Goal: Information Seeking & Learning: Compare options

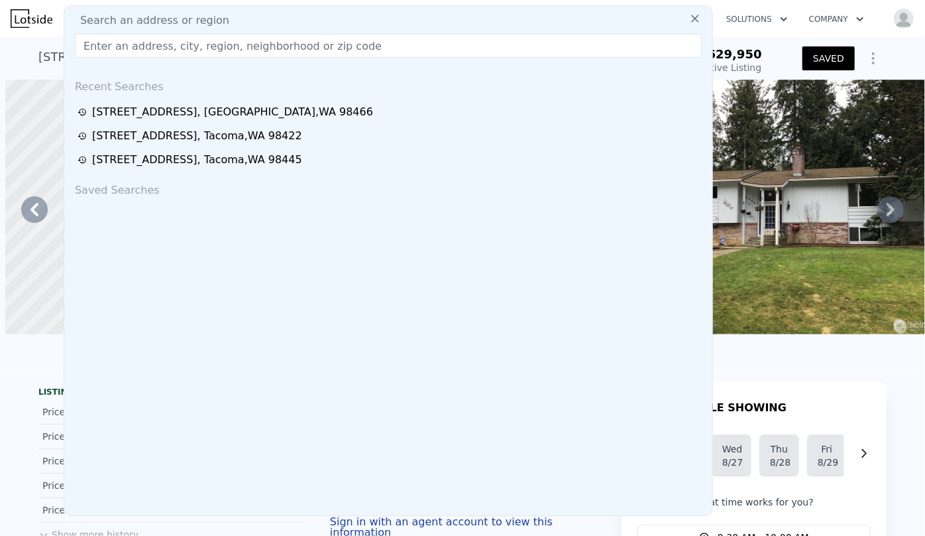
scroll to position [0, 13583]
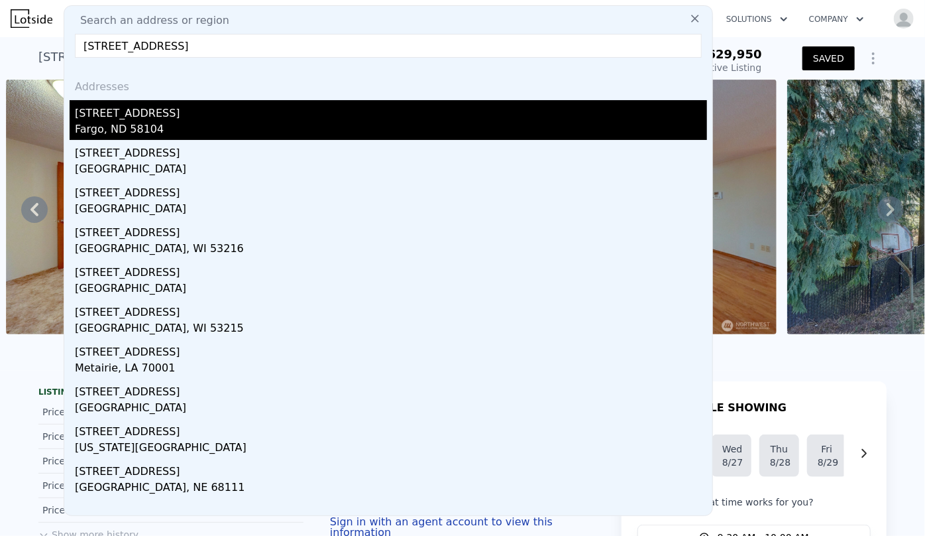
click at [178, 135] on div "Addresses [STREET_ADDRESS][GEOGRAPHIC_DATA][STREET_ADDRESS][STREET_ADDRESS][STR…" at bounding box center [388, 291] width 648 height 447
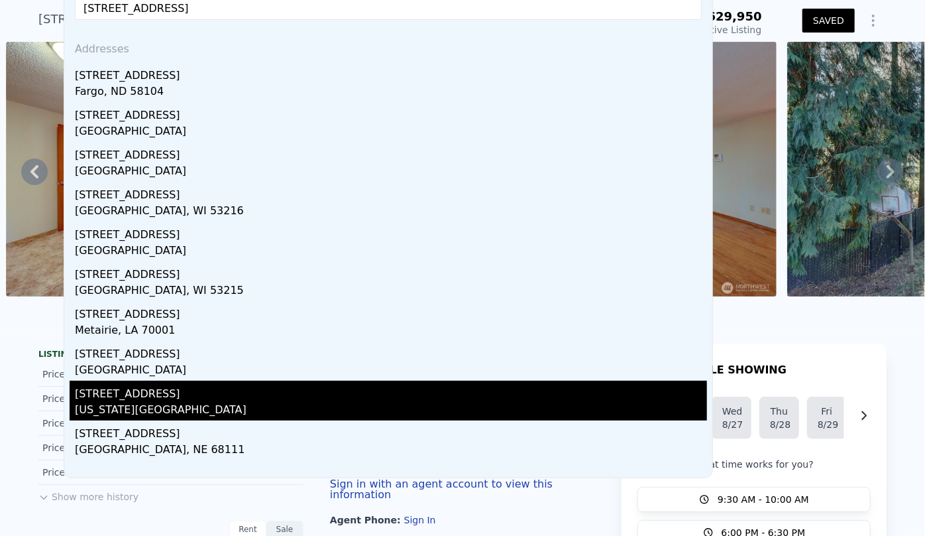
scroll to position [0, 0]
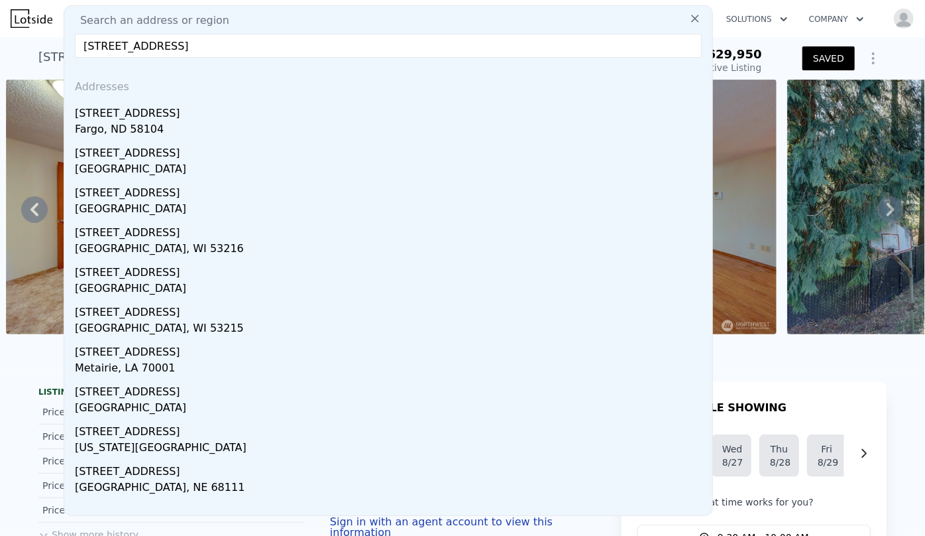
click at [223, 47] on input "[STREET_ADDRESS]" at bounding box center [388, 46] width 627 height 24
click at [221, 46] on input "[STREET_ADDRESS]" at bounding box center [388, 46] width 627 height 24
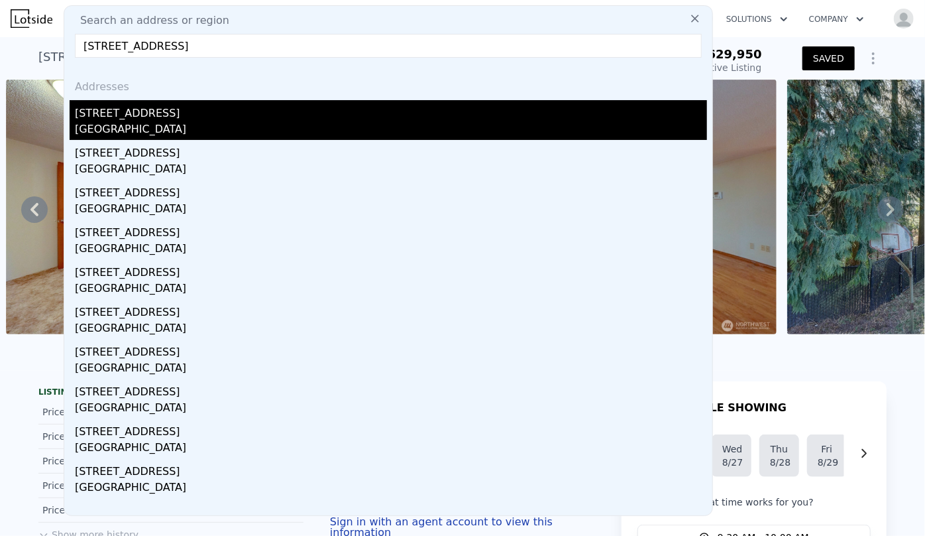
type input "[STREET_ADDRESS]"
click at [190, 137] on div "[GEOGRAPHIC_DATA]" at bounding box center [391, 130] width 632 height 19
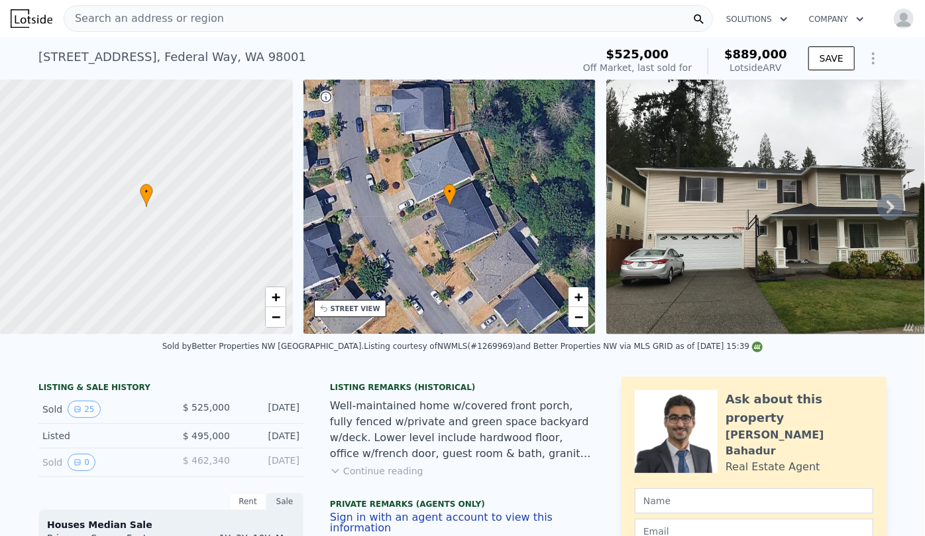
click at [193, 7] on div "Search an address or region" at bounding box center [144, 18] width 160 height 25
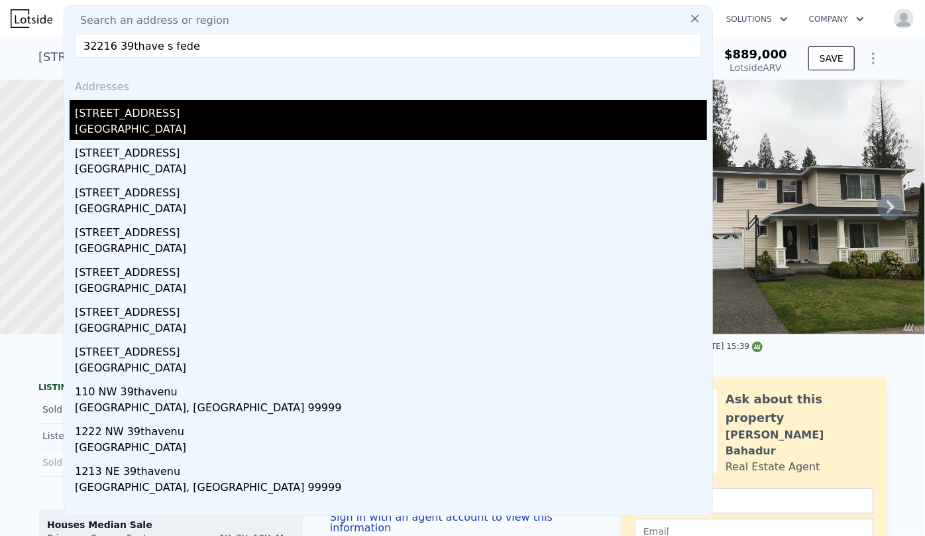
type input "32216 39thave s fede"
click at [173, 113] on div "[STREET_ADDRESS]" at bounding box center [391, 110] width 632 height 21
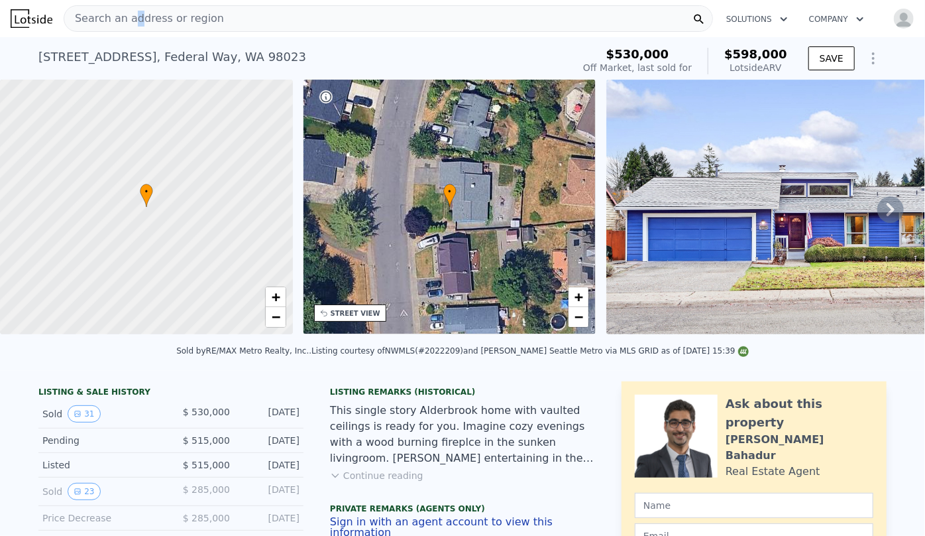
click at [131, 23] on span "Search an address or region" at bounding box center [144, 19] width 160 height 16
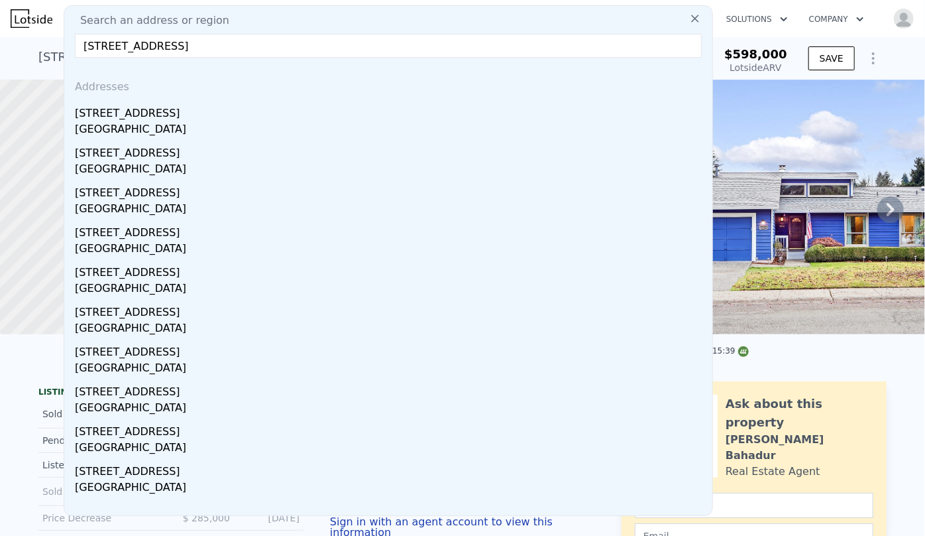
click at [282, 35] on input "[STREET_ADDRESS]" at bounding box center [388, 46] width 627 height 24
paste input "[GEOGRAPHIC_DATA]"
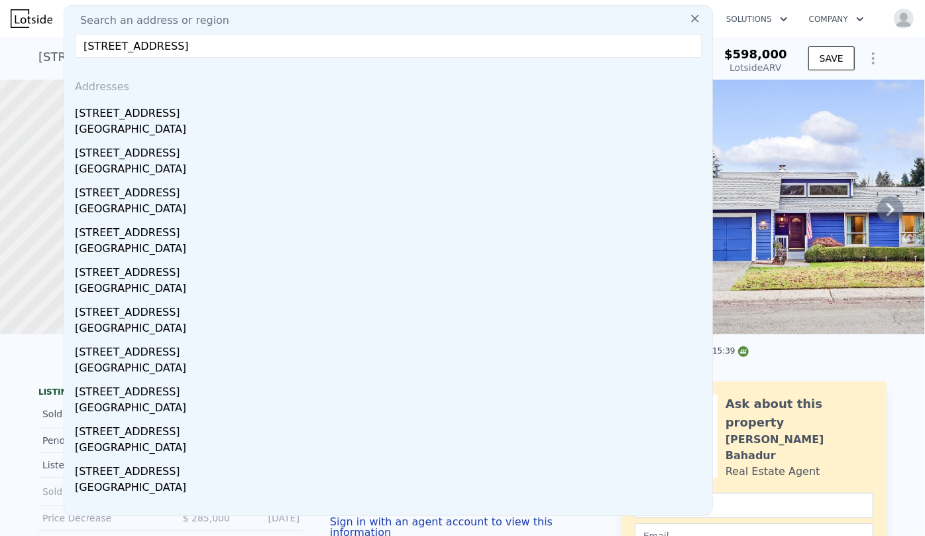
click at [329, 46] on input "[STREET_ADDRESS]" at bounding box center [388, 46] width 627 height 24
type input "[STREET_ADDRESS]"
click at [689, 21] on icon at bounding box center [695, 18] width 13 height 13
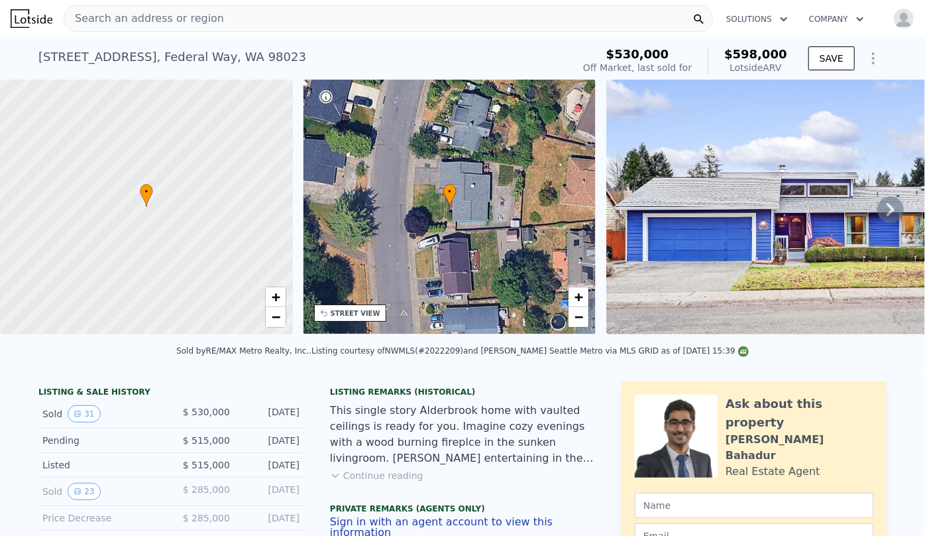
click at [172, 30] on div "Search an address or region" at bounding box center [144, 18] width 160 height 25
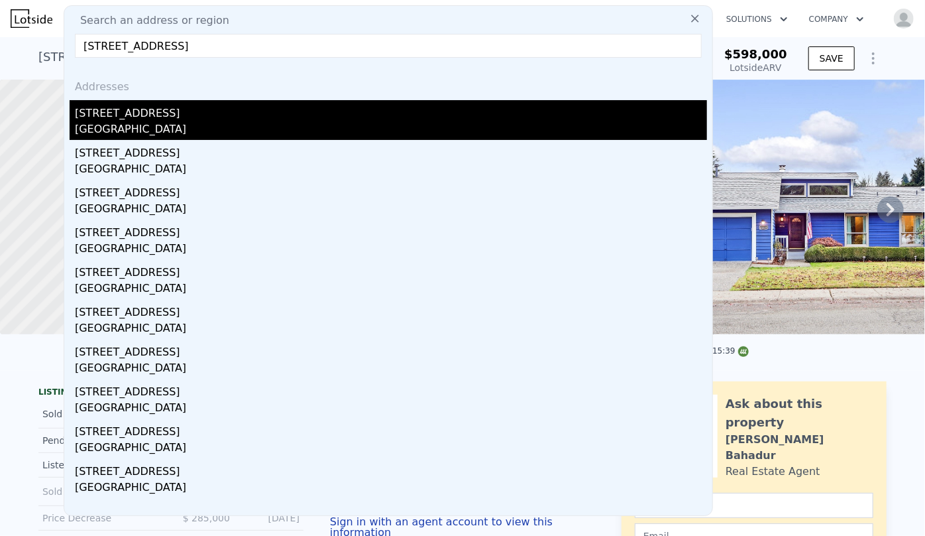
type input "[STREET_ADDRESS]"
click at [183, 127] on div "[GEOGRAPHIC_DATA]" at bounding box center [391, 130] width 632 height 19
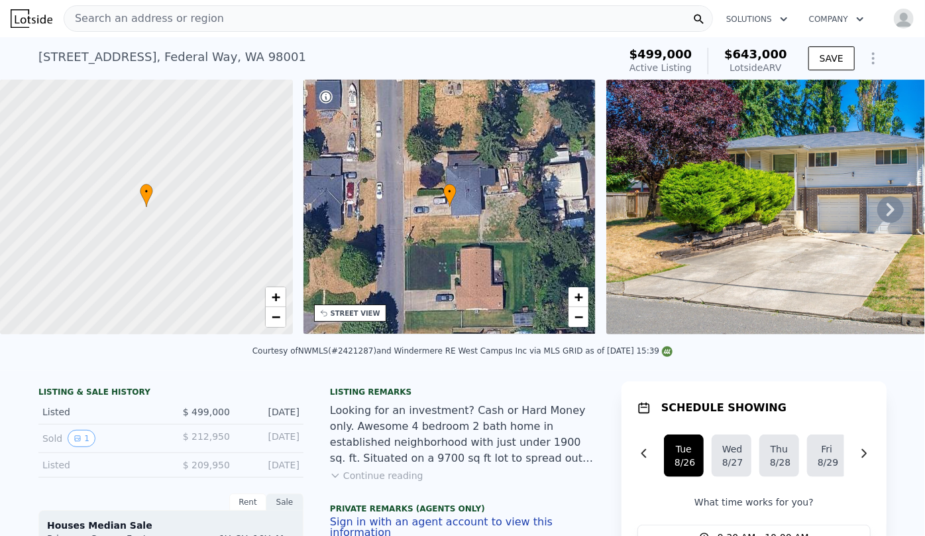
scroll to position [357, 0]
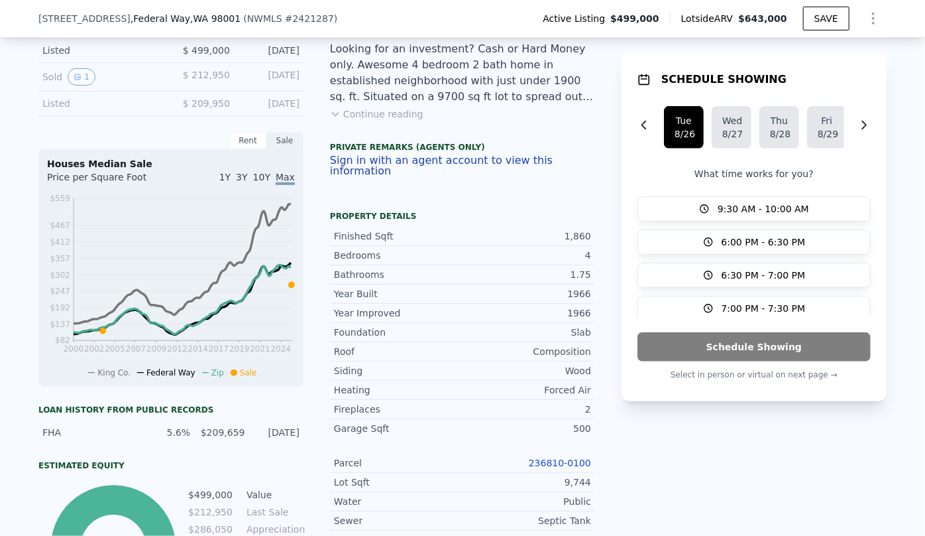
click at [576, 465] on link "236810-0100" at bounding box center [560, 462] width 62 height 11
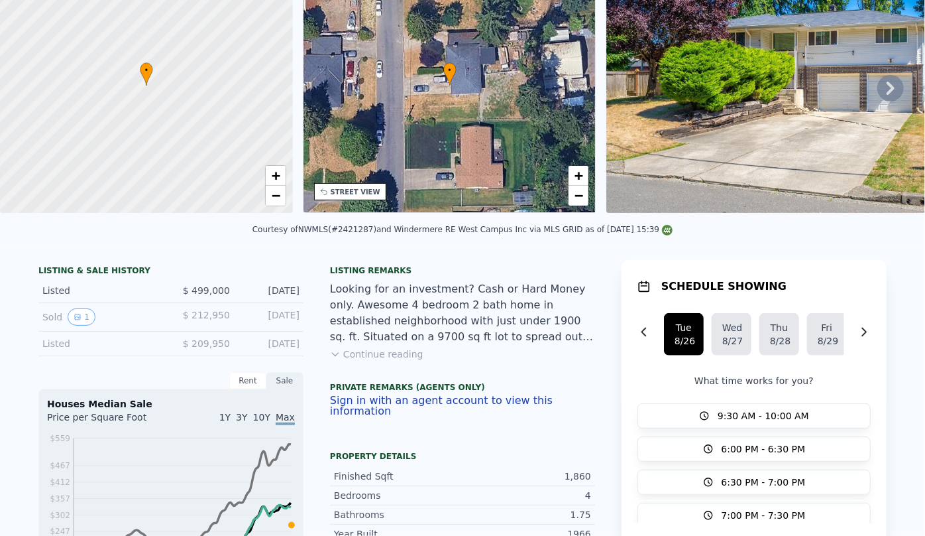
scroll to position [5, 0]
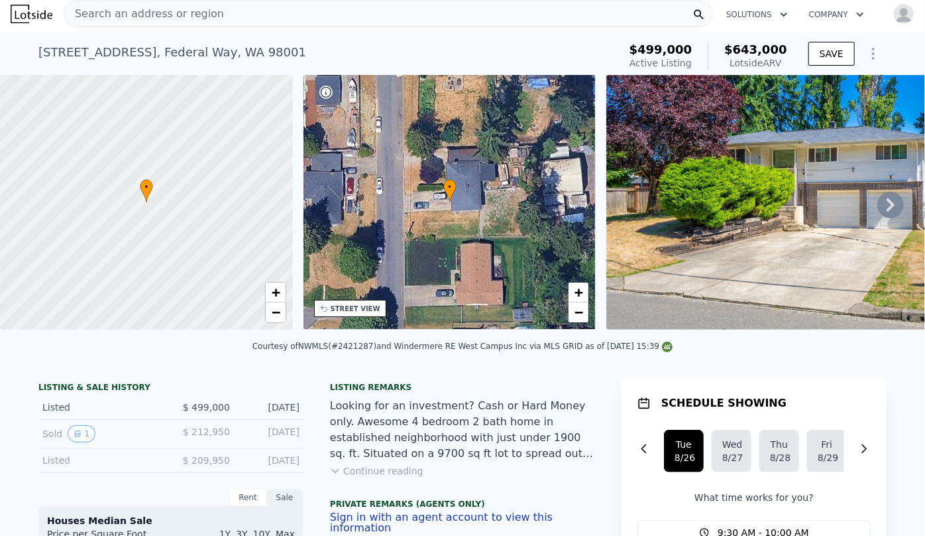
click at [202, 457] on div "Listed $ 209,950 [DATE]" at bounding box center [170, 460] width 265 height 25
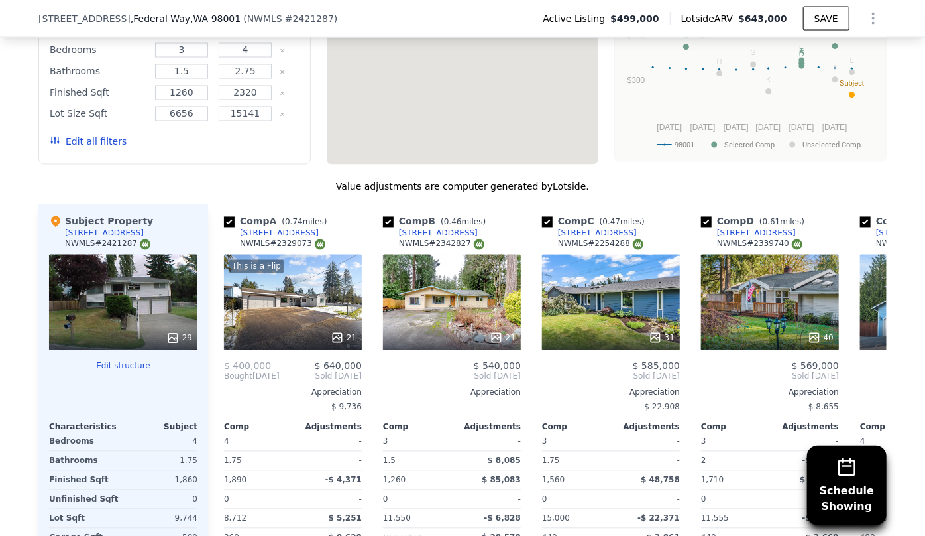
scroll to position [1205, 0]
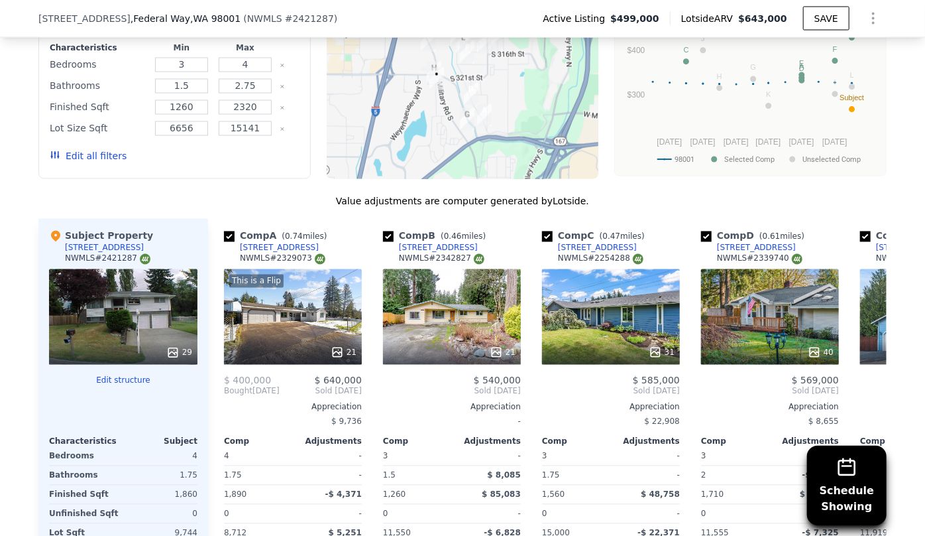
click at [97, 154] on div "Edit all filters" at bounding box center [88, 156] width 77 height 37
click at [107, 163] on button "Edit all filters" at bounding box center [88, 156] width 77 height 13
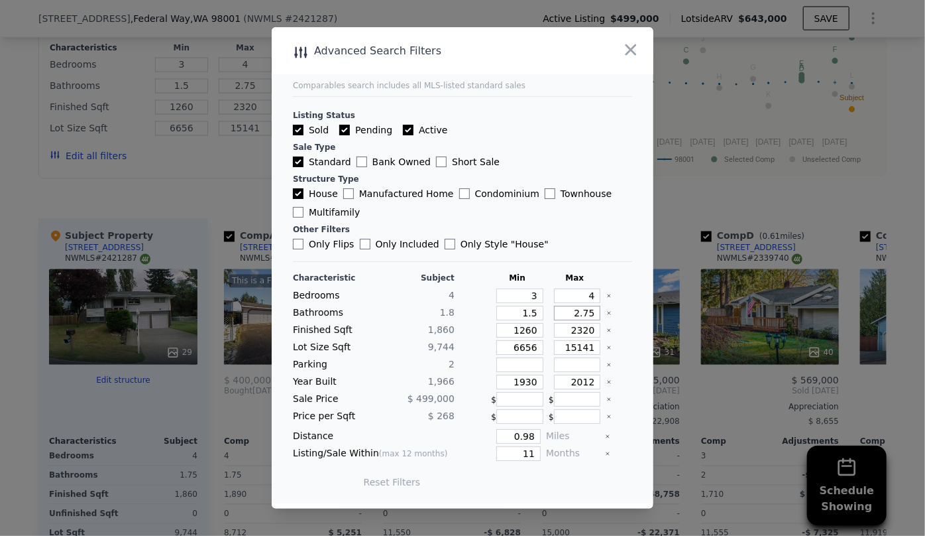
drag, startPoint x: 588, startPoint y: 313, endPoint x: 564, endPoint y: 313, distance: 24.5
click at [566, 313] on input "2.75" at bounding box center [577, 313] width 47 height 15
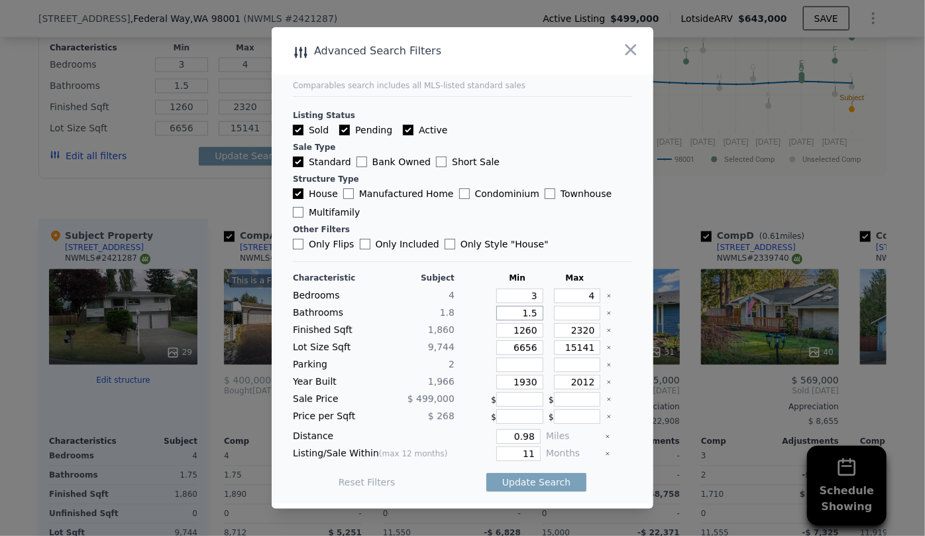
click at [528, 310] on input "1.5" at bounding box center [520, 313] width 47 height 15
type input "1"
drag, startPoint x: 537, startPoint y: 331, endPoint x: 486, endPoint y: 339, distance: 51.7
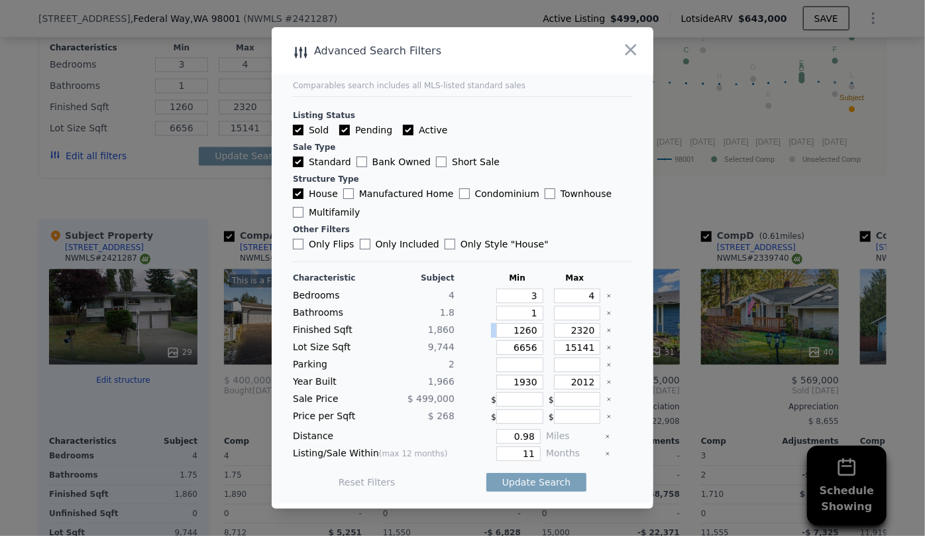
click at [487, 337] on div "Finished Sqft 1,860 1260 2320" at bounding box center [462, 330] width 339 height 15
click at [534, 331] on input "1260" at bounding box center [520, 330] width 47 height 15
click at [535, 329] on input "1260" at bounding box center [520, 330] width 47 height 15
type input "12"
type input "126"
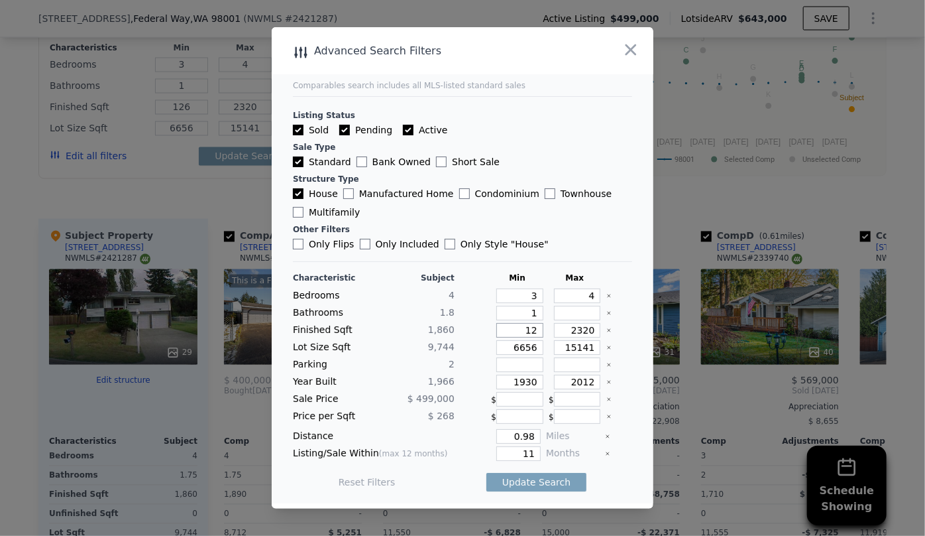
type input "1"
type input "12"
type input "1"
type input "15"
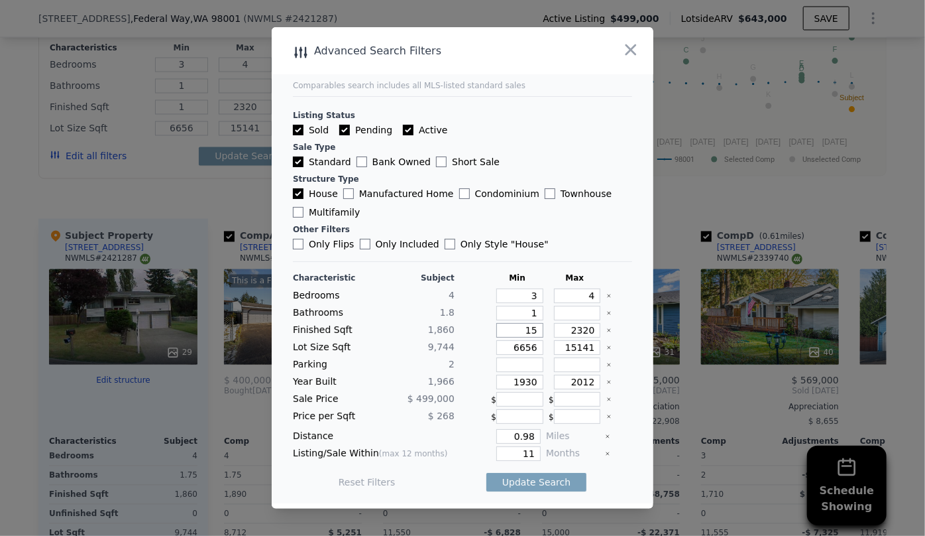
type input "15"
type input "150"
type input "1500"
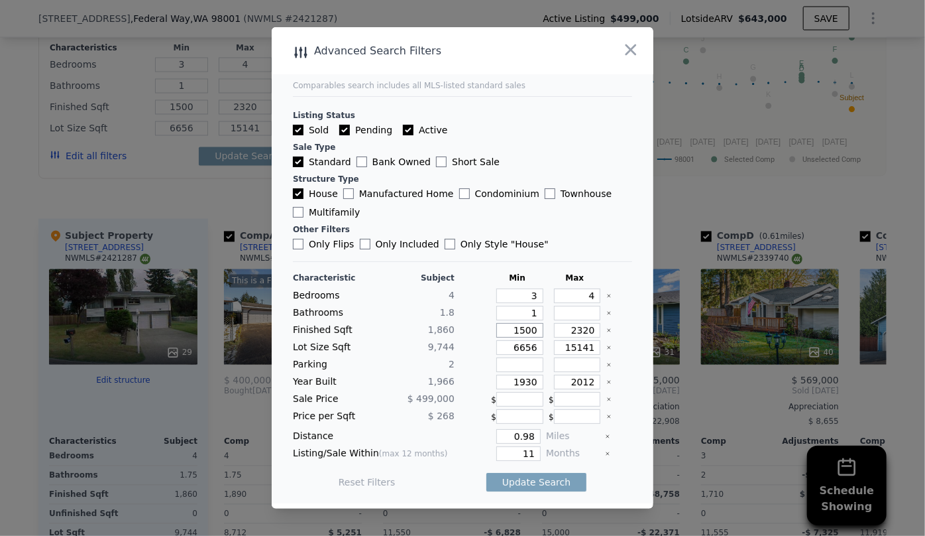
type input "1500"
drag, startPoint x: 589, startPoint y: 330, endPoint x: 528, endPoint y: 329, distance: 61.7
click at [528, 329] on div "Finished Sqft 1,860 1500 2320" at bounding box center [462, 330] width 339 height 15
type input "2"
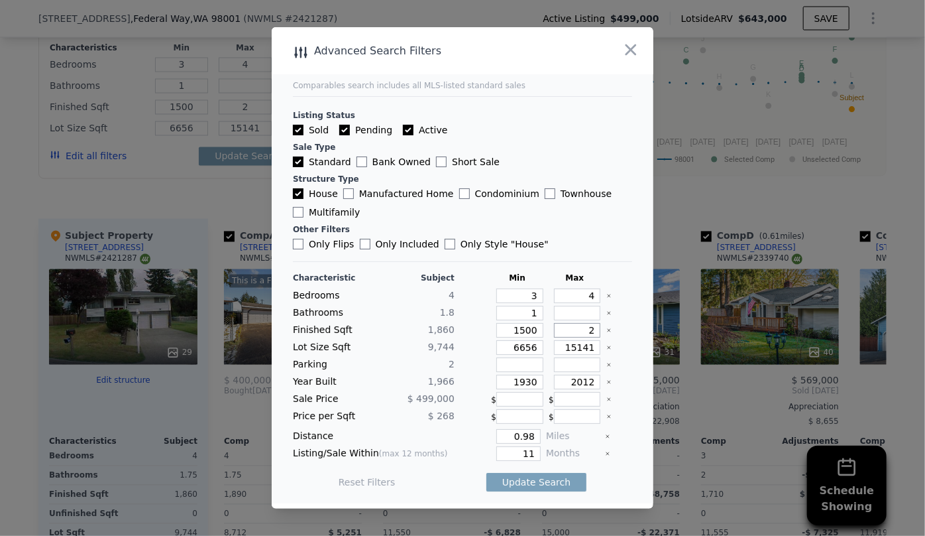
type input "20"
type input "200"
type input "2000"
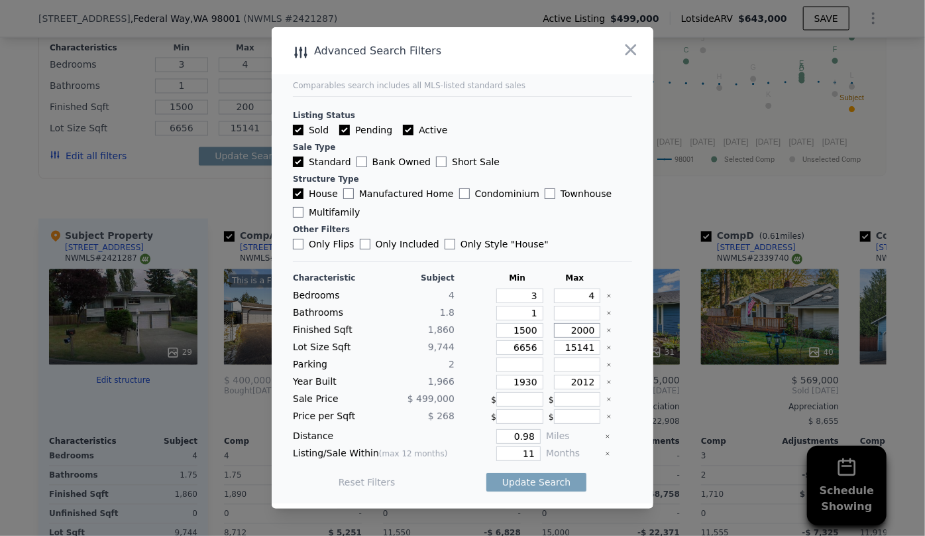
type input "2000"
drag, startPoint x: 534, startPoint y: 352, endPoint x: 464, endPoint y: 351, distance: 69.6
click at [464, 351] on div "Lot Size Sqft 9,744 6656 15141" at bounding box center [462, 347] width 339 height 15
drag, startPoint x: 530, startPoint y: 382, endPoint x: 479, endPoint y: 385, distance: 50.5
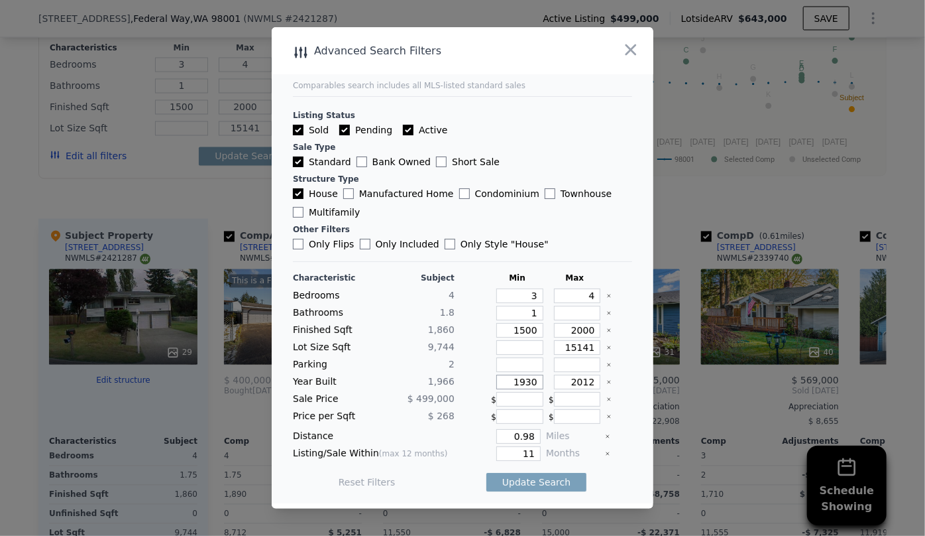
click at [479, 385] on div "Year Built 1,966 1930 2012" at bounding box center [462, 382] width 339 height 15
drag, startPoint x: 590, startPoint y: 382, endPoint x: 476, endPoint y: 385, distance: 114.1
click at [476, 385] on div "Year Built 1,966 2012" at bounding box center [462, 382] width 339 height 15
type input "1999"
drag, startPoint x: 527, startPoint y: 453, endPoint x: 514, endPoint y: 453, distance: 13.3
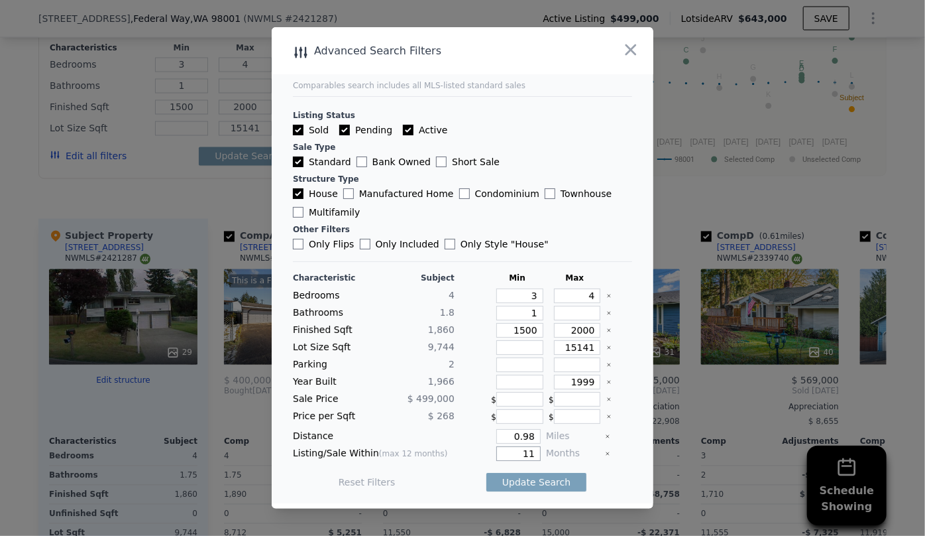
click at [514, 453] on input "11" at bounding box center [519, 453] width 44 height 15
type input "6"
click at [536, 438] on div "Distance 0.98 Miles" at bounding box center [462, 436] width 339 height 15
click at [525, 432] on input "0.98" at bounding box center [519, 436] width 44 height 15
click at [528, 430] on input "0.98" at bounding box center [519, 436] width 44 height 15
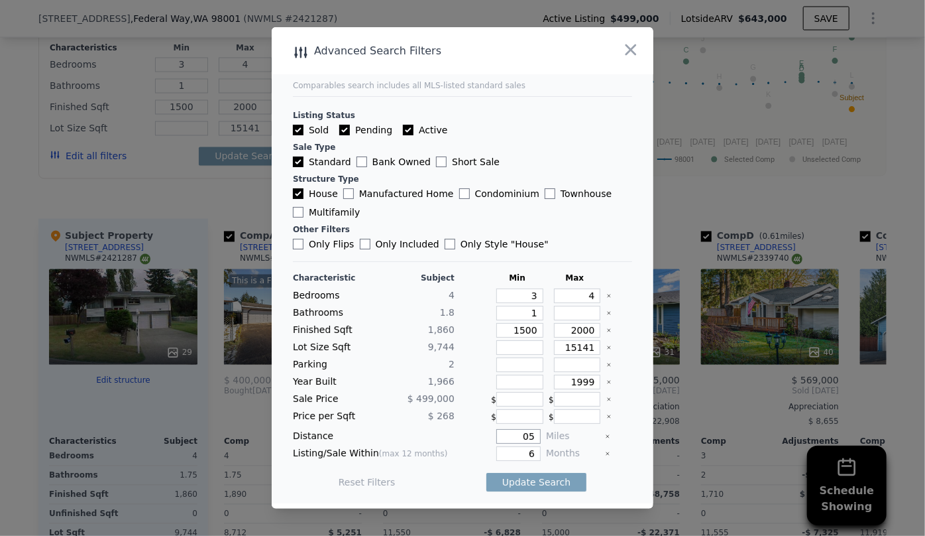
type input "5"
type input "0.5"
click at [537, 483] on button "Update Search" at bounding box center [537, 482] width 100 height 19
checkbox input "false"
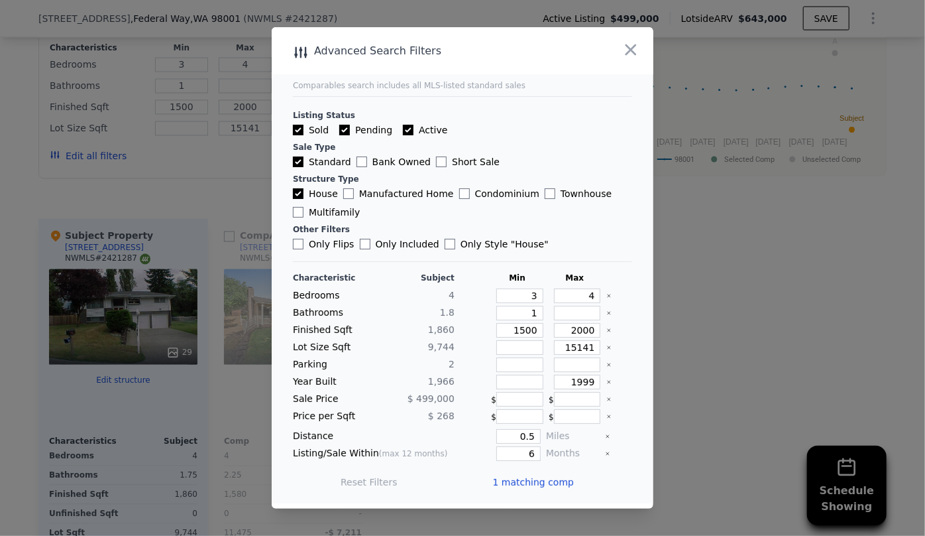
click at [536, 482] on span "1 matching comp" at bounding box center [534, 481] width 82 height 13
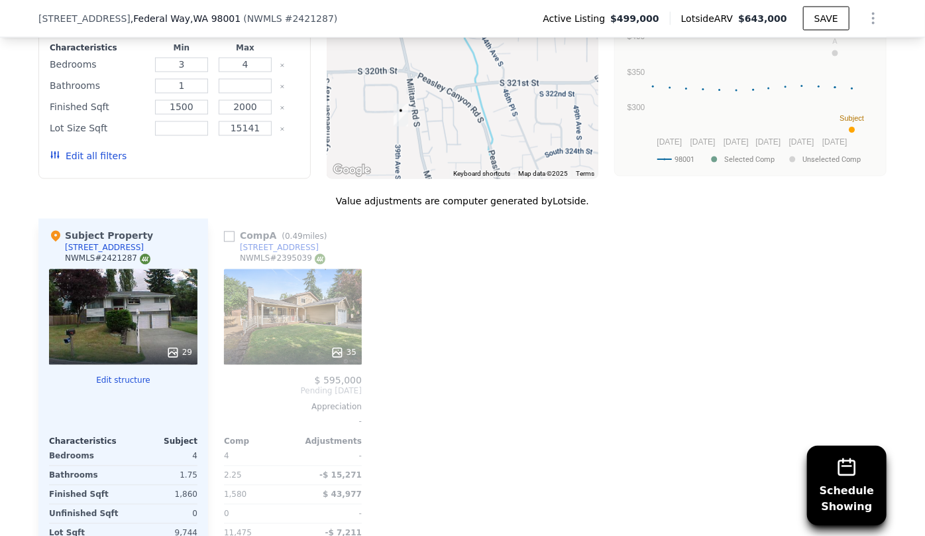
click at [118, 165] on div "Edit all filters" at bounding box center [175, 156] width 250 height 37
click at [106, 161] on button "Edit all filters" at bounding box center [88, 156] width 77 height 13
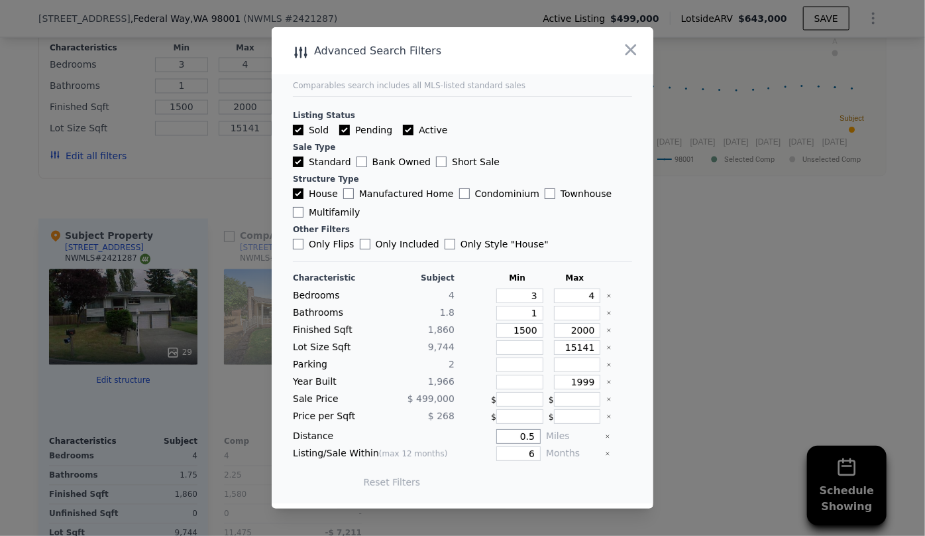
drag, startPoint x: 531, startPoint y: 430, endPoint x: 487, endPoint y: 431, distance: 43.8
click at [487, 431] on div "0.5" at bounding box center [500, 436] width 81 height 15
type input "1"
click at [540, 481] on button "Update Search" at bounding box center [537, 482] width 100 height 19
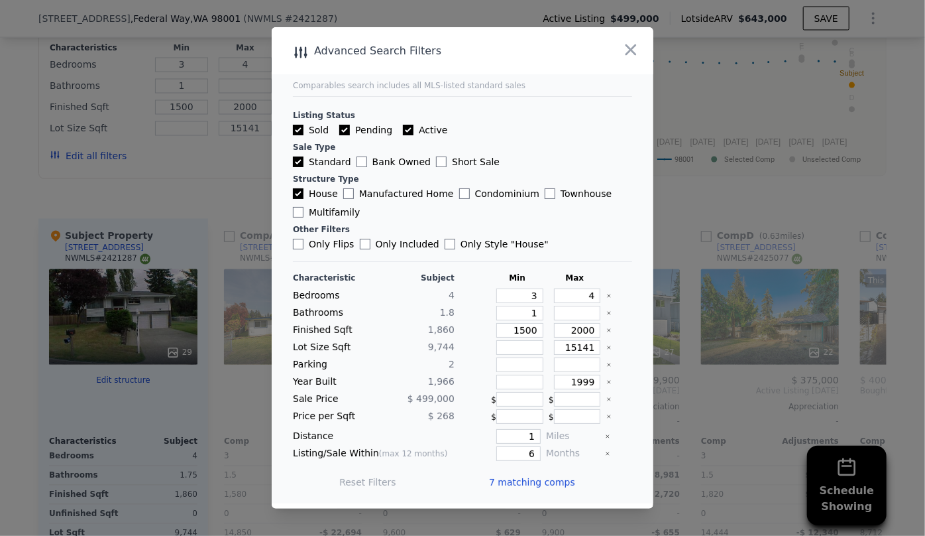
click at [540, 481] on span "7 matching comps" at bounding box center [532, 481] width 86 height 13
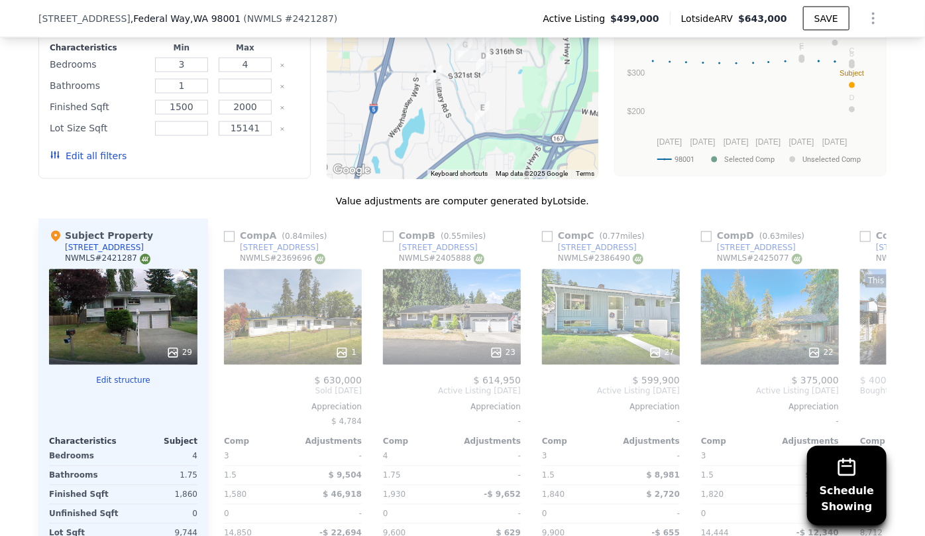
scroll to position [1085, 0]
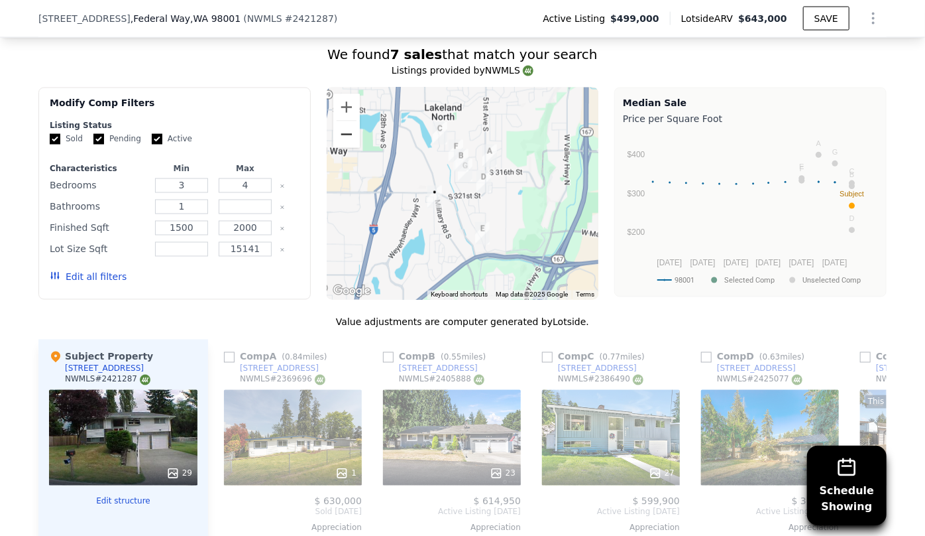
click at [347, 148] on button "Zoom out" at bounding box center [346, 134] width 27 height 27
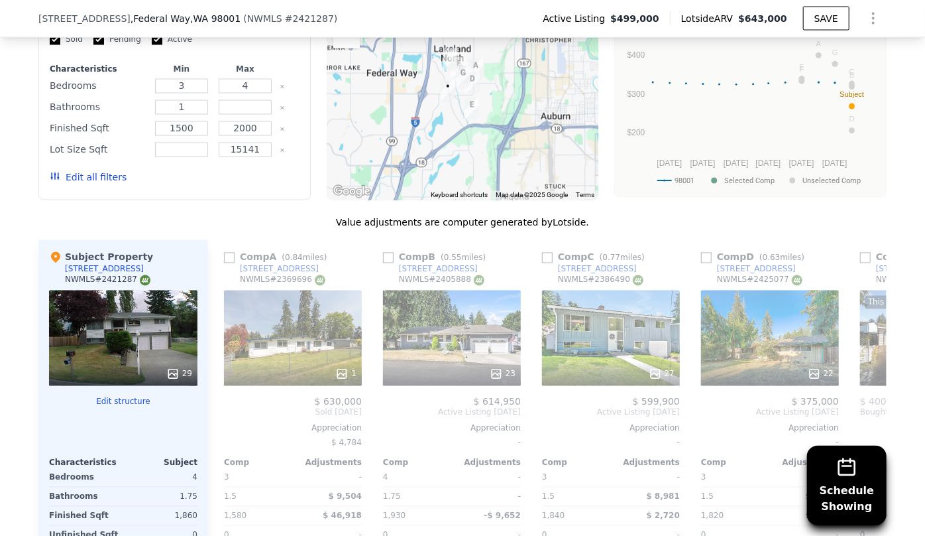
scroll to position [1205, 0]
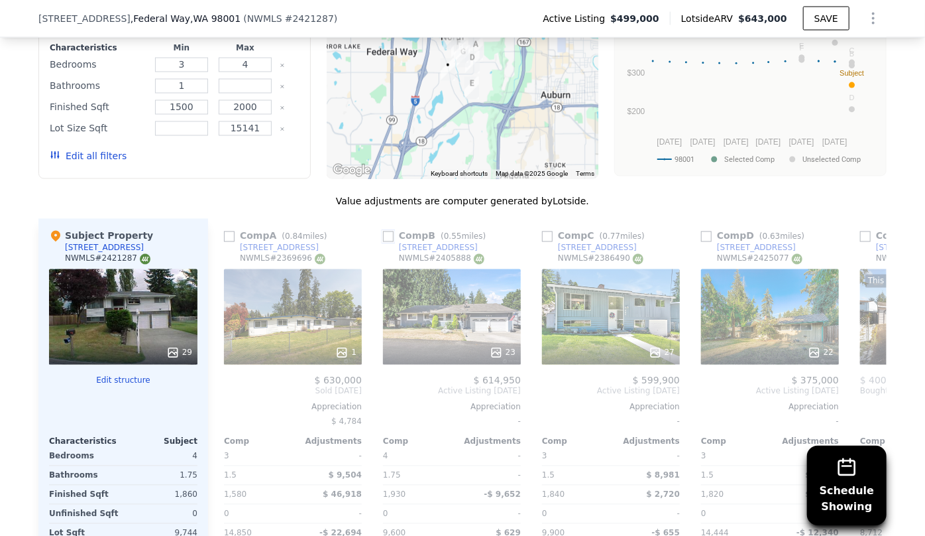
click at [387, 242] on input "checkbox" at bounding box center [388, 236] width 11 height 11
checkbox input "true"
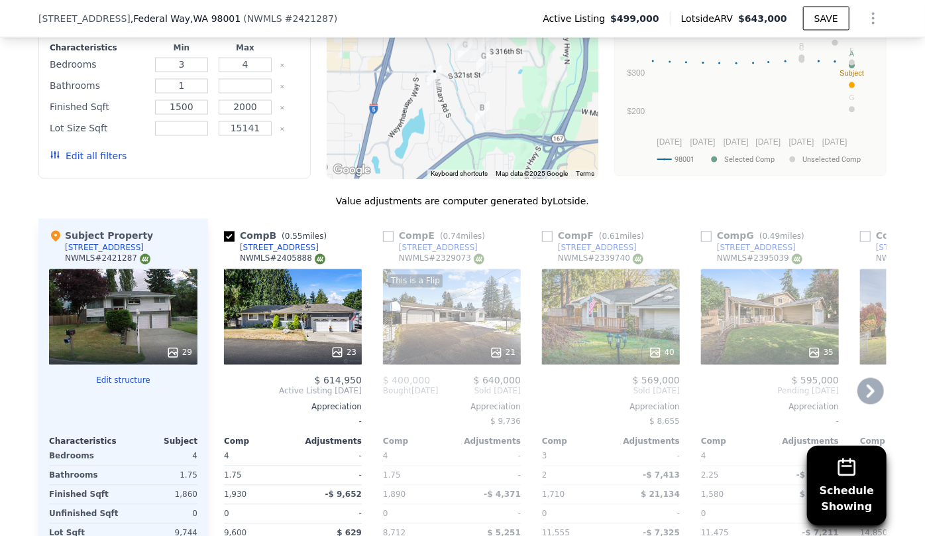
click at [869, 398] on icon at bounding box center [871, 391] width 27 height 27
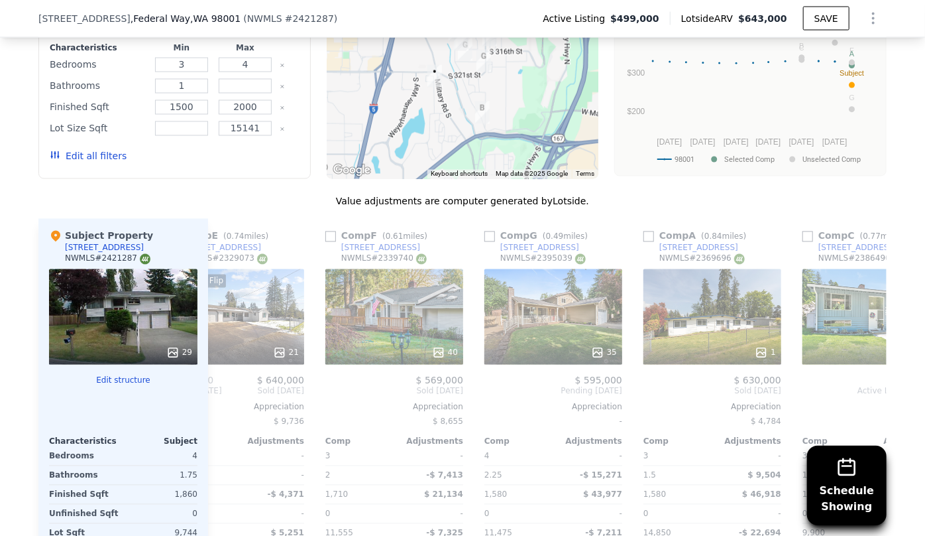
scroll to position [0, 318]
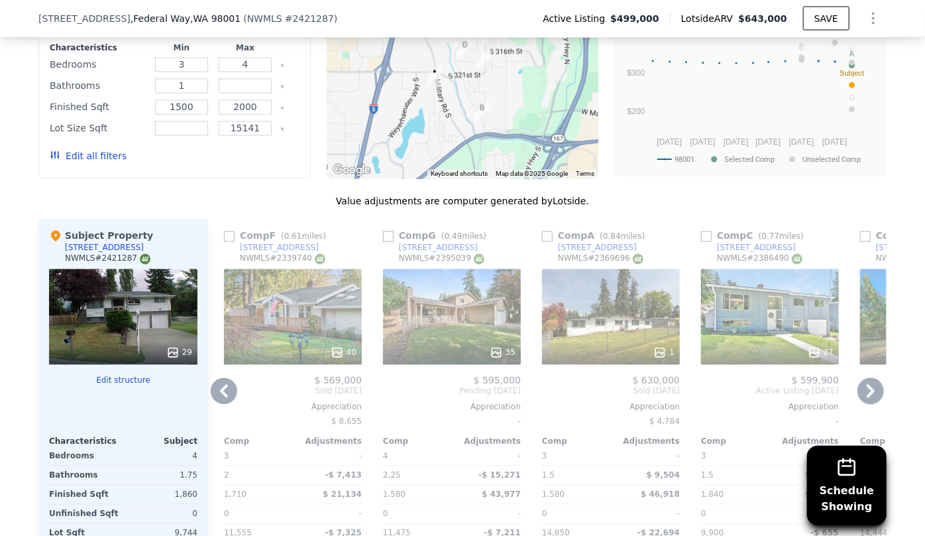
drag, startPoint x: 384, startPoint y: 245, endPoint x: 404, endPoint y: 254, distance: 22.3
click at [384, 242] on input "checkbox" at bounding box center [388, 236] width 11 height 11
checkbox input "true"
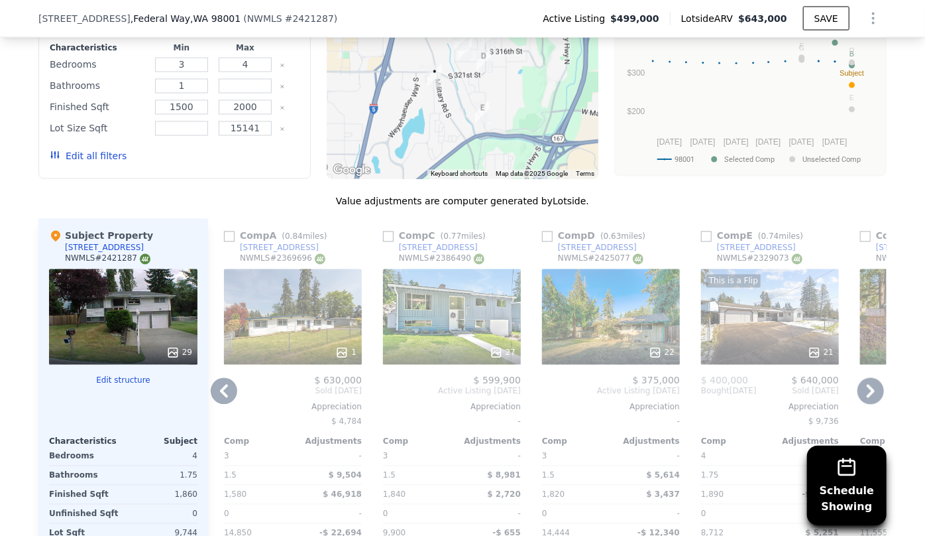
click at [427, 311] on div "27" at bounding box center [452, 316] width 138 height 95
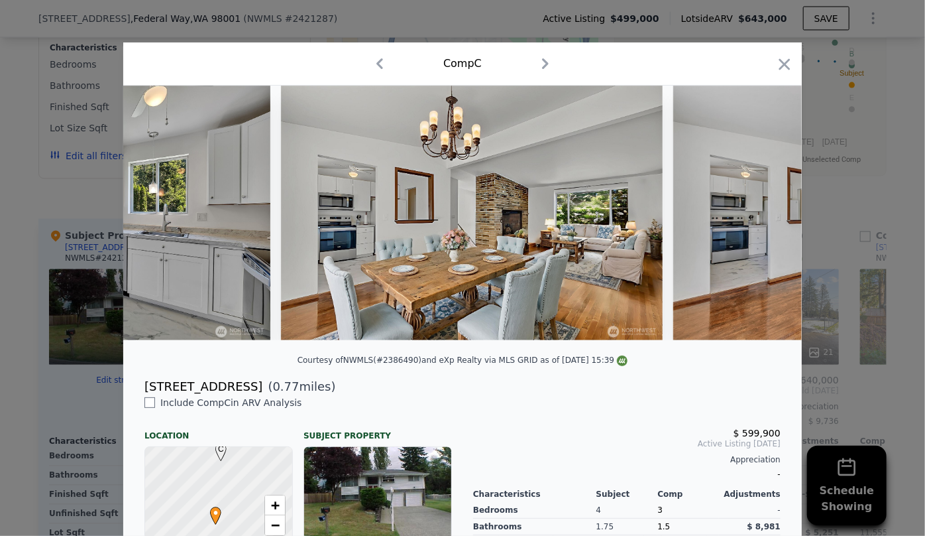
scroll to position [0, 1340]
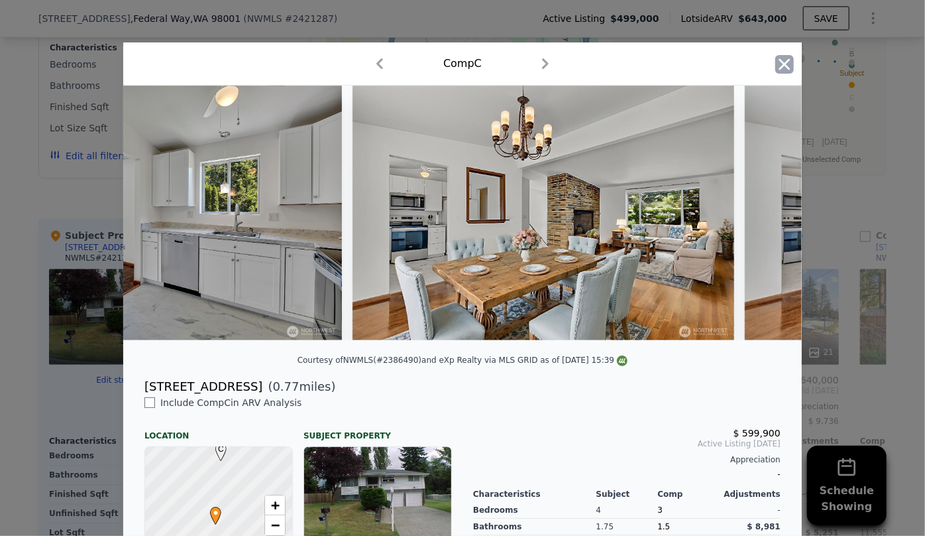
click at [784, 59] on icon "button" at bounding box center [785, 64] width 19 height 19
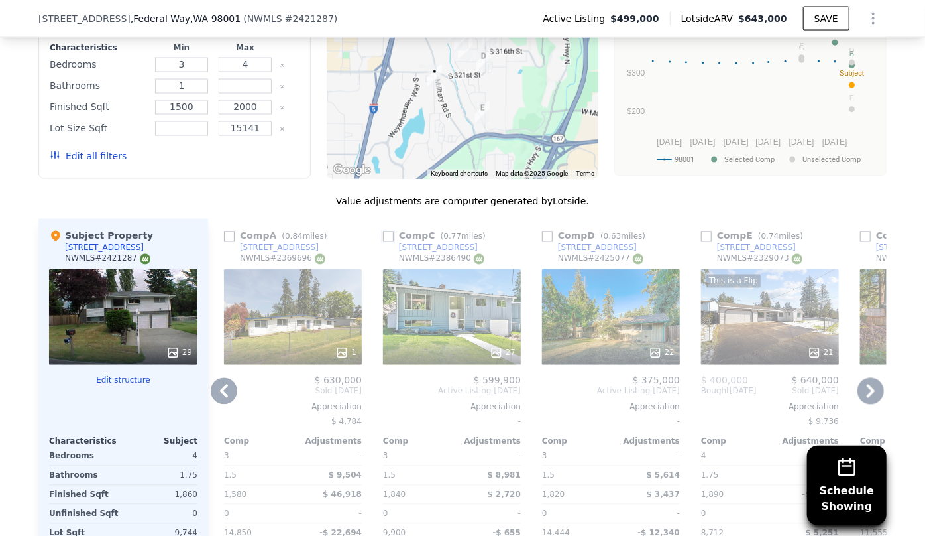
click at [385, 239] on input "checkbox" at bounding box center [388, 236] width 11 height 11
checkbox input "true"
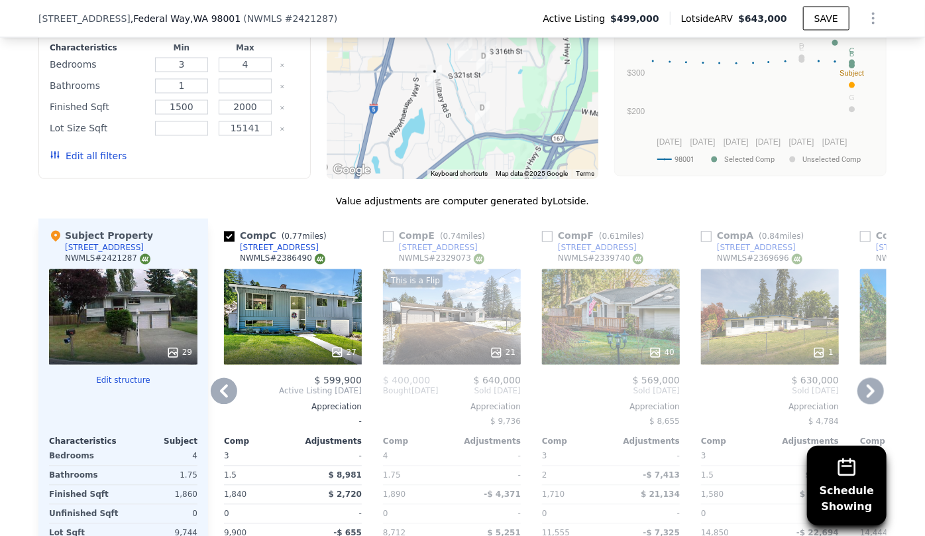
click at [866, 402] on icon at bounding box center [871, 391] width 27 height 27
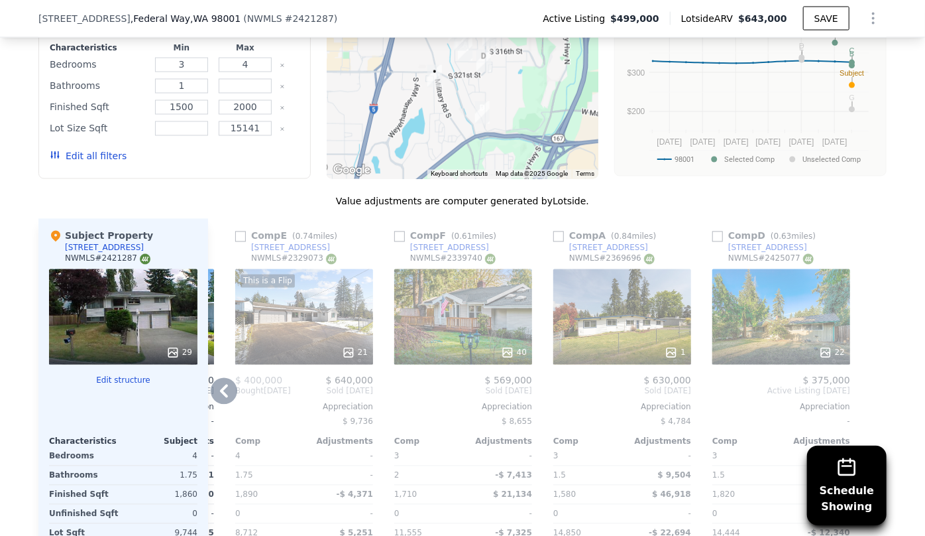
scroll to position [1266, 0]
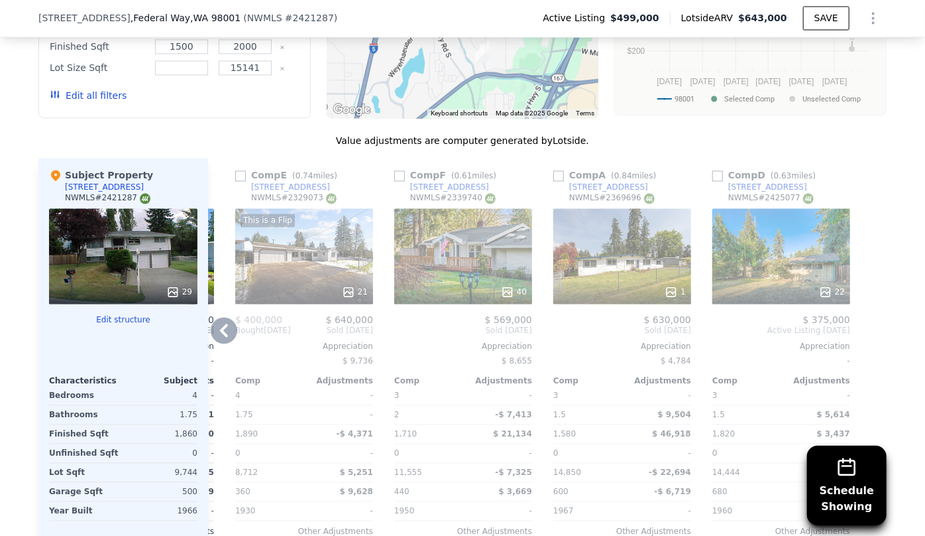
click at [746, 251] on div "22" at bounding box center [782, 256] width 138 height 95
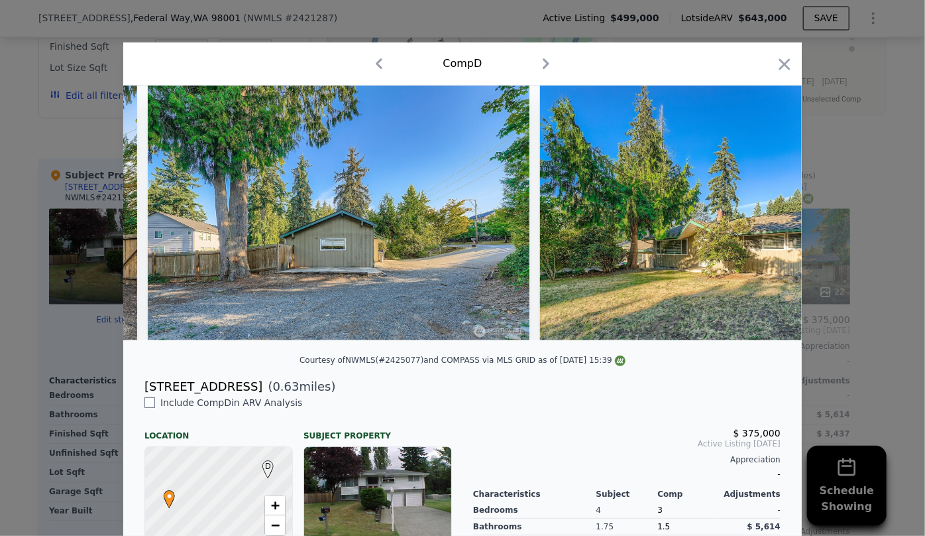
scroll to position [0, 6691]
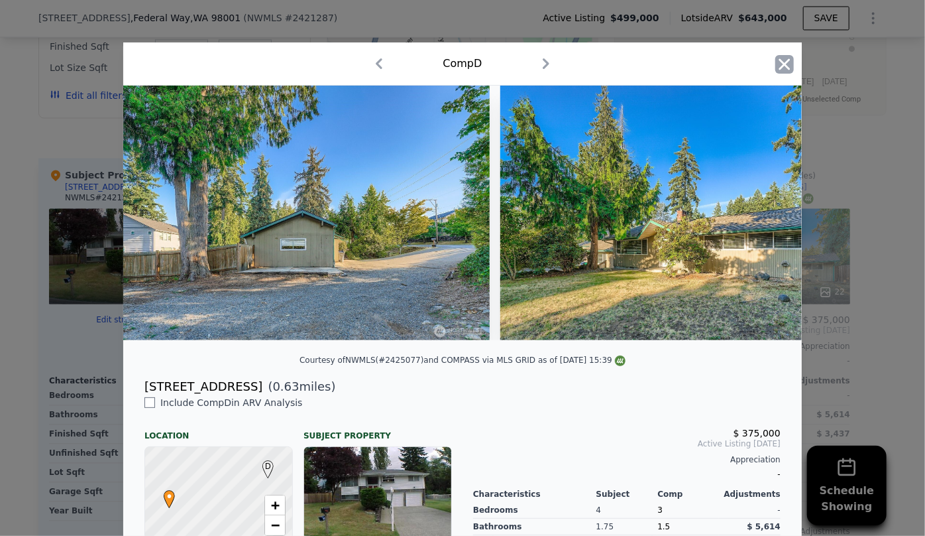
click at [784, 60] on icon "button" at bounding box center [785, 63] width 11 height 11
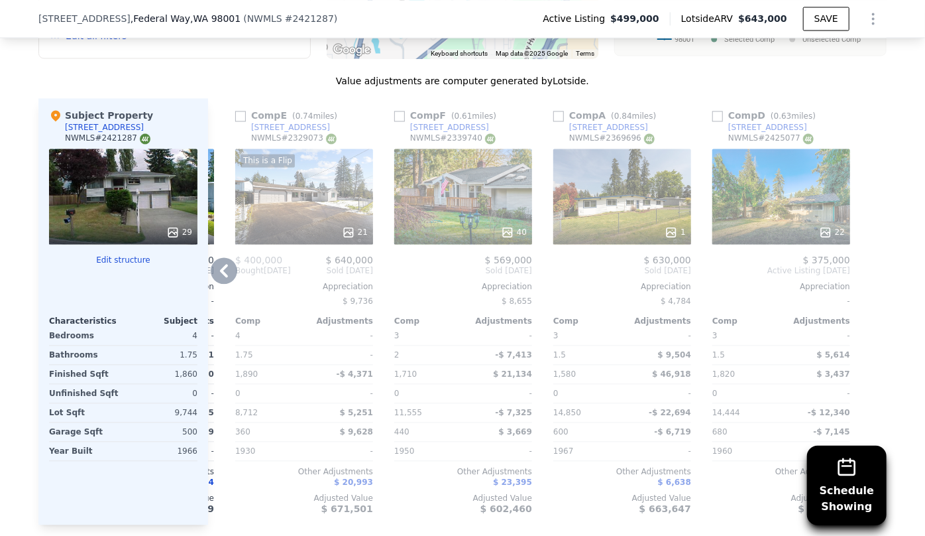
scroll to position [1386, 0]
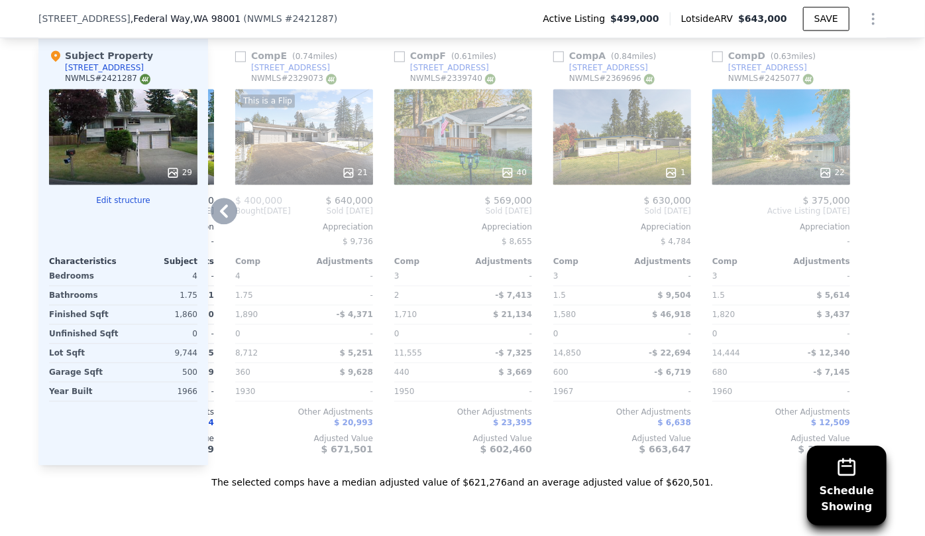
click at [271, 142] on div "This is a Flip 21" at bounding box center [304, 136] width 138 height 95
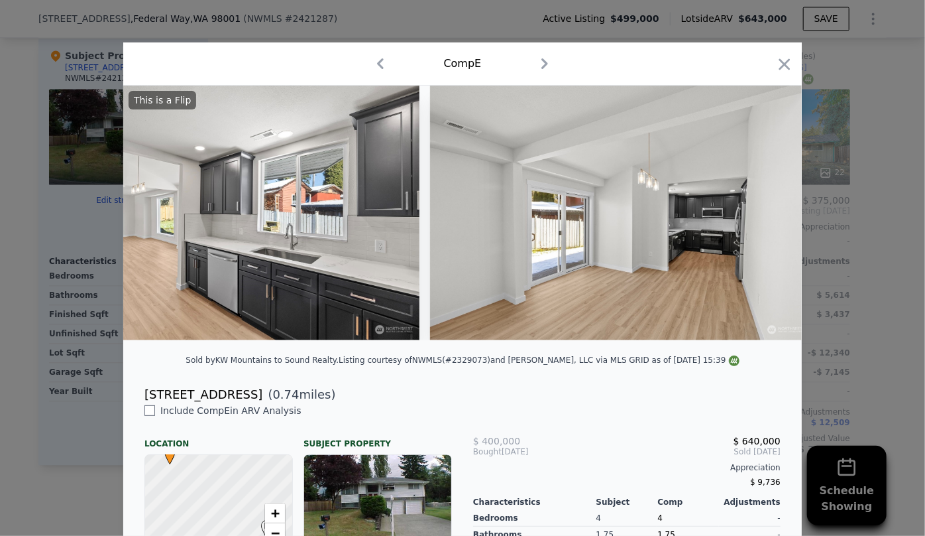
scroll to position [0, 2841]
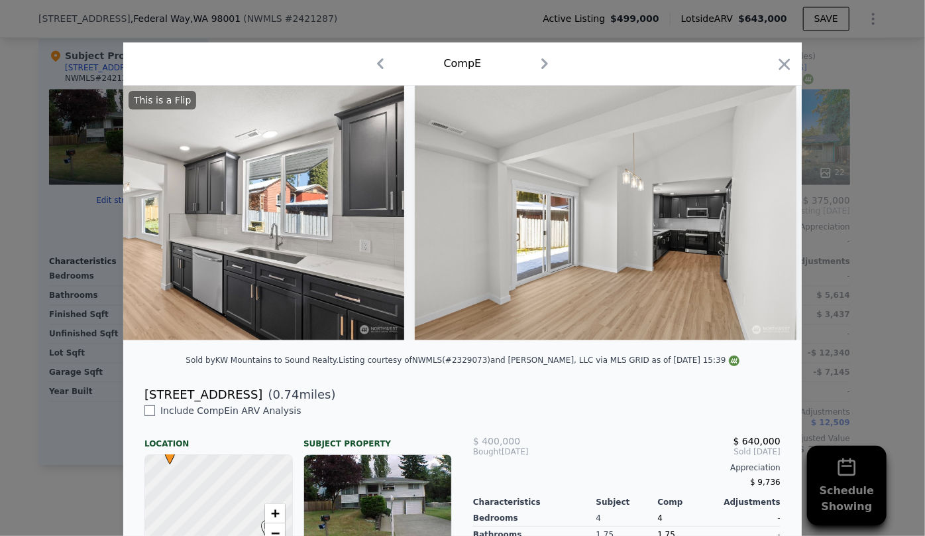
click at [782, 59] on icon "button" at bounding box center [785, 64] width 19 height 19
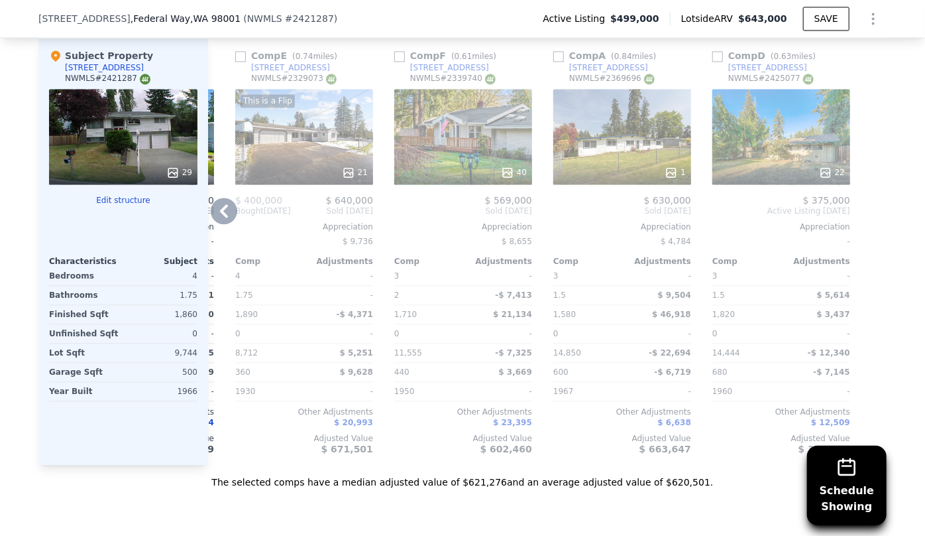
click at [238, 53] on div "Comp E ( 0.74 miles)" at bounding box center [288, 55] width 107 height 13
click at [479, 140] on div "40" at bounding box center [463, 136] width 138 height 95
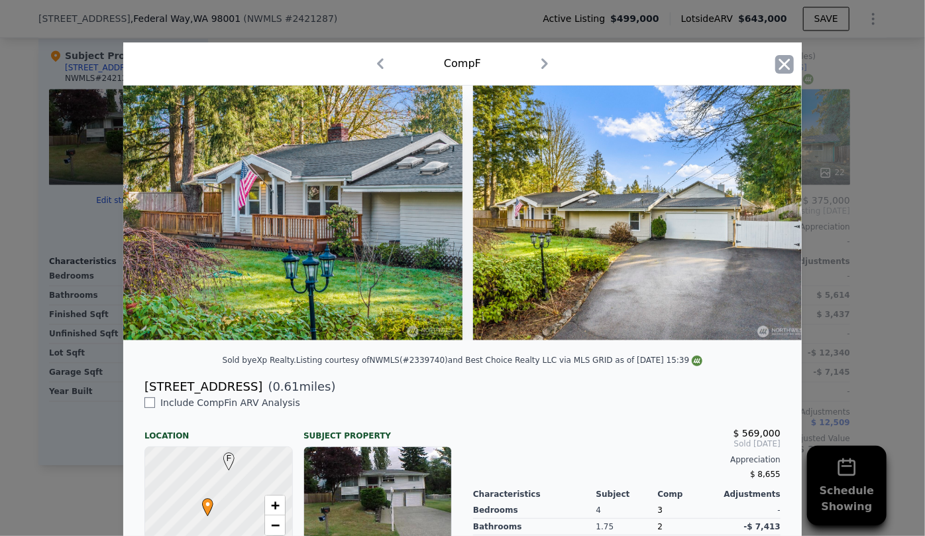
click at [780, 64] on icon "button" at bounding box center [785, 63] width 11 height 11
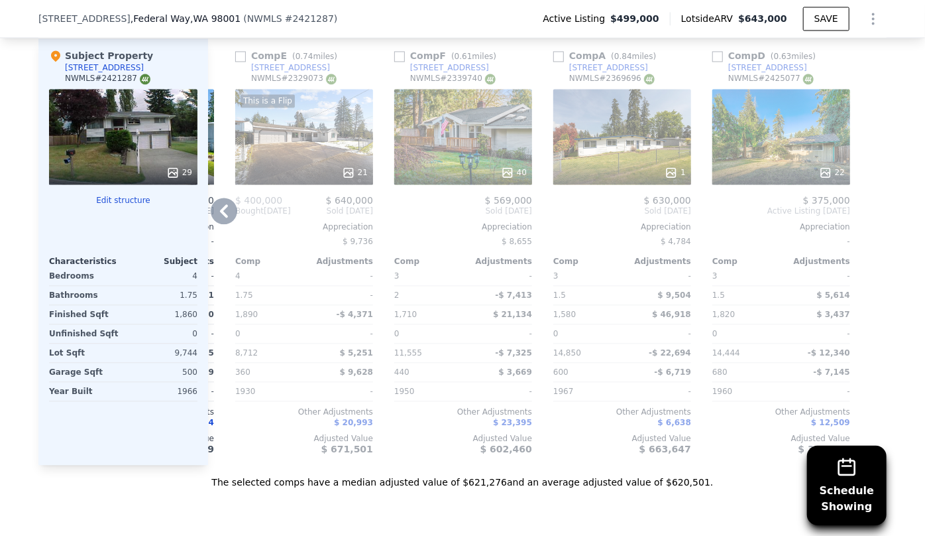
click at [449, 131] on div "40" at bounding box center [463, 136] width 138 height 95
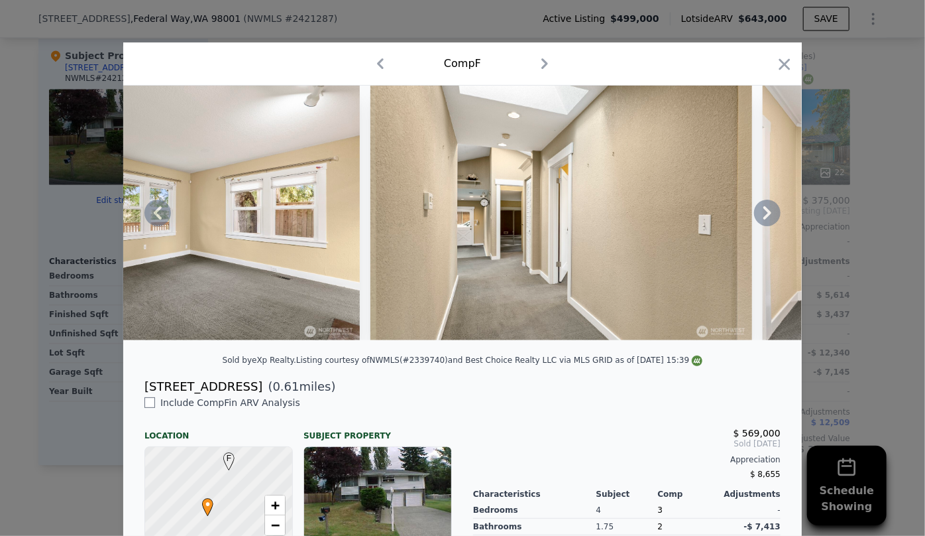
scroll to position [0, 2432]
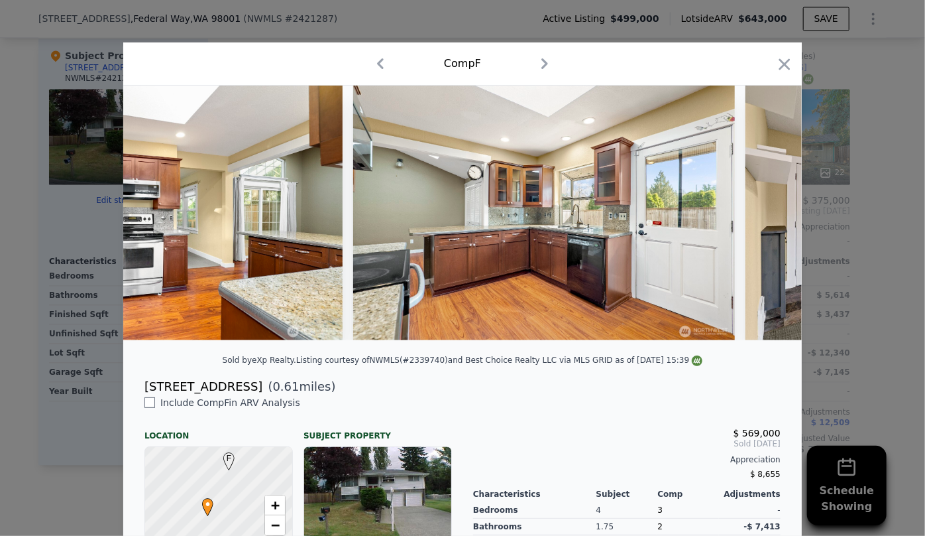
drag, startPoint x: 773, startPoint y: 65, endPoint x: 766, endPoint y: 86, distance: 21.6
click at [776, 64] on icon "button" at bounding box center [785, 64] width 19 height 19
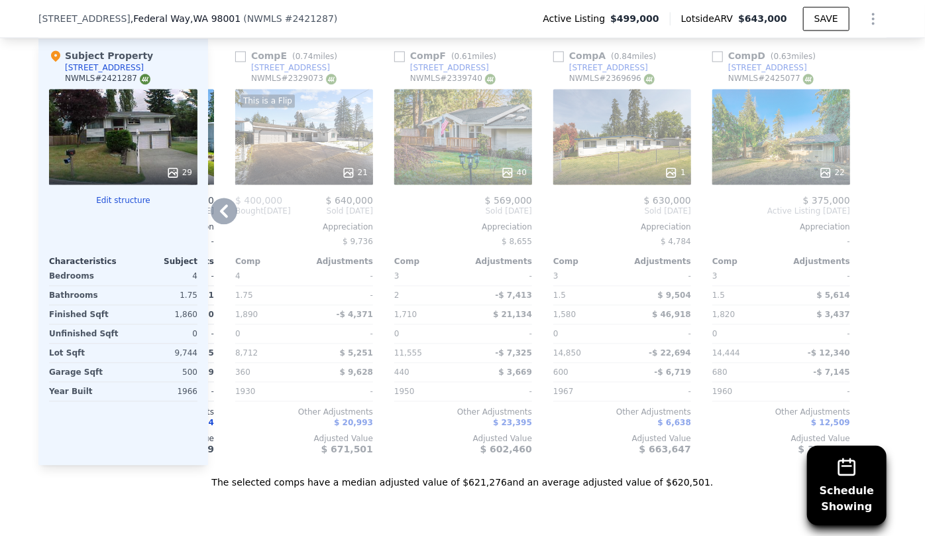
click at [588, 143] on div "1" at bounding box center [623, 136] width 138 height 95
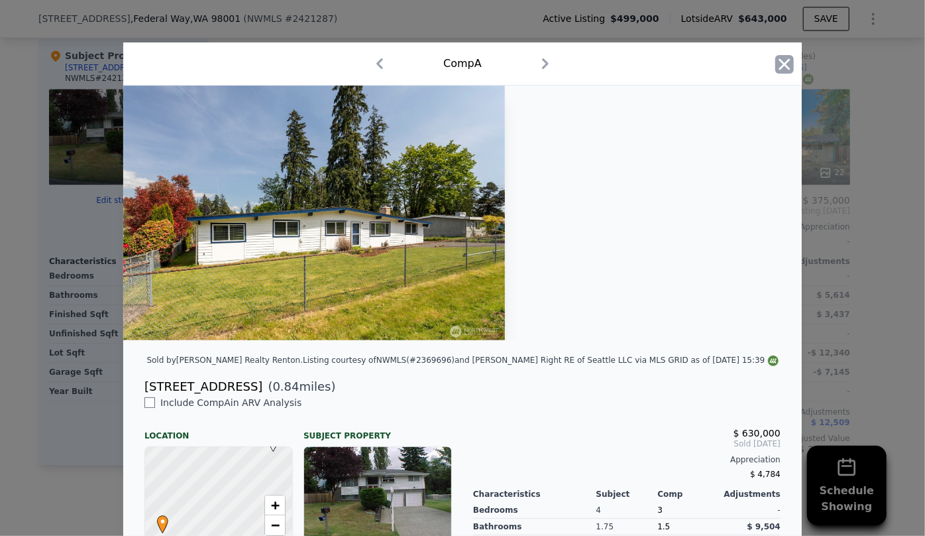
click at [783, 66] on icon "button" at bounding box center [785, 64] width 19 height 19
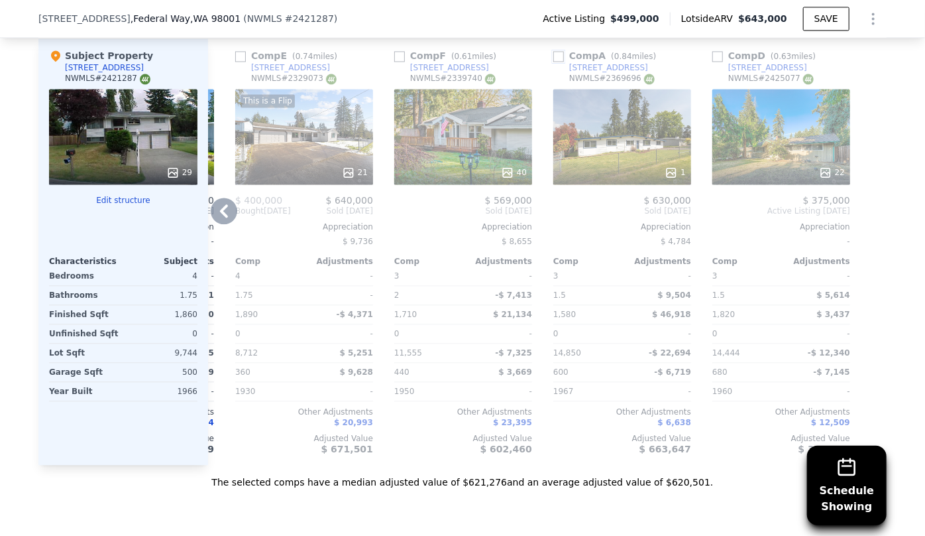
click at [558, 60] on input "checkbox" at bounding box center [559, 56] width 11 height 11
checkbox input "true"
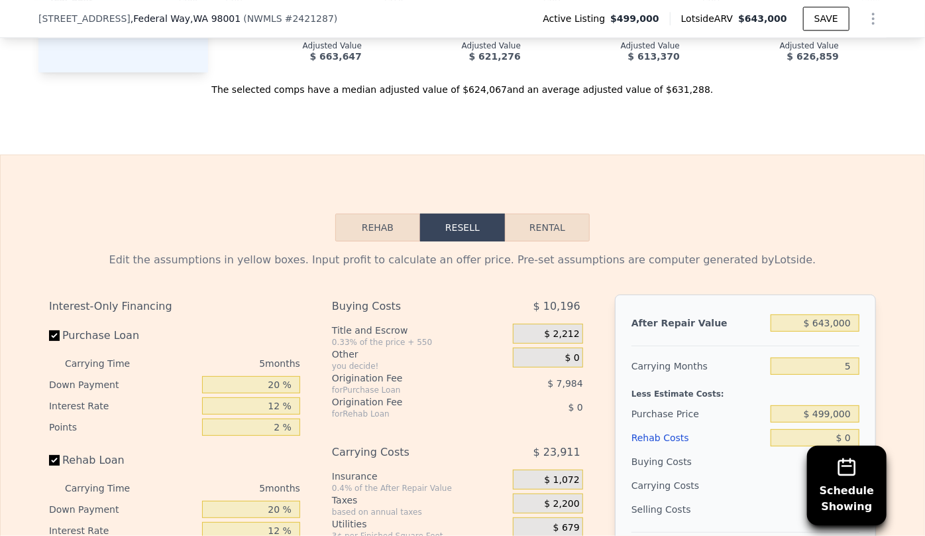
scroll to position [1808, 0]
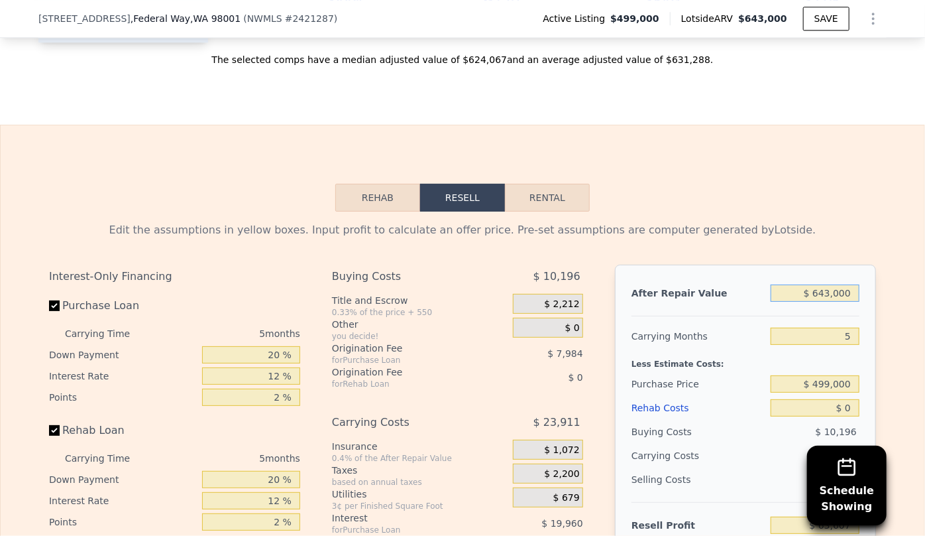
click at [830, 302] on input "$ 643,000" at bounding box center [815, 292] width 89 height 17
type input "$ 64,000"
type input "-$ 473,244"
type input "$ 6,000"
type input "-$ 527,022"
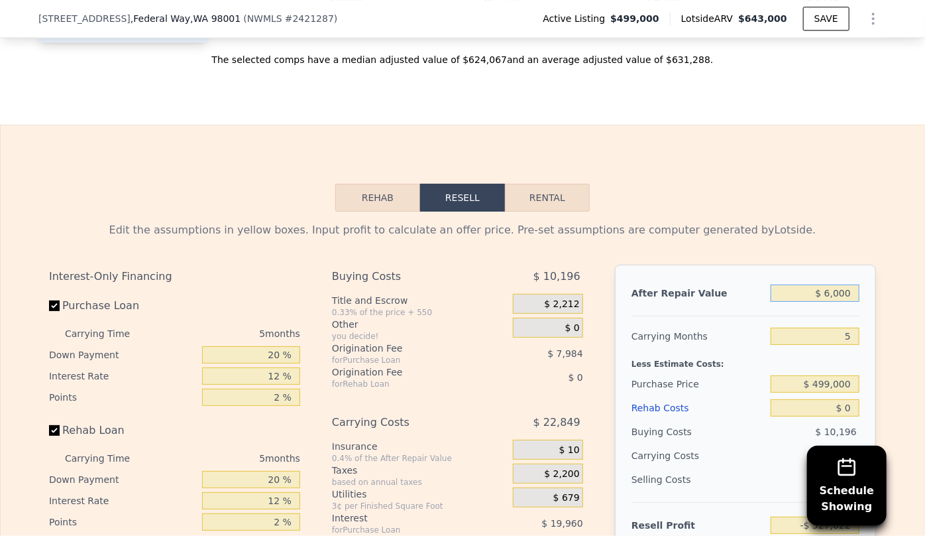
type input "$ 63,000"
type input "-$ 474,171"
type input "$ 630,000"
type input "$ 51,553"
type input "$ 630,000"
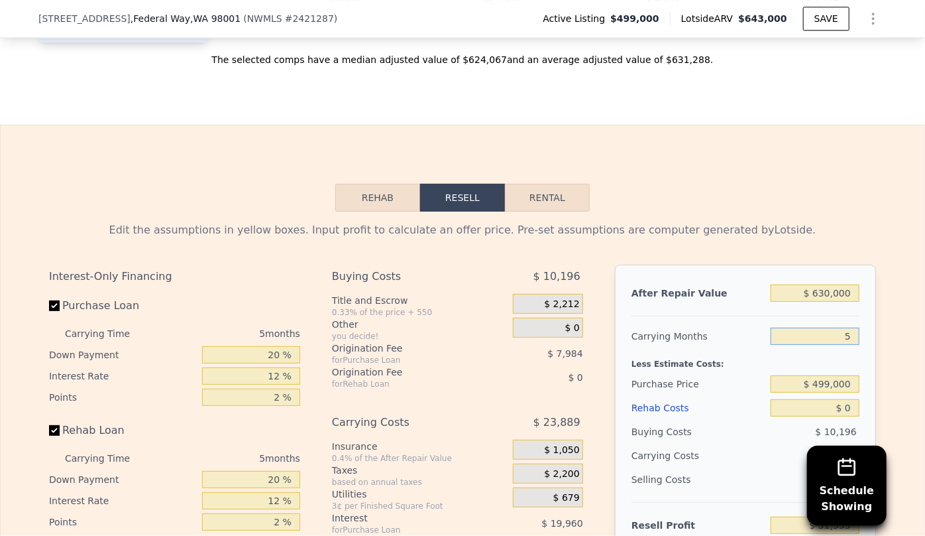
click at [852, 345] on input "5" at bounding box center [815, 336] width 89 height 17
type input "6"
type input "$ 46,775"
type input "7"
type input "$ 41,998"
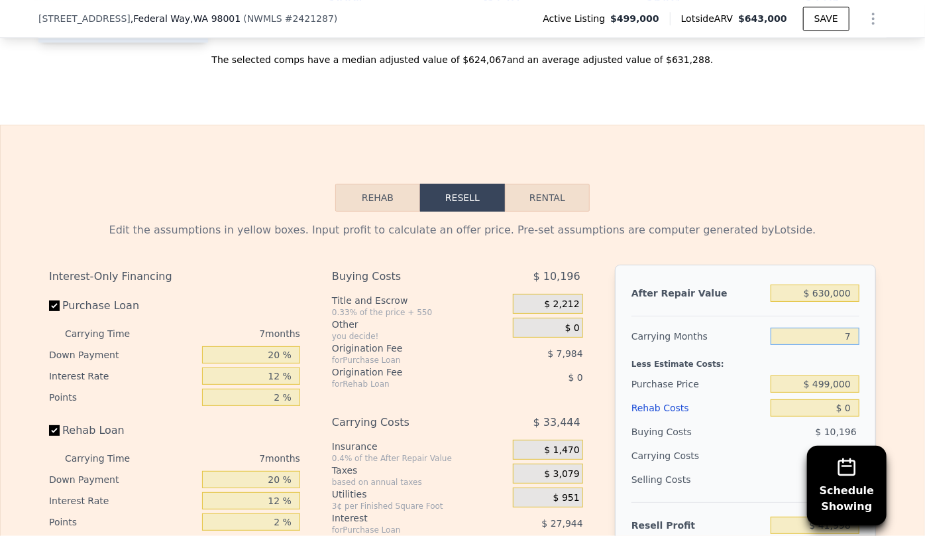
type input "7"
click at [741, 385] on div "Purchase Price" at bounding box center [699, 384] width 134 height 24
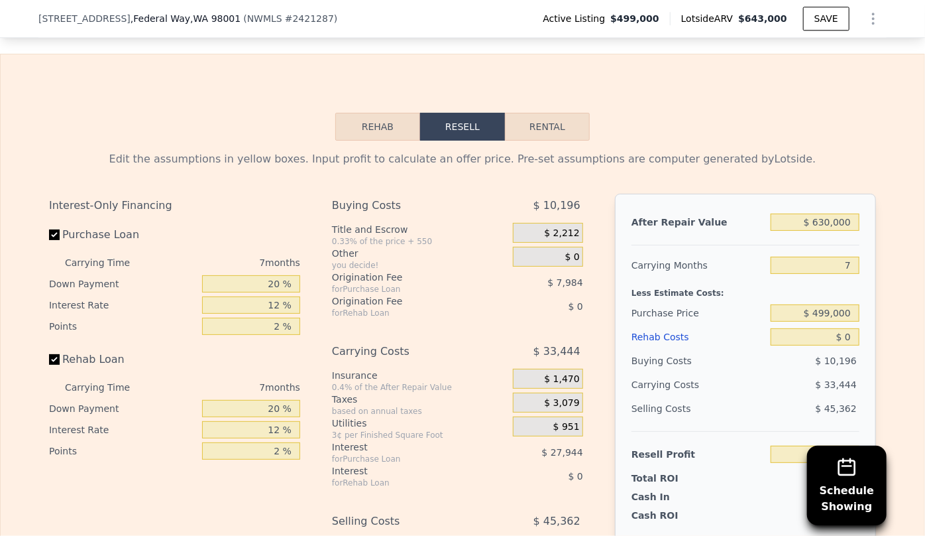
scroll to position [2049, 0]
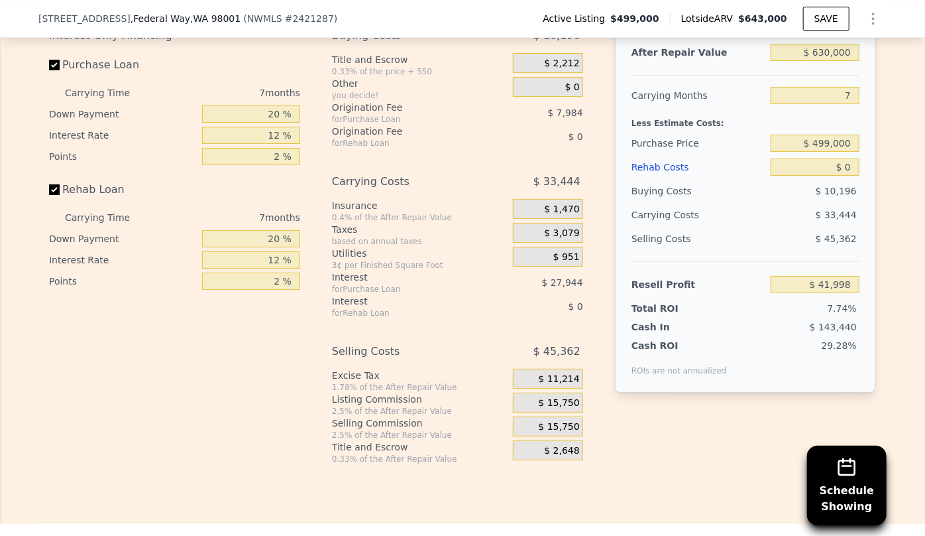
click at [659, 179] on div "Rehab Costs" at bounding box center [699, 167] width 134 height 24
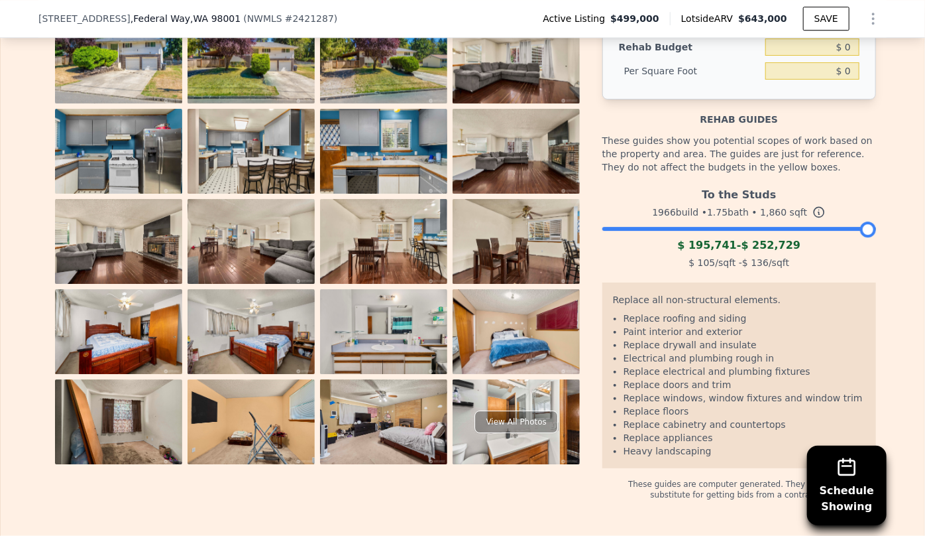
scroll to position [1929, 0]
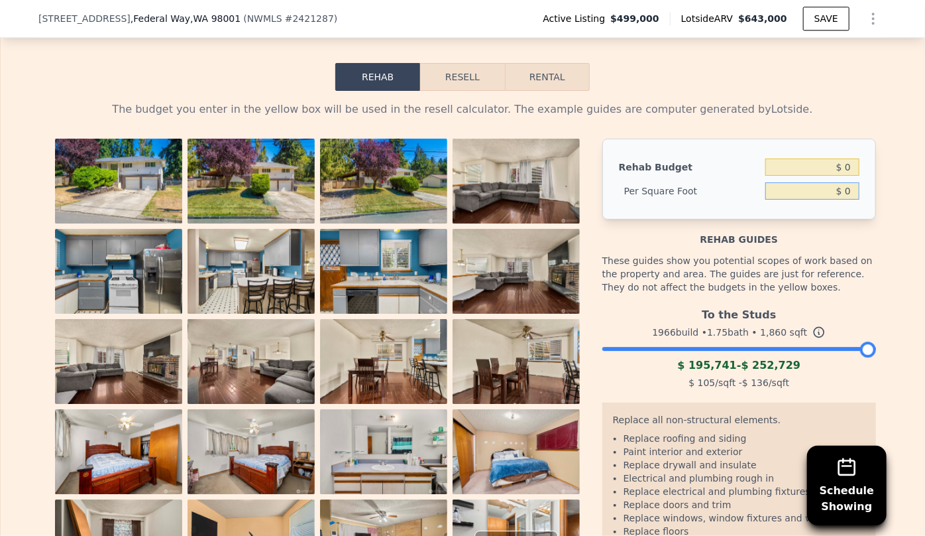
click at [839, 200] on input "$ 0" at bounding box center [813, 190] width 94 height 17
type input "$ 80"
click at [856, 219] on div "Rehab Budget $ 0 Per Square Foot $ 80" at bounding box center [740, 179] width 274 height 81
type input "$ 148,800"
click at [456, 91] on button "Resell" at bounding box center [462, 77] width 84 height 28
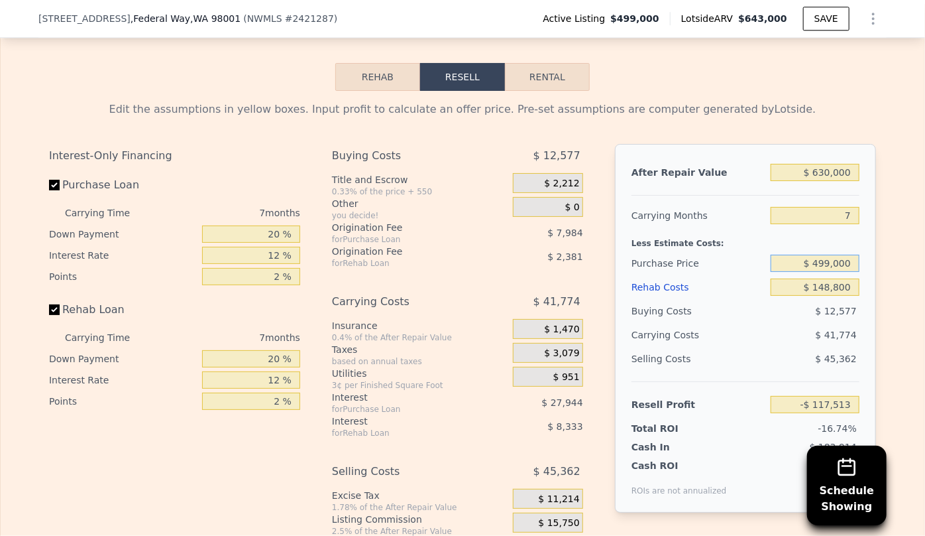
click at [829, 272] on input "$ 499,000" at bounding box center [815, 263] width 89 height 17
click at [805, 272] on input "$ 400,000" at bounding box center [815, 263] width 89 height 17
type input "$ 400,000"
click at [779, 412] on input "-$ 117,513" at bounding box center [815, 404] width 89 height 17
type input "-$ 11,055"
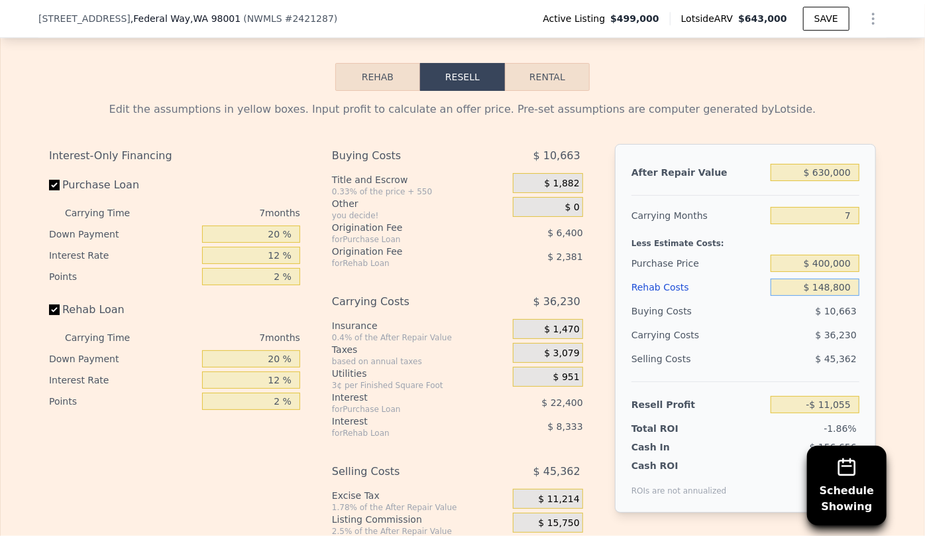
click at [831, 296] on input "$ 148,800" at bounding box center [815, 286] width 89 height 17
type input "$ 14,800"
type input "$ 132,593"
type input "$ 1,800"
type input "$ 146,529"
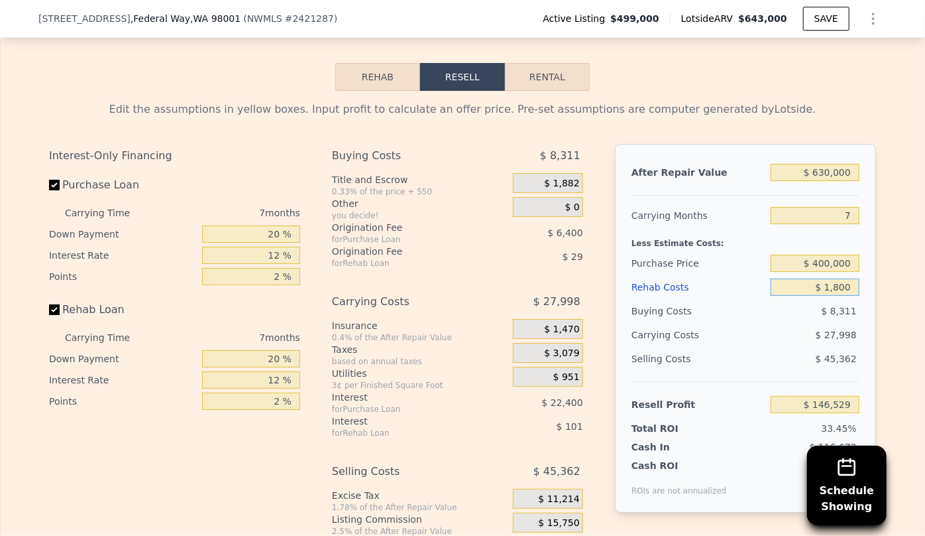
type input "$ 13,800"
type input "$ 133,665"
type input "$ 130,800"
type input "$ 8,241"
type input "$ 130,800"
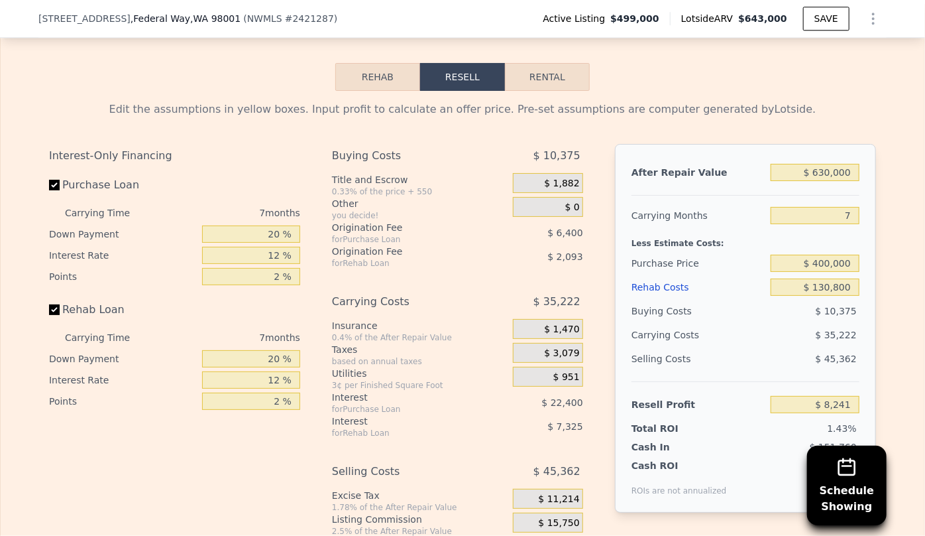
click at [791, 323] on div "$ 10,375" at bounding box center [815, 311] width 89 height 24
click at [661, 299] on div "Rehab Costs" at bounding box center [699, 287] width 134 height 24
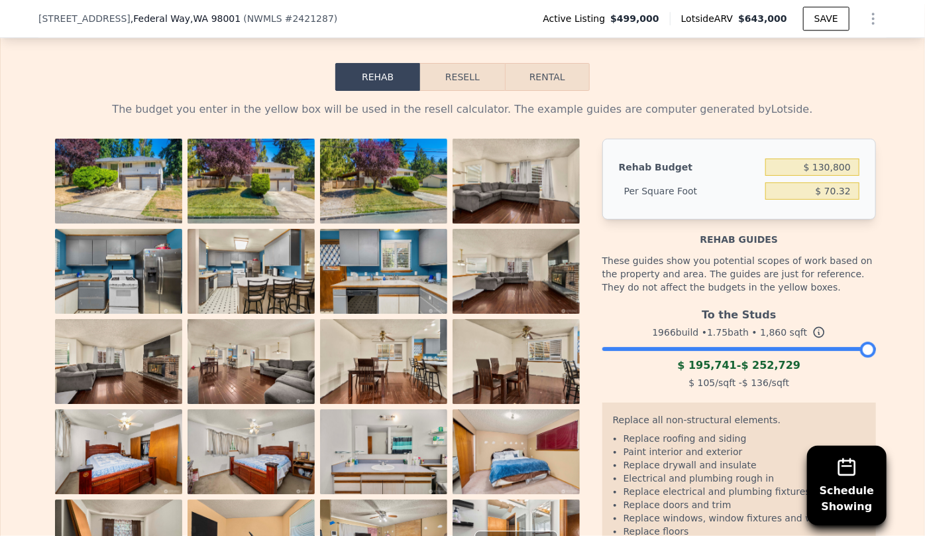
click at [444, 91] on button "Resell" at bounding box center [462, 77] width 84 height 28
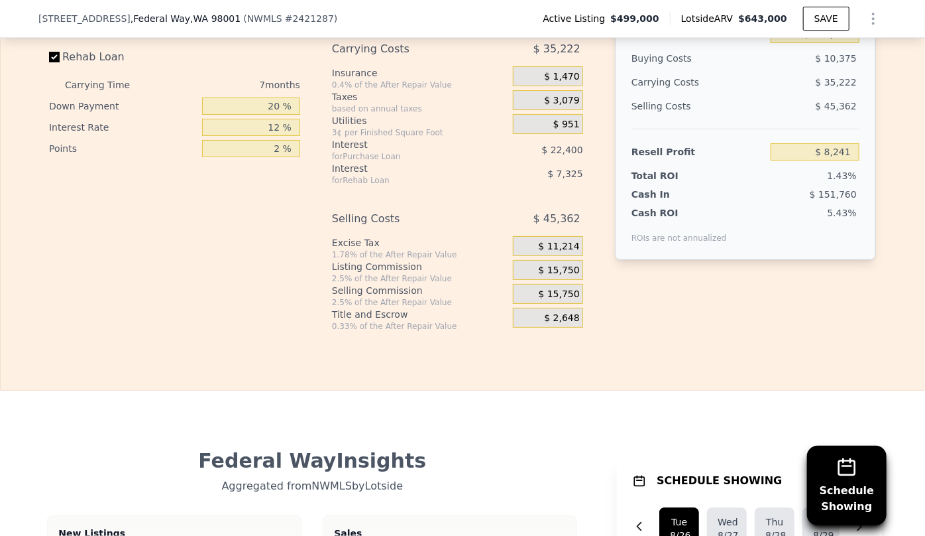
scroll to position [2230, 0]
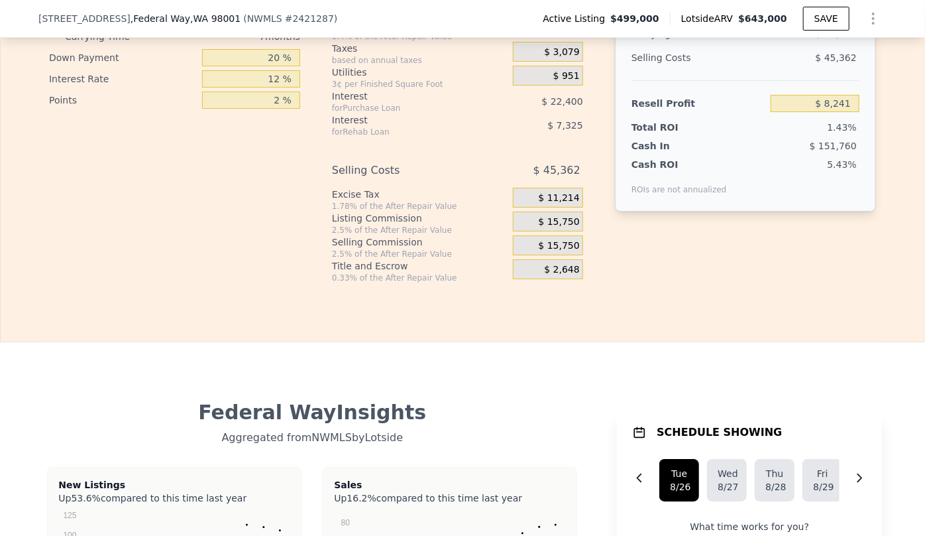
click at [548, 249] on div "$ 15,750" at bounding box center [548, 245] width 70 height 20
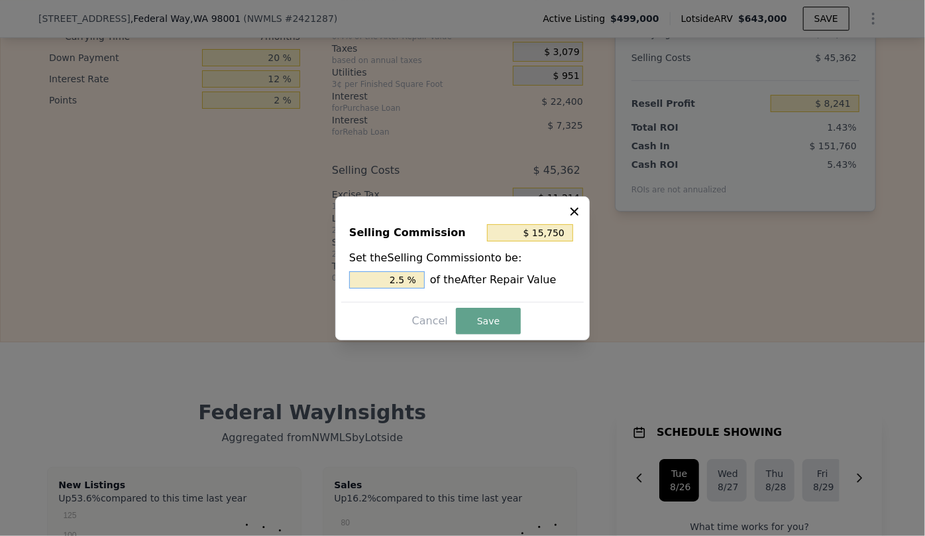
click at [397, 279] on input "2.5 %" at bounding box center [387, 279] width 76 height 17
type input "$ 3,150"
type input ".5 %"
type input "$ 9,450"
type input "1.5 %"
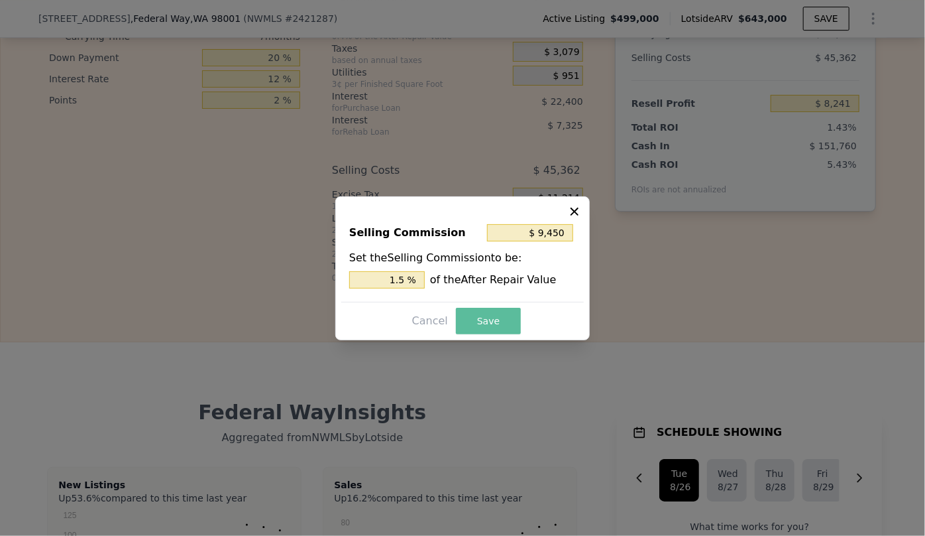
click at [472, 318] on button "Save" at bounding box center [488, 321] width 65 height 27
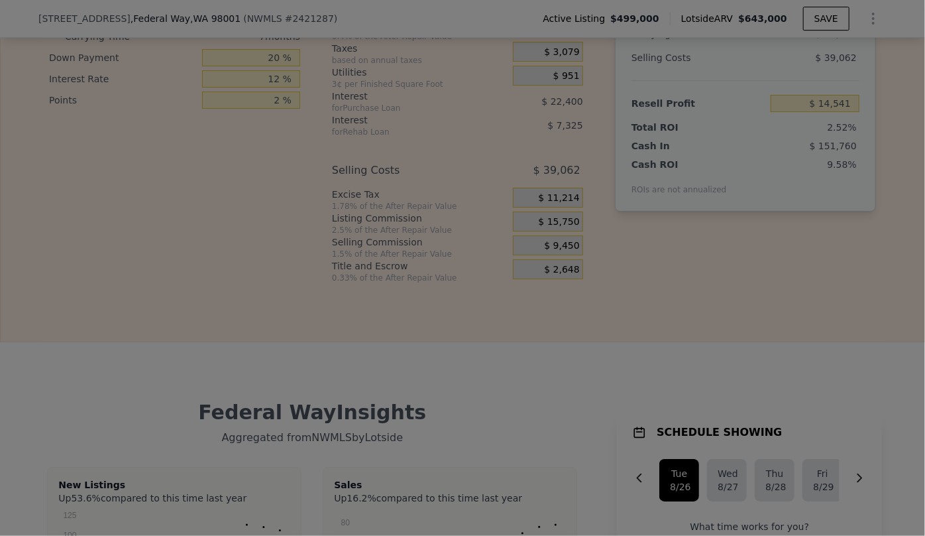
type input "$ 14,541"
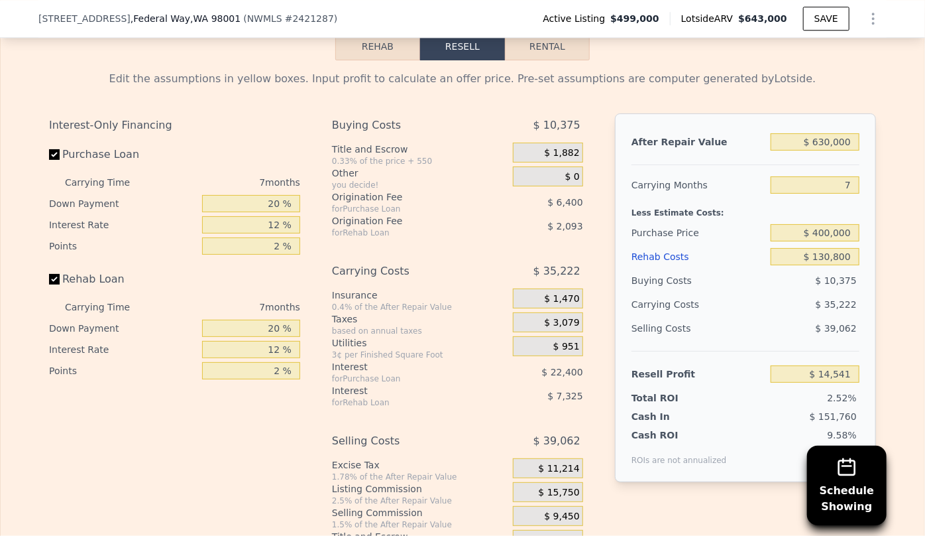
scroll to position [1929, 0]
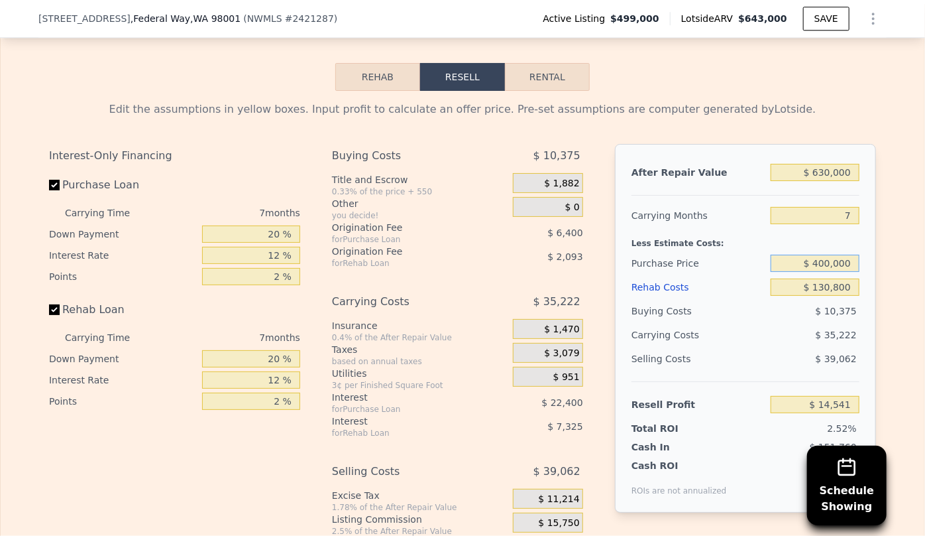
click at [826, 272] on input "$ 400,000" at bounding box center [815, 263] width 89 height 17
type input "$ 380,000"
click at [763, 347] on div "$ 35,222" at bounding box center [790, 335] width 140 height 24
type input "$ 36,048"
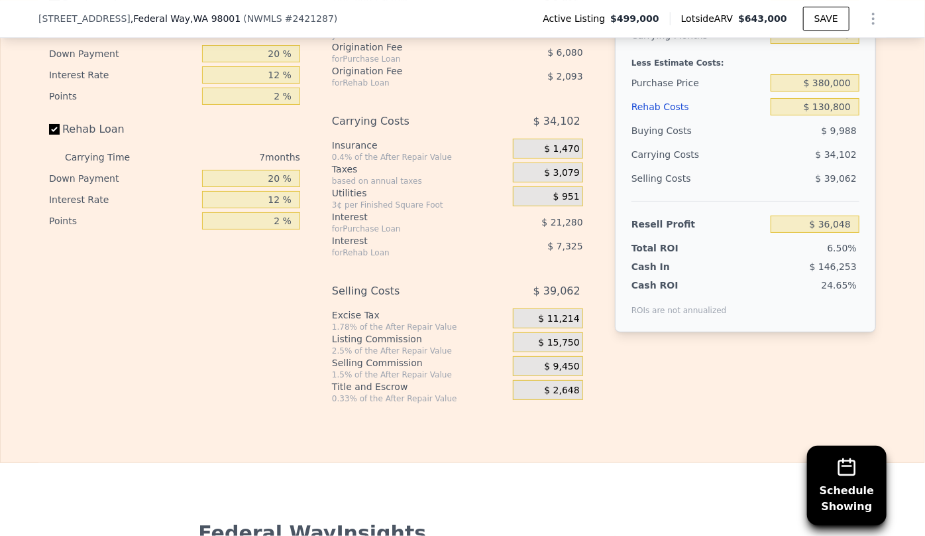
scroll to position [2049, 0]
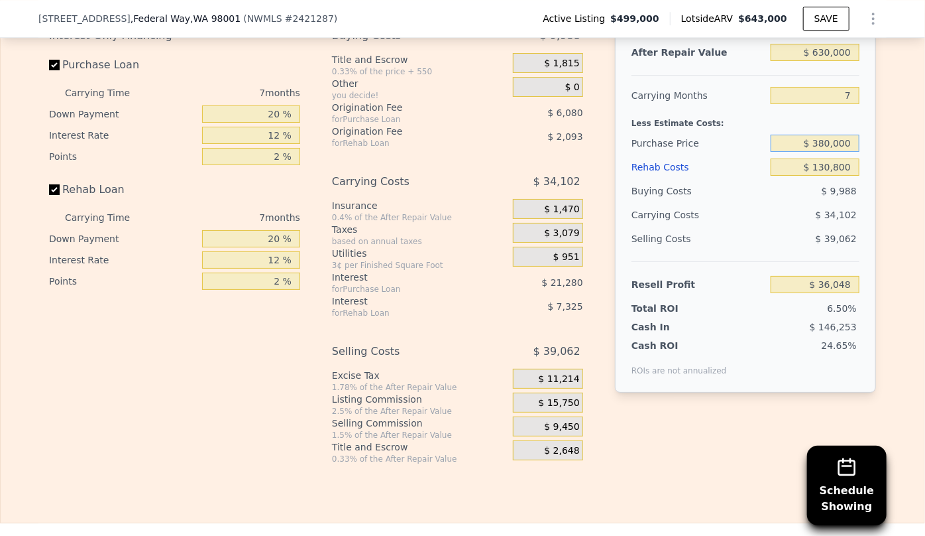
click at [828, 152] on input "$ 380,000" at bounding box center [815, 143] width 89 height 17
type input "$ 350,000"
click at [782, 227] on div "$ 34,102" at bounding box center [790, 215] width 140 height 24
type input "$ 68,307"
click at [828, 25] on button "SAVE" at bounding box center [827, 19] width 46 height 24
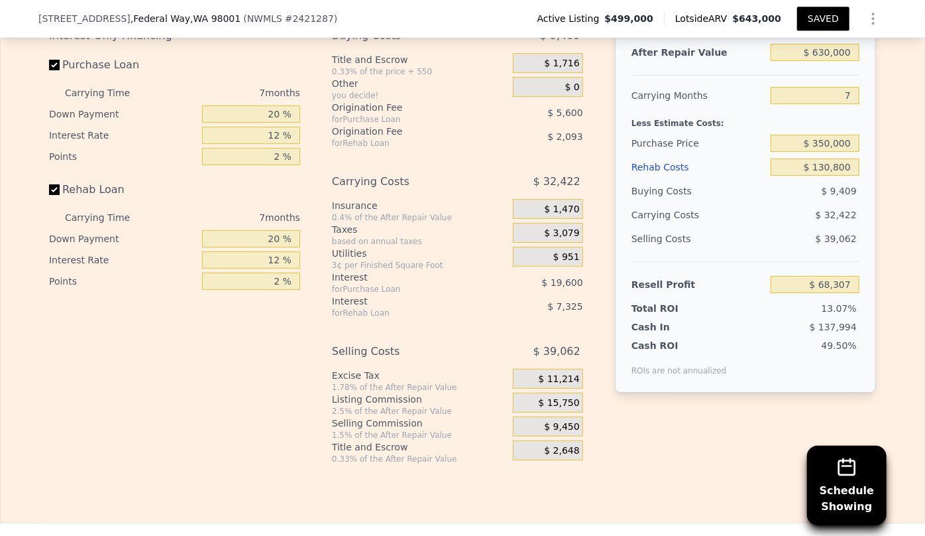
click at [828, 25] on button "SAVED" at bounding box center [824, 19] width 52 height 24
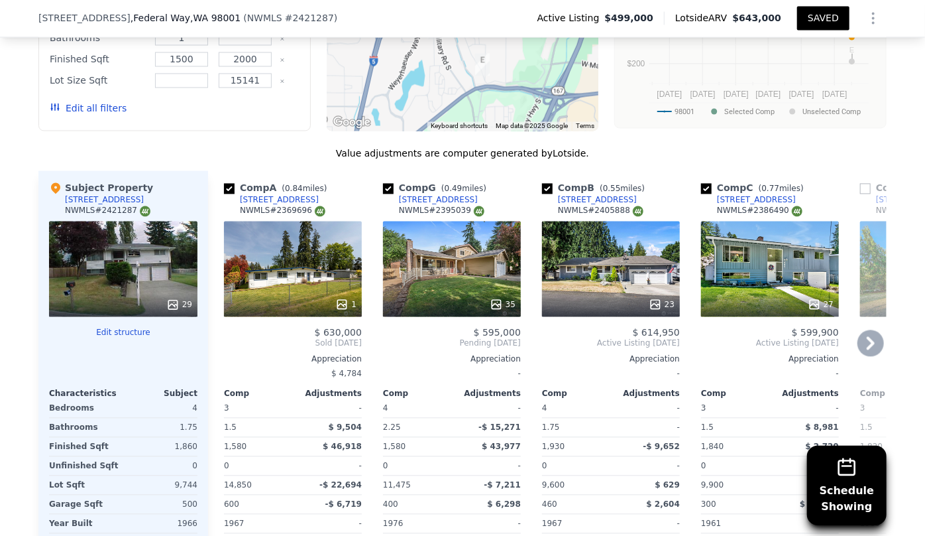
scroll to position [1446, 0]
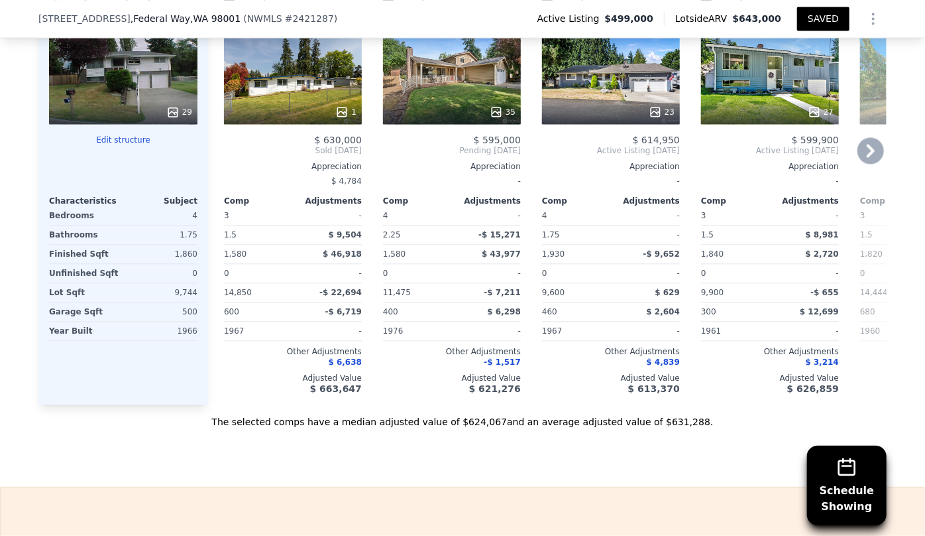
click at [871, 147] on icon at bounding box center [871, 150] width 27 height 27
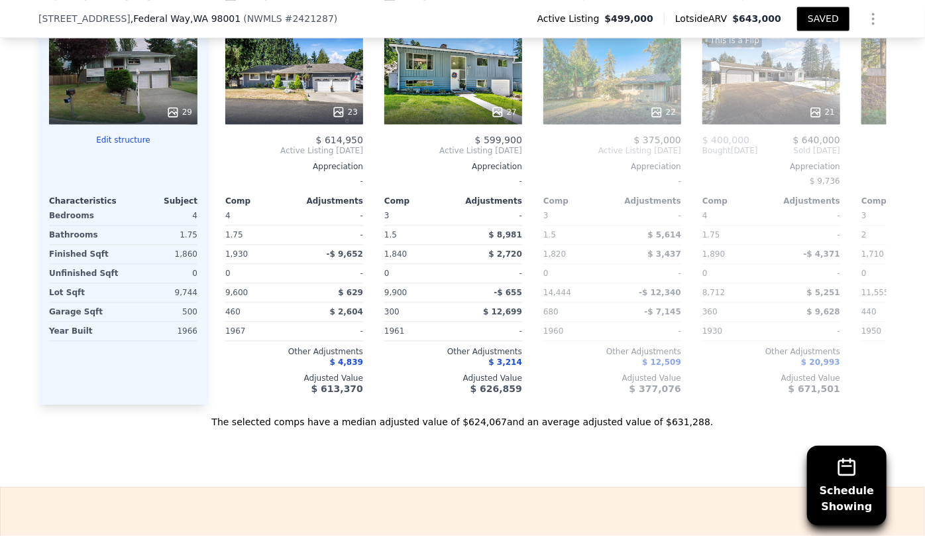
scroll to position [0, 318]
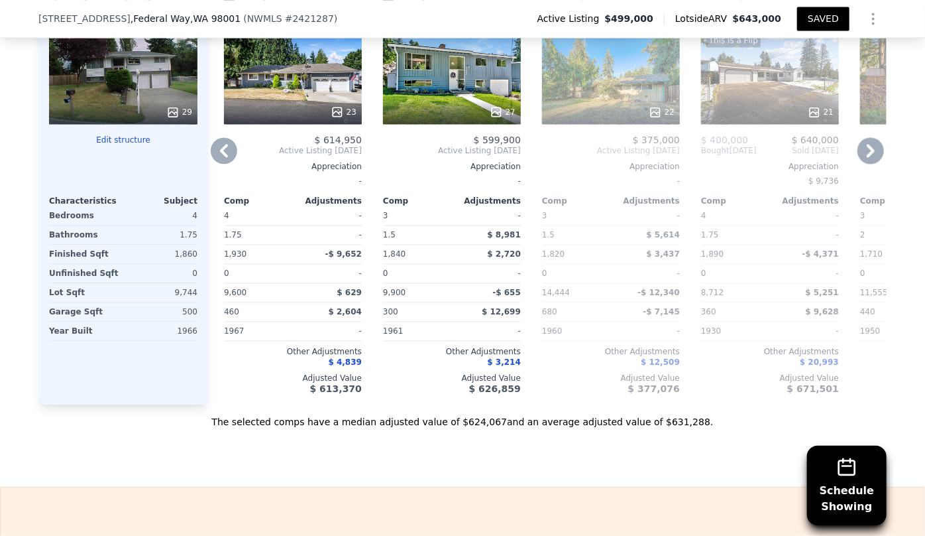
click at [576, 109] on div at bounding box center [611, 112] width 138 height 24
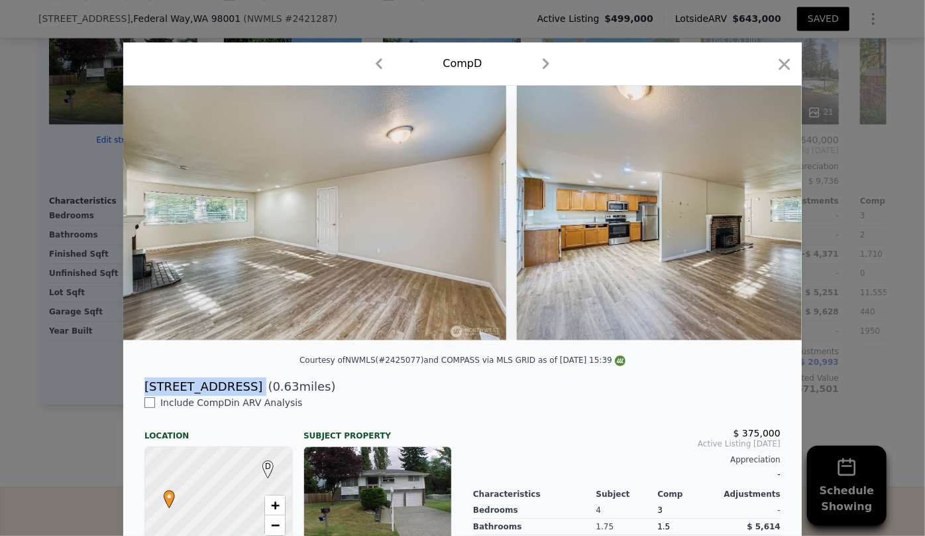
drag, startPoint x: 141, startPoint y: 395, endPoint x: 230, endPoint y: 396, distance: 89.5
click at [230, 396] on div "[STREET_ADDRESS] ( 0.63 miles)" at bounding box center [463, 386] width 658 height 19
copy div "[STREET_ADDRESS]"
click at [782, 67] on icon "button" at bounding box center [785, 64] width 19 height 19
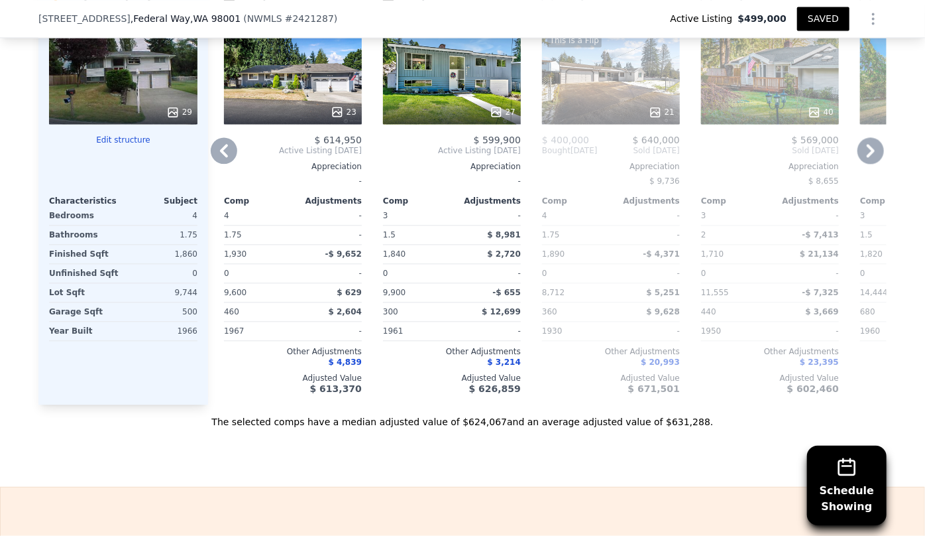
type input "1.5"
type input "2.25"
type input "1580"
type input "1930"
type input "8712"
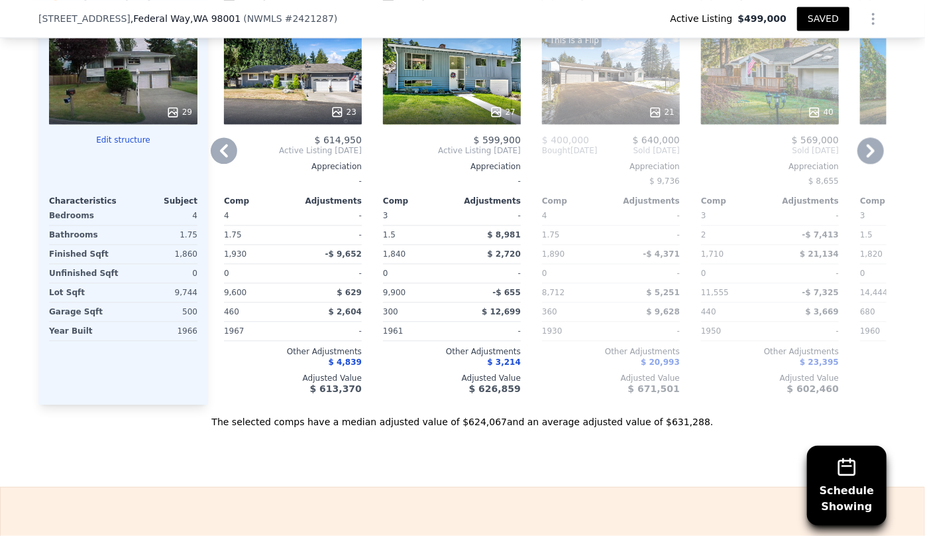
type input "14850"
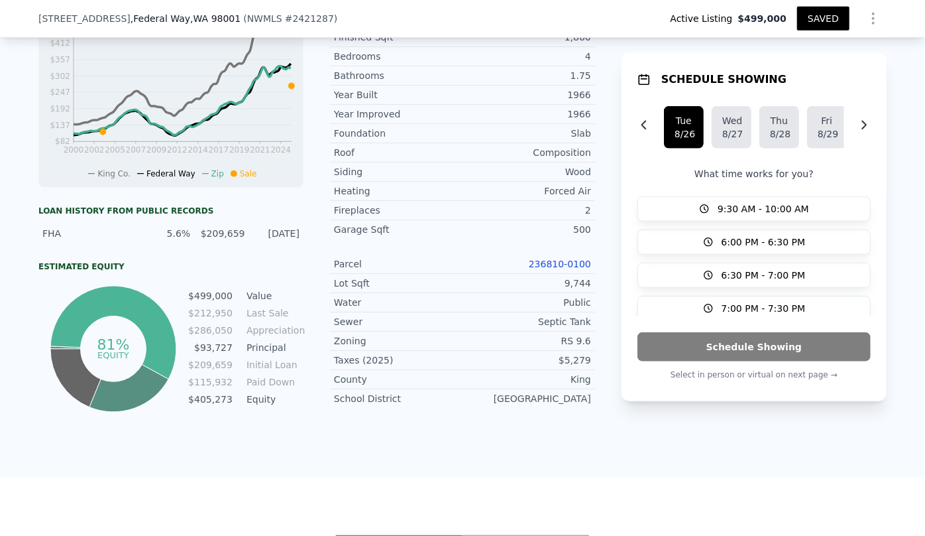
scroll to position [301, 0]
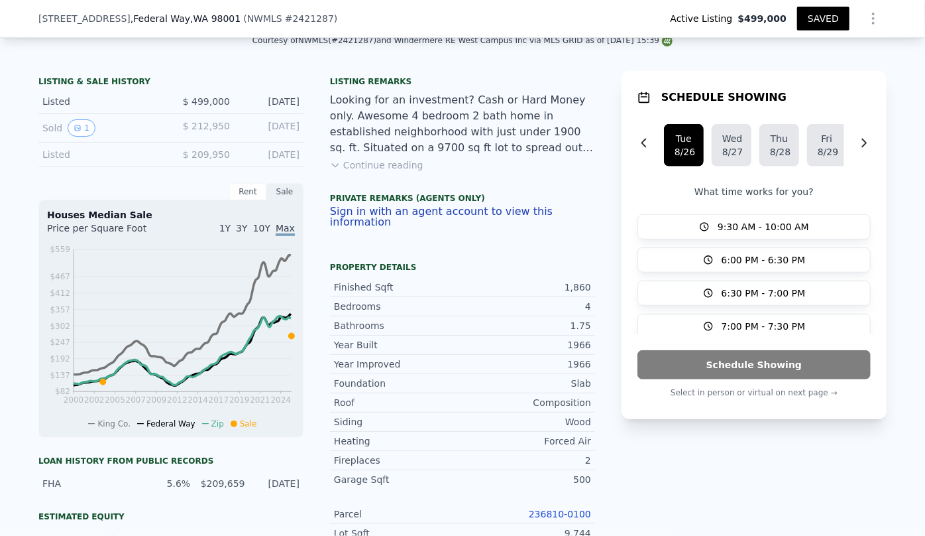
click at [808, 19] on button "SAVED" at bounding box center [824, 19] width 52 height 24
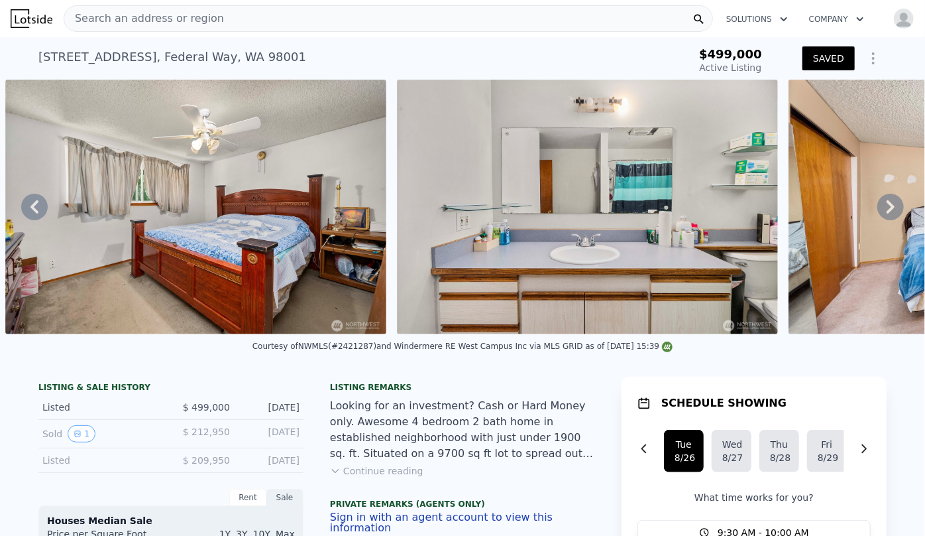
scroll to position [0, 0]
drag, startPoint x: 612, startPoint y: 312, endPoint x: 171, endPoint y: 21, distance: 528.6
click at [171, 21] on span "Search an address or region" at bounding box center [144, 19] width 160 height 16
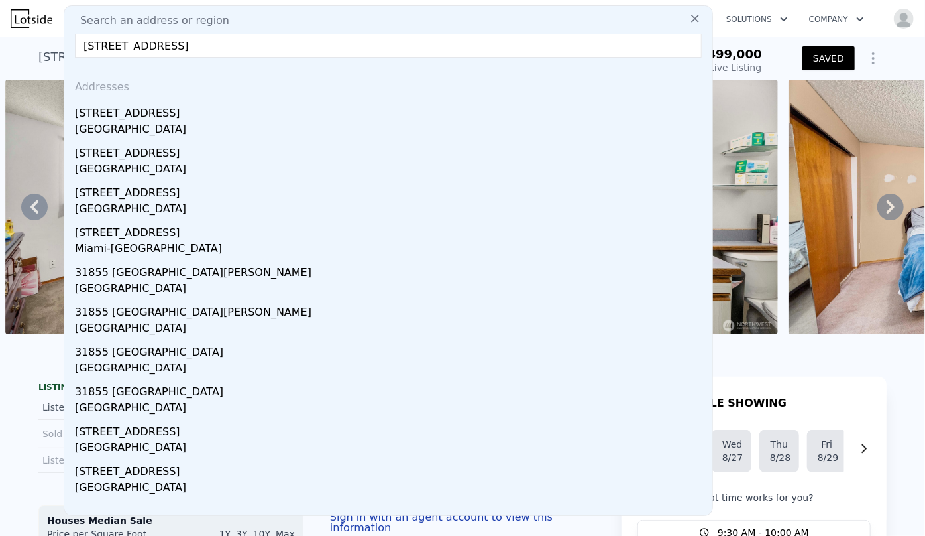
type input "[STREET_ADDRESS]"
drag, startPoint x: 145, startPoint y: 117, endPoint x: 295, endPoint y: 121, distance: 149.9
click at [145, 115] on div "[STREET_ADDRESS]" at bounding box center [391, 110] width 632 height 21
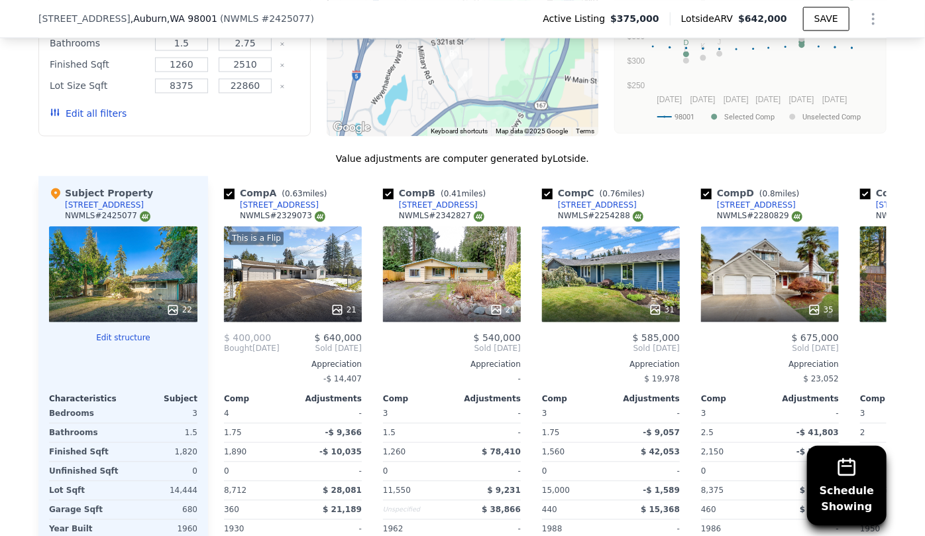
scroll to position [1321, 0]
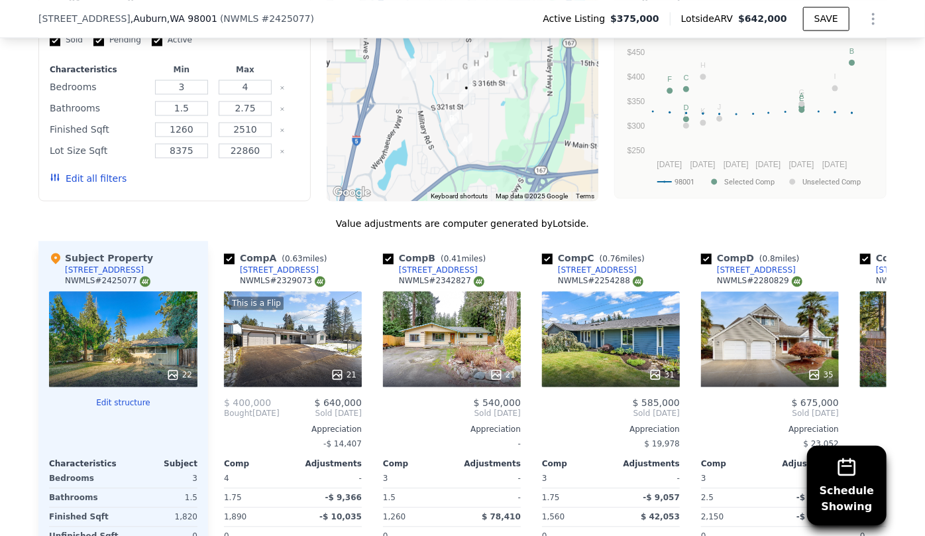
click at [92, 172] on button "Edit all filters" at bounding box center [88, 178] width 77 height 13
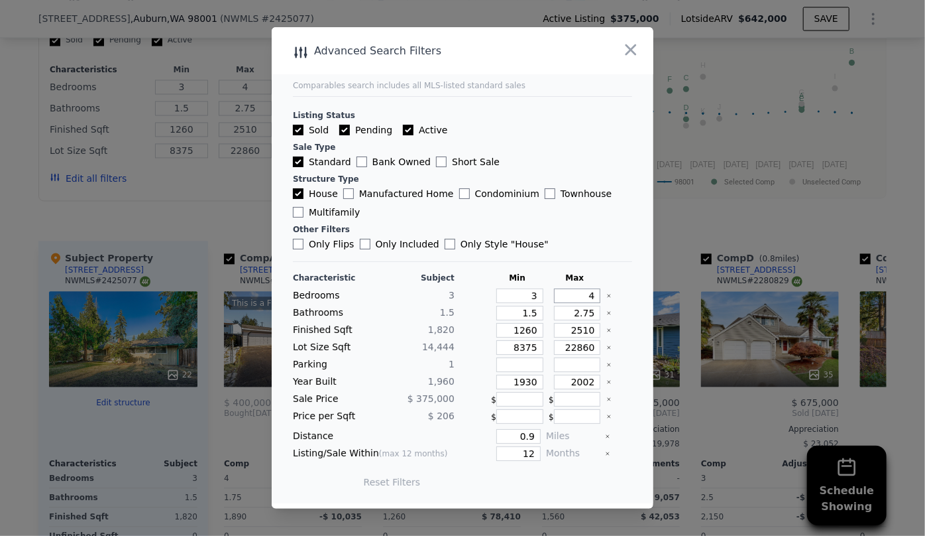
drag, startPoint x: 587, startPoint y: 298, endPoint x: 564, endPoint y: 291, distance: 23.5
click at [566, 291] on input "4" at bounding box center [577, 295] width 47 height 15
type input "3"
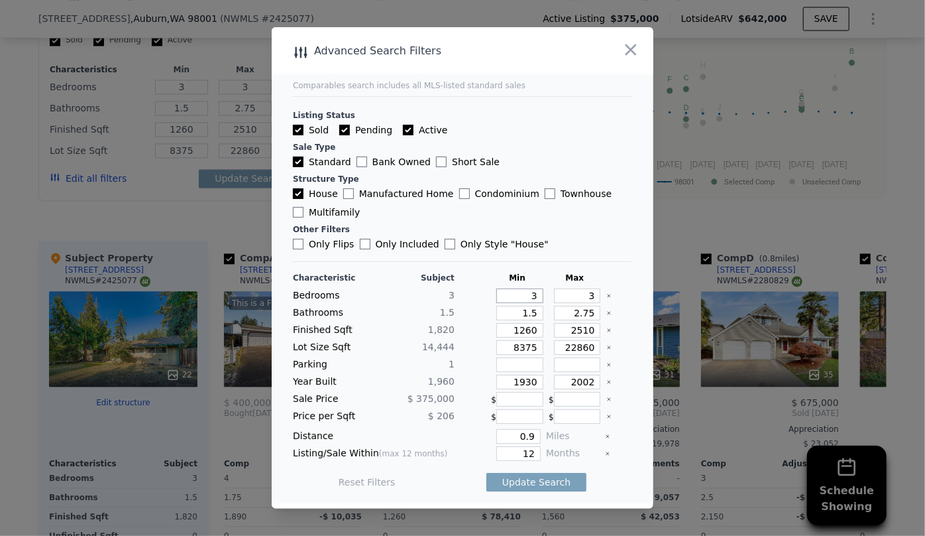
drag, startPoint x: 530, startPoint y: 294, endPoint x: 501, endPoint y: 296, distance: 29.9
click at [503, 296] on input "3" at bounding box center [520, 295] width 47 height 15
type input "2"
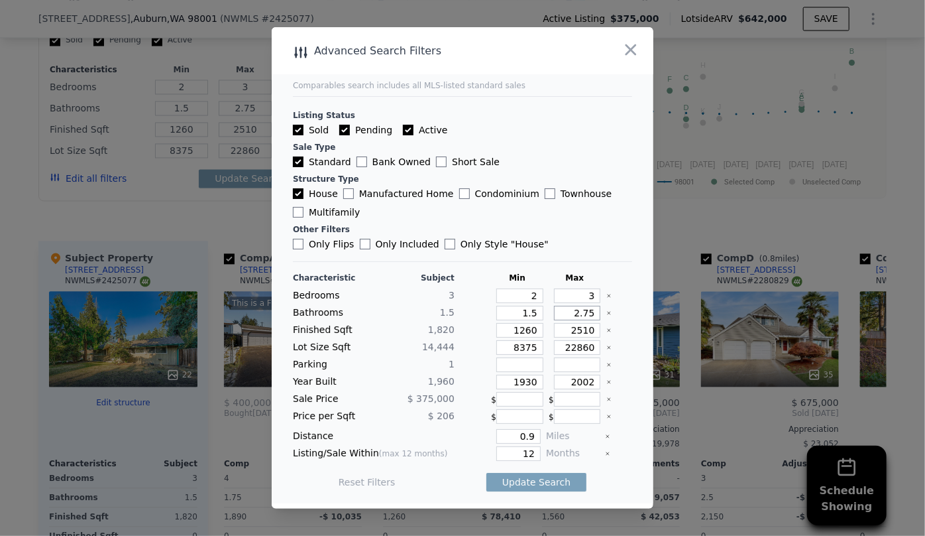
drag, startPoint x: 587, startPoint y: 316, endPoint x: 550, endPoint y: 307, distance: 38.1
click at [554, 307] on input "2.75" at bounding box center [577, 313] width 47 height 15
drag, startPoint x: 530, startPoint y: 311, endPoint x: 460, endPoint y: 314, distance: 70.3
click at [460, 314] on div "Bathrooms 1.5 1.5" at bounding box center [462, 313] width 339 height 15
type input "1"
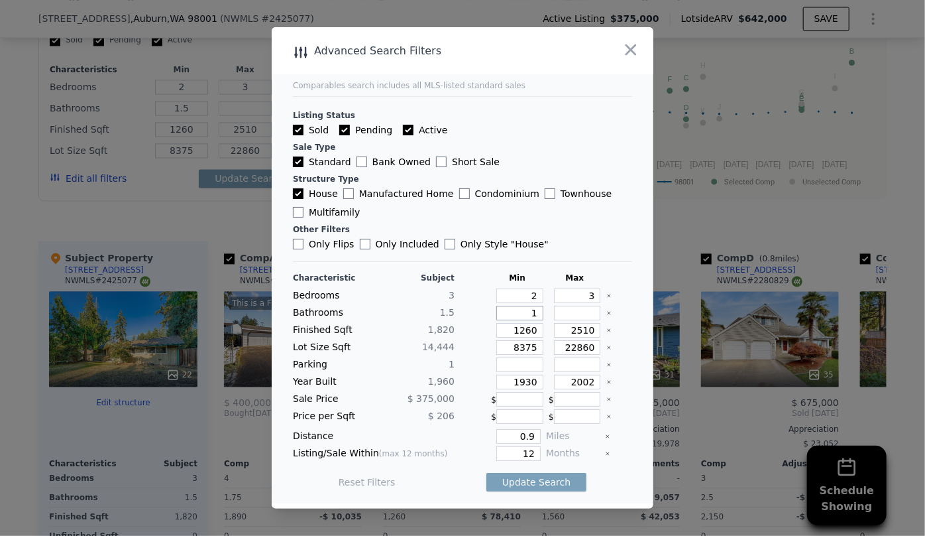
type input "1"
drag, startPoint x: 532, startPoint y: 331, endPoint x: 491, endPoint y: 331, distance: 41.1
click at [497, 331] on input "1260" at bounding box center [520, 330] width 47 height 15
type input "1"
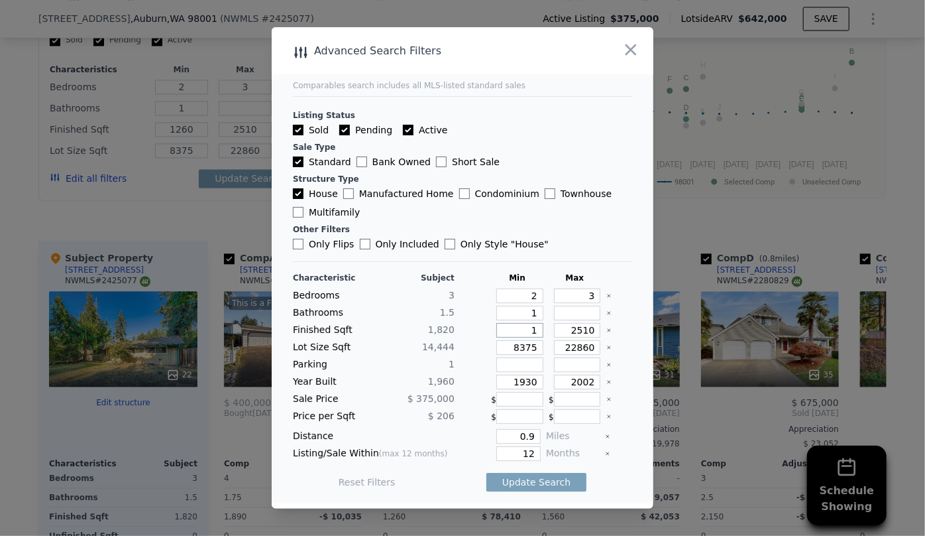
type input "1"
type input "15"
type input "150"
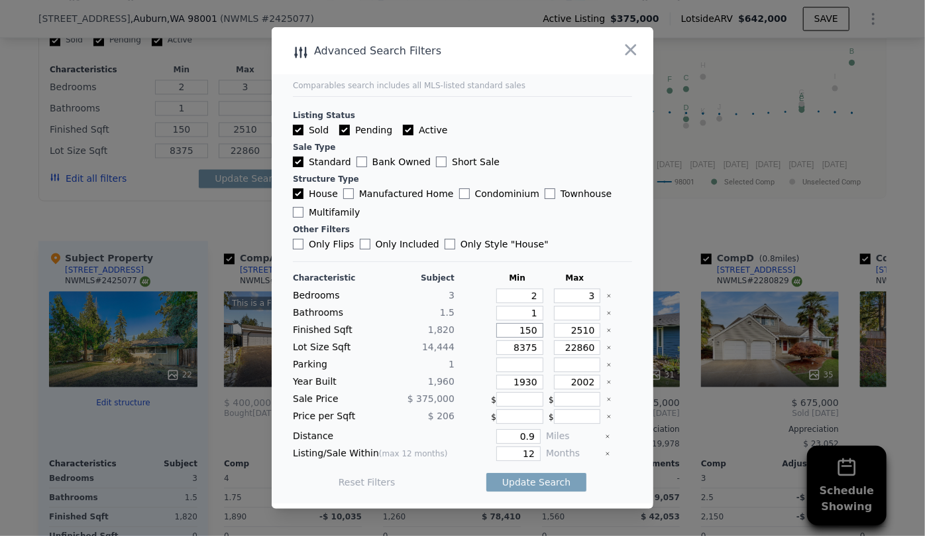
type input "1500"
drag, startPoint x: 591, startPoint y: 328, endPoint x: 540, endPoint y: 331, distance: 50.5
click at [540, 331] on div "Finished Sqft 1,820 1500 2510" at bounding box center [462, 330] width 339 height 15
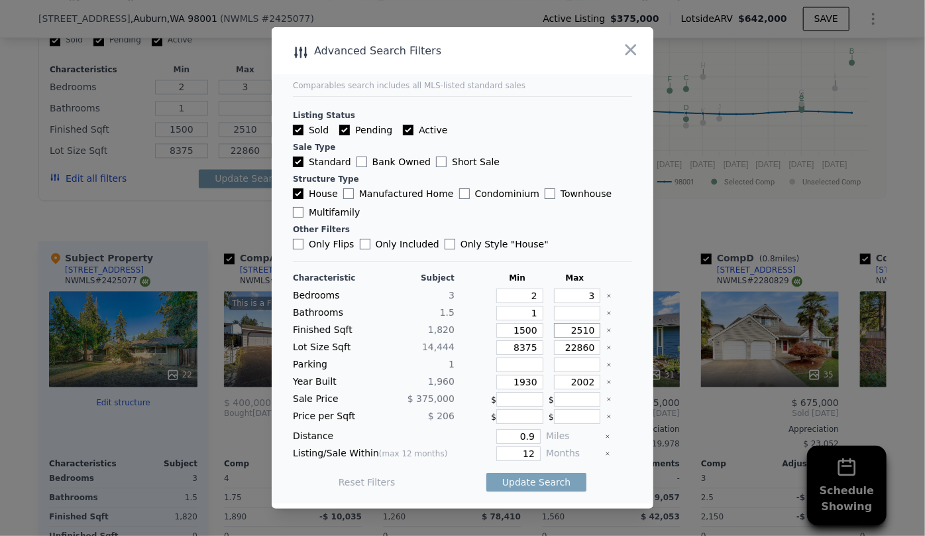
type input "2"
type input "20"
type input "200"
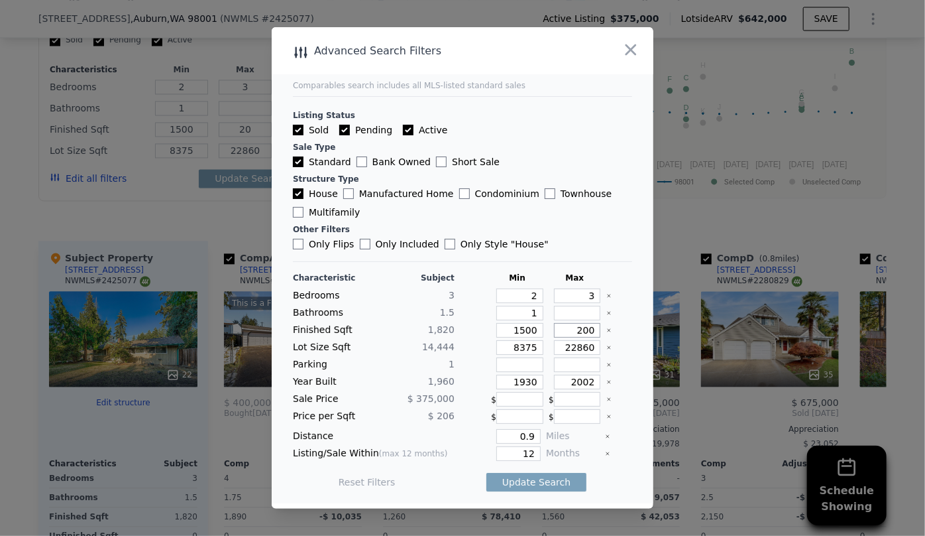
type input "200"
type input "2000"
drag, startPoint x: 530, startPoint y: 345, endPoint x: 471, endPoint y: 353, distance: 59.5
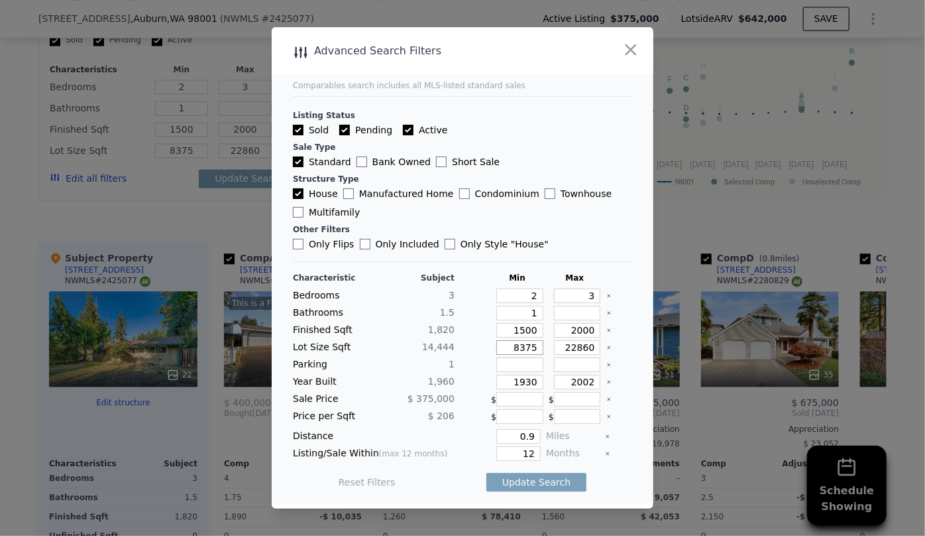
click at [481, 352] on div "Lot Size Sqft 14,444 8375 22860" at bounding box center [462, 347] width 339 height 15
drag, startPoint x: 533, startPoint y: 382, endPoint x: 467, endPoint y: 382, distance: 66.3
click at [467, 382] on div "Year Built 1,960 1930 2002" at bounding box center [462, 382] width 339 height 15
drag, startPoint x: 589, startPoint y: 381, endPoint x: 478, endPoint y: 385, distance: 111.5
click at [483, 385] on div "Year Built 1,960 2002" at bounding box center [462, 382] width 339 height 15
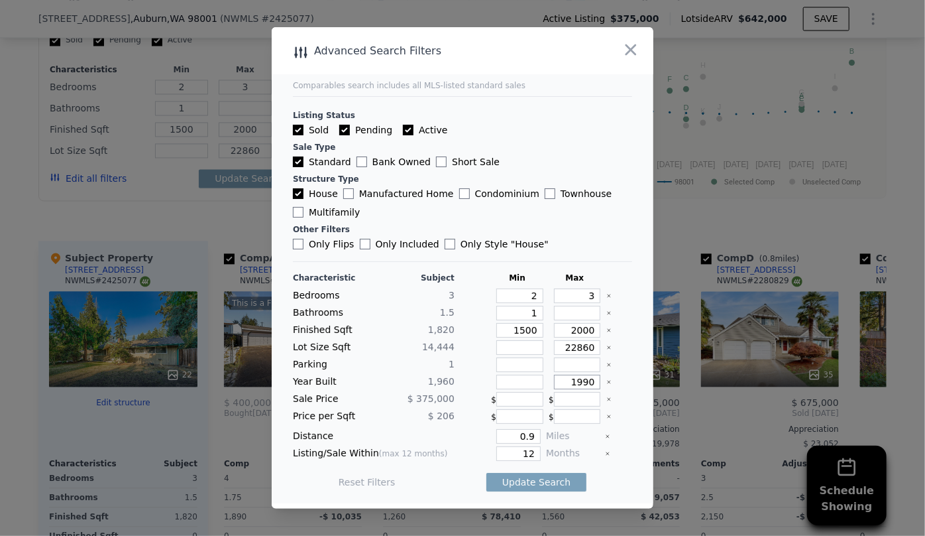
type input "1990"
drag, startPoint x: 530, startPoint y: 453, endPoint x: 498, endPoint y: 459, distance: 33.2
click at [498, 459] on input "12" at bounding box center [519, 453] width 44 height 15
type input "1"
click at [533, 434] on input "0.9" at bounding box center [519, 436] width 44 height 15
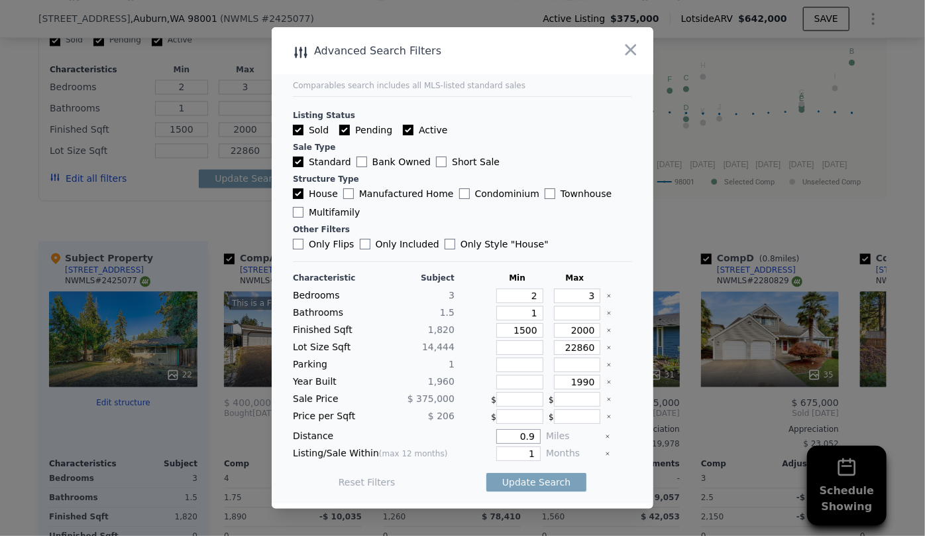
drag, startPoint x: 531, startPoint y: 434, endPoint x: 425, endPoint y: 446, distance: 106.8
click at [425, 446] on div "Characteristic Subject Min Max Bedrooms 3 2 3 Bathrooms 1.5 1 Finished Sqft 1,8…" at bounding box center [462, 386] width 339 height 228
type input "0.5"
click at [491, 477] on button "Update Search" at bounding box center [537, 482] width 100 height 19
click at [490, 477] on span "0 matching comps" at bounding box center [532, 481] width 86 height 13
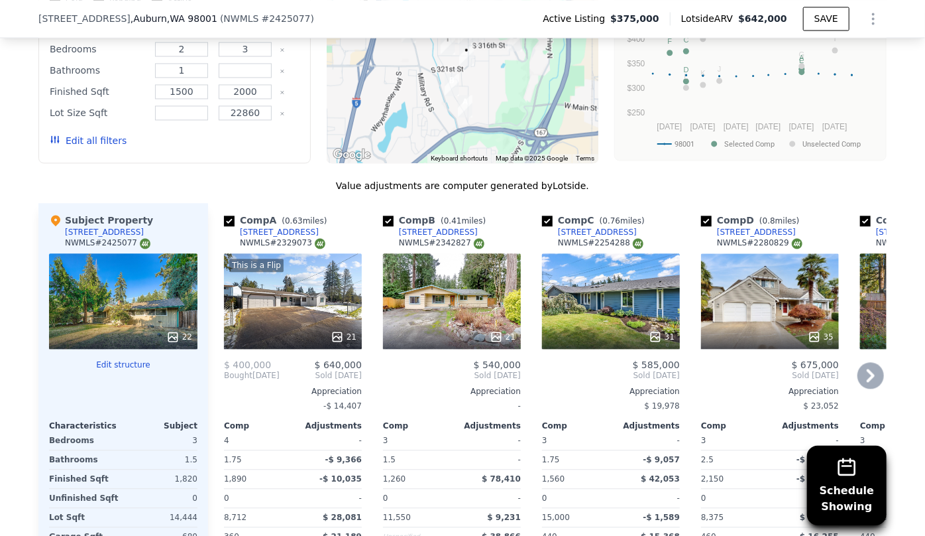
scroll to position [1381, 0]
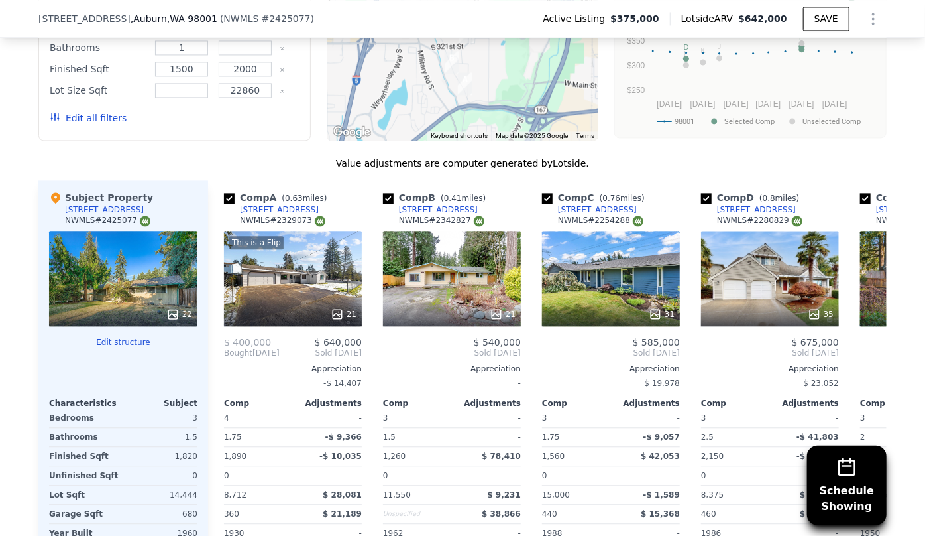
click at [93, 111] on button "Edit all filters" at bounding box center [88, 117] width 77 height 13
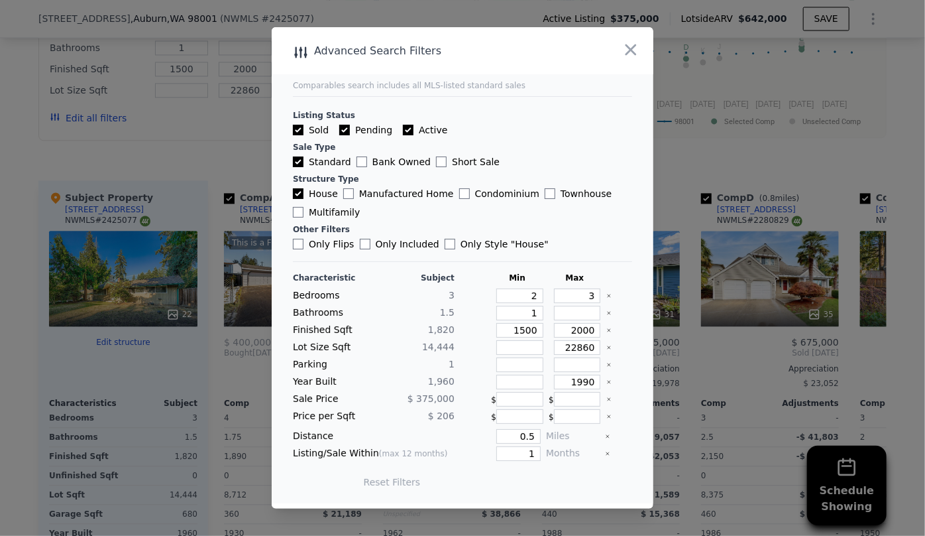
click at [532, 444] on div "Characteristic Subject Min Max Bedrooms 3 2 3 Bathrooms 1.5 1 Finished Sqft 1,8…" at bounding box center [462, 386] width 339 height 228
drag, startPoint x: 532, startPoint y: 456, endPoint x: 493, endPoint y: 457, distance: 39.1
click at [497, 457] on input "1" at bounding box center [519, 453] width 44 height 15
type input "6"
click at [530, 481] on button "Update Search" at bounding box center [537, 482] width 100 height 19
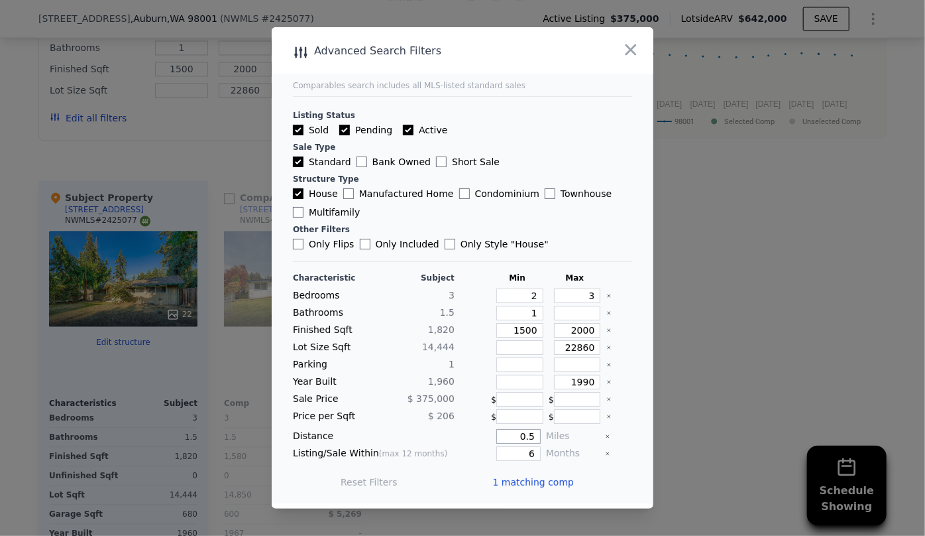
drag, startPoint x: 530, startPoint y: 436, endPoint x: 458, endPoint y: 440, distance: 72.4
click at [460, 440] on div "0.5" at bounding box center [500, 436] width 81 height 15
type input "7"
type input "1"
click at [542, 479] on button "Update Search" at bounding box center [537, 482] width 100 height 19
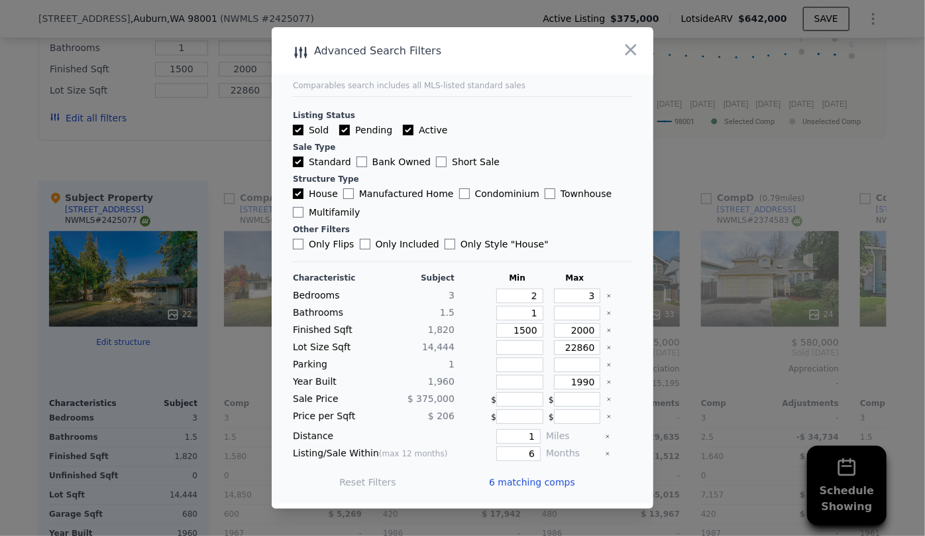
click at [542, 479] on span "6 matching comps" at bounding box center [532, 481] width 86 height 13
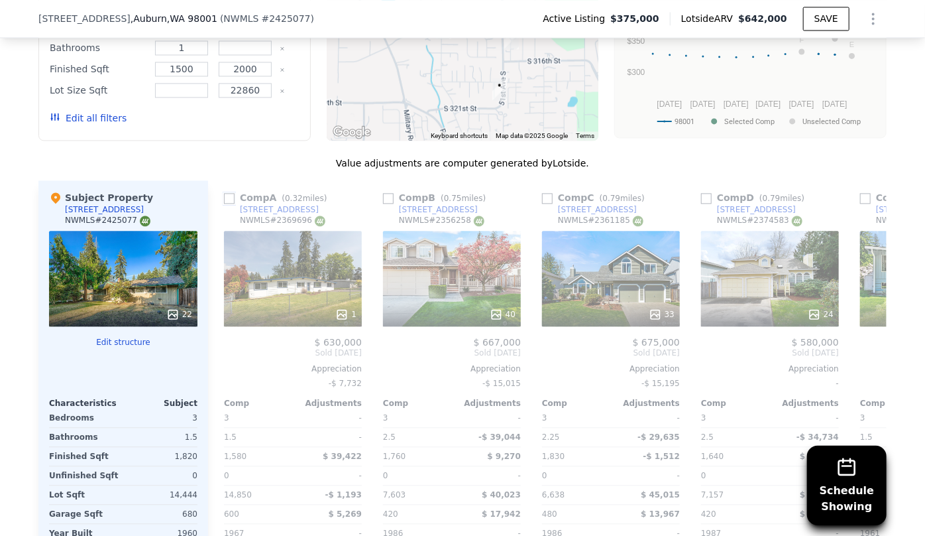
click at [229, 193] on input "checkbox" at bounding box center [229, 198] width 11 height 11
checkbox input "true"
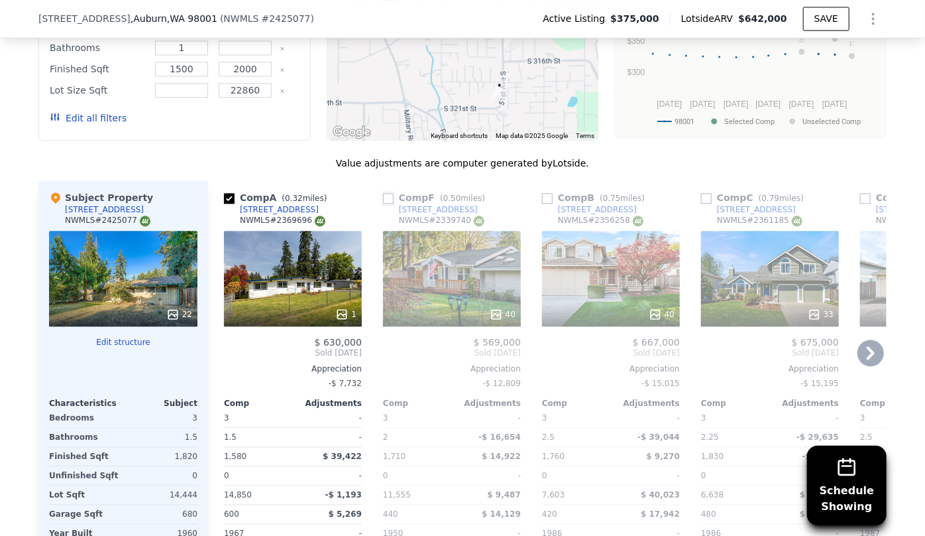
click at [383, 193] on input "checkbox" at bounding box center [388, 198] width 11 height 11
checkbox input "true"
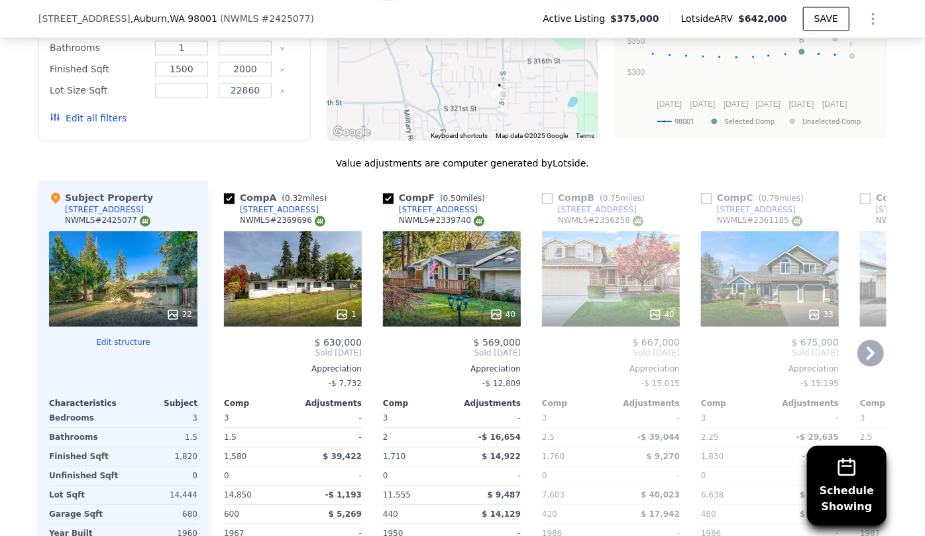
click at [867, 346] on icon at bounding box center [871, 352] width 8 height 13
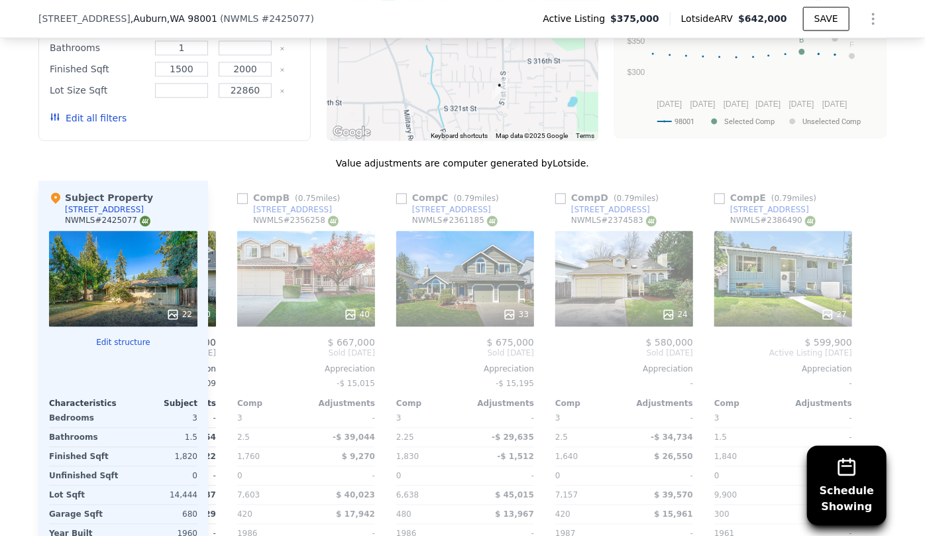
scroll to position [0, 307]
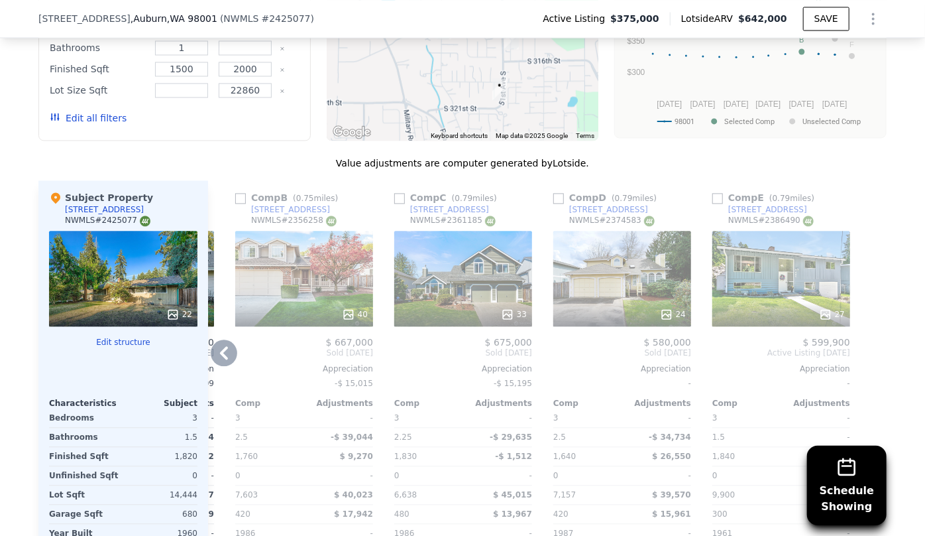
click at [867, 331] on div at bounding box center [876, 393] width 21 height 426
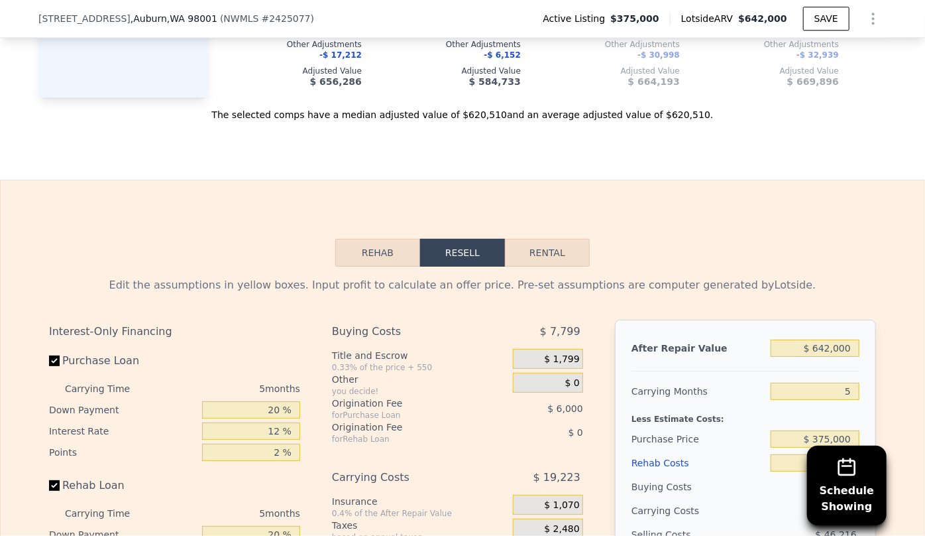
scroll to position [1984, 0]
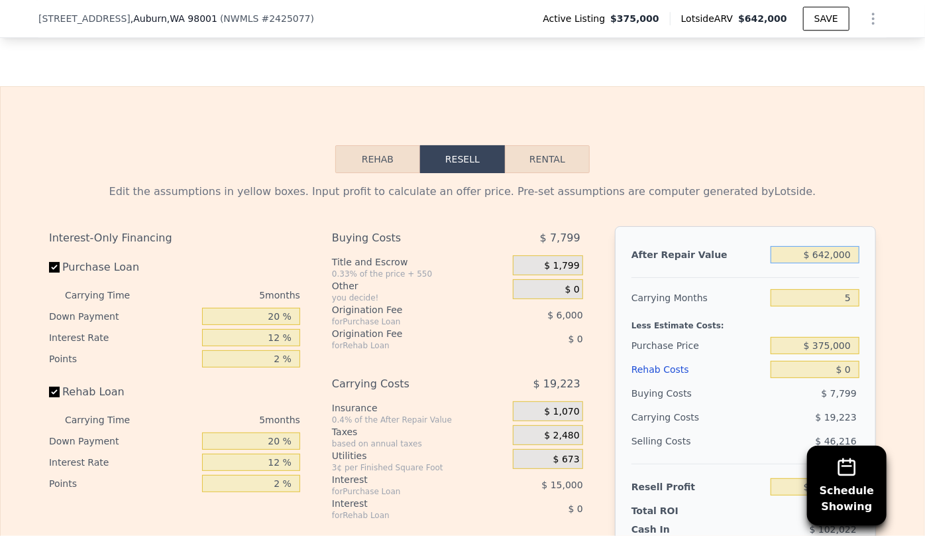
click at [829, 246] on input "$ 642,000" at bounding box center [815, 254] width 89 height 17
type input "$ 64,000"
type input "-$ 342,161"
type input "$ 6,000"
type input "-$ 395,939"
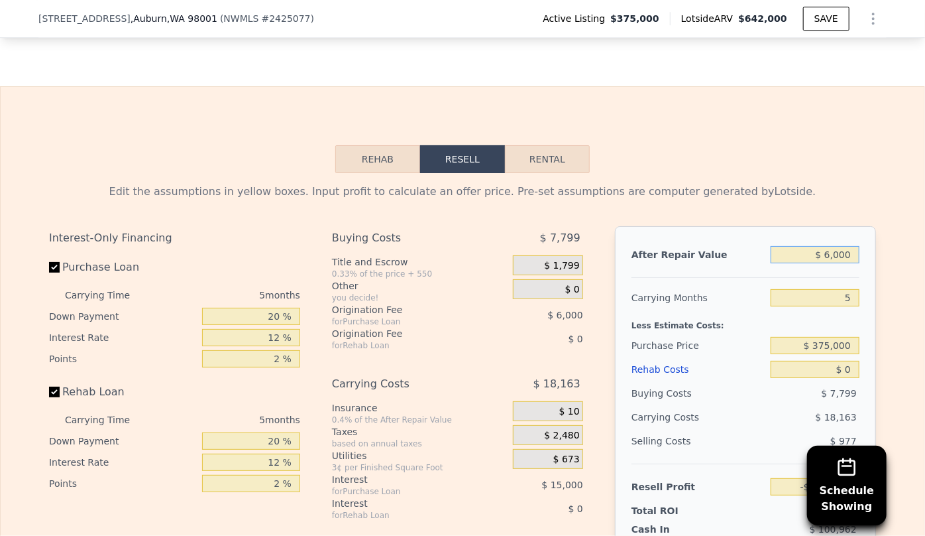
type input "$ 63,000"
type input "-$ 343,088"
type input "$ 630,000"
type input "$ 182,636"
type input "$ 630,000"
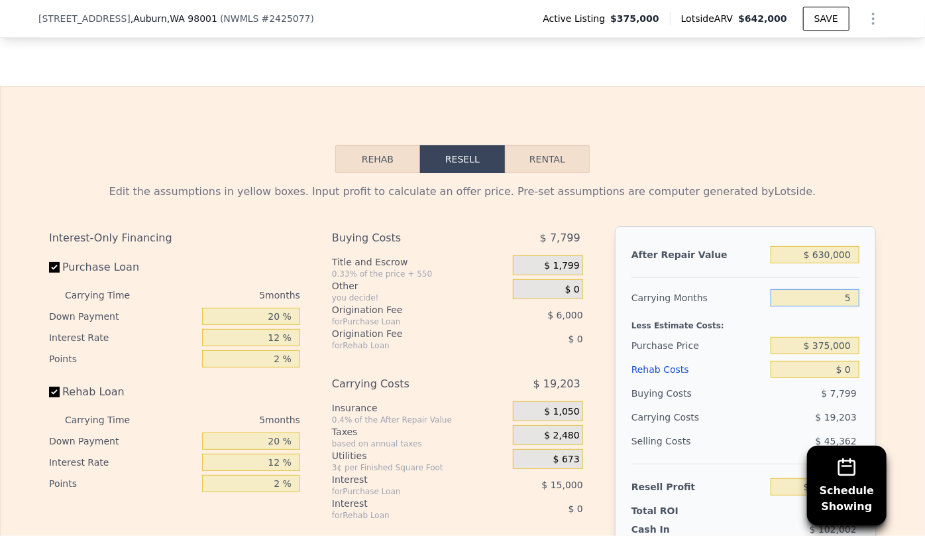
drag, startPoint x: 851, startPoint y: 288, endPoint x: 774, endPoint y: 301, distance: 78.7
click at [778, 299] on div "5" at bounding box center [815, 298] width 89 height 24
type input "6"
type input "$ 178,795"
type input "6"
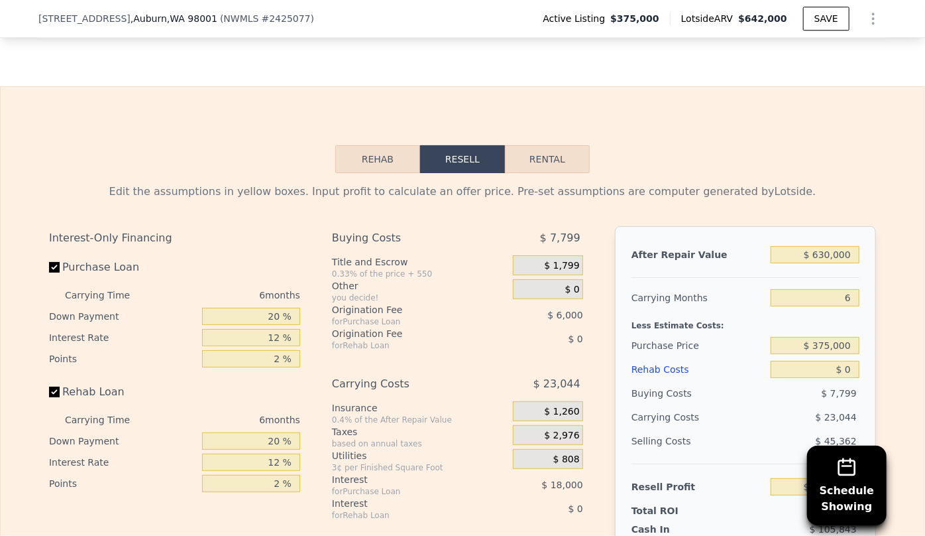
click at [850, 310] on div "Less Estimate Costs:" at bounding box center [746, 322] width 228 height 24
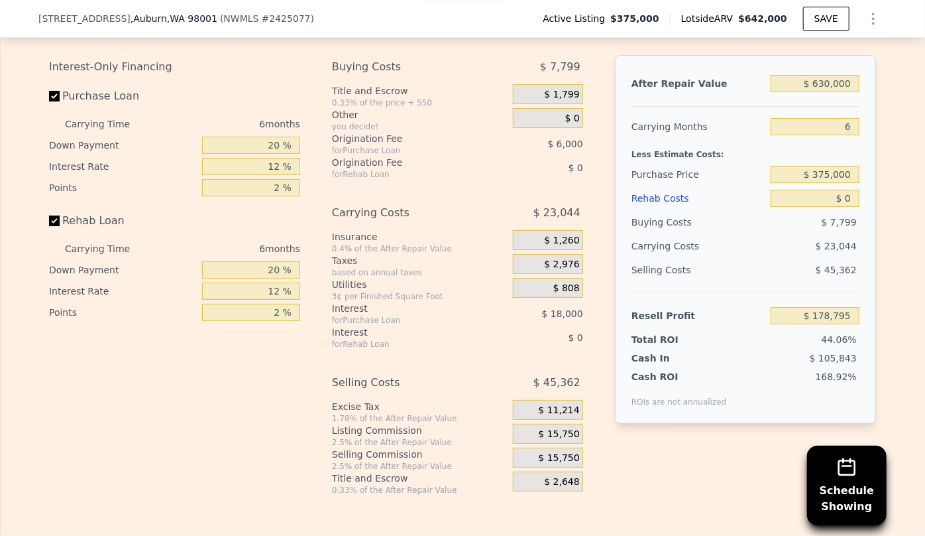
scroll to position [2165, 0]
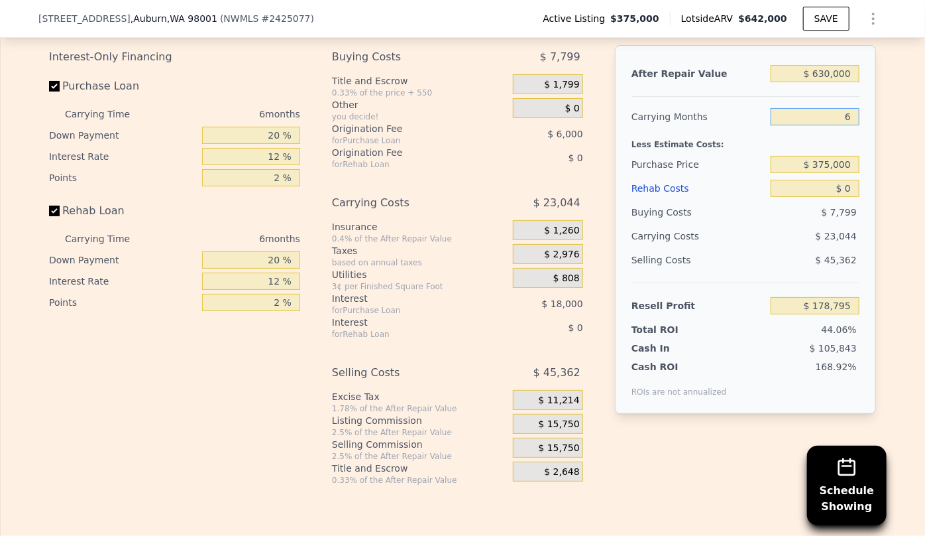
click at [849, 108] on input "6" at bounding box center [815, 116] width 89 height 17
type input "8"
type input "$ 171,115"
type input "8"
click at [796, 180] on input "$ 0" at bounding box center [815, 188] width 89 height 17
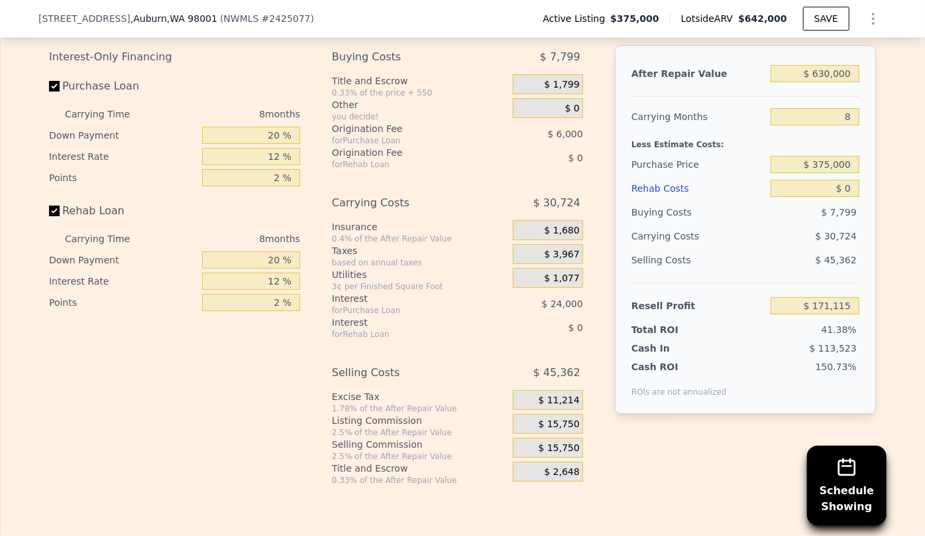
click at [649, 179] on div "Rehab Costs" at bounding box center [699, 188] width 134 height 24
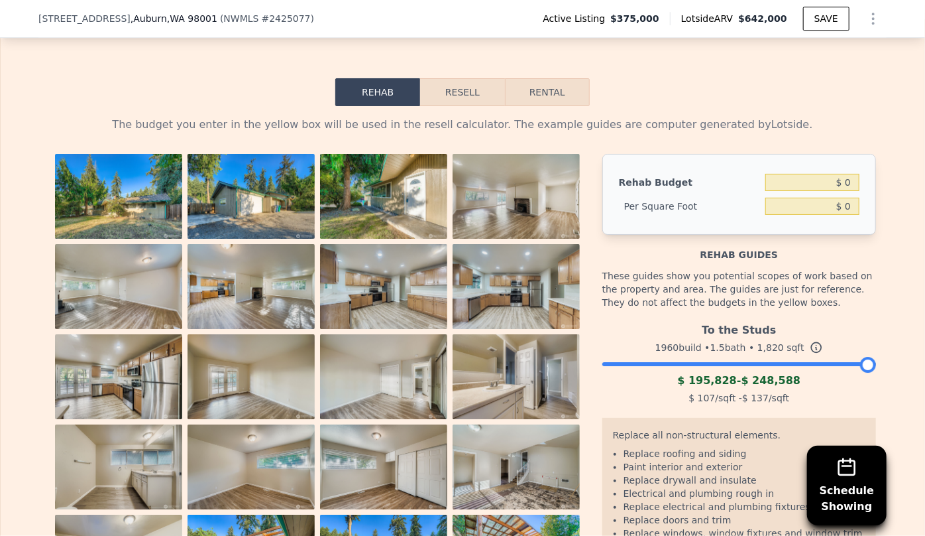
scroll to position [2044, 0]
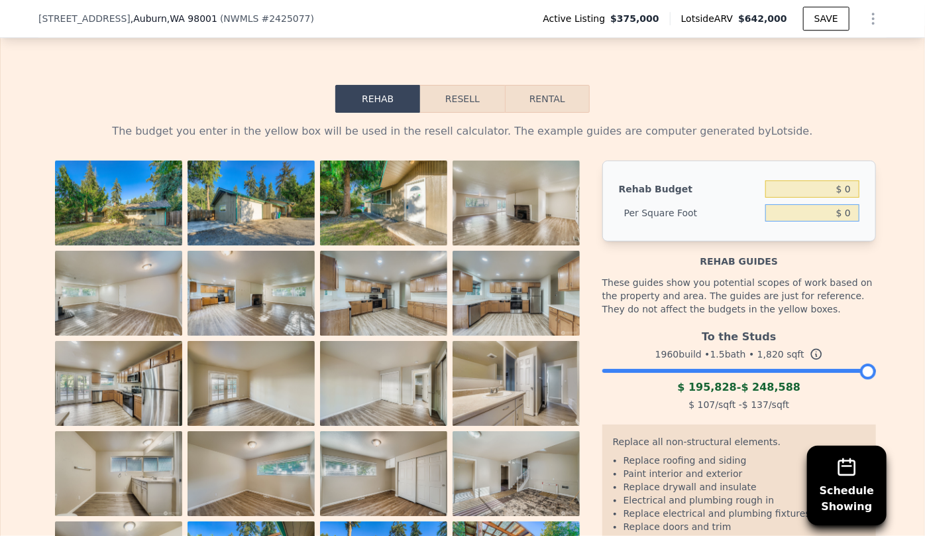
click at [841, 205] on input "$ 0" at bounding box center [813, 212] width 94 height 17
type input "$ 90"
click at [831, 241] on div "Rehab guides" at bounding box center [740, 254] width 274 height 27
type input "$ 163,800"
click at [453, 87] on button "Resell" at bounding box center [462, 99] width 84 height 28
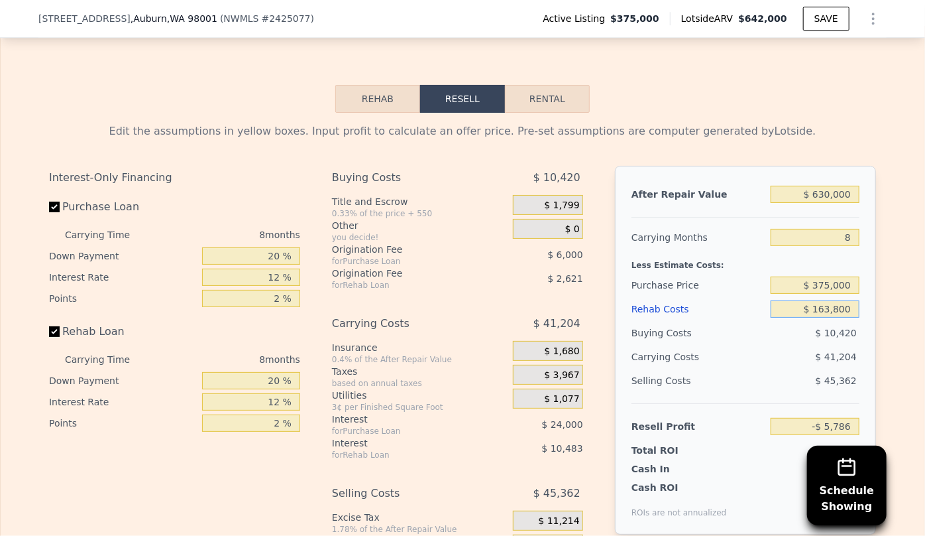
click at [823, 300] on input "$ 163,800" at bounding box center [815, 308] width 89 height 17
type input "$ 13,800"
type input "$ 156,214"
type input "$ 133,800"
type input "$ 26,614"
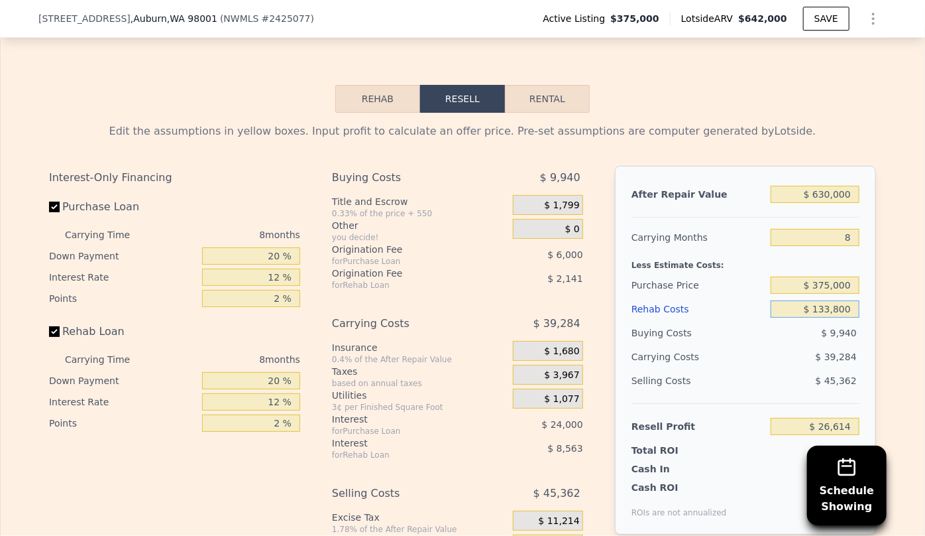
type input "$ 133,800"
click at [792, 355] on div "$ 39,284" at bounding box center [790, 357] width 140 height 24
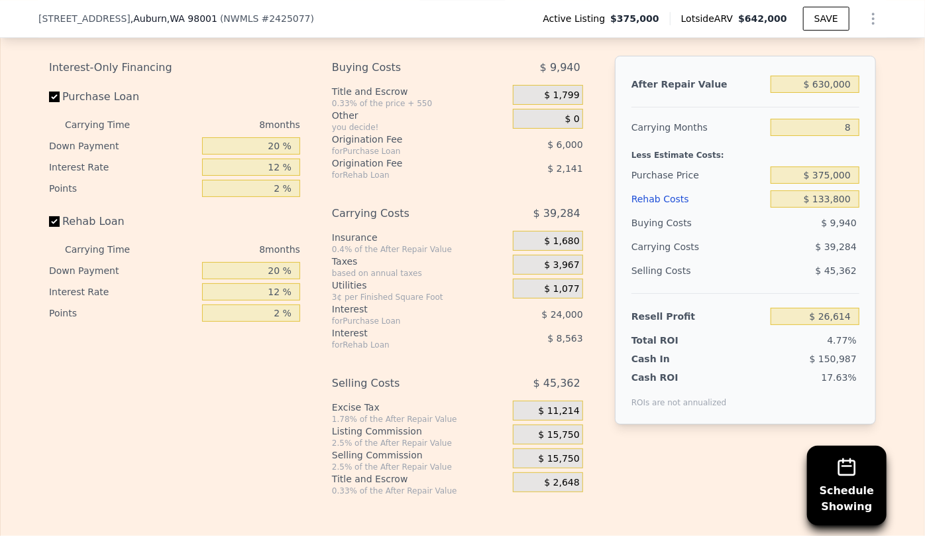
scroll to position [2165, 0]
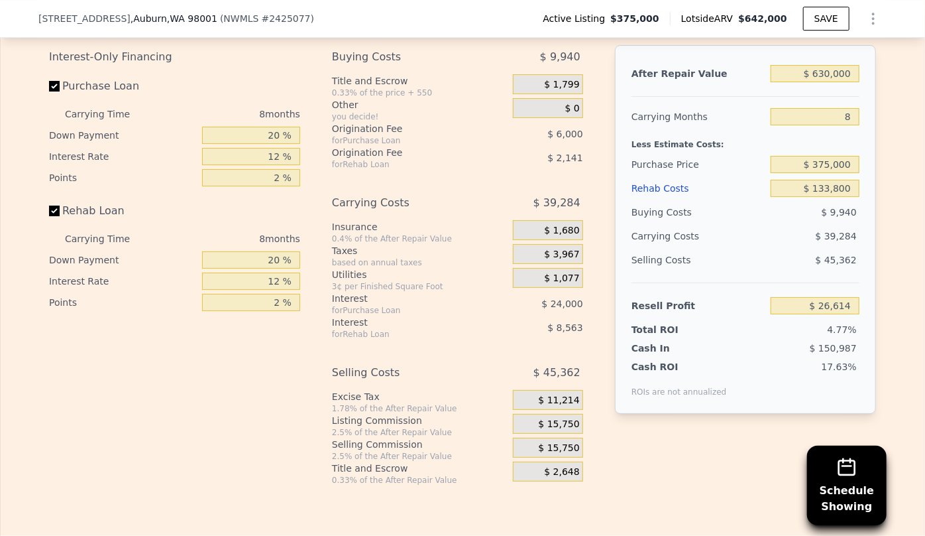
click at [566, 442] on span "$ 15,750" at bounding box center [559, 448] width 41 height 12
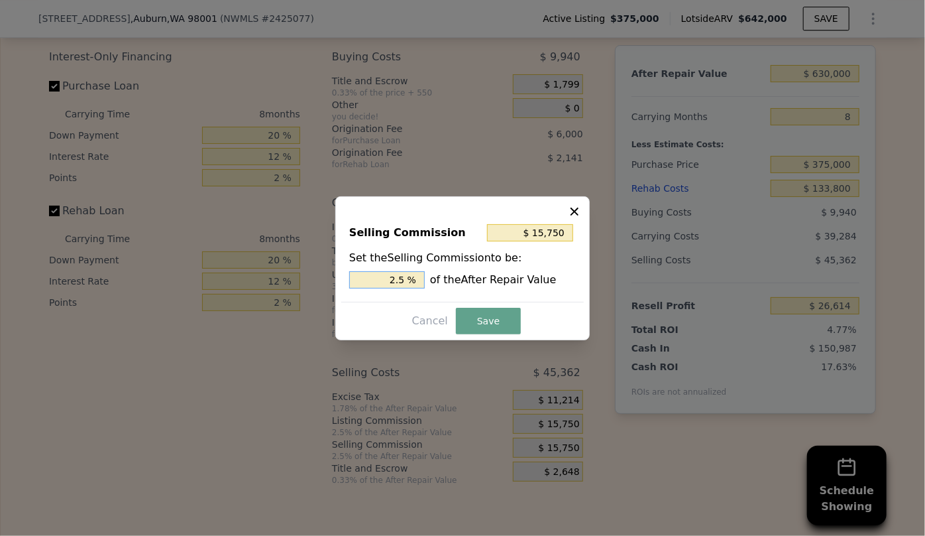
click at [398, 280] on input "2.5 %" at bounding box center [387, 279] width 76 height 17
type input "$ 3,150"
type input ".5 %"
type input "$ 9,450"
type input "1.5 %"
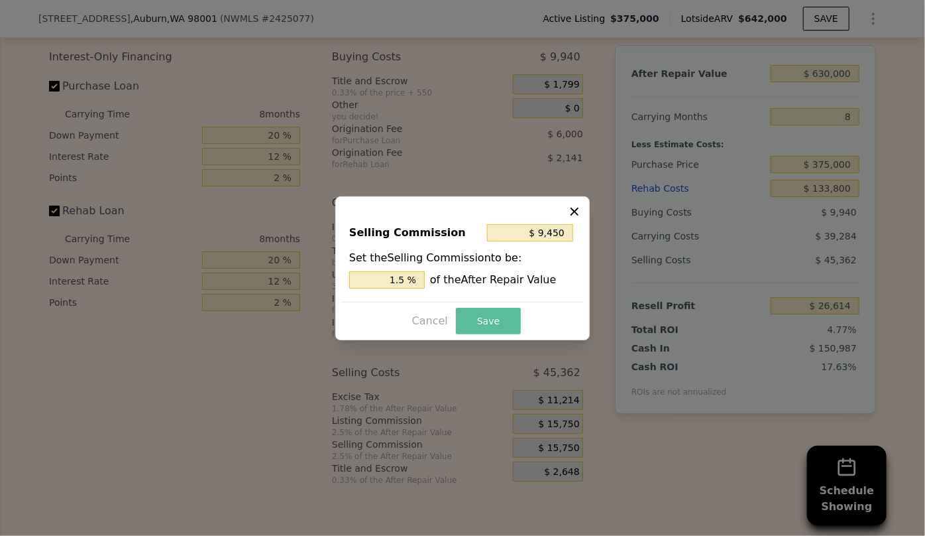
click at [507, 324] on button "Save" at bounding box center [488, 321] width 65 height 27
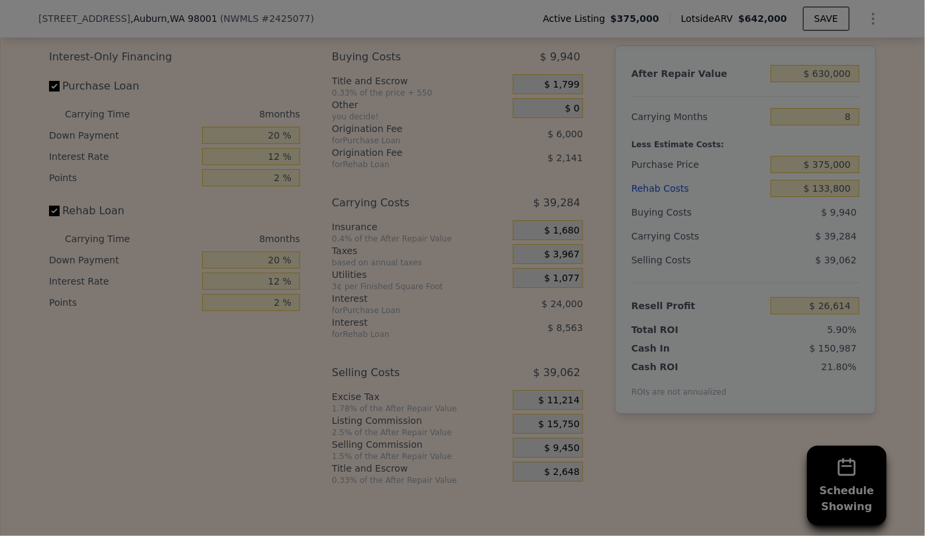
type input "$ 32,914"
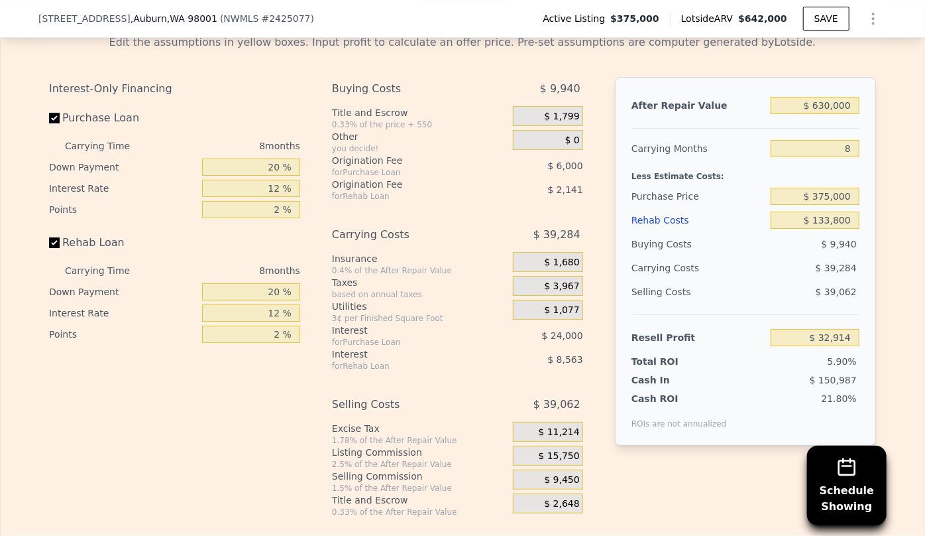
scroll to position [2104, 0]
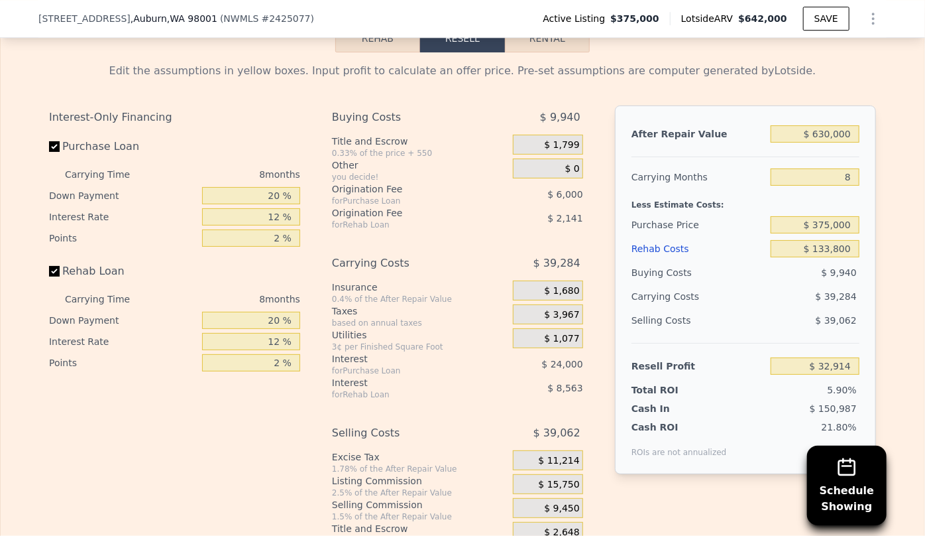
click at [661, 240] on div "Rehab Costs" at bounding box center [699, 249] width 134 height 24
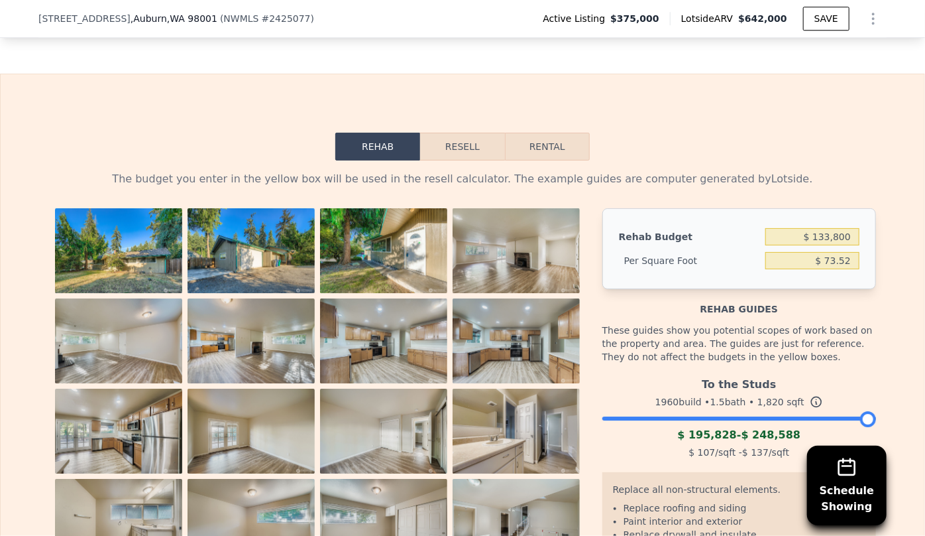
scroll to position [1984, 0]
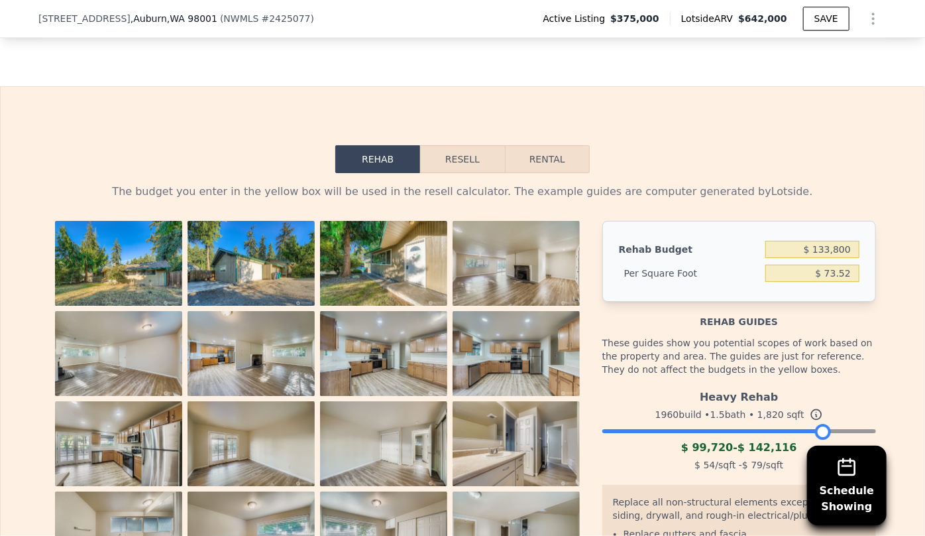
drag, startPoint x: 866, startPoint y: 421, endPoint x: 821, endPoint y: 422, distance: 45.8
click at [821, 424] on div at bounding box center [823, 432] width 16 height 16
click at [478, 155] on button "Resell" at bounding box center [462, 159] width 84 height 28
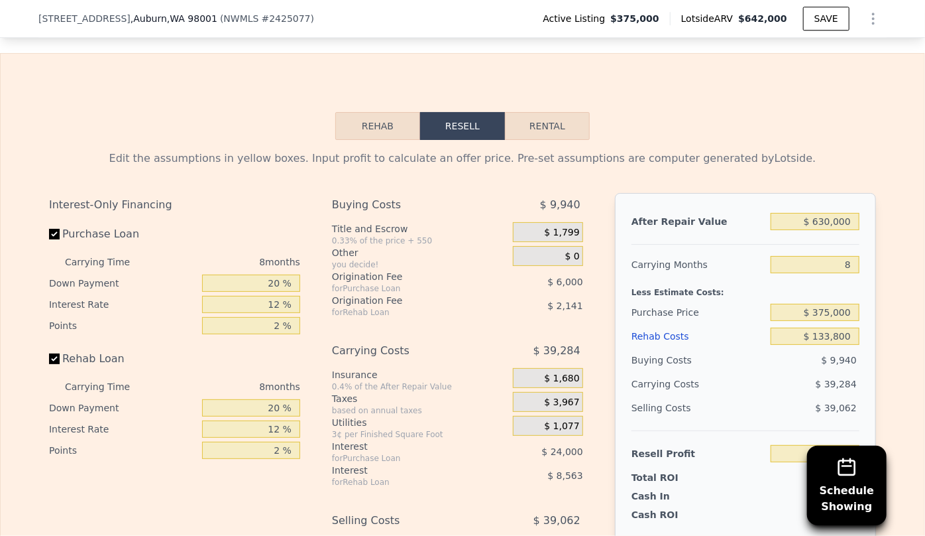
scroll to position [2044, 0]
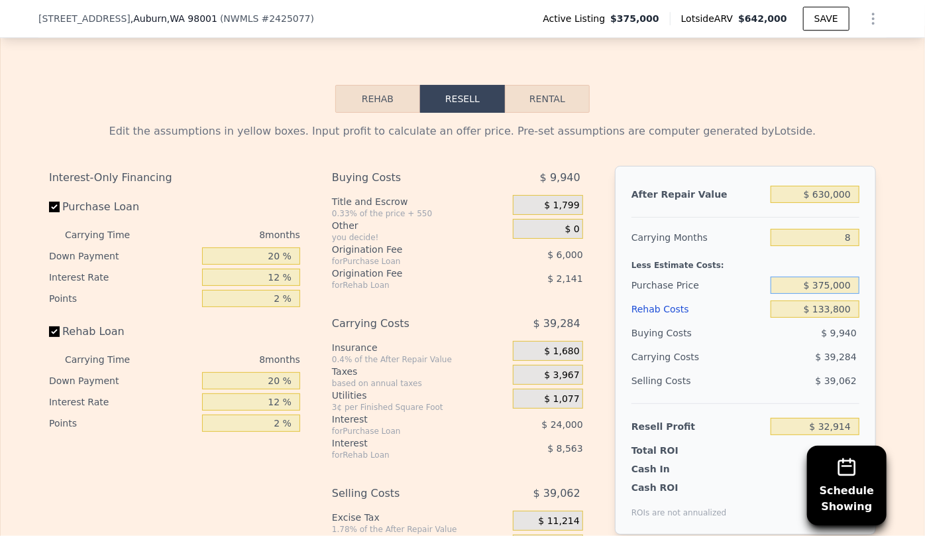
click at [829, 276] on input "$ 375,000" at bounding box center [815, 284] width 89 height 17
type input "$ 350,000"
click at [743, 355] on div "$ 39,284" at bounding box center [790, 357] width 140 height 24
type input "$ 59,997"
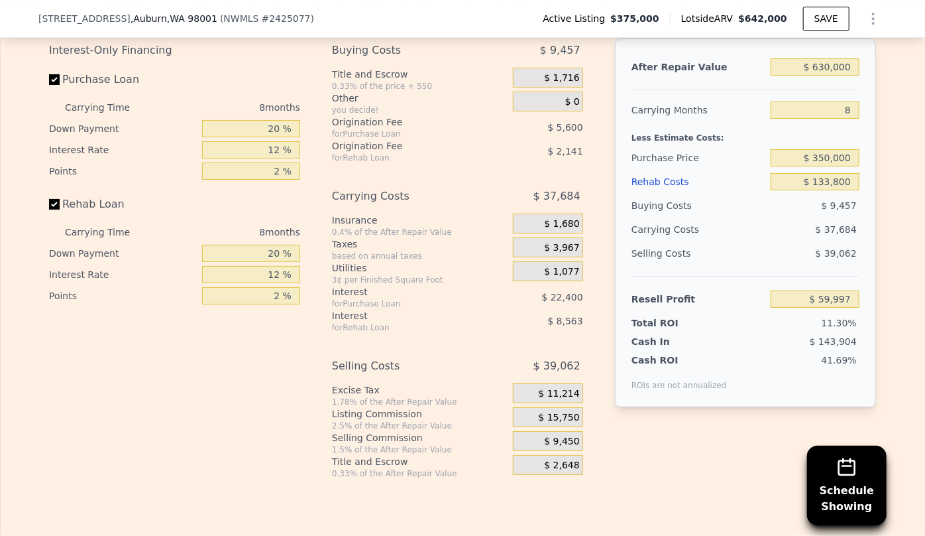
scroll to position [2225, 0]
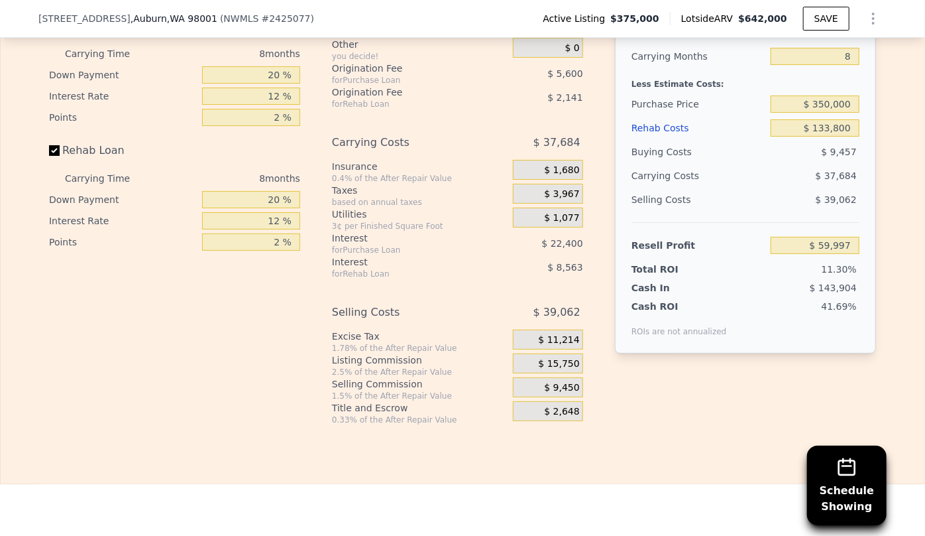
click at [759, 307] on div "41.69%" at bounding box center [796, 318] width 128 height 37
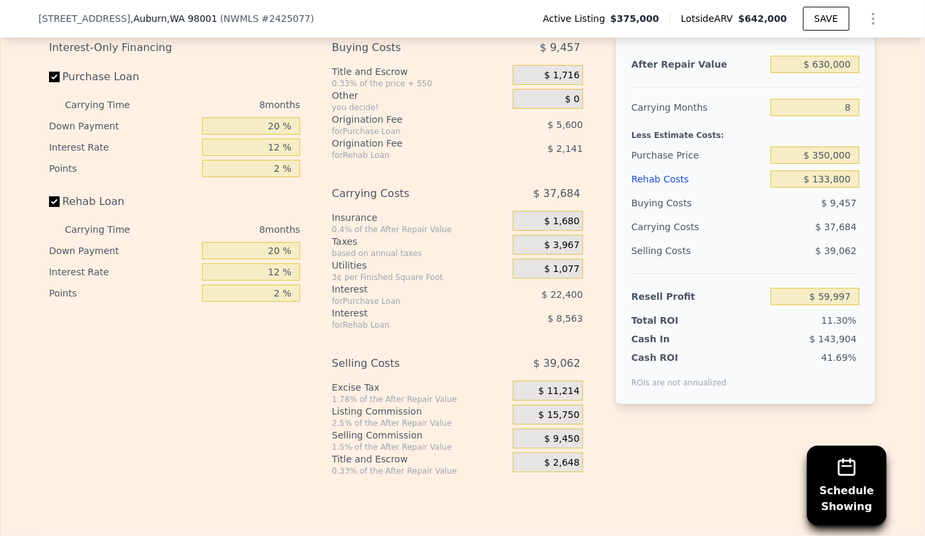
scroll to position [2104, 0]
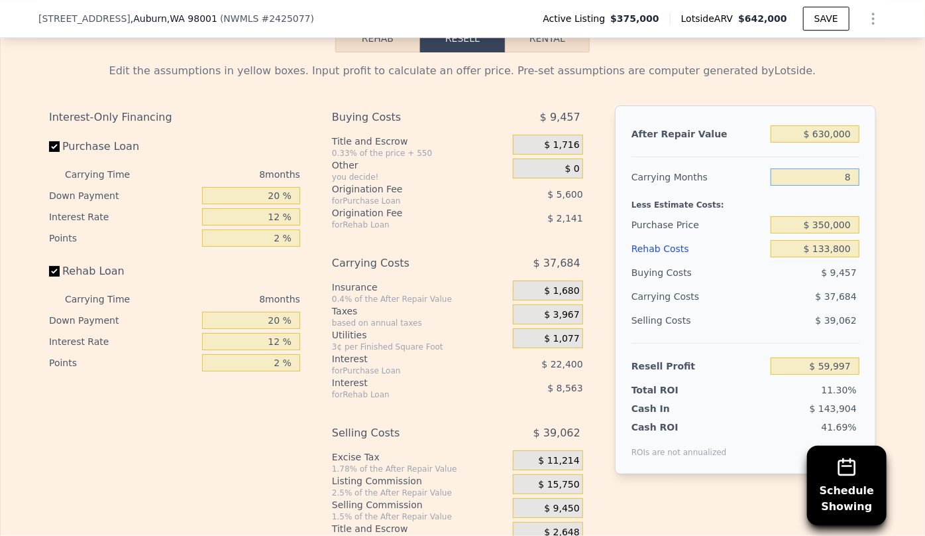
click at [853, 168] on input "8" at bounding box center [815, 176] width 89 height 17
type input "6"
type input "$ 69,417"
type input "6"
click at [659, 284] on div "Carrying Costs" at bounding box center [673, 296] width 83 height 24
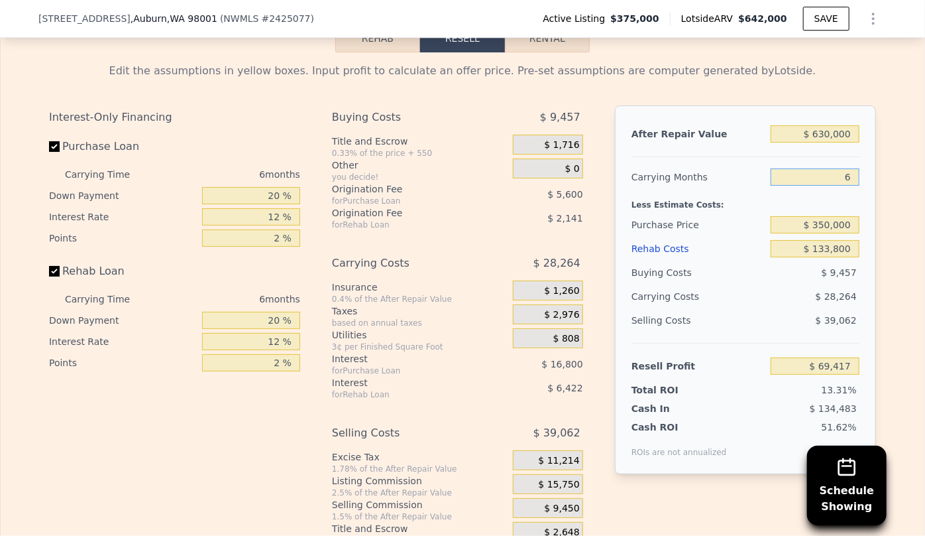
click at [851, 168] on input "6" at bounding box center [815, 176] width 89 height 17
type input "8"
type input "$ 59,997"
type input "8"
click at [733, 297] on div "$ 37,684" at bounding box center [790, 296] width 140 height 24
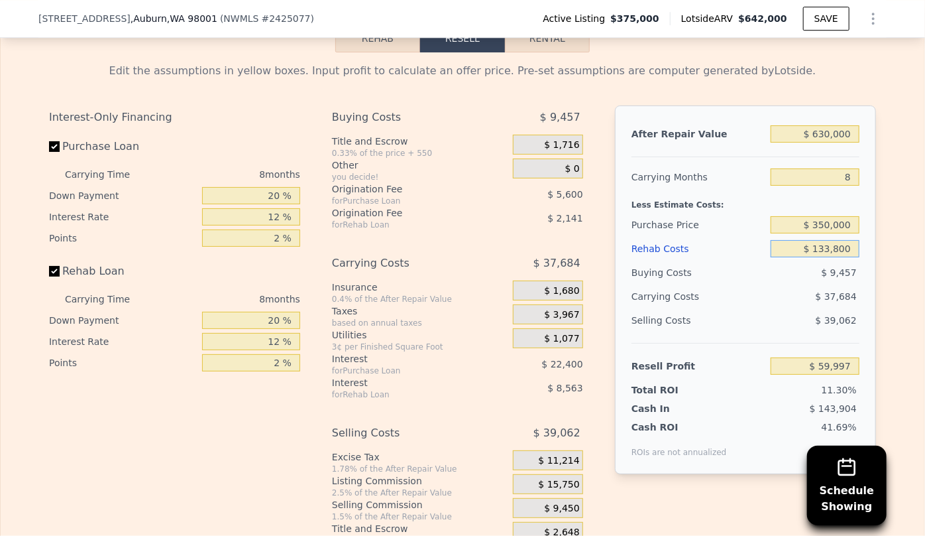
click at [827, 241] on input "$ 133,800" at bounding box center [815, 248] width 89 height 17
type input "$ 13,800"
type input "$ 189,597"
type input "$ 123,800"
type input "$ 70,797"
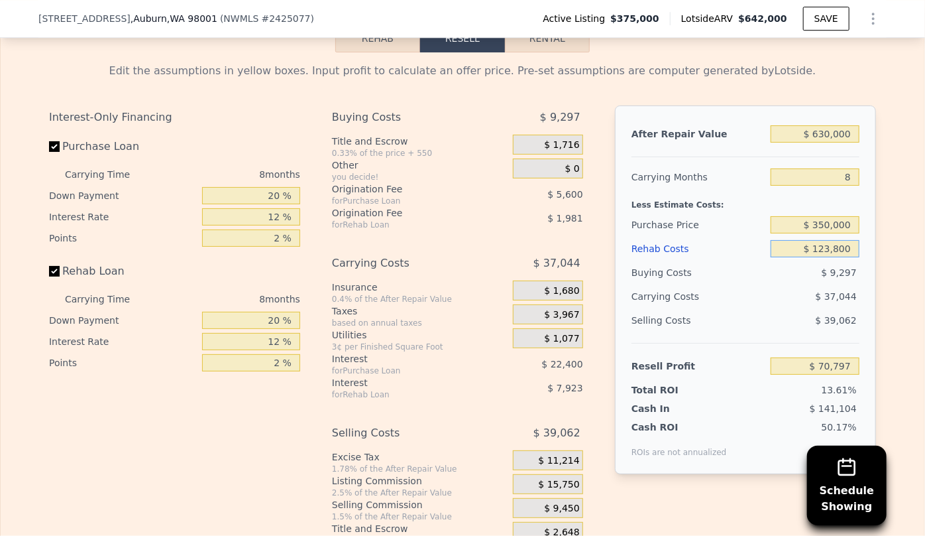
type input "$ 13,800"
type input "$ 189,597"
type input "$ 133,800"
type input "$ 59,997"
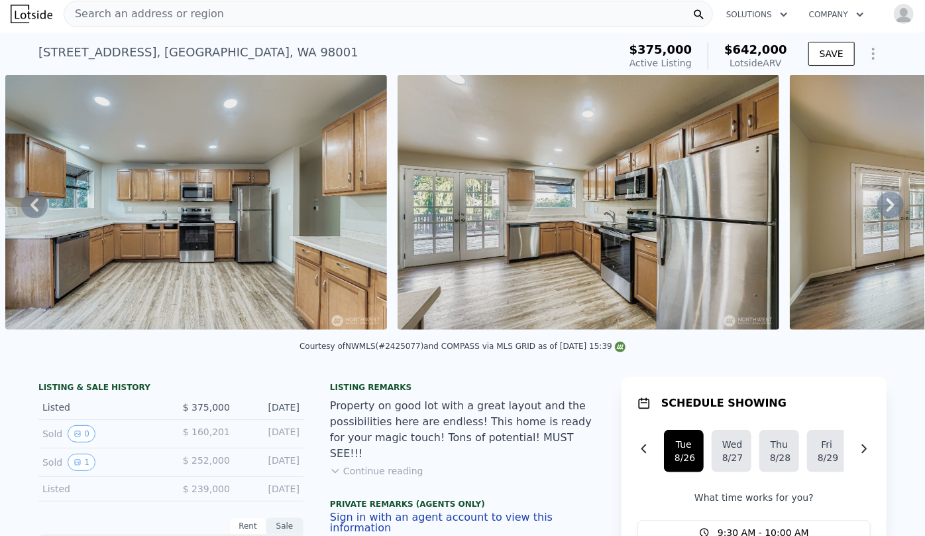
scroll to position [0, 0]
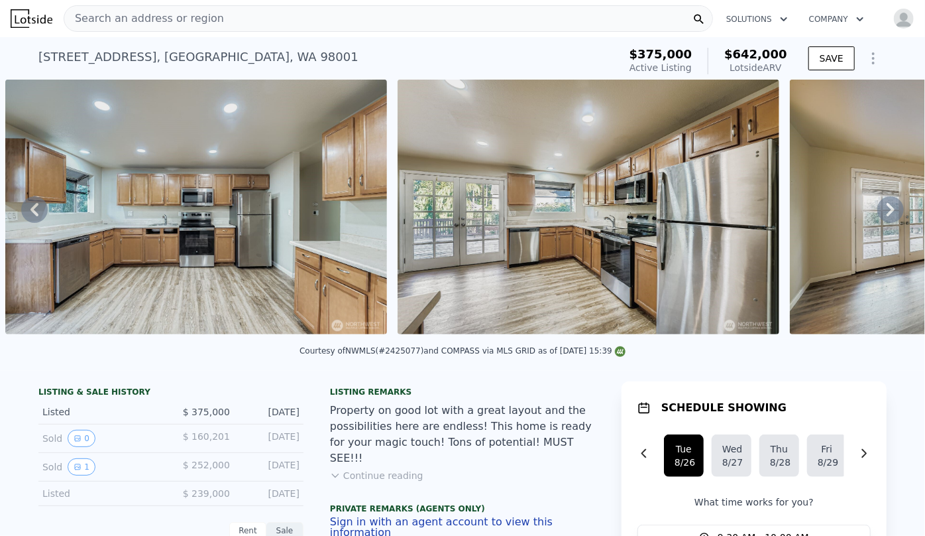
click at [225, 13] on div "Search an address or region" at bounding box center [389, 18] width 650 height 27
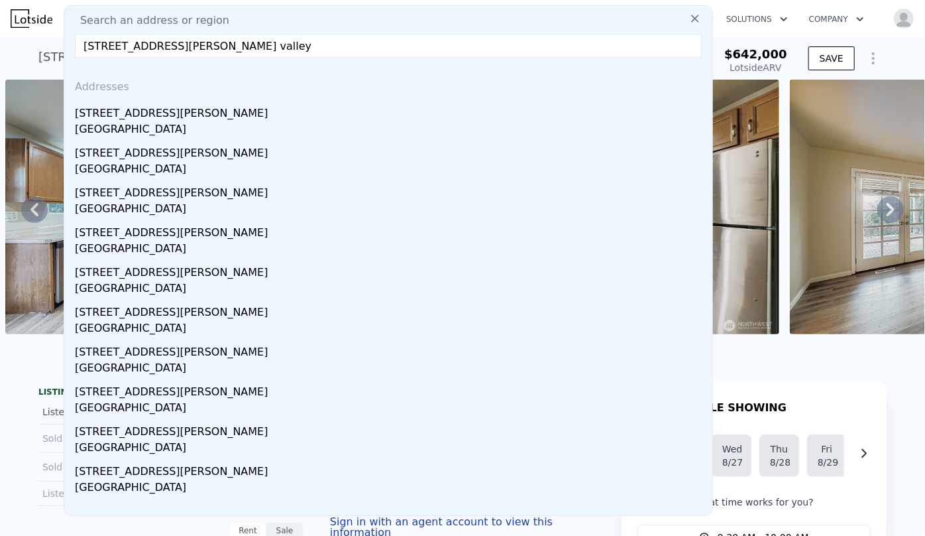
type input "[STREET_ADDRESS][PERSON_NAME] valley"
click at [689, 18] on icon at bounding box center [695, 18] width 13 height 13
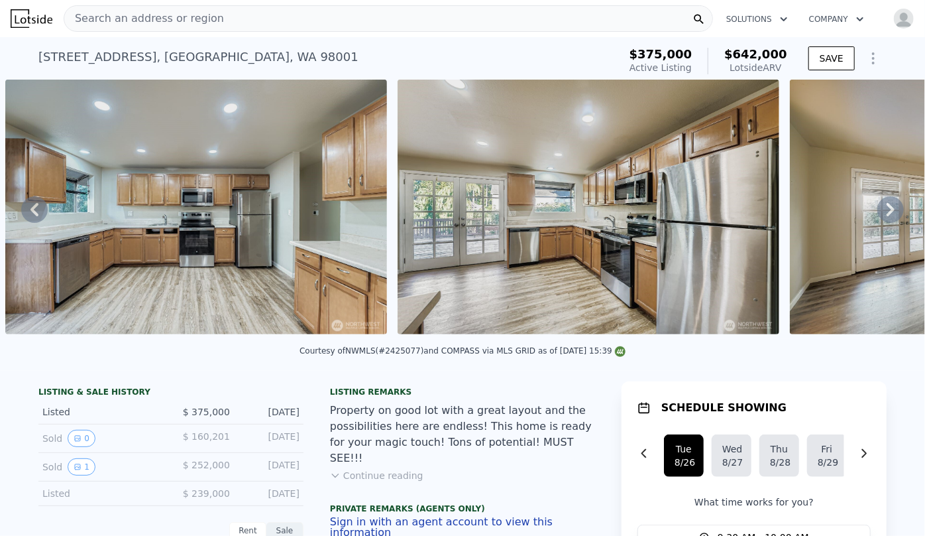
click at [225, 14] on div "Search an address or region" at bounding box center [389, 18] width 650 height 27
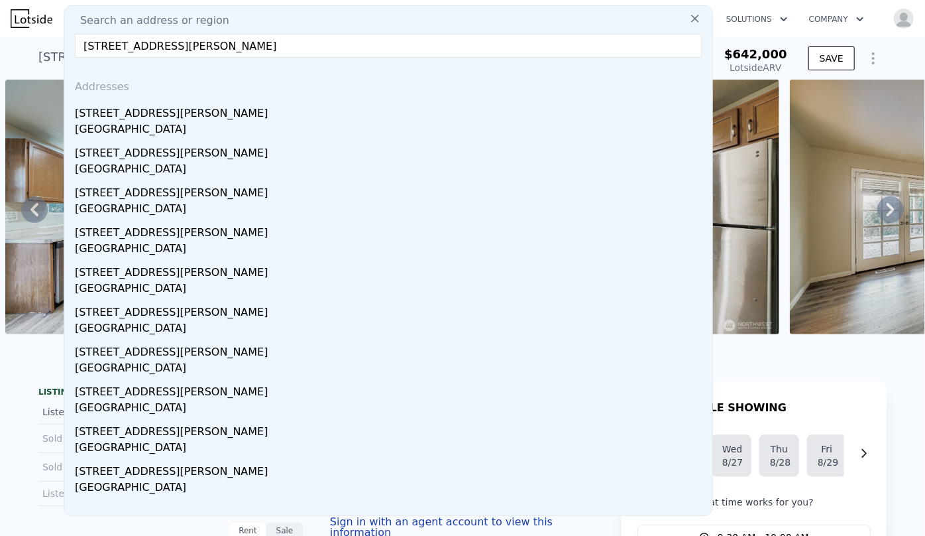
type input "[STREET_ADDRESS][PERSON_NAME]"
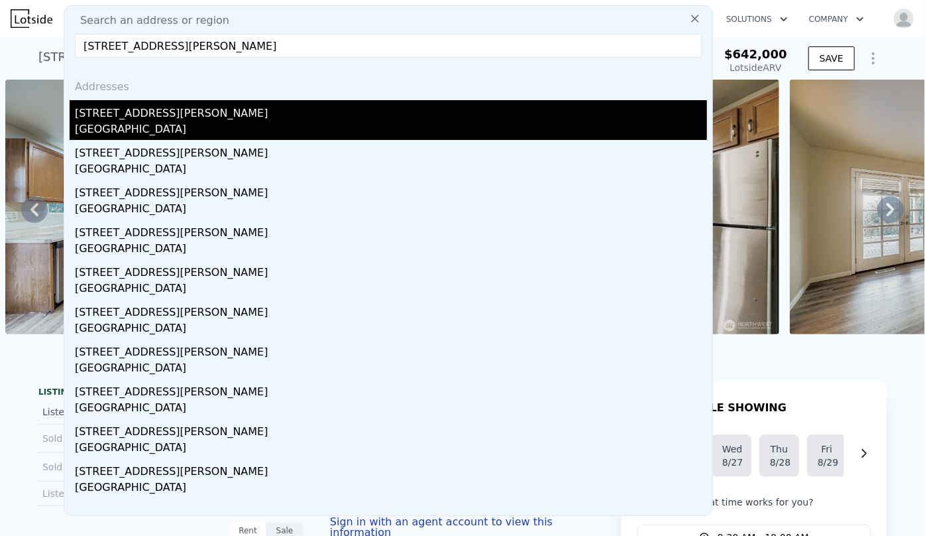
click at [219, 110] on div "[STREET_ADDRESS][PERSON_NAME]" at bounding box center [391, 110] width 632 height 21
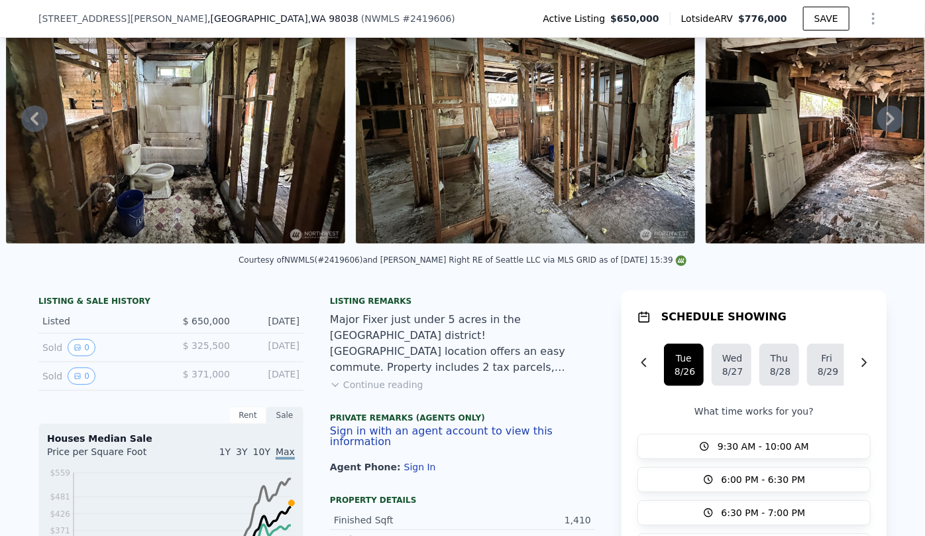
scroll to position [296, 0]
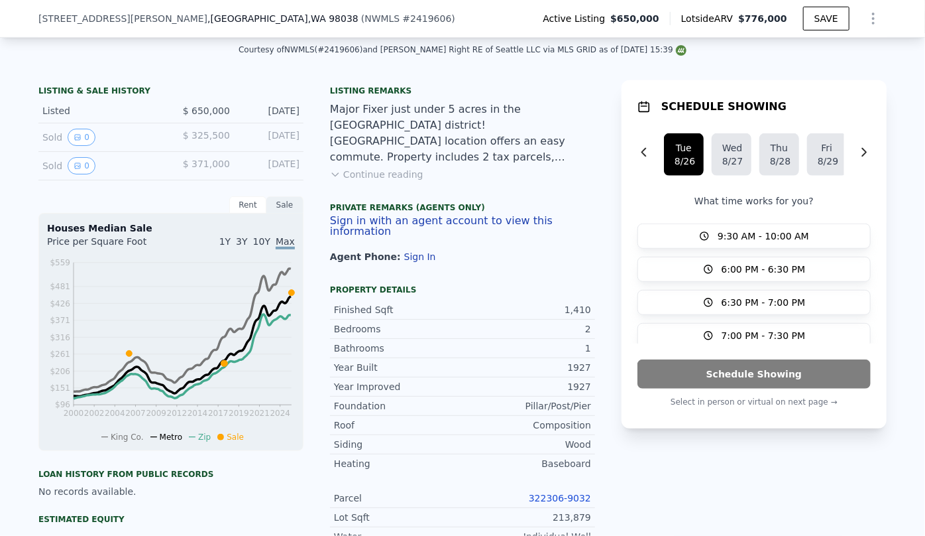
click at [380, 192] on div "Listing remarks Major Fixer just under 5 acres in the [GEOGRAPHIC_DATA] distric…" at bounding box center [462, 183] width 265 height 194
click at [379, 189] on div "Listing remarks Major Fixer just under 5 acres in the [GEOGRAPHIC_DATA] distric…" at bounding box center [462, 183] width 265 height 194
click at [379, 181] on button "Continue reading" at bounding box center [376, 174] width 93 height 13
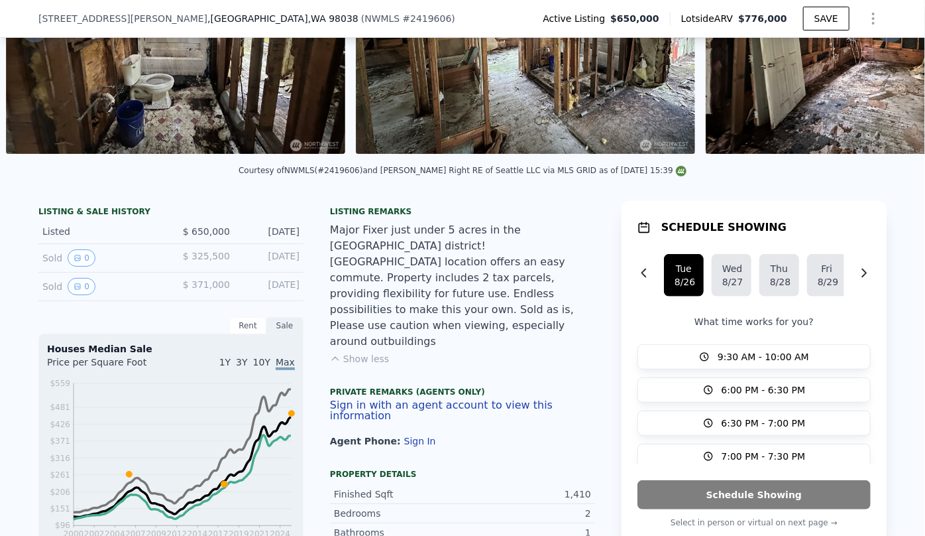
scroll to position [537, 0]
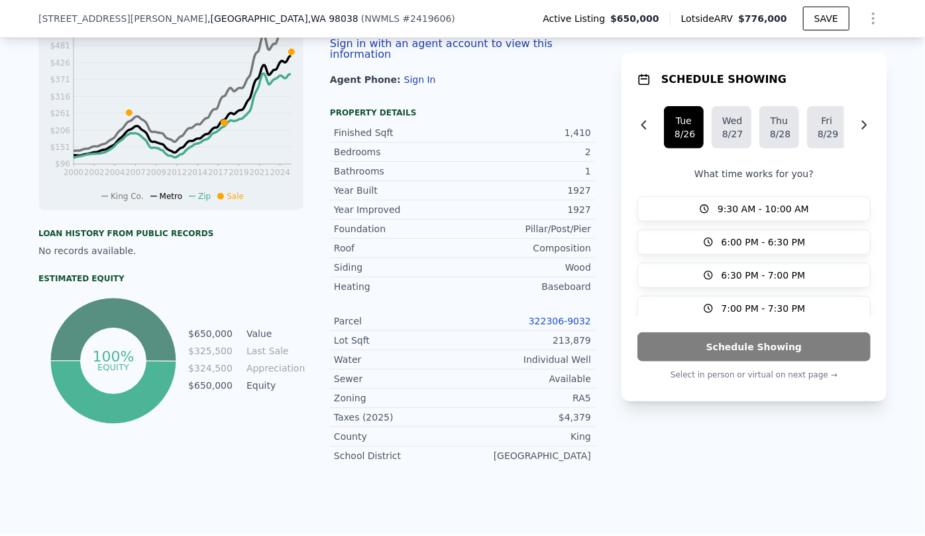
click at [559, 316] on link "322306-9032" at bounding box center [560, 321] width 62 height 11
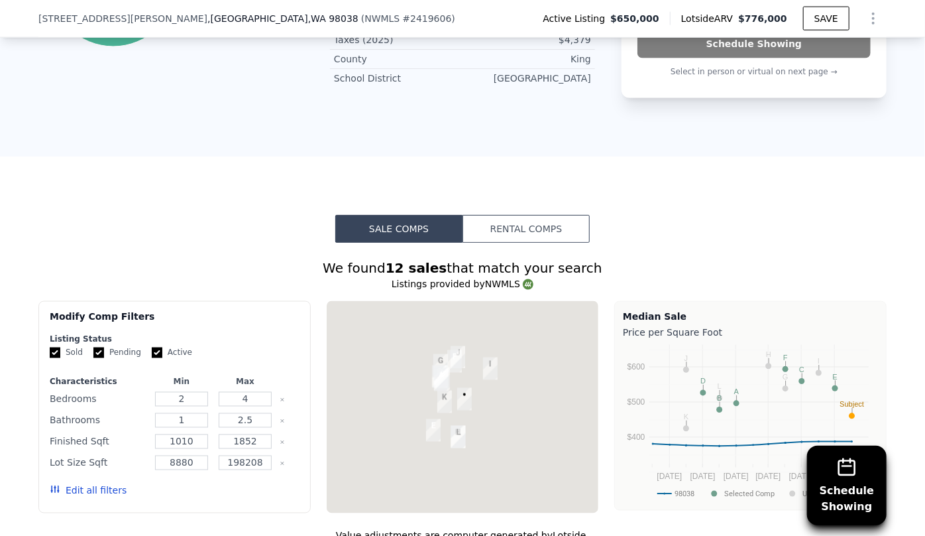
scroll to position [959, 0]
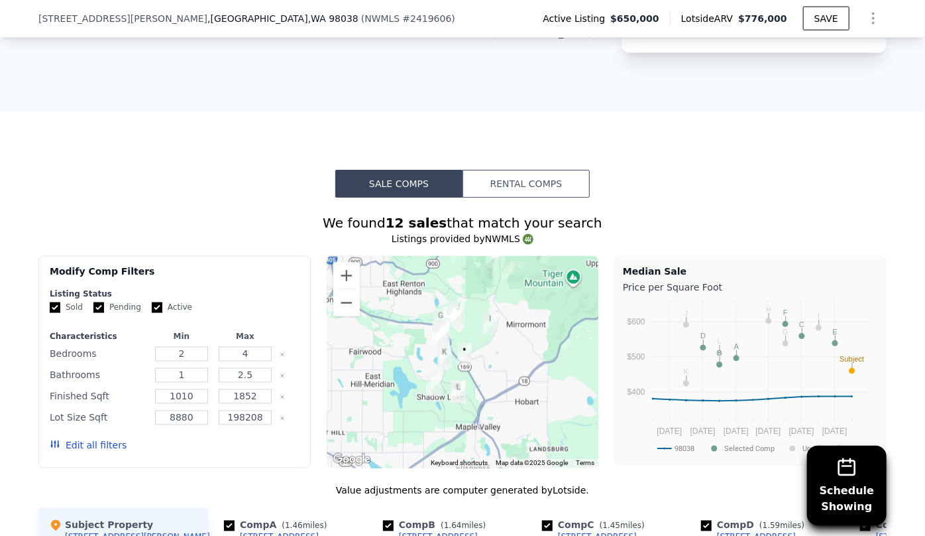
click at [99, 439] on button "Edit all filters" at bounding box center [88, 445] width 77 height 13
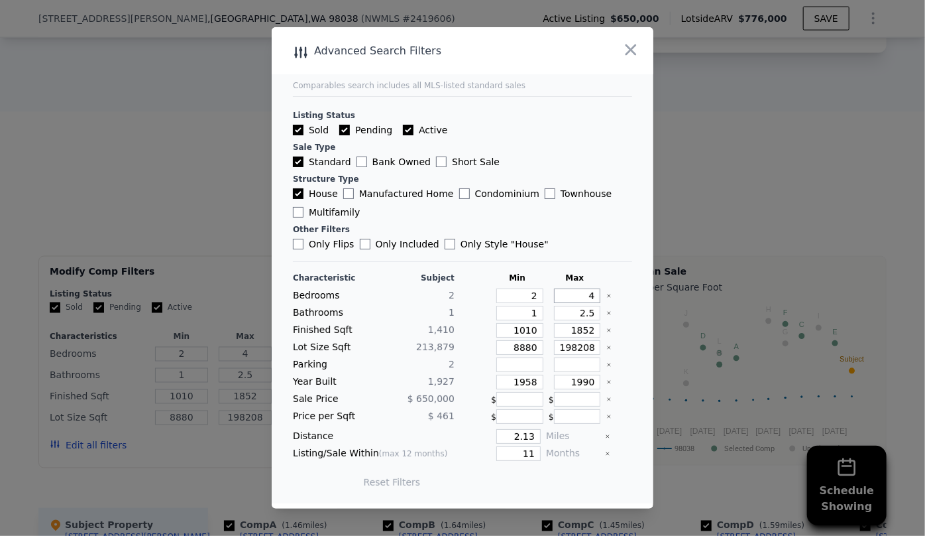
click at [585, 297] on input "4" at bounding box center [577, 295] width 47 height 15
type input "3"
drag, startPoint x: 532, startPoint y: 294, endPoint x: 449, endPoint y: 298, distance: 83.6
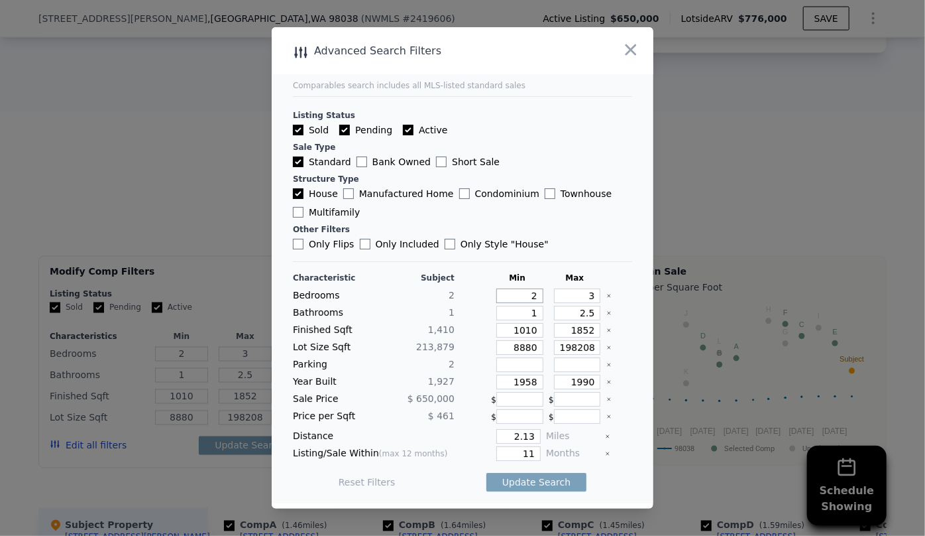
click at [455, 297] on div "Bedrooms 2 2 3" at bounding box center [462, 295] width 339 height 15
type input "3"
drag, startPoint x: 588, startPoint y: 298, endPoint x: 555, endPoint y: 298, distance: 33.2
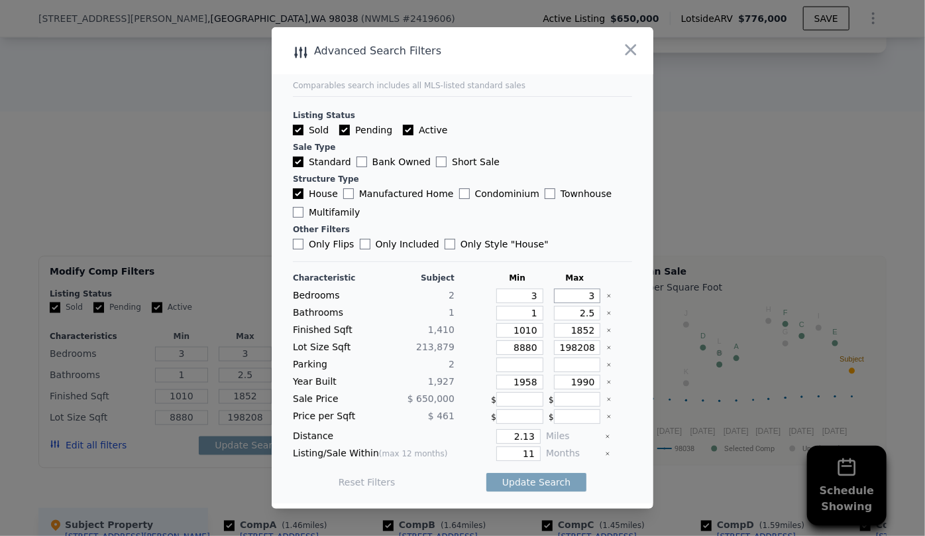
click at [555, 298] on input "3" at bounding box center [577, 295] width 47 height 15
type input "4"
drag, startPoint x: 589, startPoint y: 312, endPoint x: 540, endPoint y: 312, distance: 48.4
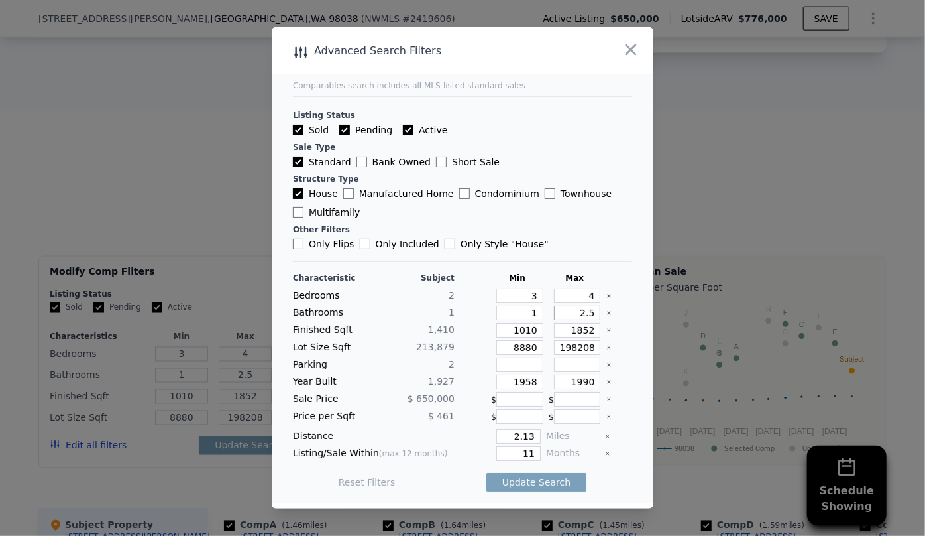
click at [540, 312] on div "Bathrooms 1 1 2.5" at bounding box center [462, 313] width 339 height 15
drag, startPoint x: 510, startPoint y: 329, endPoint x: 449, endPoint y: 332, distance: 60.4
click at [462, 331] on div "Finished Sqft 1,410 1010 1852" at bounding box center [462, 330] width 339 height 15
type input "1"
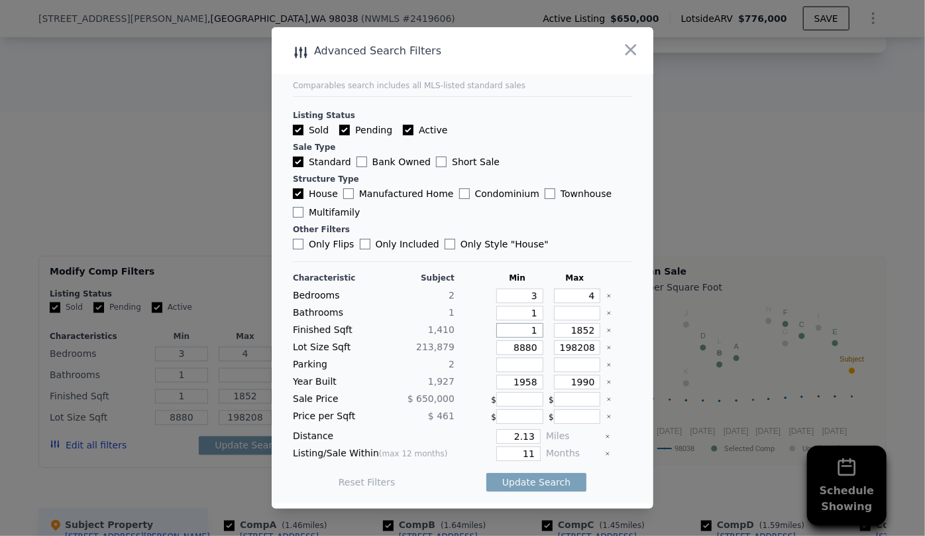
type input "12"
type input "120"
drag, startPoint x: 533, startPoint y: 351, endPoint x: 453, endPoint y: 356, distance: 79.7
click at [461, 355] on div "Characteristic Subject Min Max Bedrooms 2 3 4 Bathrooms 1 1 Finished Sqft 1,410…" at bounding box center [462, 386] width 339 height 228
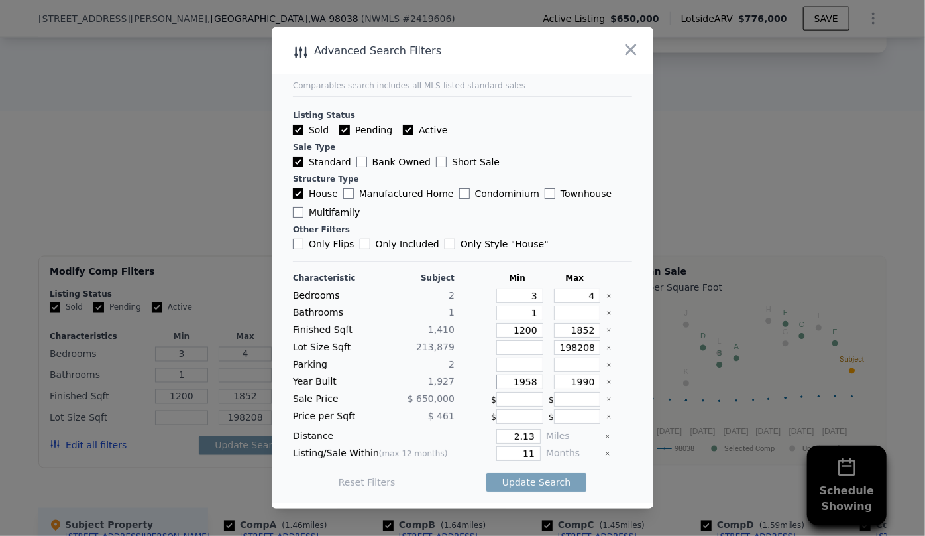
drag, startPoint x: 499, startPoint y: 383, endPoint x: 428, endPoint y: 394, distance: 72.5
click at [438, 390] on div "Characteristic Subject Min Max Bedrooms 2 3 4 Bathrooms 1 1 Finished Sqft 1,410…" at bounding box center [462, 386] width 339 height 228
drag, startPoint x: 530, startPoint y: 434, endPoint x: 457, endPoint y: 444, distance: 73.6
click at [457, 444] on div "Characteristic Subject Min Max Bedrooms 2 3 4 Bathrooms 1 1 Finished Sqft 1,410…" at bounding box center [462, 386] width 339 height 228
drag, startPoint x: 534, startPoint y: 451, endPoint x: 493, endPoint y: 458, distance: 41.0
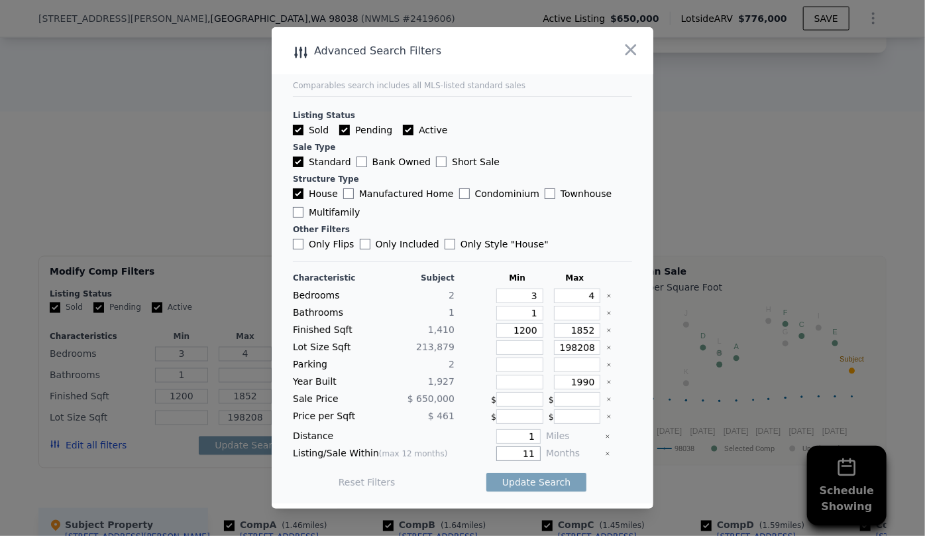
click at [497, 458] on input "11" at bounding box center [519, 453] width 44 height 15
click at [510, 482] on button "Update Search" at bounding box center [537, 482] width 100 height 19
click at [530, 437] on input "1" at bounding box center [519, 436] width 44 height 15
click at [547, 479] on button "Update Search" at bounding box center [537, 482] width 100 height 19
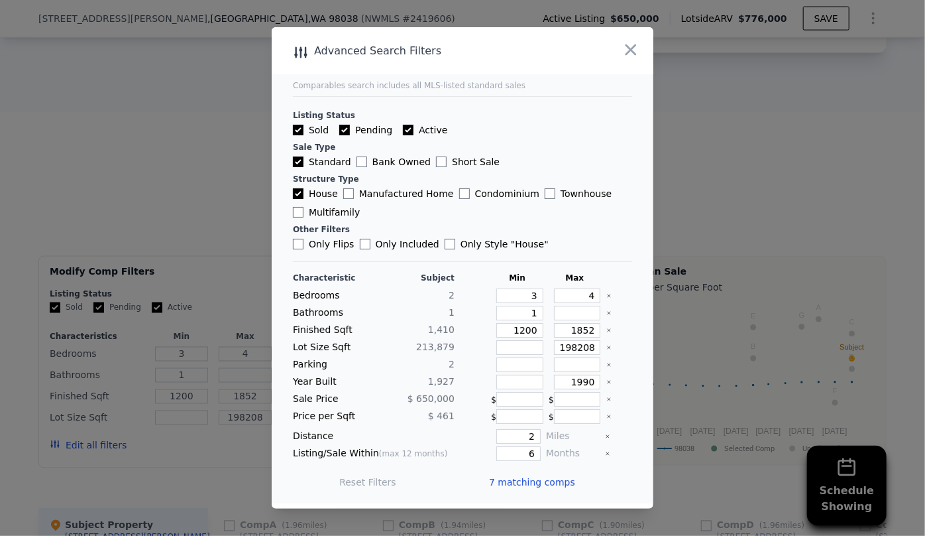
click at [524, 478] on span "7 matching comps" at bounding box center [532, 481] width 86 height 13
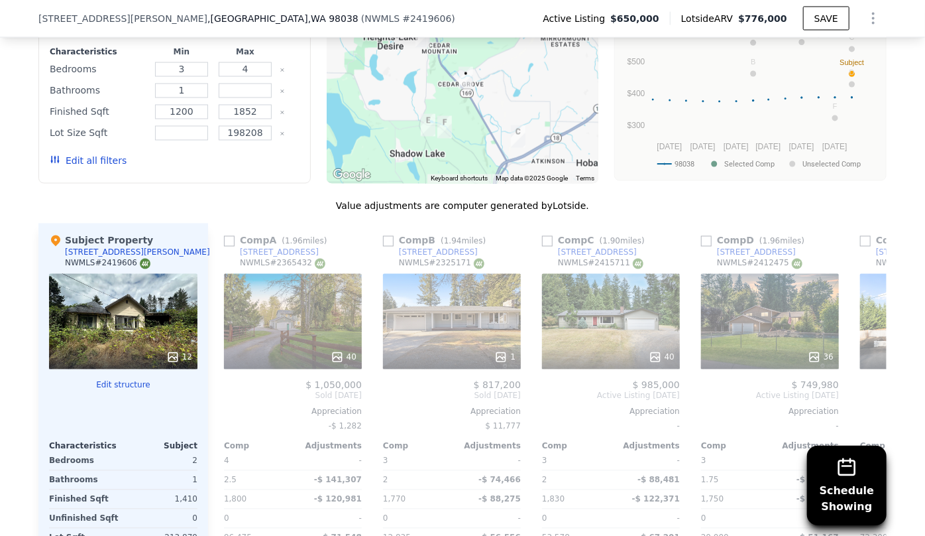
scroll to position [1260, 0]
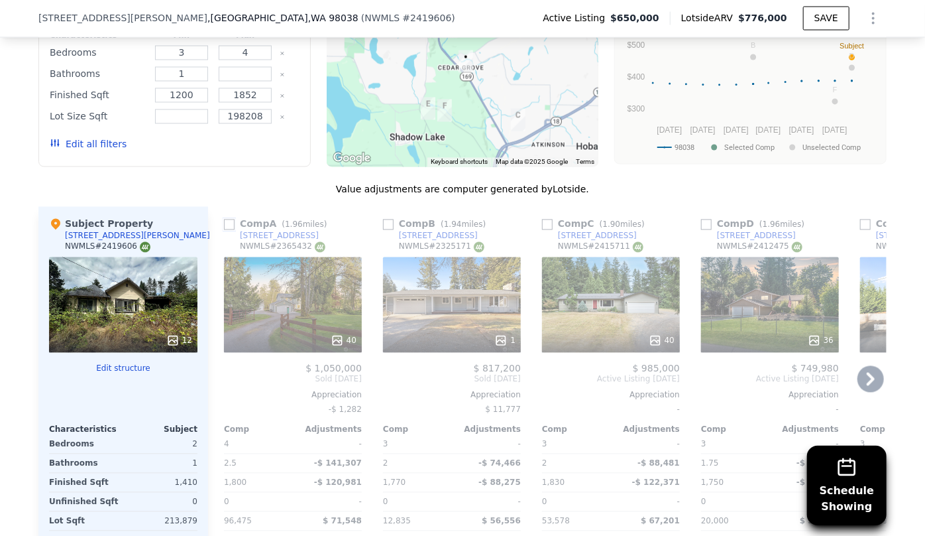
click at [228, 219] on input "checkbox" at bounding box center [229, 224] width 11 height 11
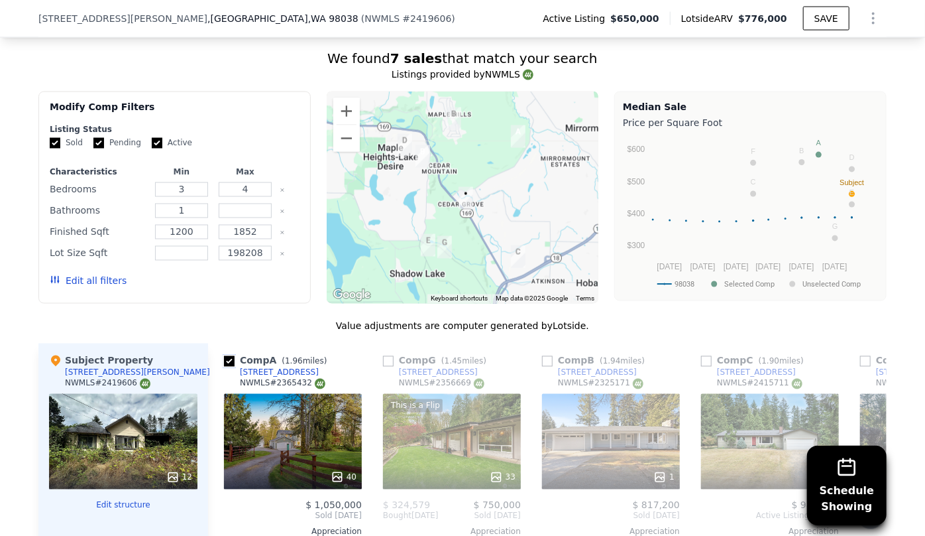
scroll to position [1080, 0]
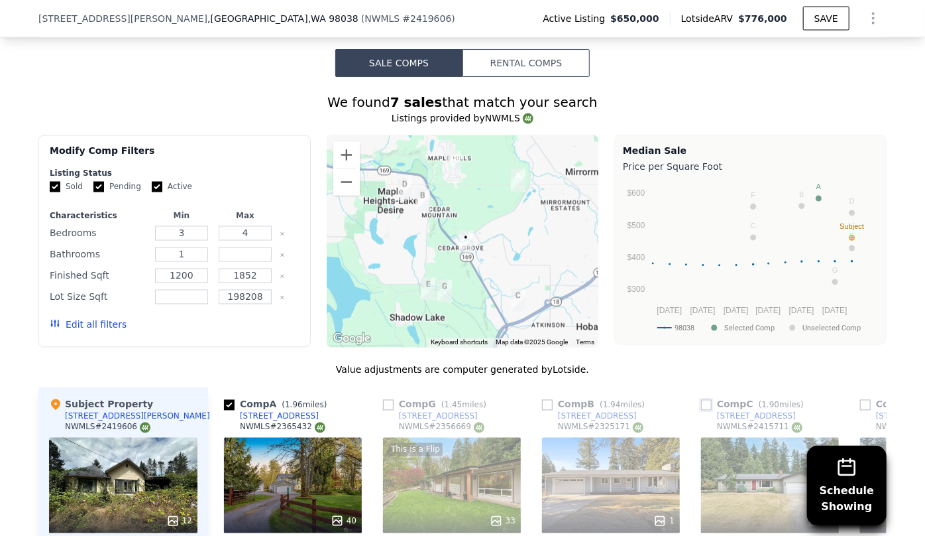
click at [703, 400] on input "checkbox" at bounding box center [706, 405] width 11 height 11
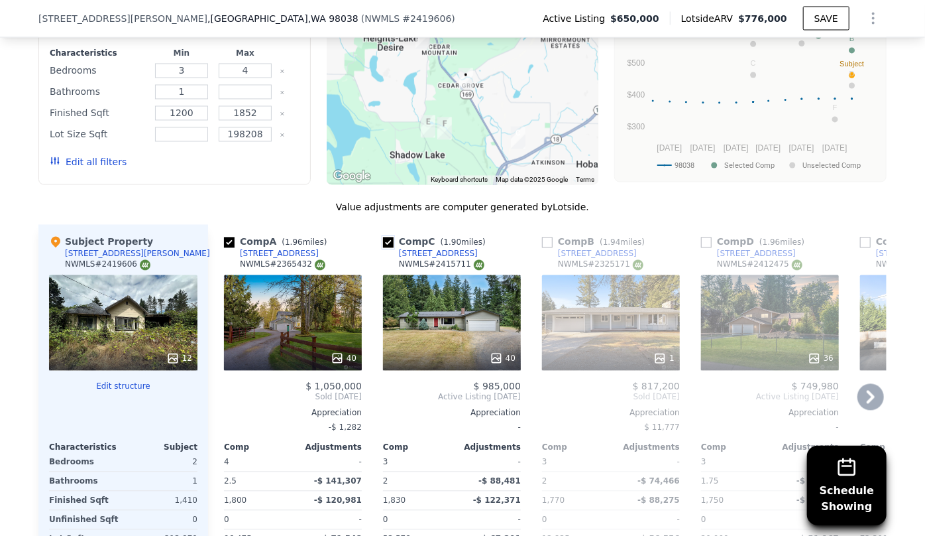
scroll to position [1260, 0]
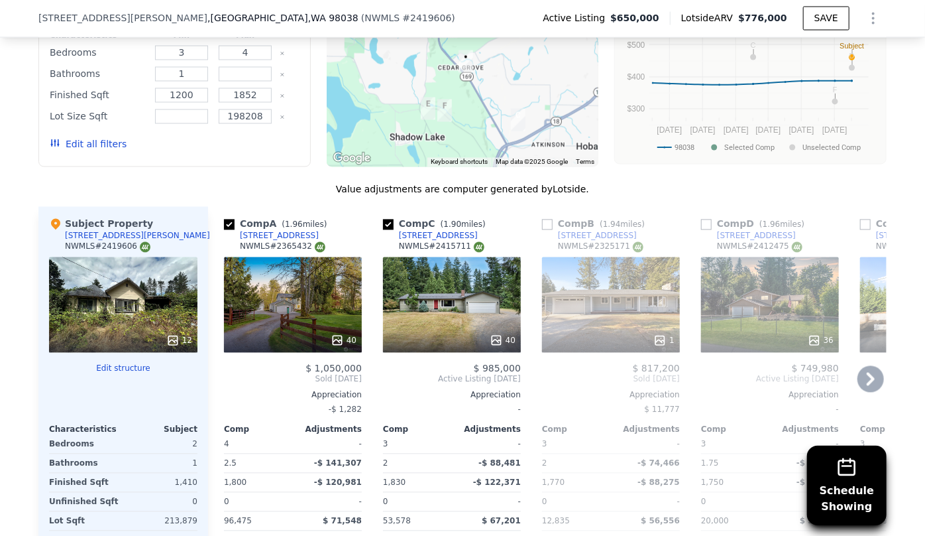
click at [864, 366] on icon at bounding box center [871, 379] width 27 height 27
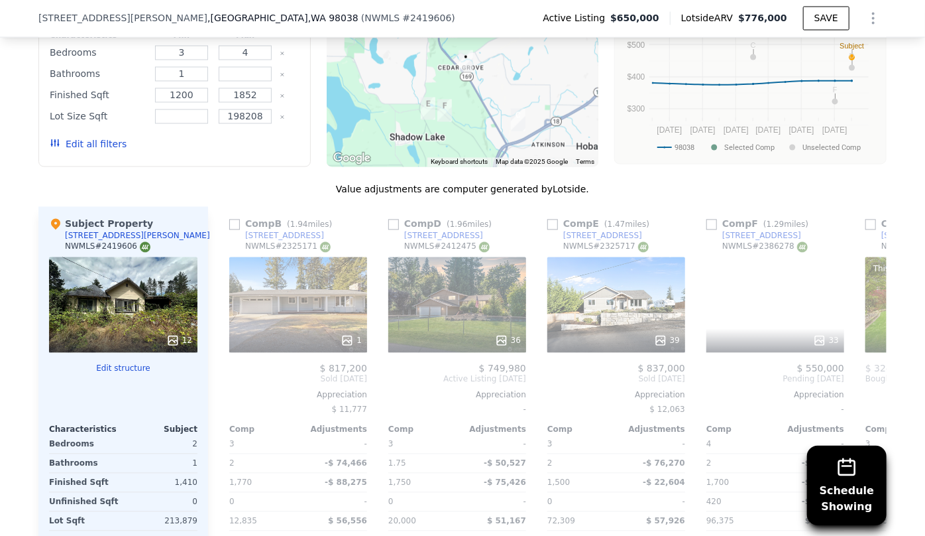
scroll to position [0, 318]
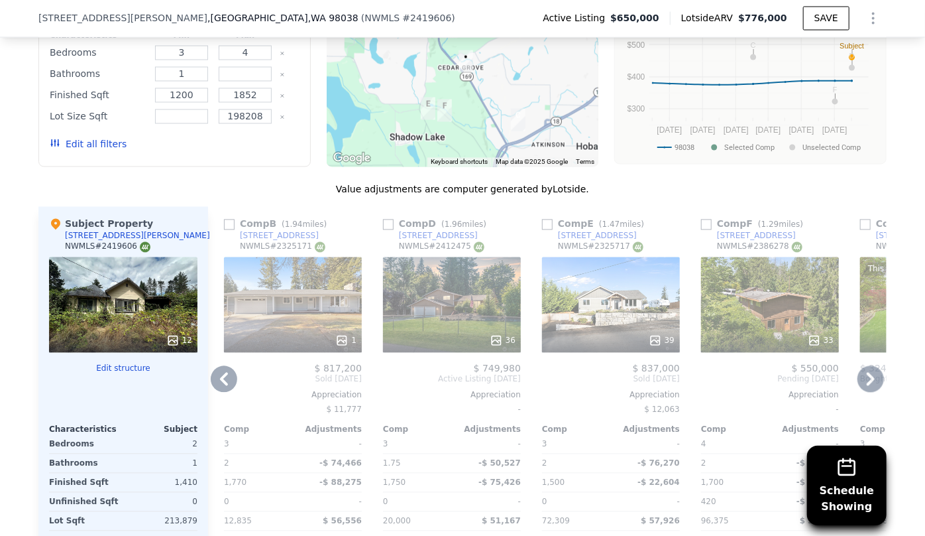
click at [864, 366] on icon at bounding box center [871, 379] width 27 height 27
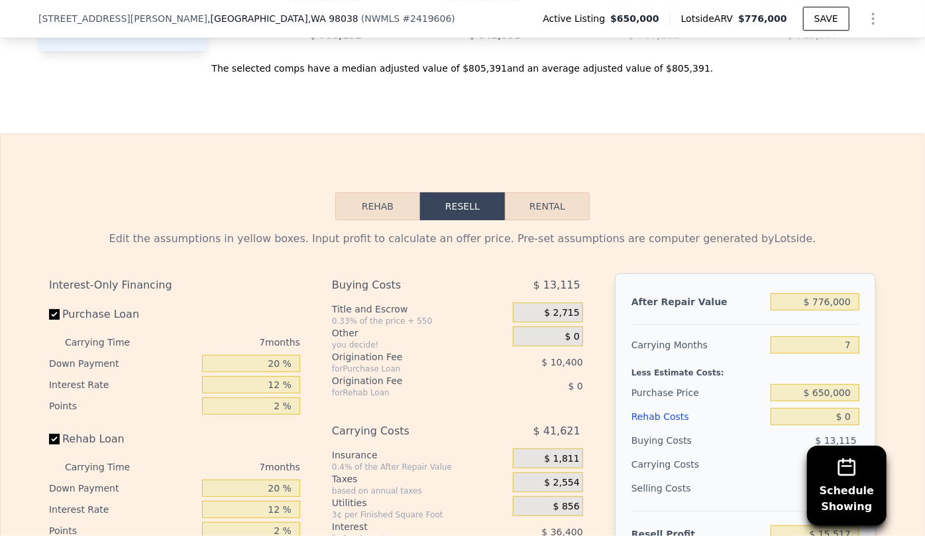
scroll to position [1863, 0]
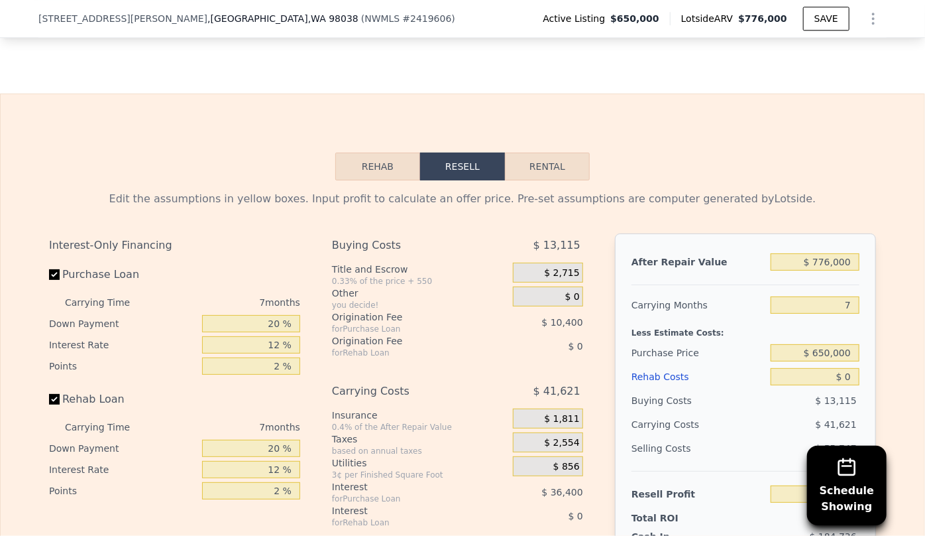
click at [855, 293] on div "7" at bounding box center [815, 305] width 89 height 24
click at [846, 296] on input "7" at bounding box center [815, 304] width 89 height 17
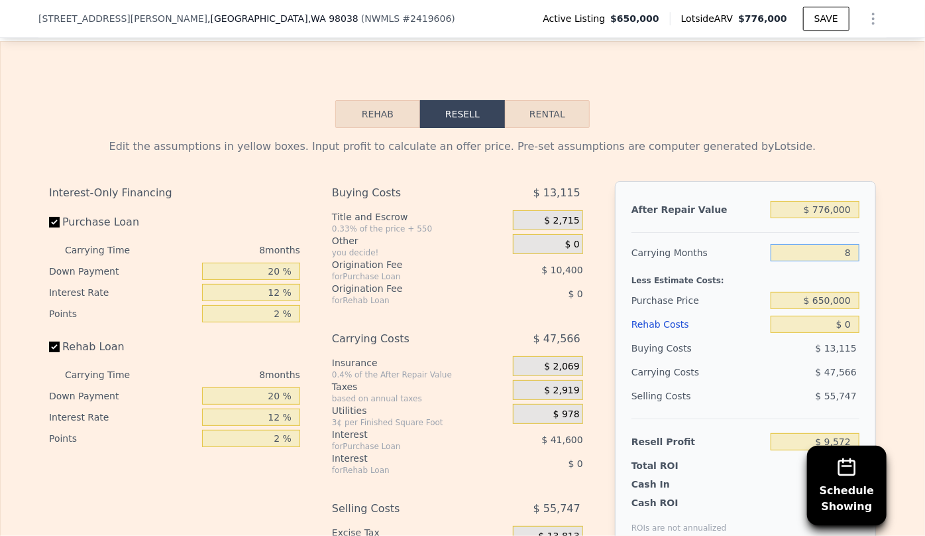
scroll to position [1984, 0]
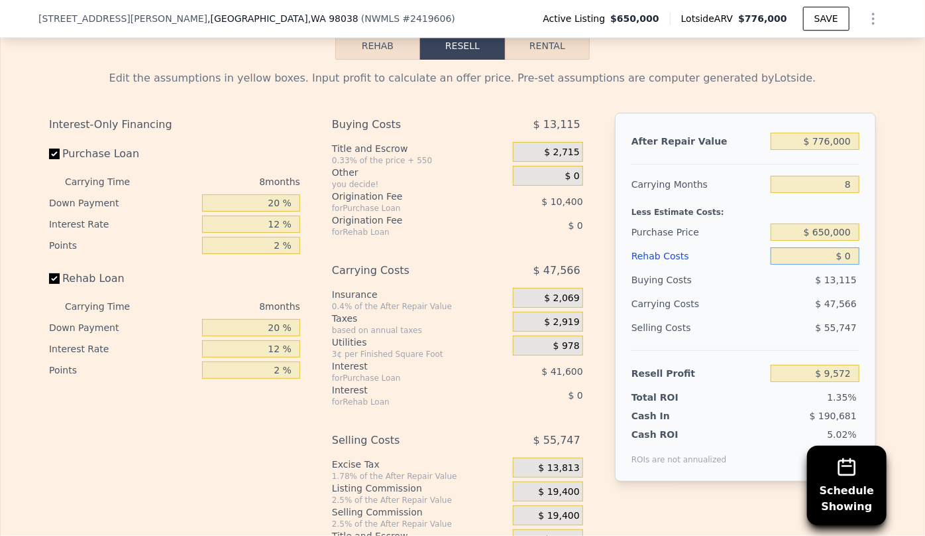
click at [842, 247] on input "$ 0" at bounding box center [815, 255] width 89 height 17
click at [831, 133] on input "$ 776,000" at bounding box center [815, 141] width 89 height 17
click at [713, 292] on div "Carrying Costs $ 70,030" at bounding box center [746, 304] width 228 height 24
click at [826, 223] on input "$ 650,000" at bounding box center [815, 231] width 89 height 17
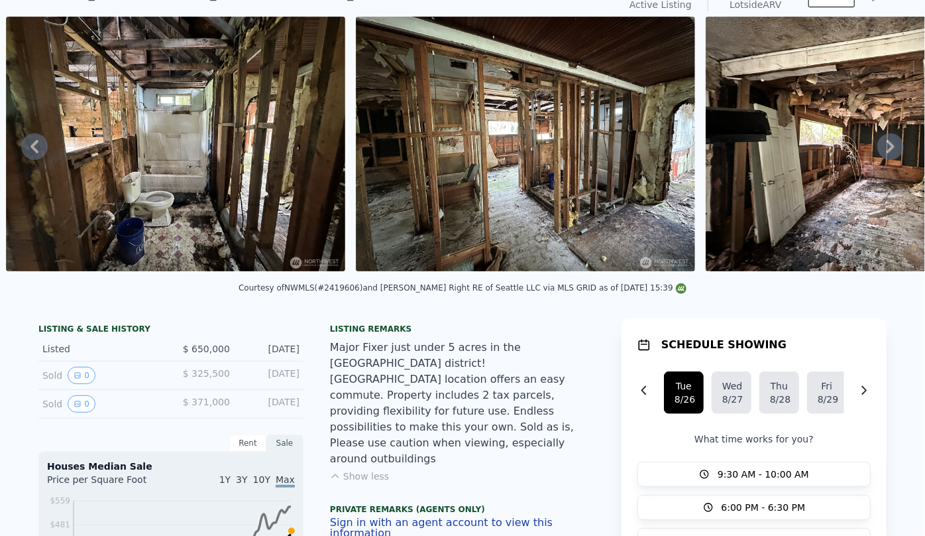
scroll to position [0, 0]
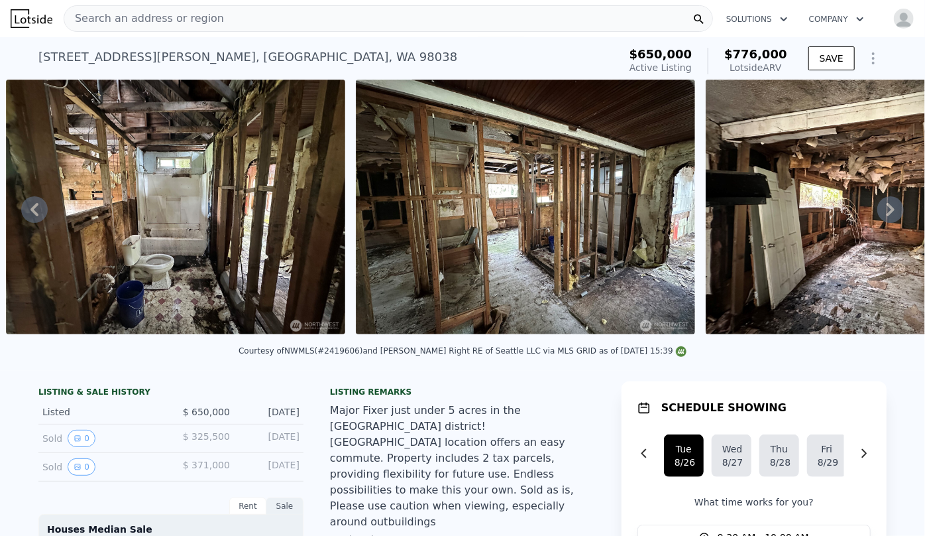
click at [340, 17] on div "Search an address or region" at bounding box center [389, 18] width 650 height 27
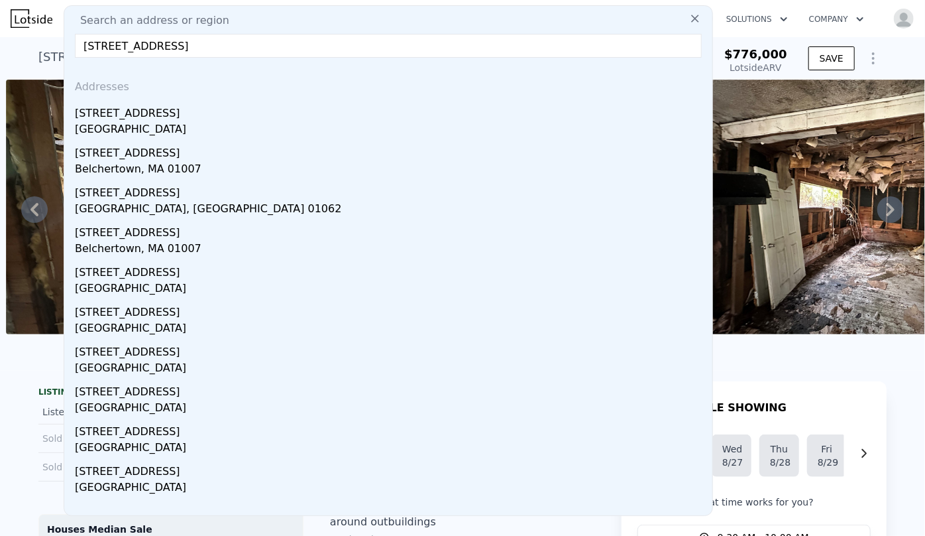
click at [689, 18] on icon at bounding box center [695, 18] width 13 height 13
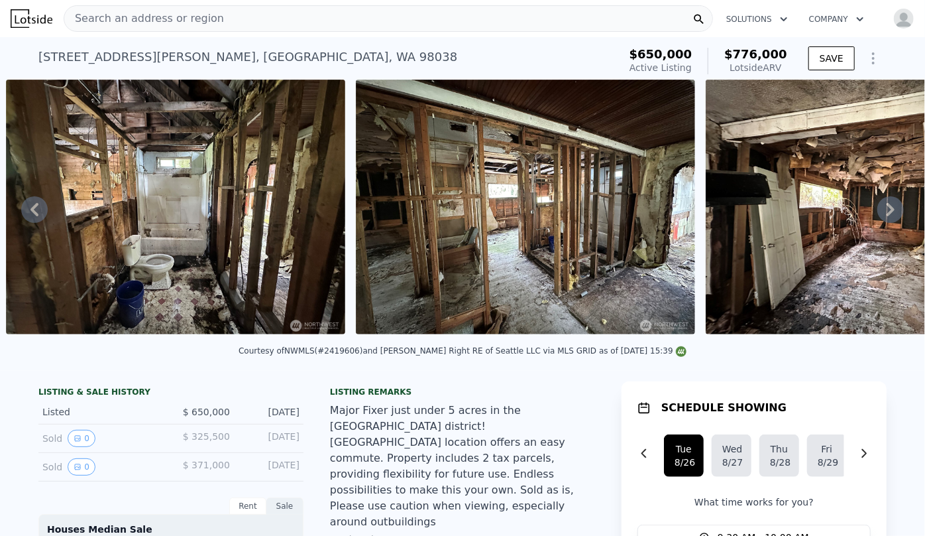
click at [285, 24] on div "Search an address or region" at bounding box center [389, 18] width 650 height 27
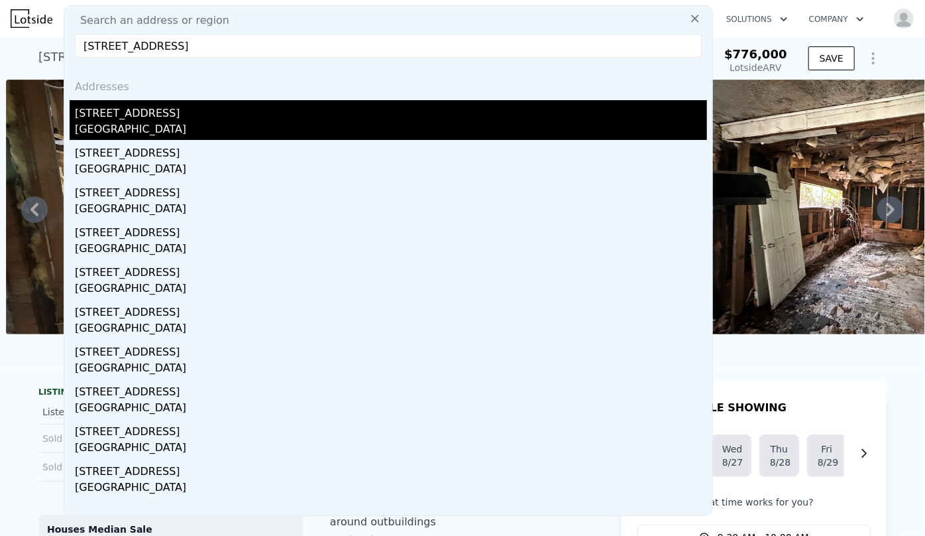
click at [152, 117] on div "[STREET_ADDRESS]" at bounding box center [391, 110] width 632 height 21
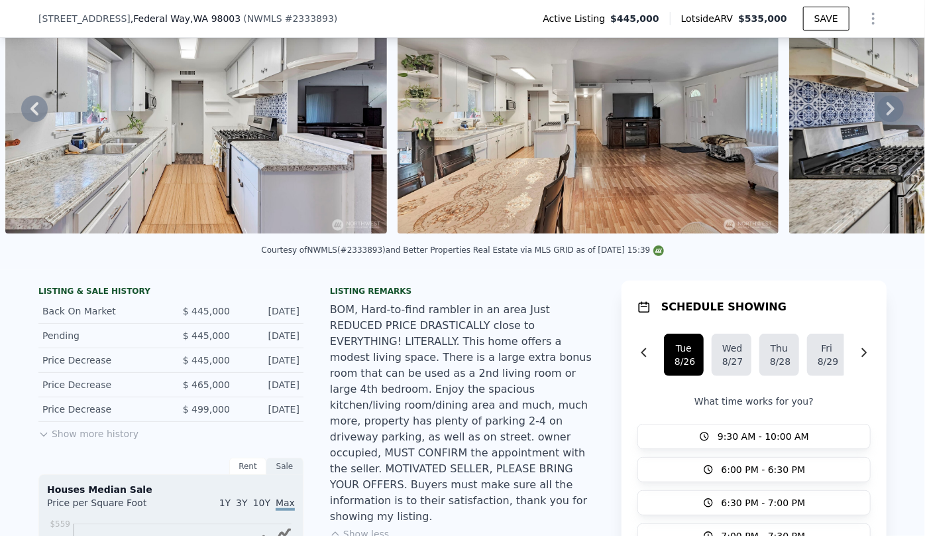
scroll to position [296, 0]
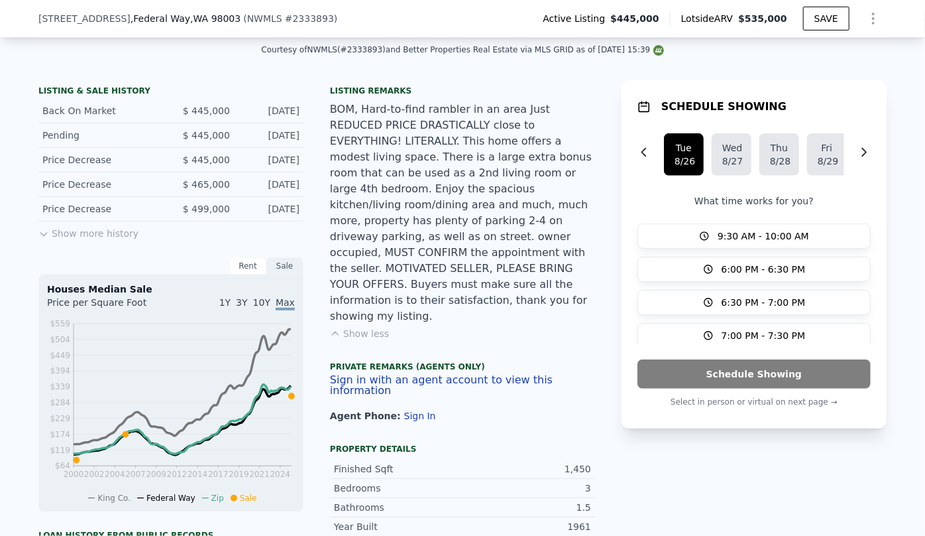
click at [92, 237] on button "Show more history" at bounding box center [88, 230] width 100 height 19
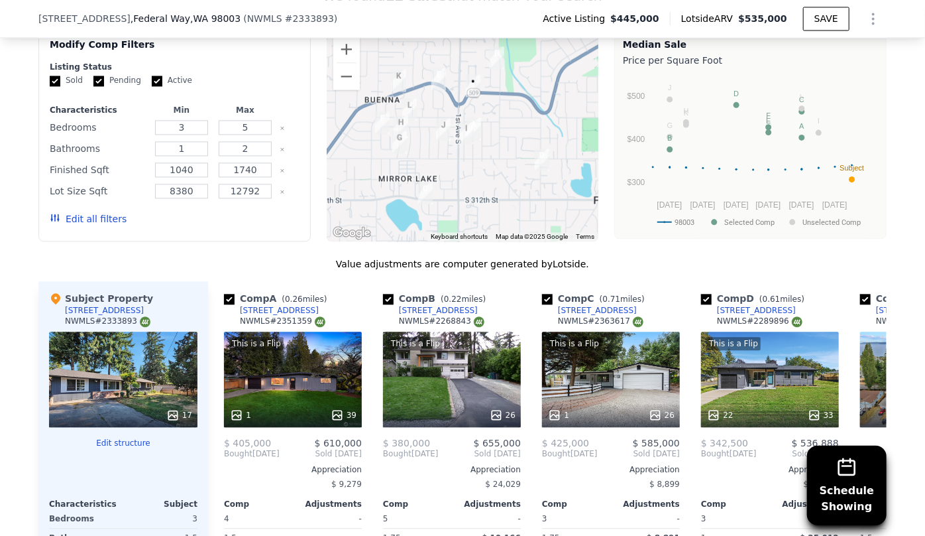
scroll to position [1502, 0]
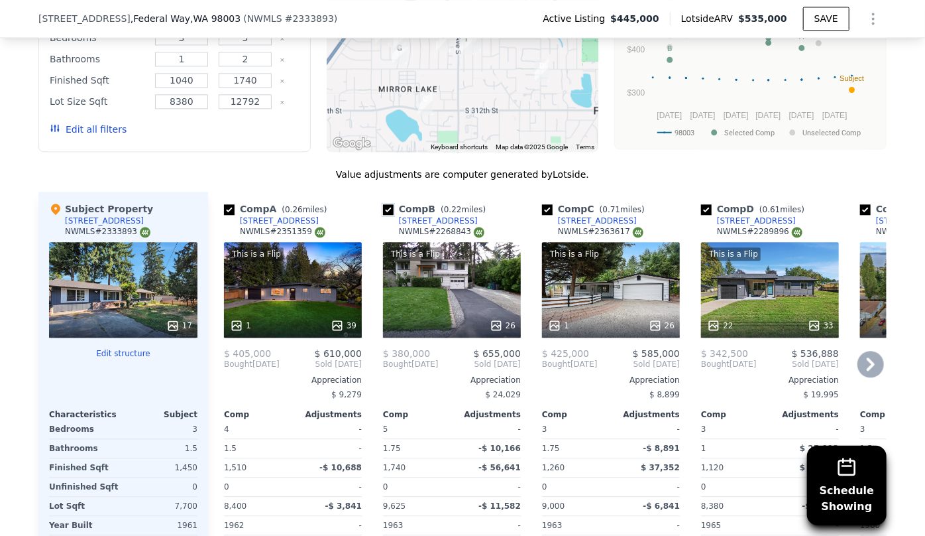
click at [385, 215] on input "checkbox" at bounding box center [388, 209] width 11 height 11
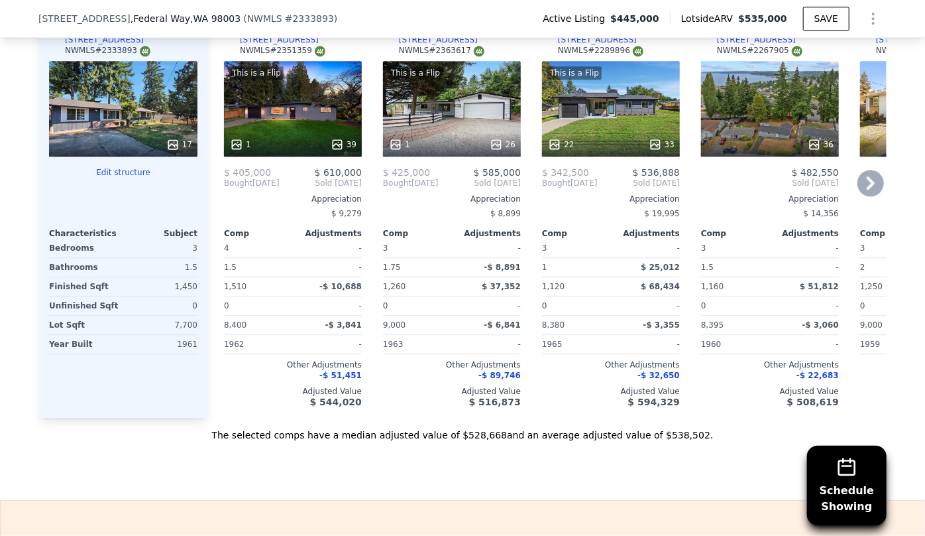
scroll to position [1622, 0]
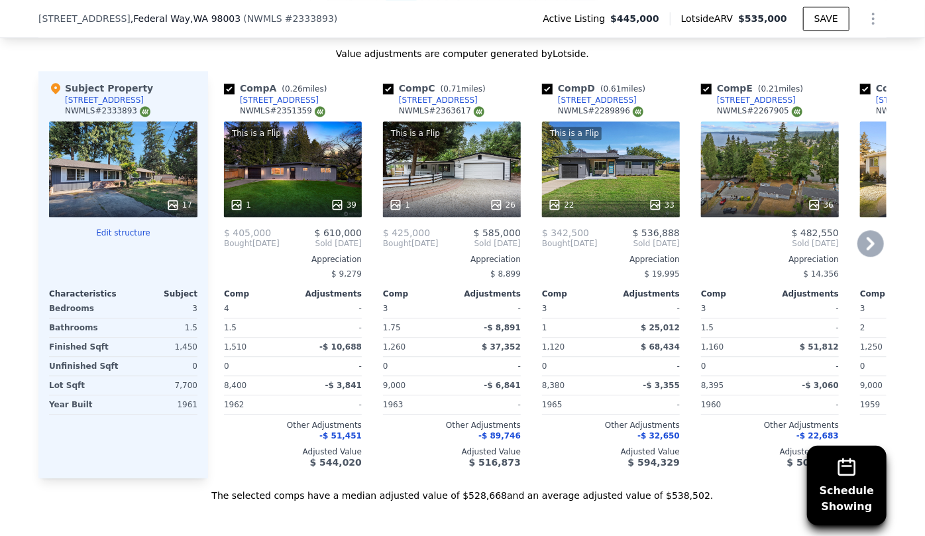
click at [866, 245] on icon at bounding box center [871, 243] width 27 height 27
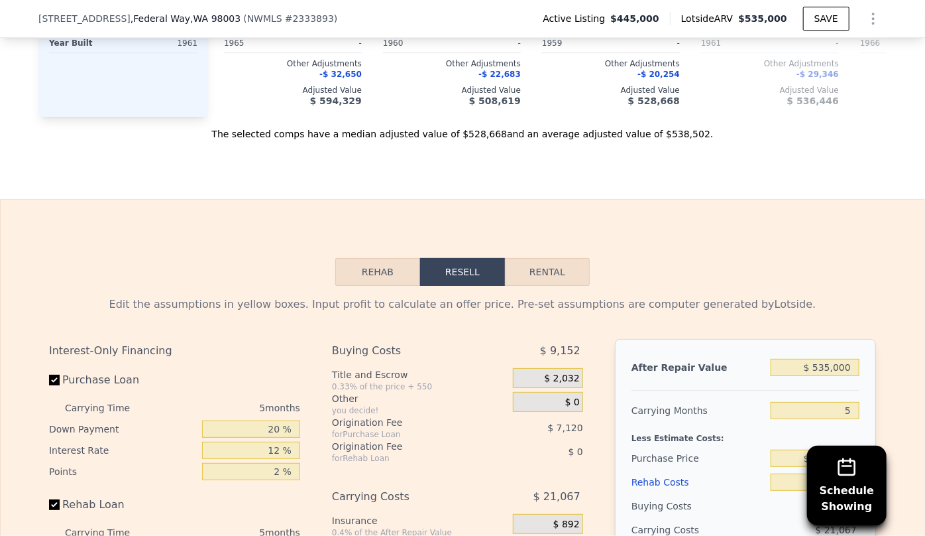
scroll to position [2285, 0]
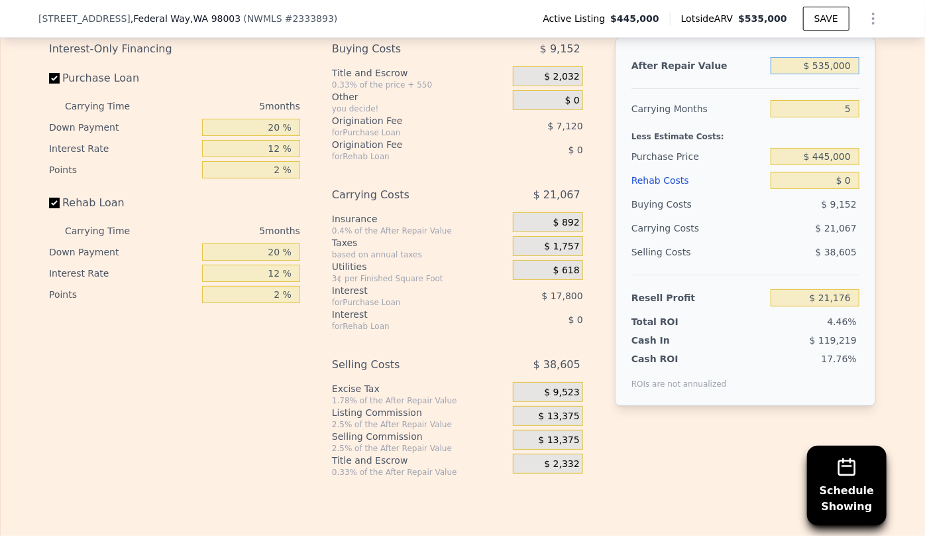
click at [829, 74] on input "$ 535,000" at bounding box center [815, 65] width 89 height 17
click at [841, 189] on input "$ 0" at bounding box center [815, 180] width 89 height 17
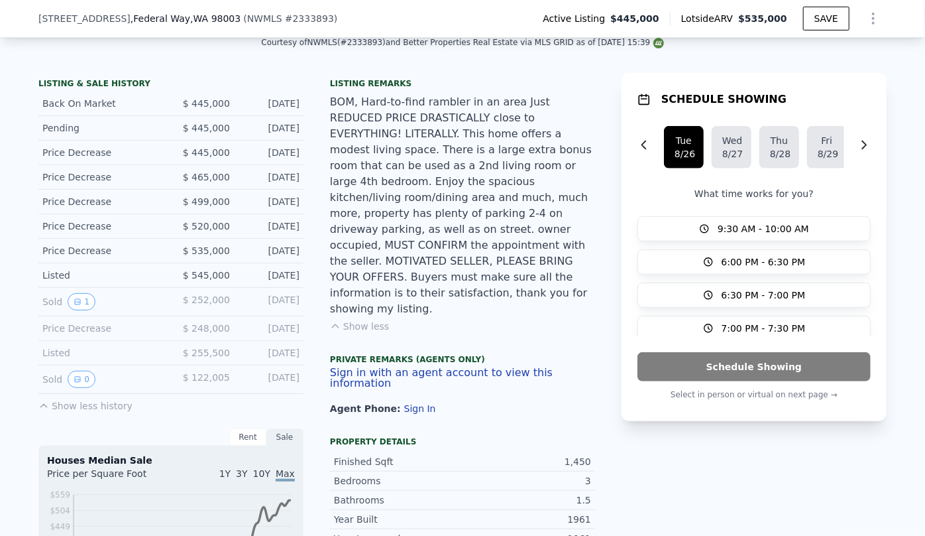
scroll to position [0, 0]
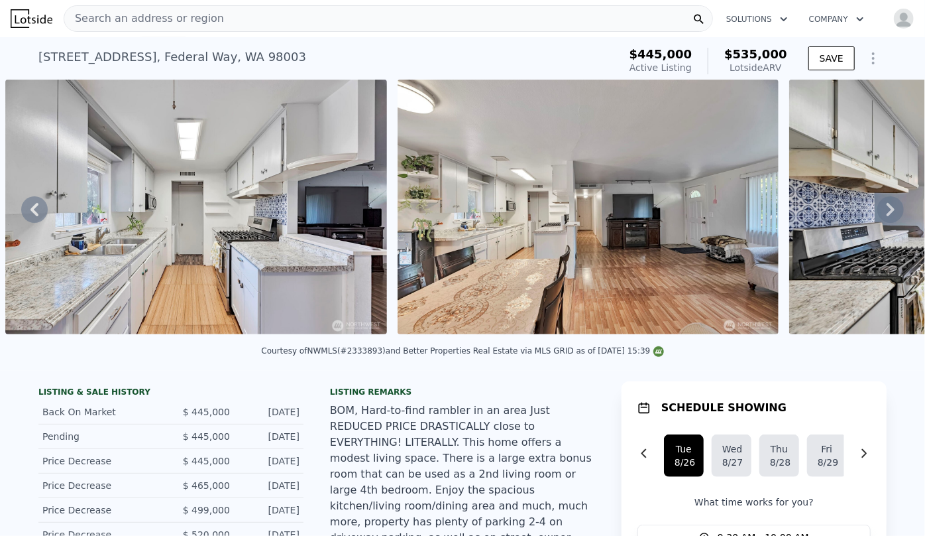
click at [162, 13] on span "Search an address or region" at bounding box center [144, 19] width 160 height 16
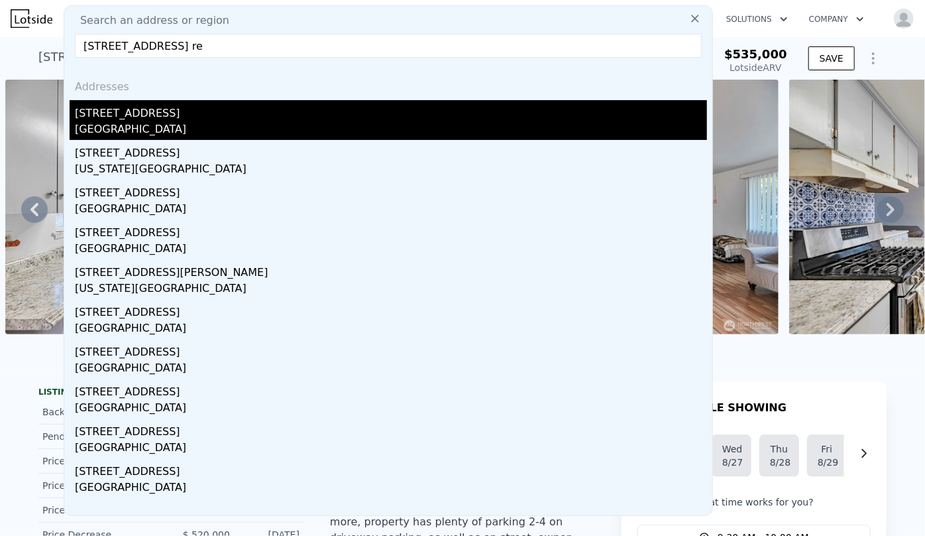
click at [149, 123] on div "[GEOGRAPHIC_DATA]" at bounding box center [391, 130] width 632 height 19
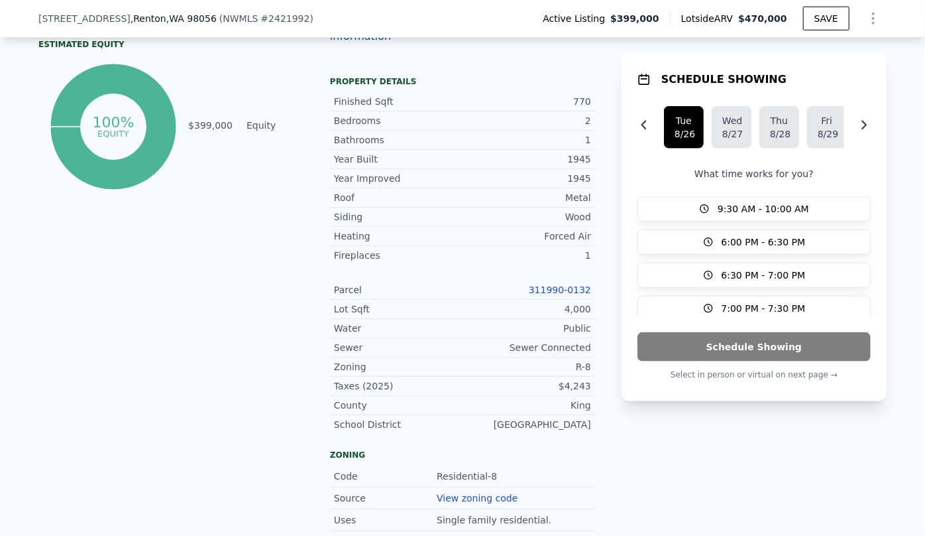
scroll to position [718, 0]
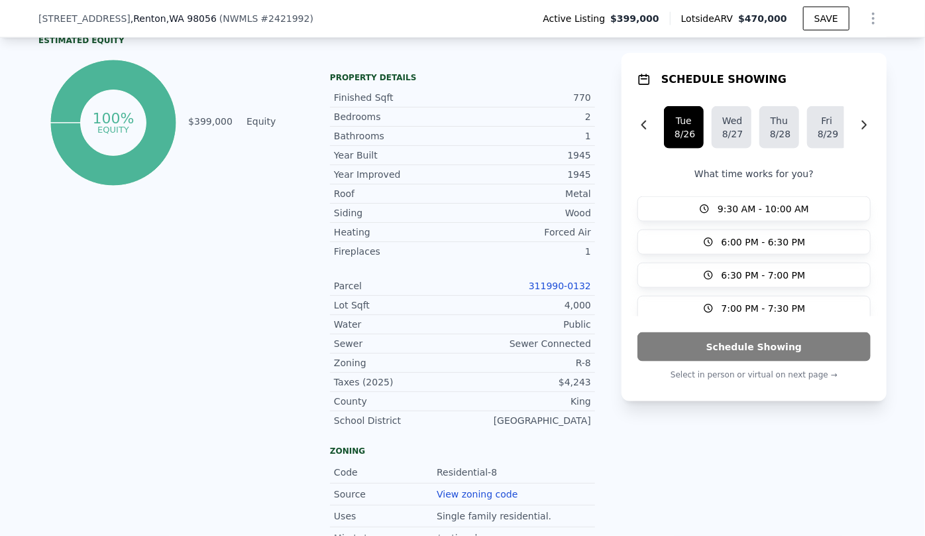
click at [568, 280] on link "311990-0132" at bounding box center [560, 285] width 62 height 11
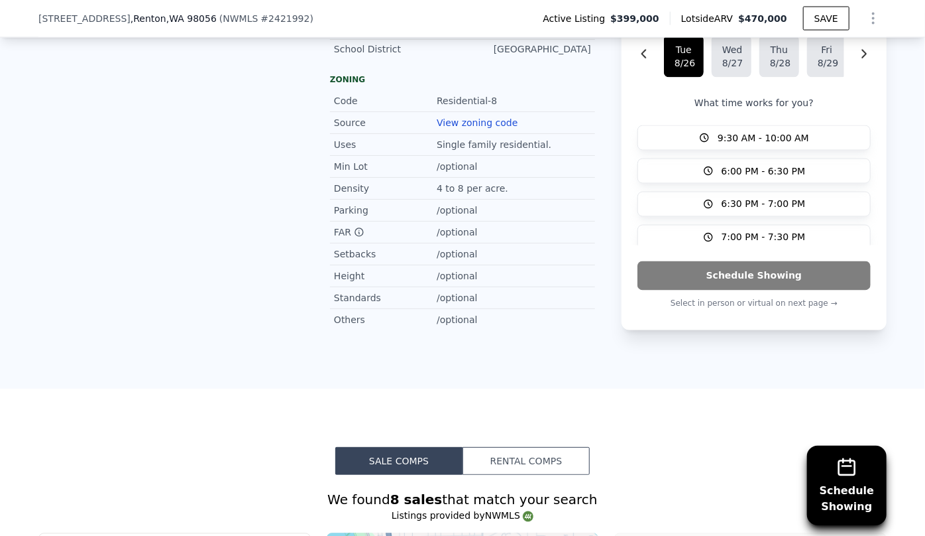
scroll to position [1446, 0]
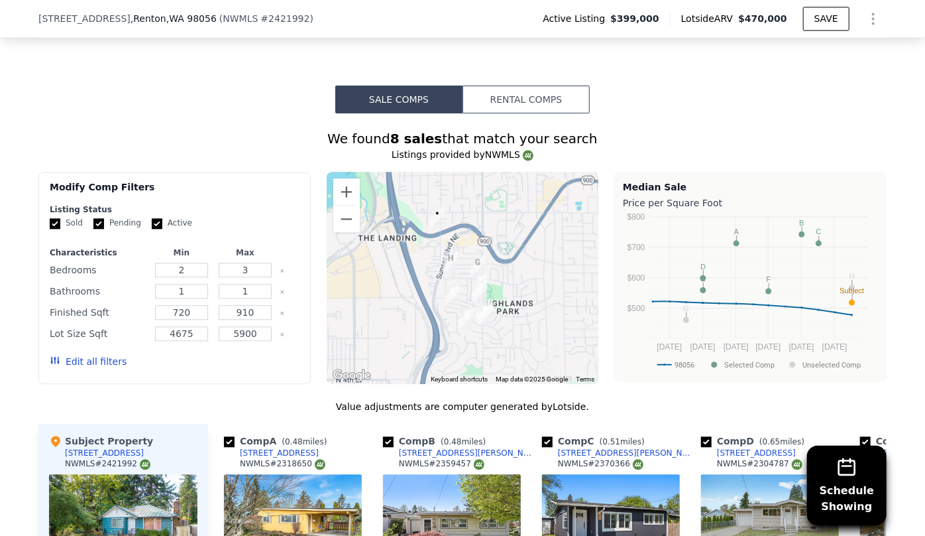
click at [97, 355] on button "Edit all filters" at bounding box center [88, 361] width 77 height 13
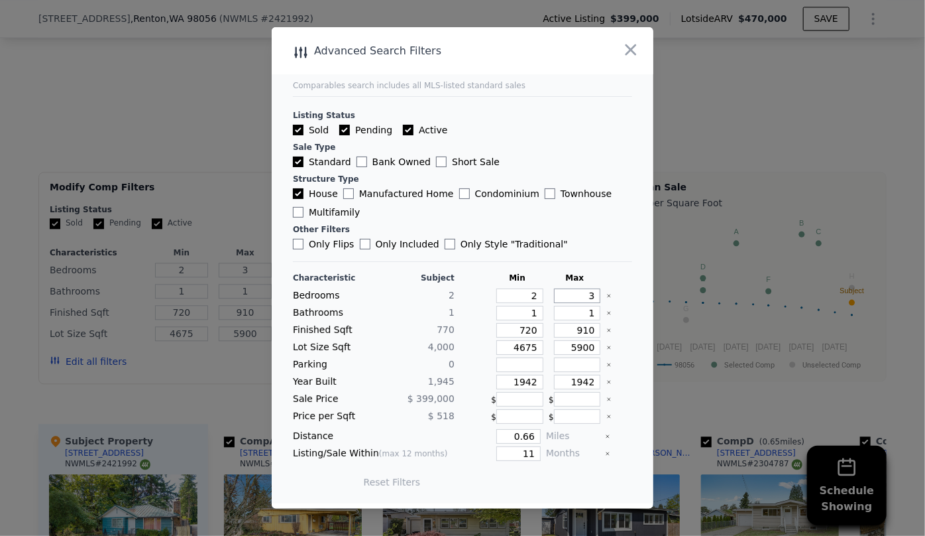
drag, startPoint x: 588, startPoint y: 297, endPoint x: 517, endPoint y: 296, distance: 70.9
click at [517, 296] on div "Bedrooms 2 2 3" at bounding box center [462, 295] width 339 height 15
drag, startPoint x: 534, startPoint y: 296, endPoint x: 518, endPoint y: 296, distance: 15.3
click at [518, 296] on input "2" at bounding box center [520, 295] width 47 height 15
drag, startPoint x: 589, startPoint y: 311, endPoint x: 569, endPoint y: 314, distance: 20.2
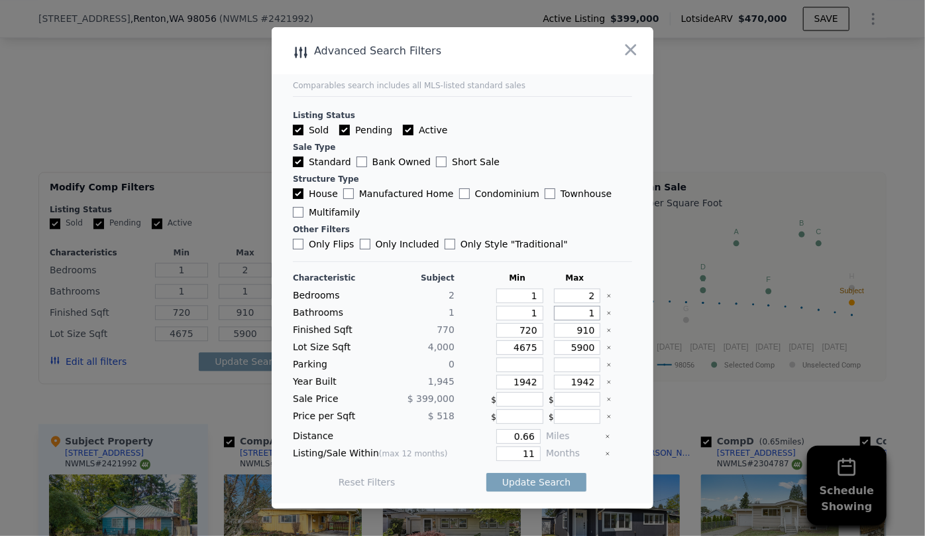
click at [569, 314] on input "1" at bounding box center [577, 313] width 47 height 15
drag, startPoint x: 507, startPoint y: 330, endPoint x: 448, endPoint y: 331, distance: 59.0
click at [454, 331] on div "Finished Sqft 770 720 910" at bounding box center [462, 330] width 339 height 15
drag, startPoint x: 531, startPoint y: 347, endPoint x: 475, endPoint y: 345, distance: 55.7
click at [477, 345] on div "Lot Size Sqft 4,000 4675 5900" at bounding box center [462, 347] width 339 height 15
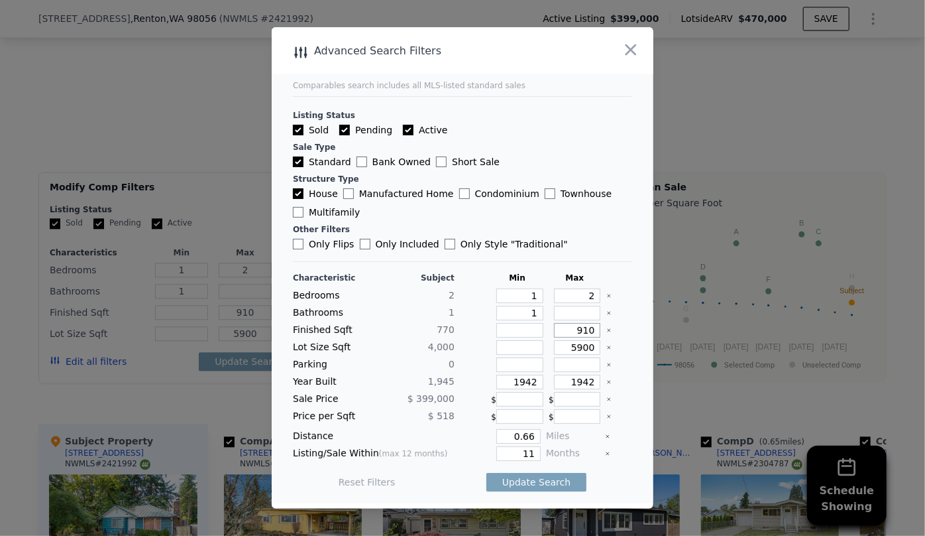
drag, startPoint x: 587, startPoint y: 329, endPoint x: 528, endPoint y: 335, distance: 58.7
click at [528, 335] on div "Finished Sqft 770 910" at bounding box center [462, 330] width 339 height 15
drag, startPoint x: 534, startPoint y: 380, endPoint x: 464, endPoint y: 385, distance: 69.8
click at [466, 385] on div "Year Built 1,945 1942 1942" at bounding box center [462, 382] width 339 height 15
click at [580, 386] on input "1942" at bounding box center [577, 382] width 47 height 15
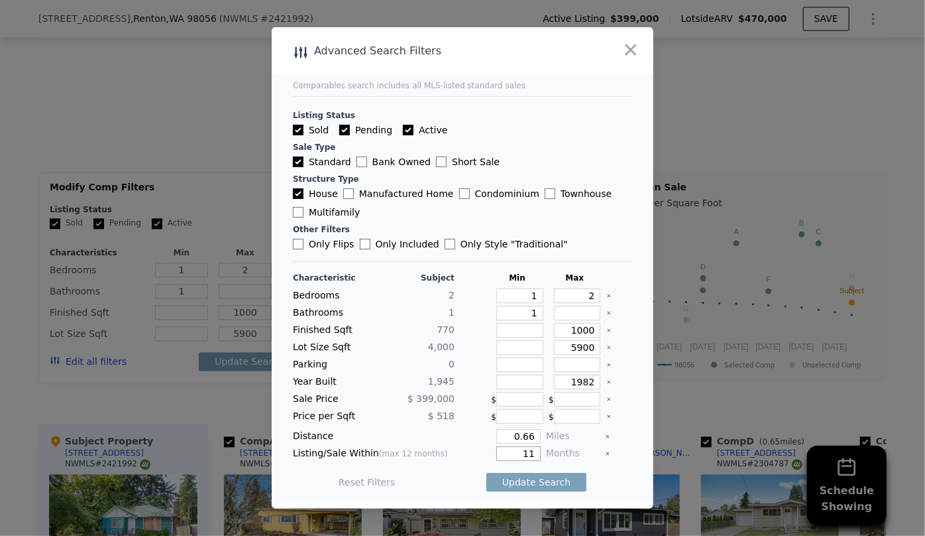
drag, startPoint x: 530, startPoint y: 454, endPoint x: 453, endPoint y: 459, distance: 77.1
click at [454, 458] on div "Listing/Sale Within (max 12 months) 11 Months" at bounding box center [462, 453] width 339 height 15
click at [516, 488] on button "Update Search" at bounding box center [537, 482] width 100 height 19
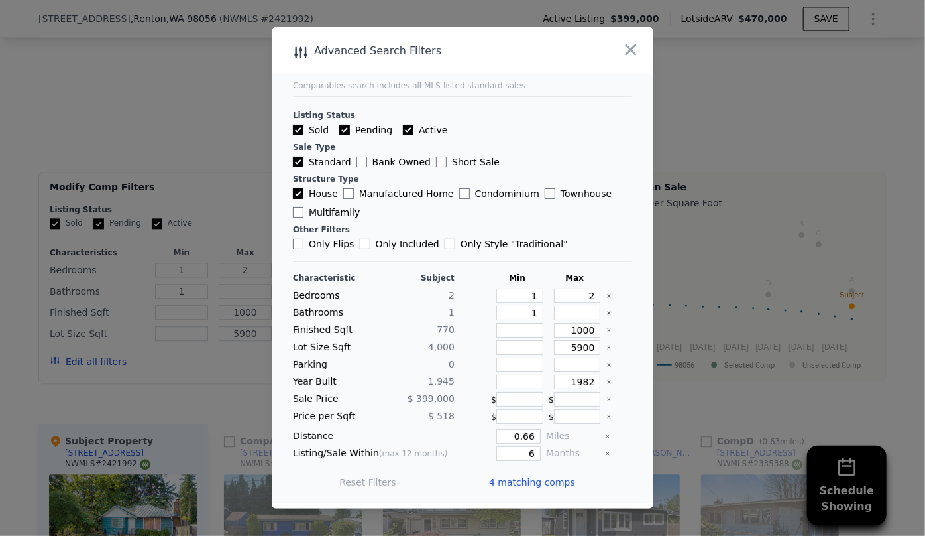
click at [516, 488] on div "4 matching comps" at bounding box center [537, 481] width 97 height 37
click at [516, 483] on span "4 matching comps" at bounding box center [532, 481] width 86 height 13
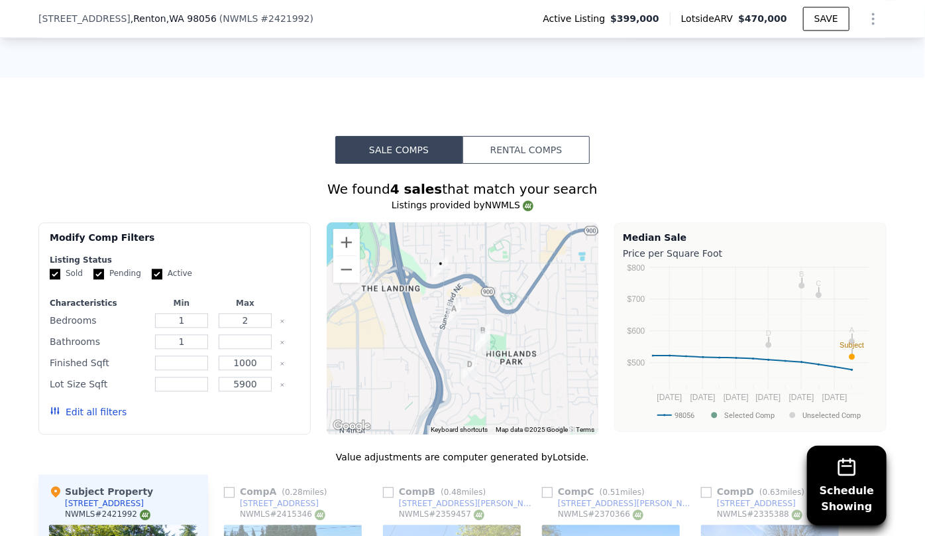
scroll to position [1386, 0]
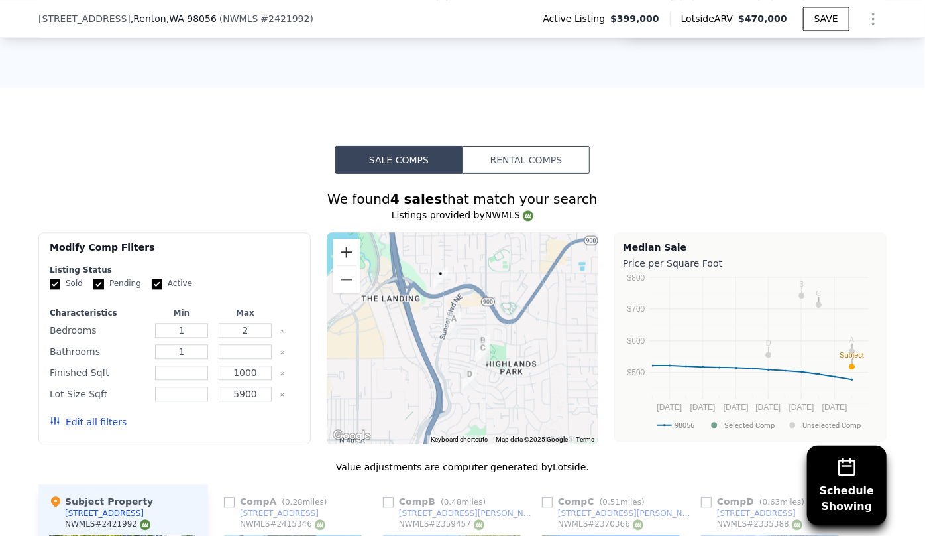
click at [351, 239] on button "Zoom in" at bounding box center [346, 252] width 27 height 27
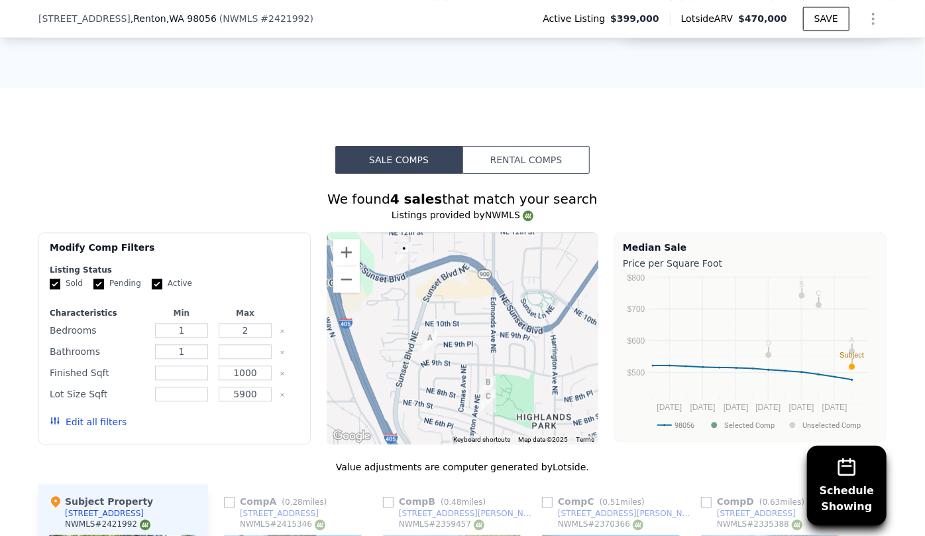
drag, startPoint x: 449, startPoint y: 204, endPoint x: 428, endPoint y: 215, distance: 24.3
click at [428, 232] on div at bounding box center [463, 338] width 272 height 212
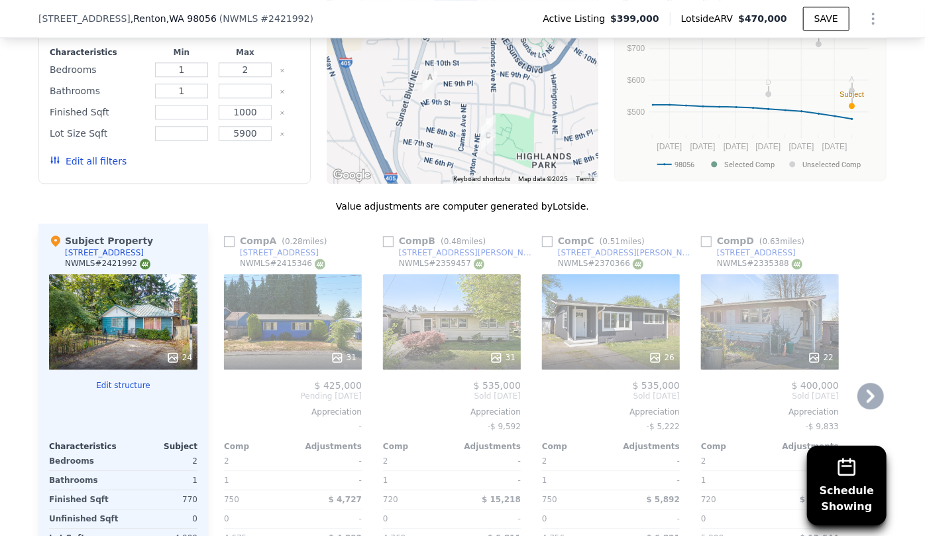
scroll to position [1627, 0]
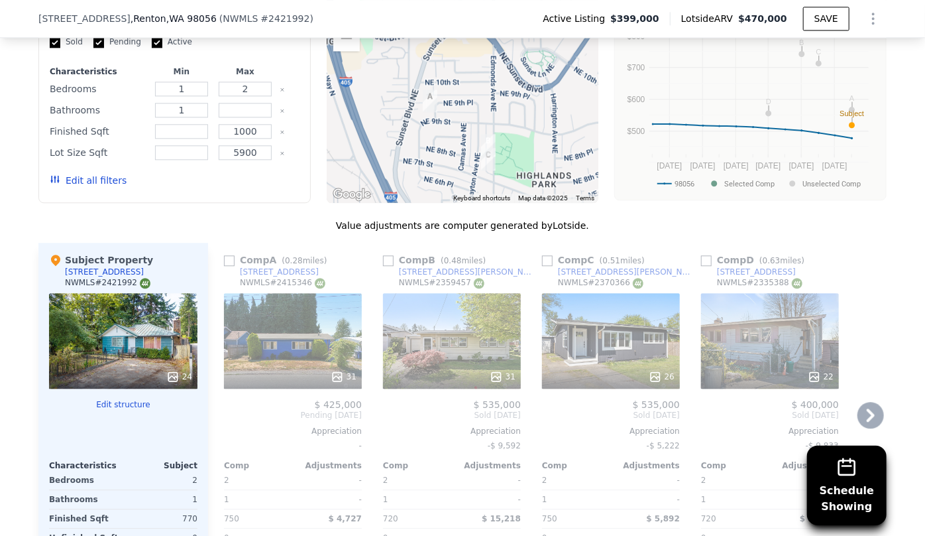
click at [432, 293] on div "31" at bounding box center [452, 340] width 138 height 95
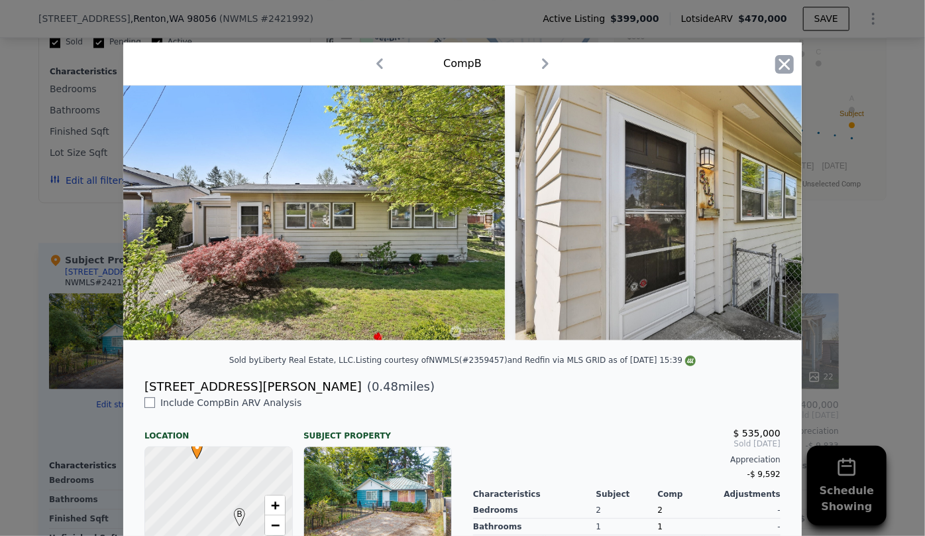
click at [781, 65] on icon "button" at bounding box center [785, 63] width 11 height 11
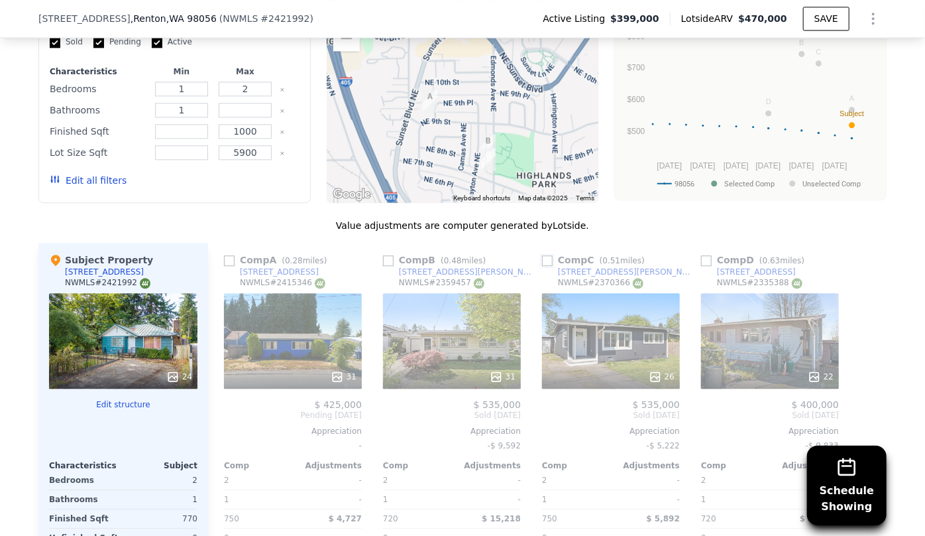
click at [544, 255] on input "checkbox" at bounding box center [547, 260] width 11 height 11
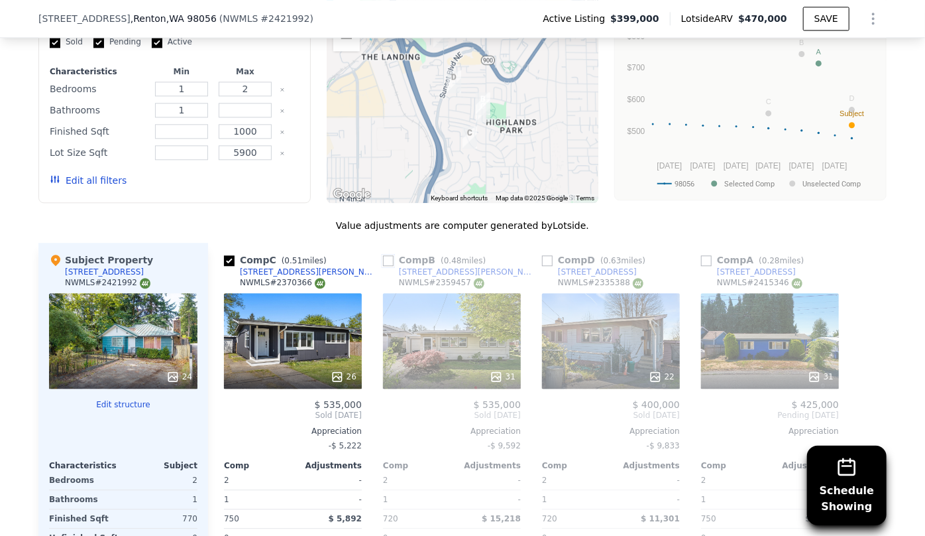
click at [383, 255] on input "checkbox" at bounding box center [388, 260] width 11 height 11
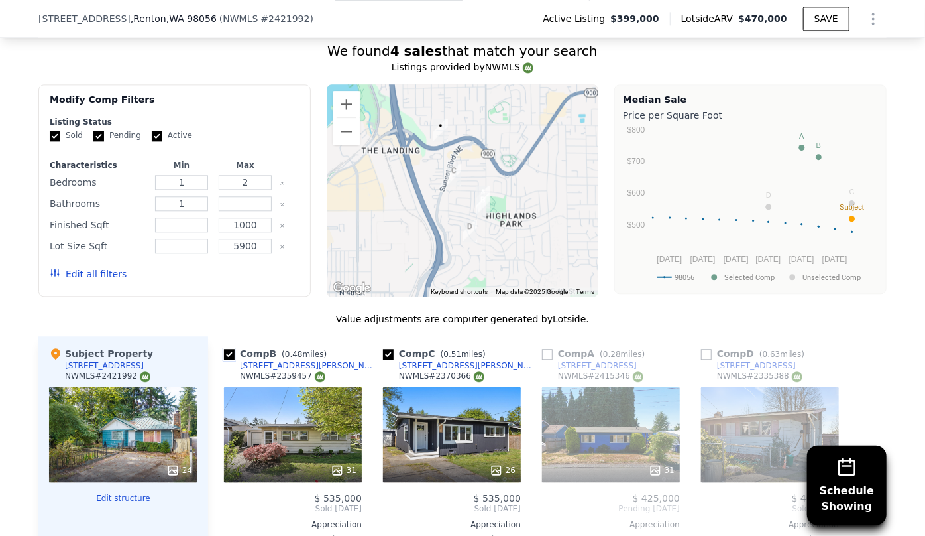
scroll to position [1386, 0]
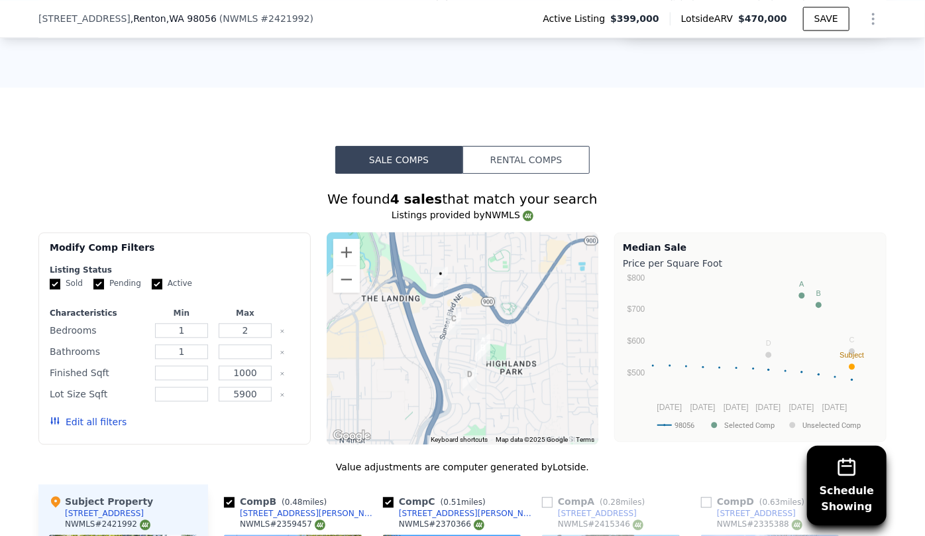
click at [86, 415] on button "Edit all filters" at bounding box center [88, 421] width 77 height 13
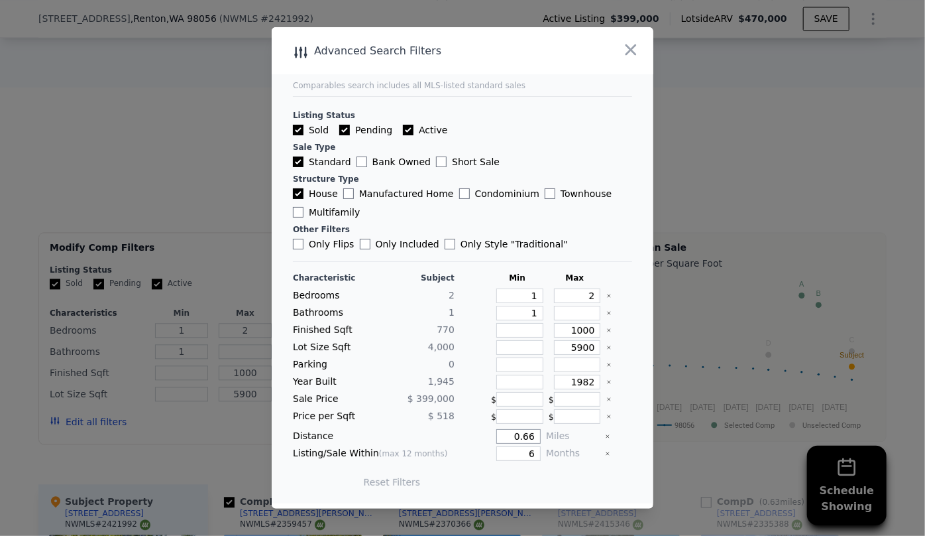
drag, startPoint x: 530, startPoint y: 435, endPoint x: 499, endPoint y: 437, distance: 31.2
click at [501, 437] on input "0.66" at bounding box center [519, 436] width 44 height 15
click at [546, 473] on button "Update Search" at bounding box center [537, 482] width 100 height 19
click at [556, 479] on span "4 matching comps" at bounding box center [532, 481] width 86 height 13
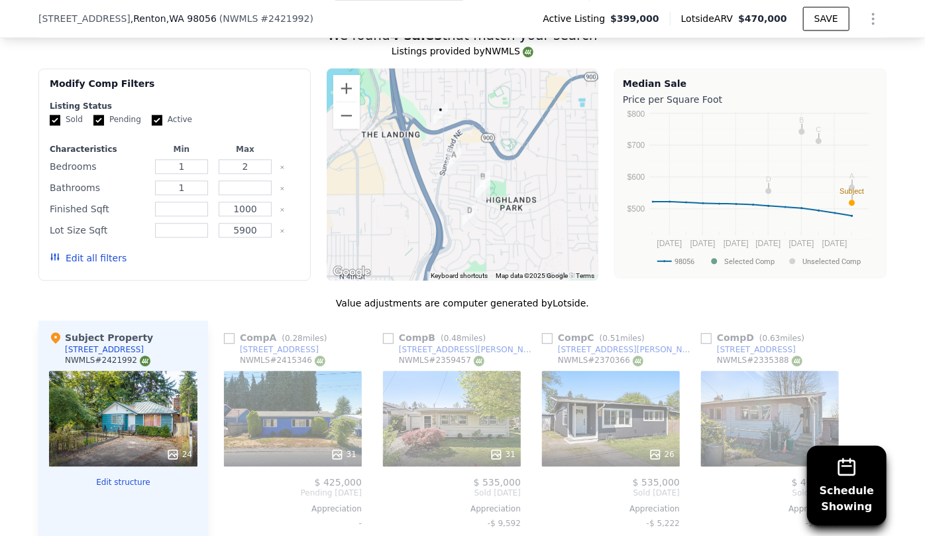
scroll to position [1567, 0]
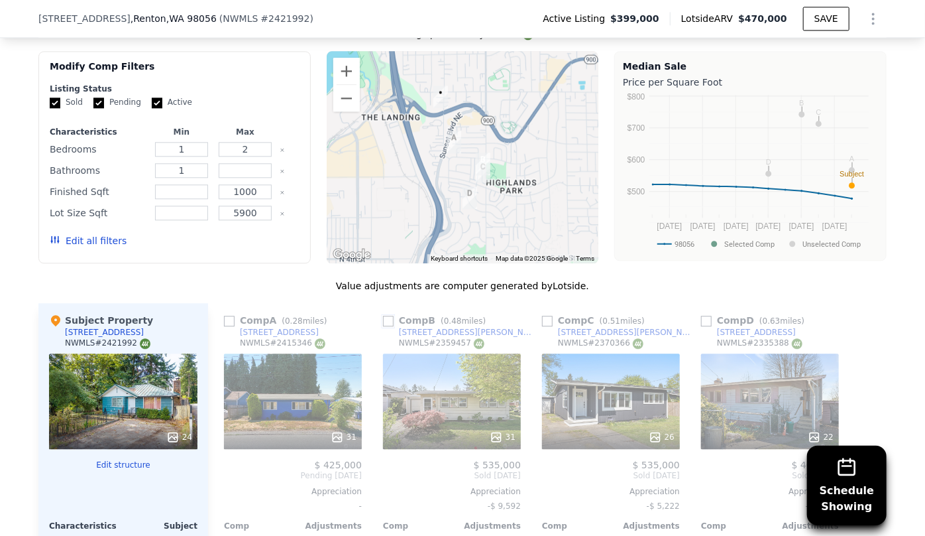
click at [383, 316] on input "checkbox" at bounding box center [388, 321] width 11 height 11
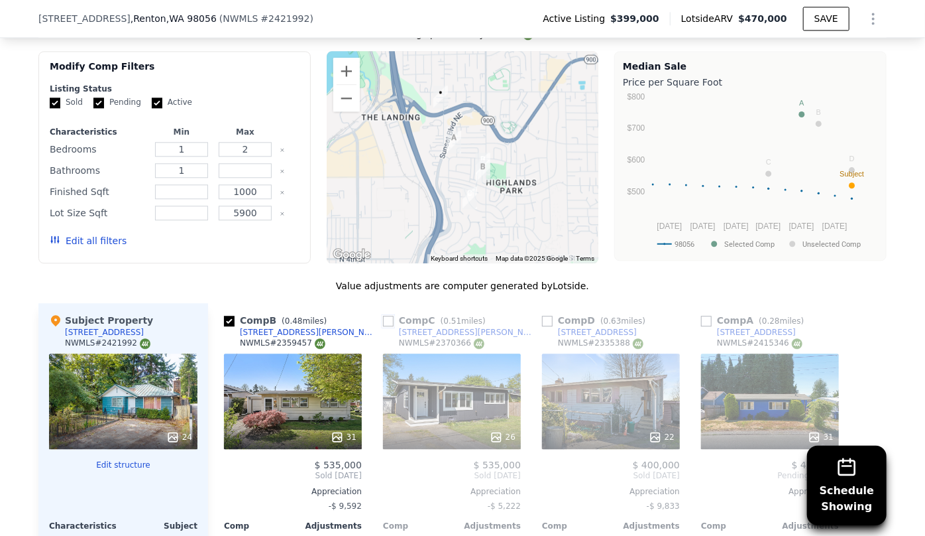
click at [387, 316] on input "checkbox" at bounding box center [388, 321] width 11 height 11
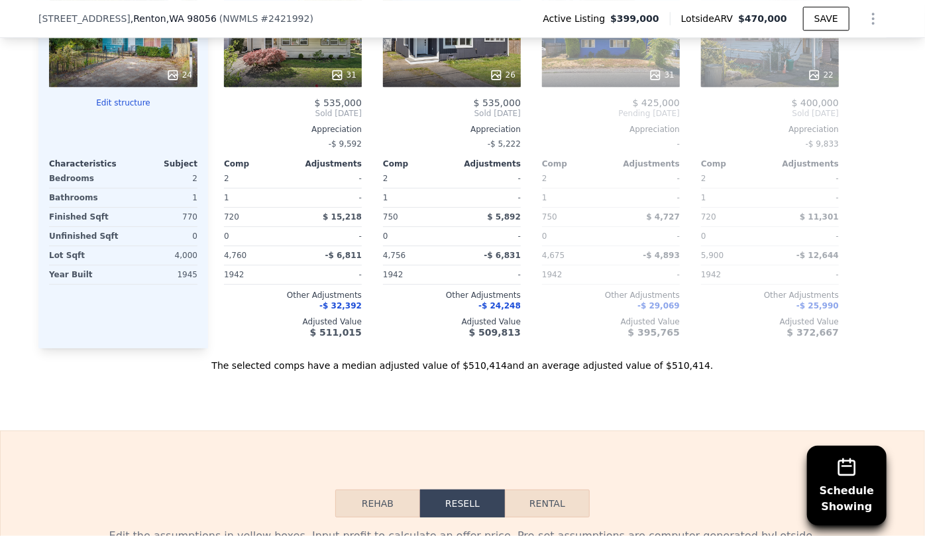
scroll to position [2169, 0]
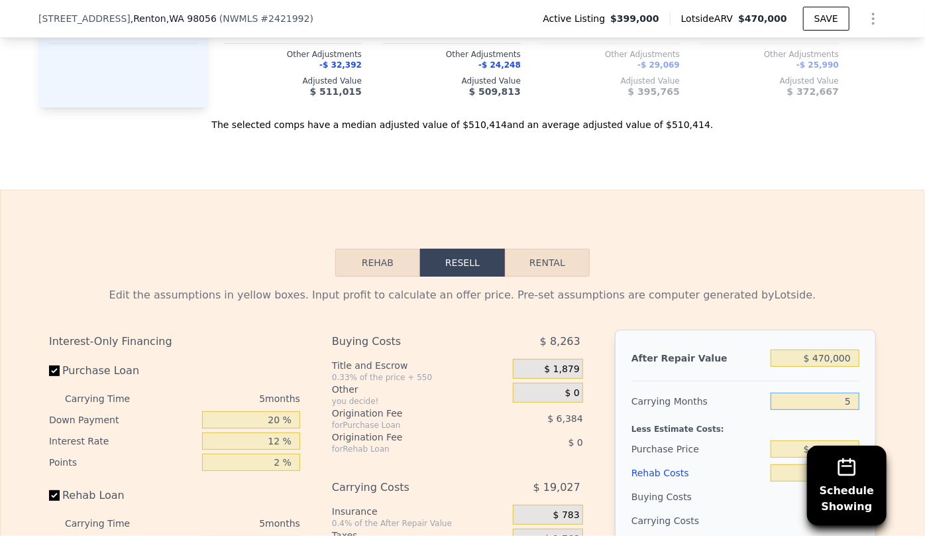
click at [849, 392] on input "5" at bounding box center [815, 400] width 89 height 17
click at [771, 440] on input "$ 399,000" at bounding box center [815, 448] width 89 height 17
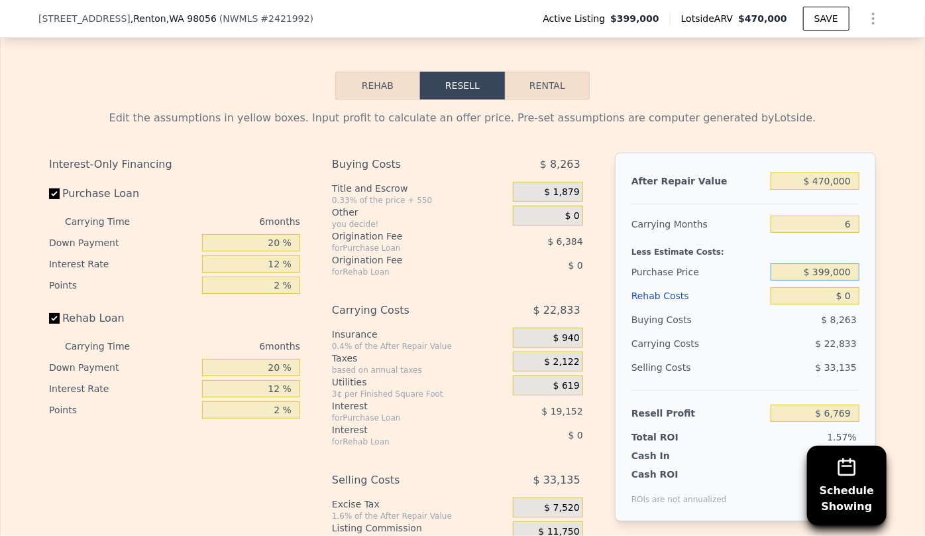
scroll to position [2350, 0]
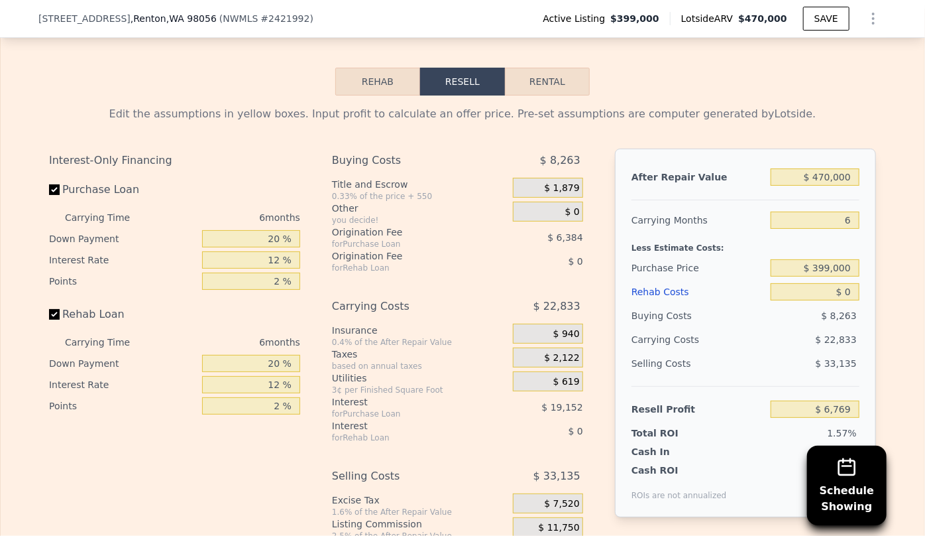
click at [662, 280] on div "Rehab Costs" at bounding box center [699, 292] width 134 height 24
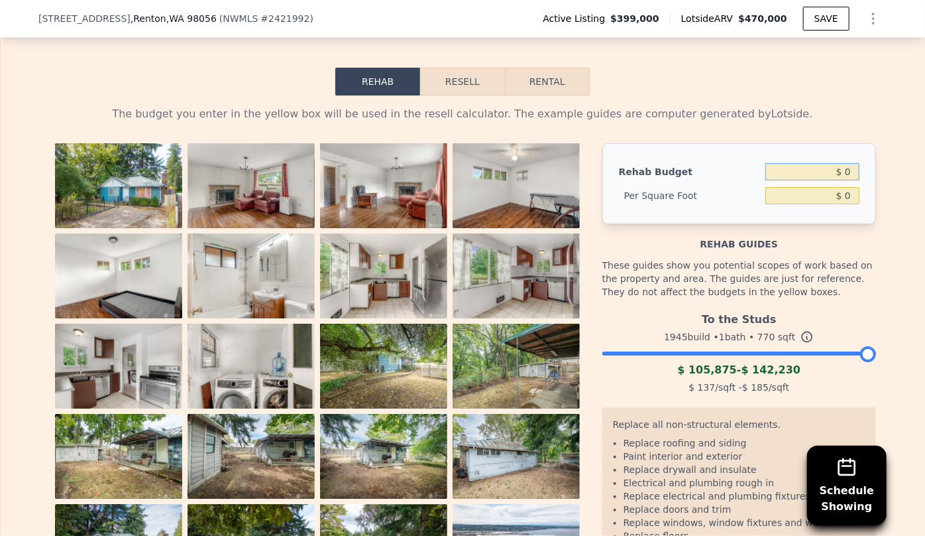
click at [841, 163] on input "$ 0" at bounding box center [813, 171] width 94 height 17
click at [842, 187] on input "$ 0" at bounding box center [813, 195] width 94 height 17
click at [839, 224] on div "Rehab guides" at bounding box center [740, 237] width 274 height 27
click at [841, 187] on input "$ 60" at bounding box center [813, 195] width 94 height 17
click at [861, 224] on div "Rehab guides" at bounding box center [740, 237] width 274 height 27
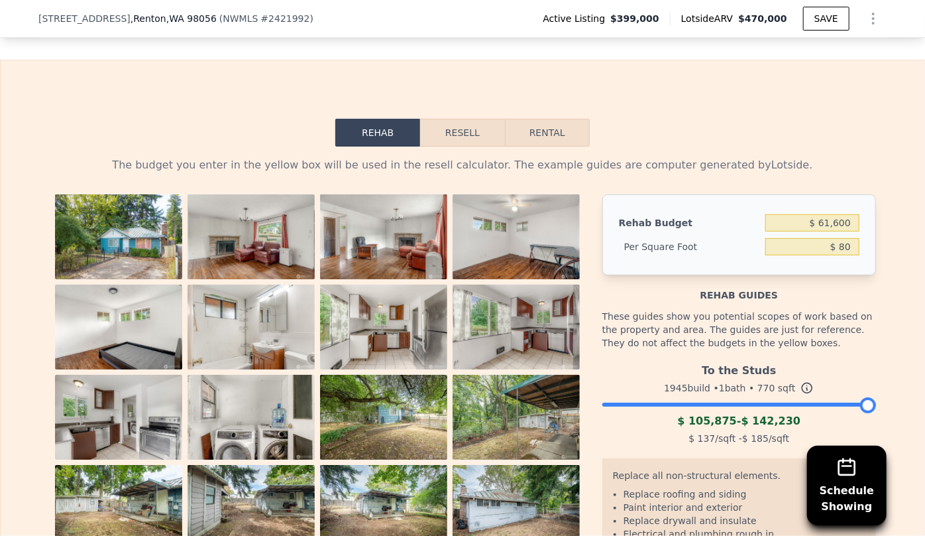
scroll to position [2230, 0]
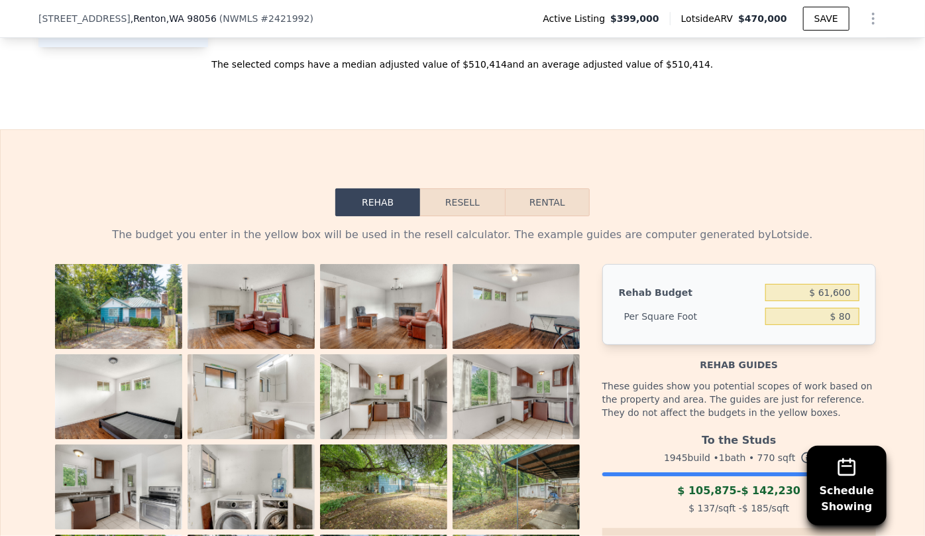
click at [460, 188] on button "Resell" at bounding box center [462, 202] width 84 height 28
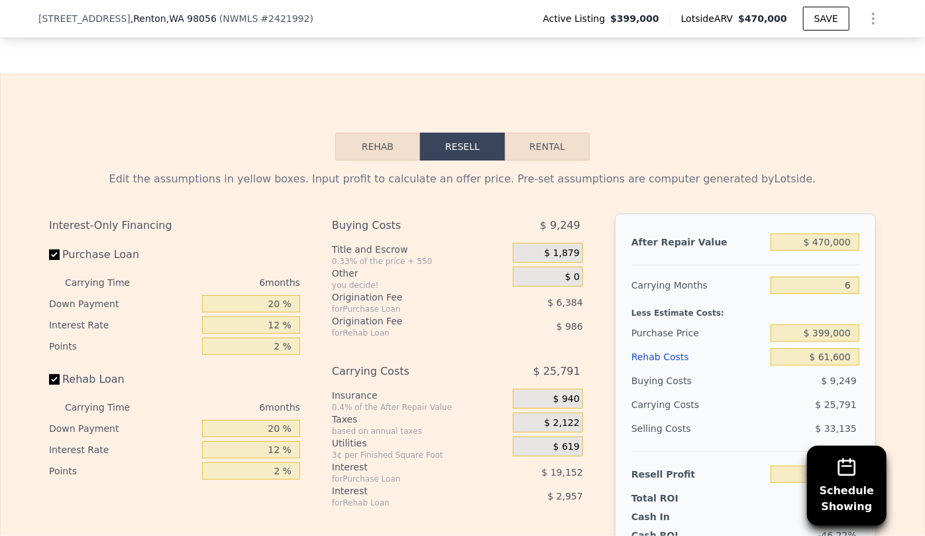
scroll to position [2350, 0]
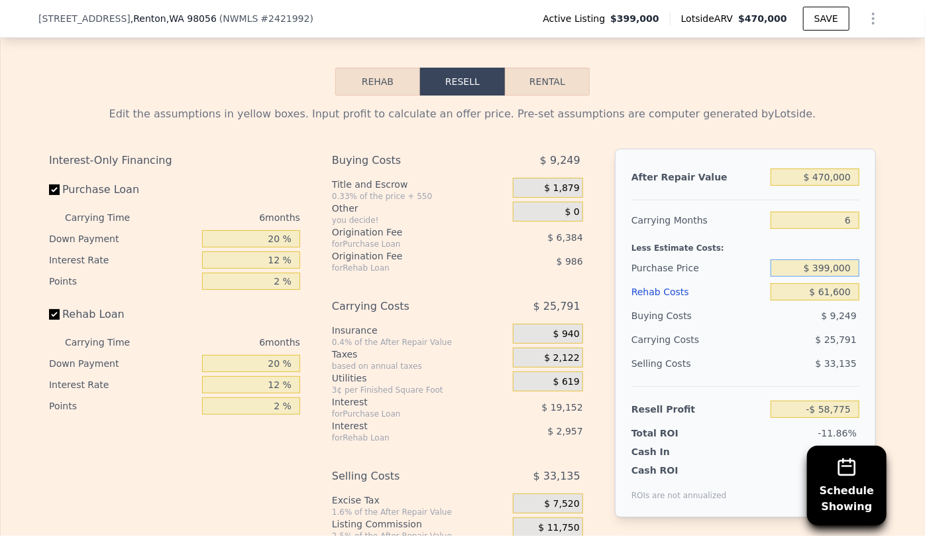
click at [830, 259] on input "$ 399,000" at bounding box center [815, 267] width 89 height 17
click at [752, 328] on div "$ 25,791" at bounding box center [790, 340] width 140 height 24
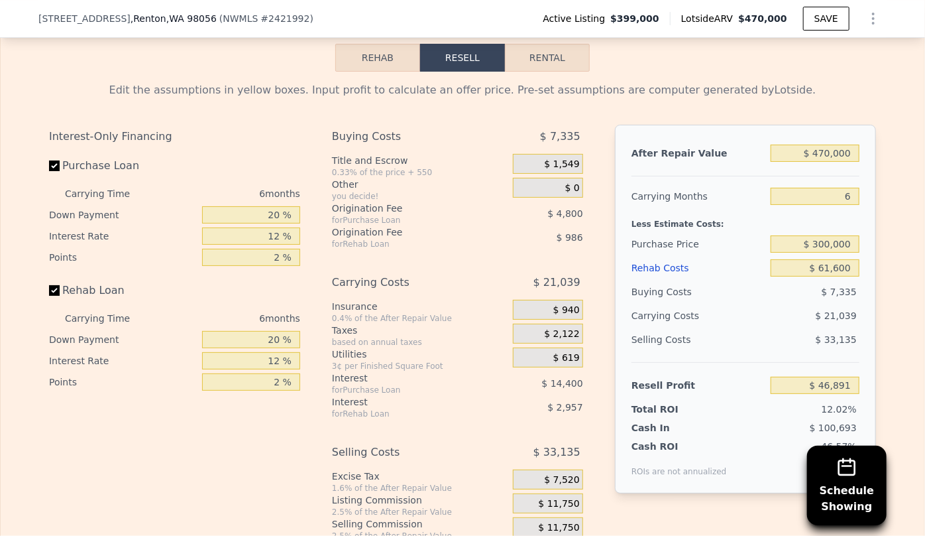
scroll to position [2411, 0]
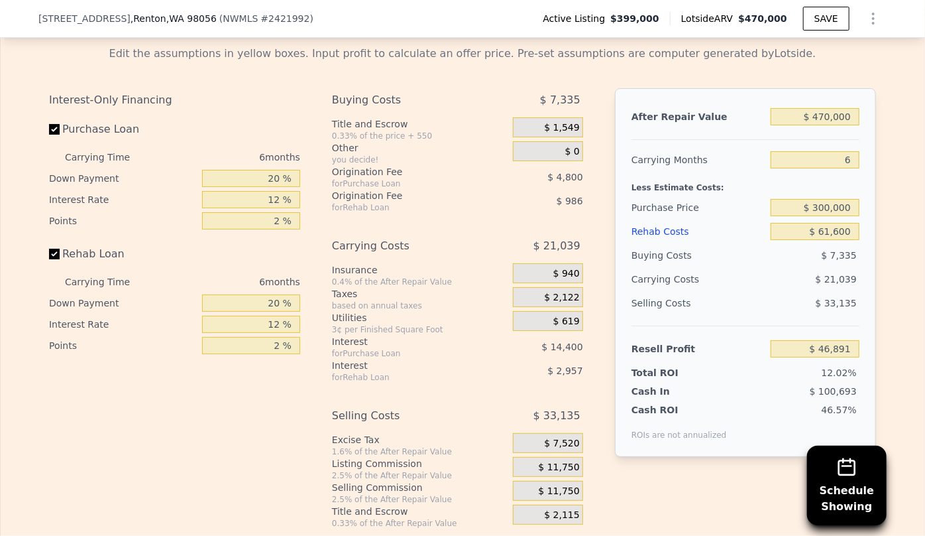
click at [544, 485] on span "$ 11,750" at bounding box center [559, 491] width 41 height 12
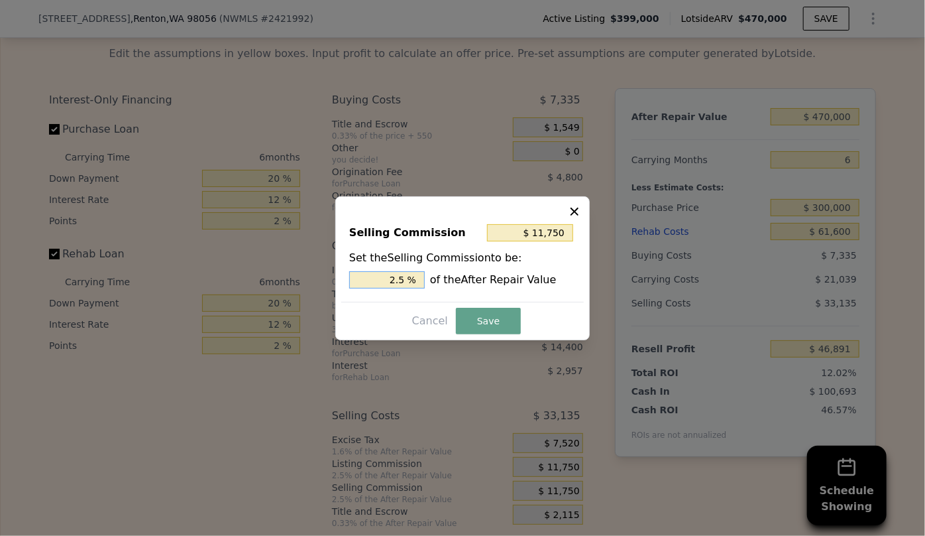
click at [398, 282] on input "2.5 %" at bounding box center [387, 279] width 76 height 17
click at [493, 322] on button "Save" at bounding box center [488, 321] width 65 height 27
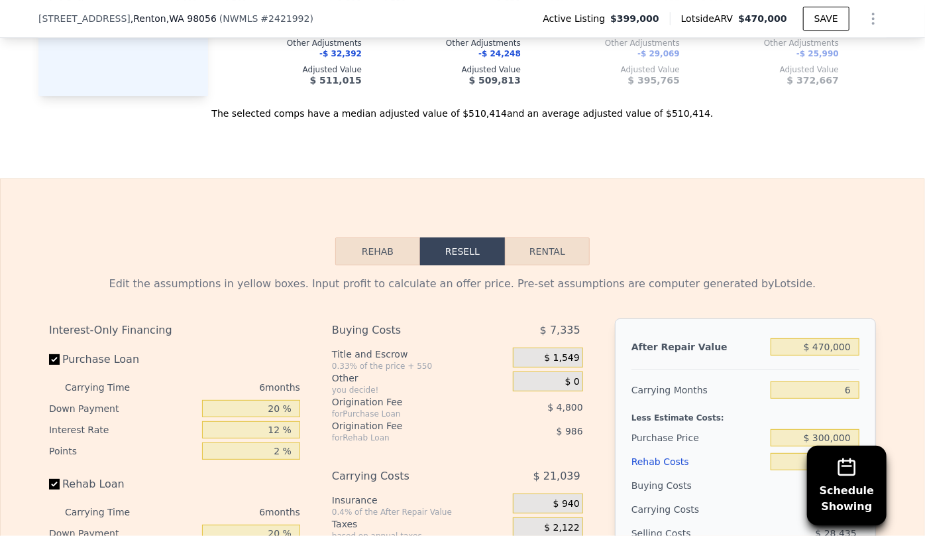
scroll to position [2169, 0]
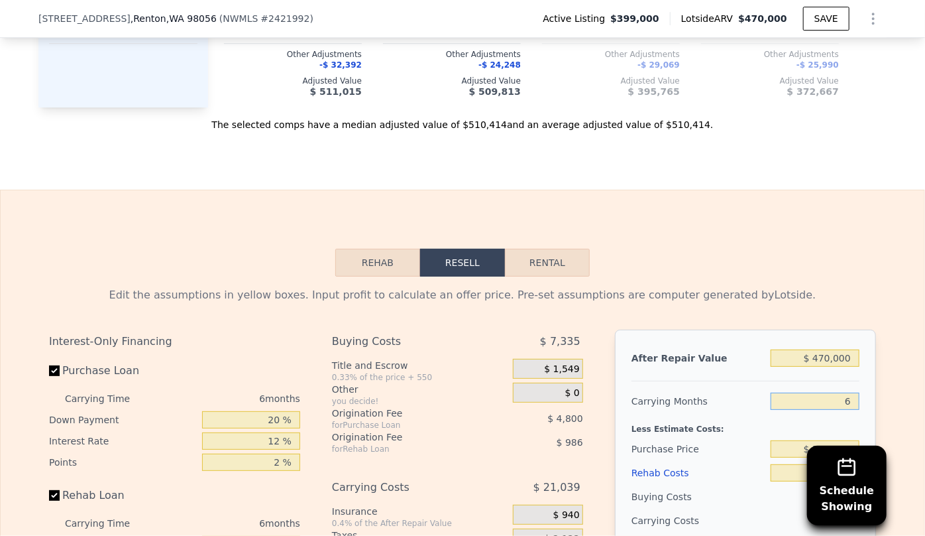
click at [847, 392] on input "6" at bounding box center [815, 400] width 89 height 17
click at [807, 287] on div "Edit the assumptions in yellow boxes. Input profit to calculate an offer price.…" at bounding box center [462, 295] width 827 height 16
click at [822, 349] on input "$ 470,000" at bounding box center [815, 357] width 89 height 17
click at [863, 416] on div "After Repair Value $ 530,000 Carrying Months 8 Less Estimate Costs: Purchase Pr…" at bounding box center [745, 513] width 261 height 369
click at [743, 508] on div "$ 28,211" at bounding box center [790, 520] width 140 height 24
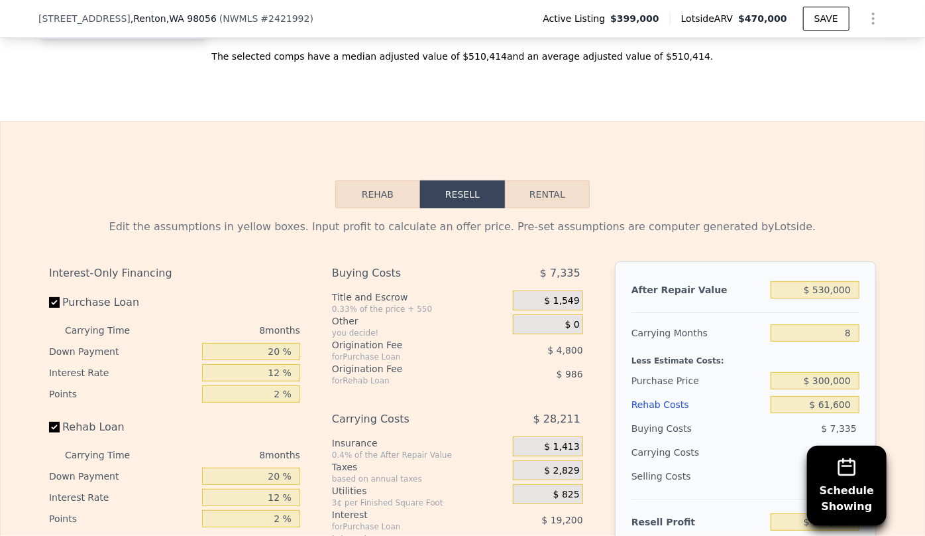
scroll to position [2350, 0]
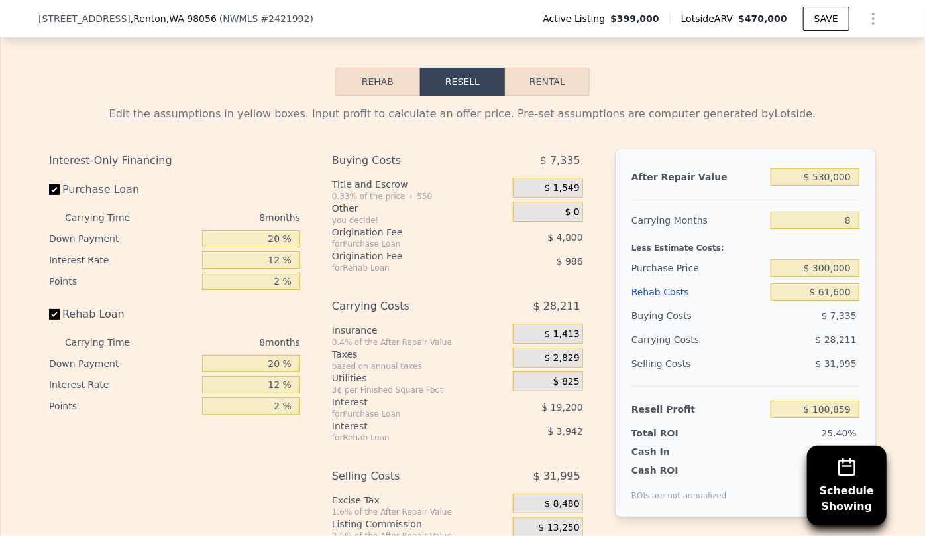
click at [670, 280] on div "Rehab Costs" at bounding box center [699, 292] width 134 height 24
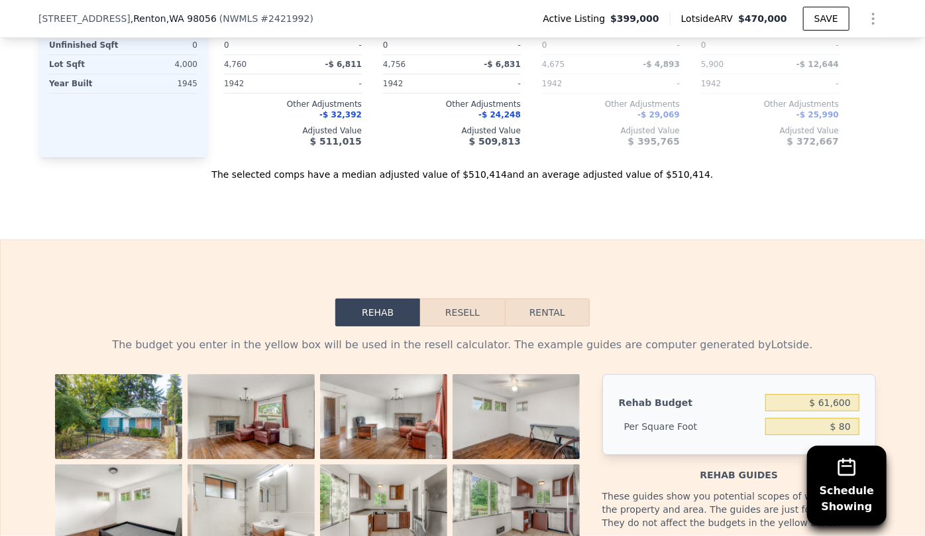
scroll to position [2169, 0]
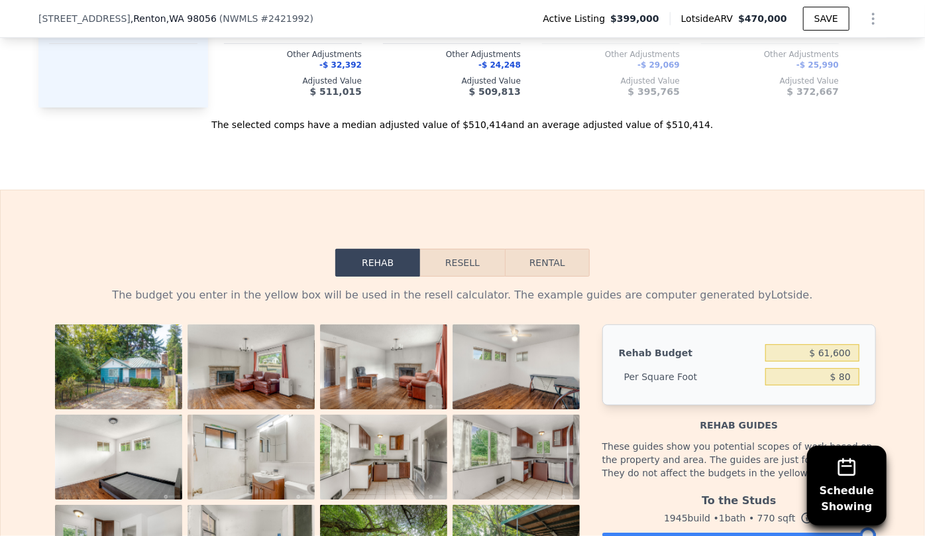
click at [449, 249] on button "Resell" at bounding box center [462, 263] width 84 height 28
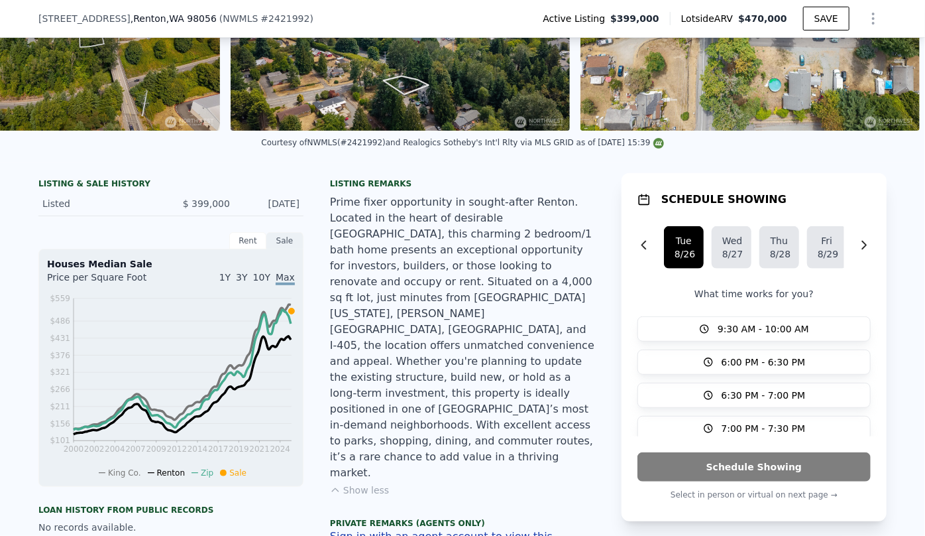
scroll to position [60, 0]
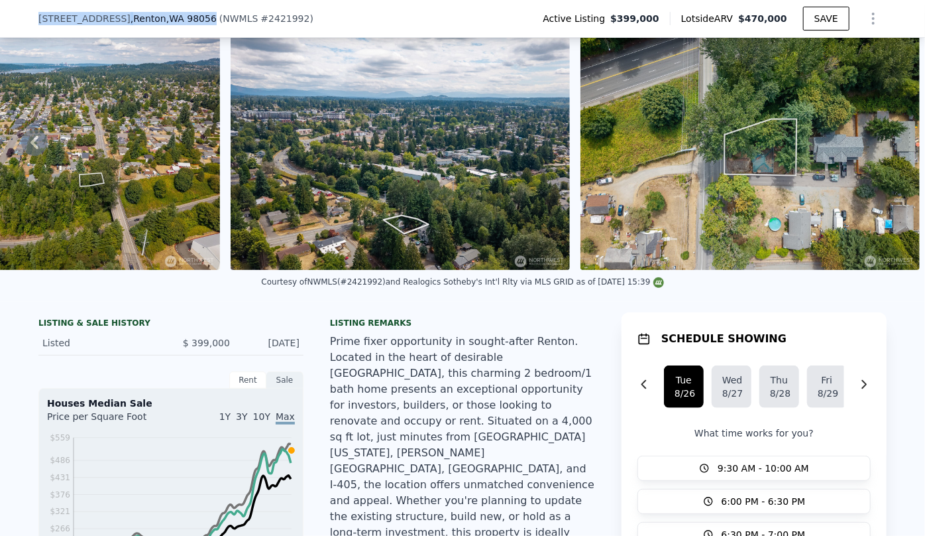
drag, startPoint x: 34, startPoint y: 17, endPoint x: 209, endPoint y: 17, distance: 175.0
click at [209, 17] on div "[STREET_ADDRESS]" at bounding box center [127, 18] width 178 height 13
copy div "[STREET_ADDRESS]"
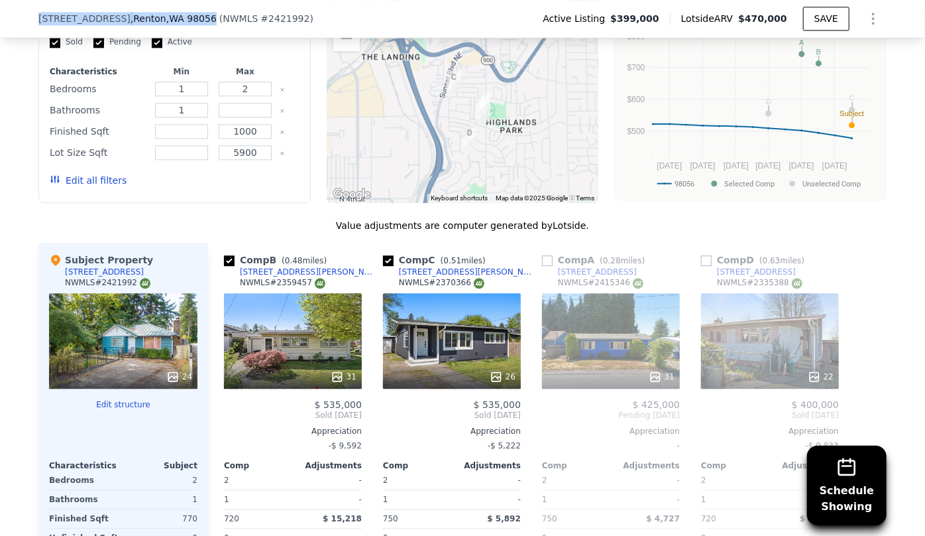
scroll to position [2169, 0]
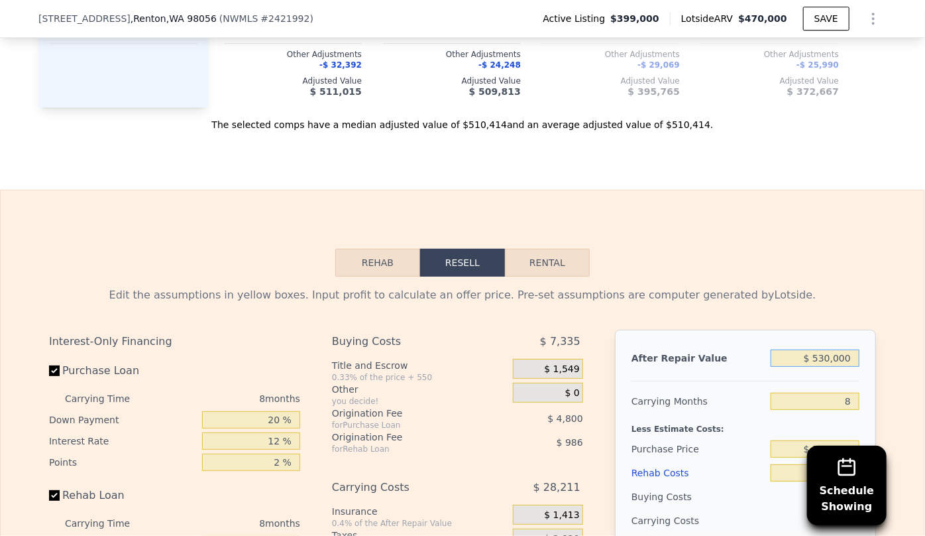
click at [825, 349] on input "$ 530,000" at bounding box center [815, 357] width 89 height 17
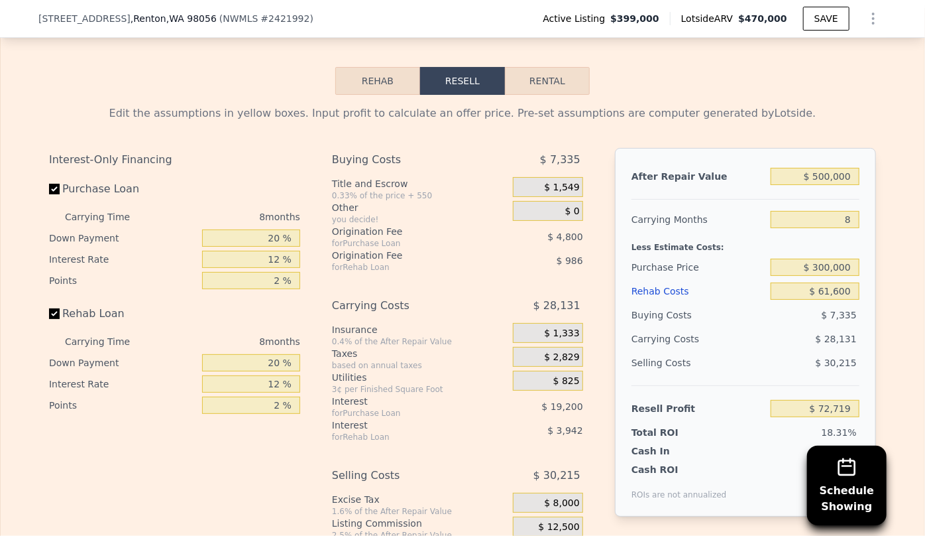
scroll to position [2350, 0]
click at [823, 12] on button "SAVE" at bounding box center [827, 19] width 46 height 24
click at [828, 19] on button "SAVED" at bounding box center [824, 19] width 52 height 24
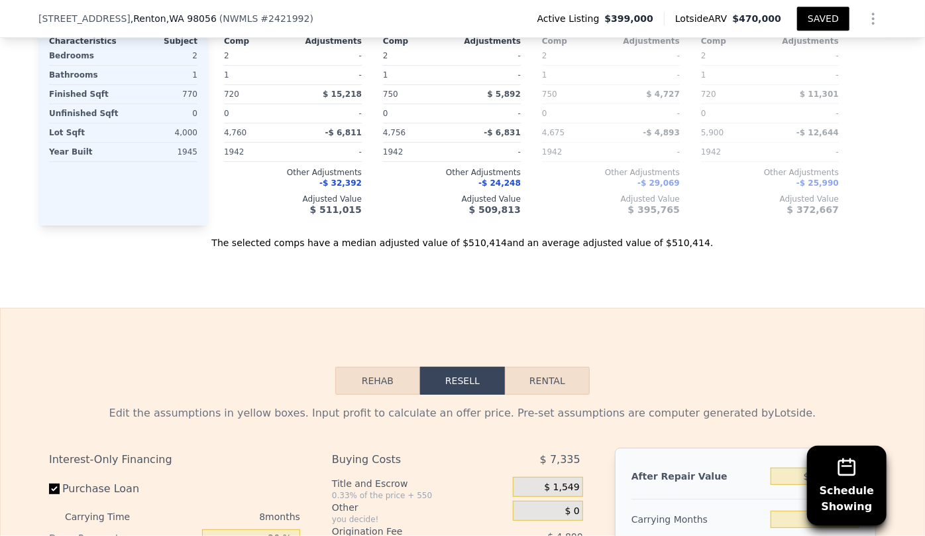
scroll to position [2049, 0]
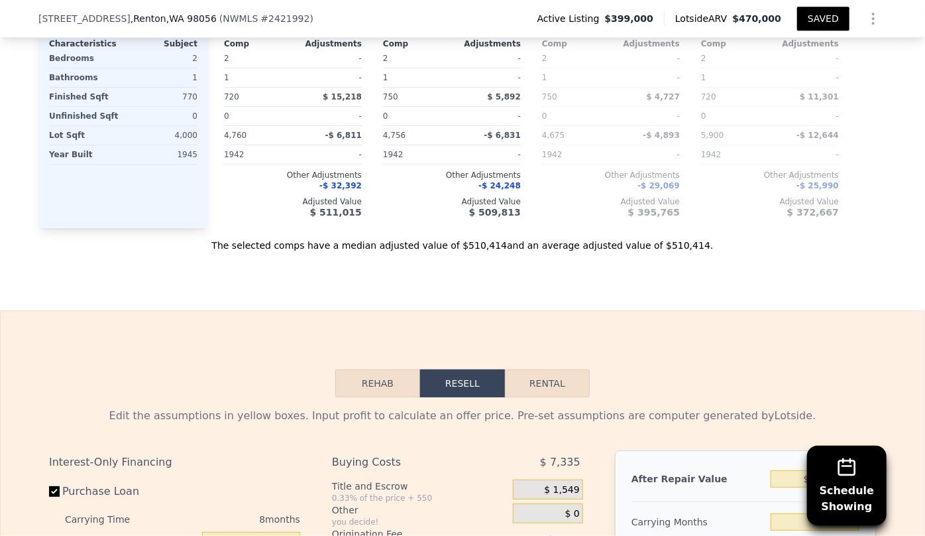
click at [815, 15] on button "SAVED" at bounding box center [824, 19] width 52 height 24
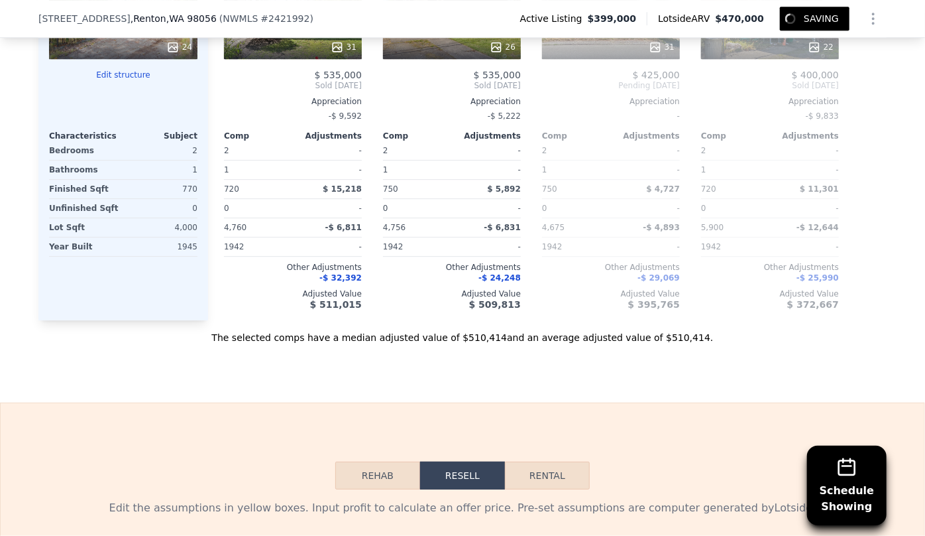
scroll to position [1868, 0]
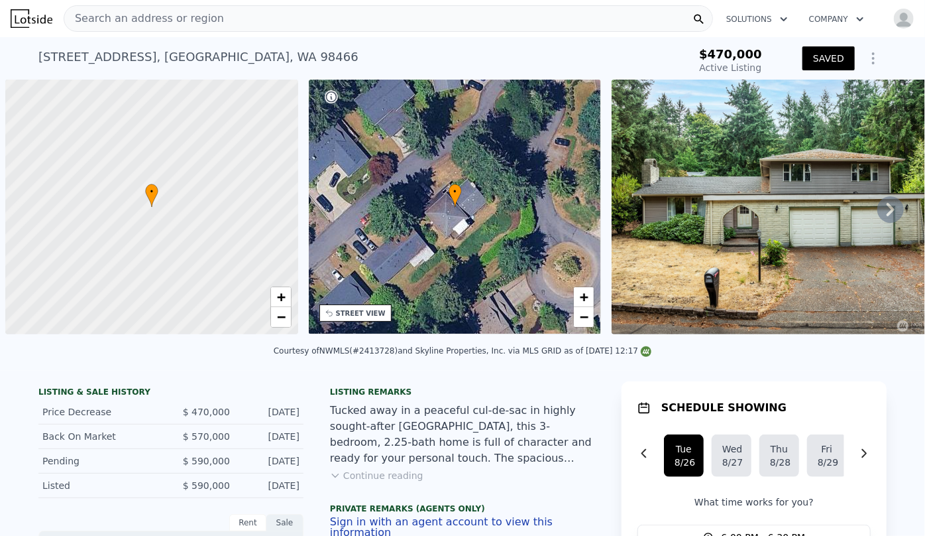
scroll to position [0, 5]
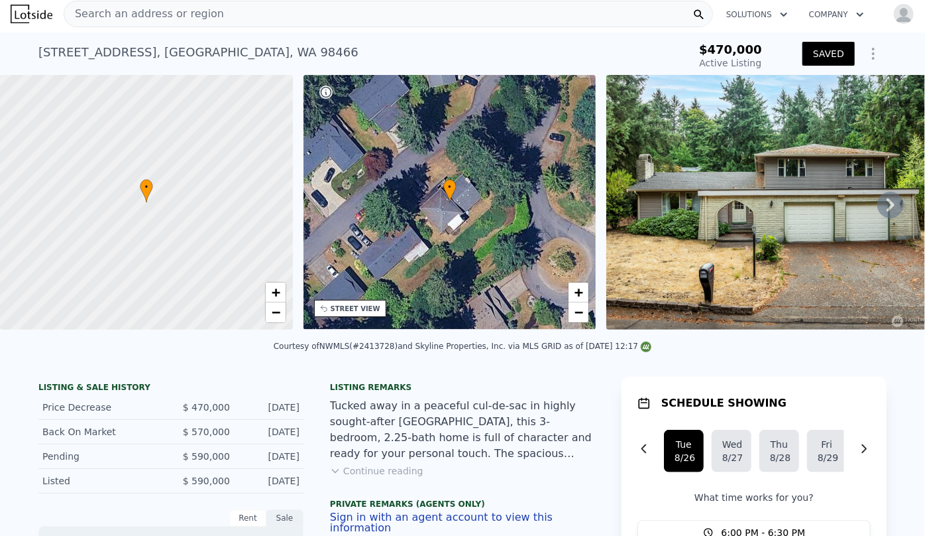
click at [202, 15] on span "Search an address or region" at bounding box center [144, 14] width 160 height 16
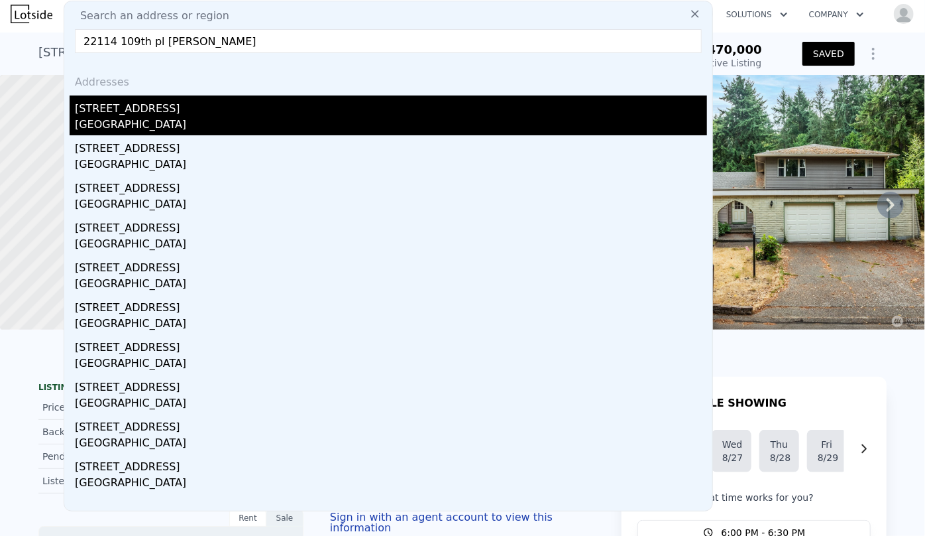
type input "22114 109th pl se kent"
click at [219, 123] on div "King County, WA 98031" at bounding box center [391, 126] width 632 height 19
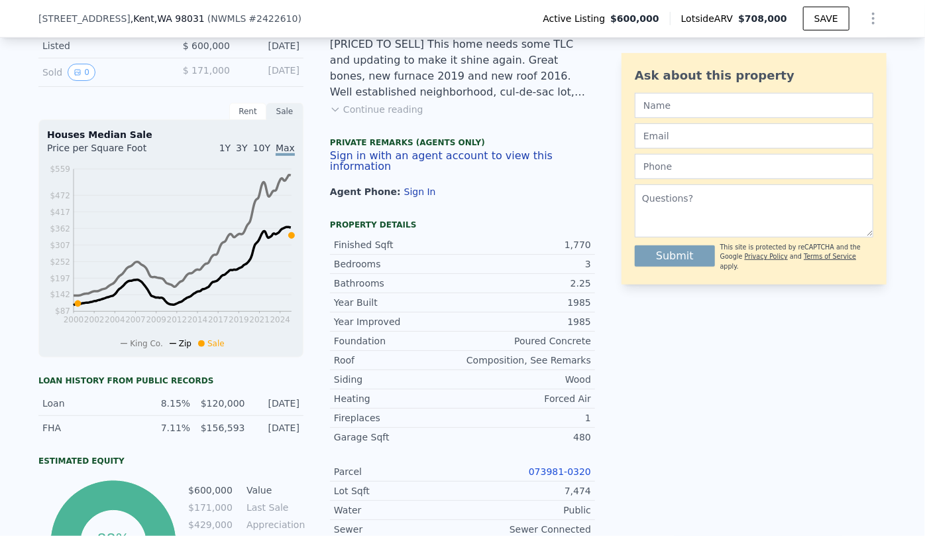
scroll to position [482, 0]
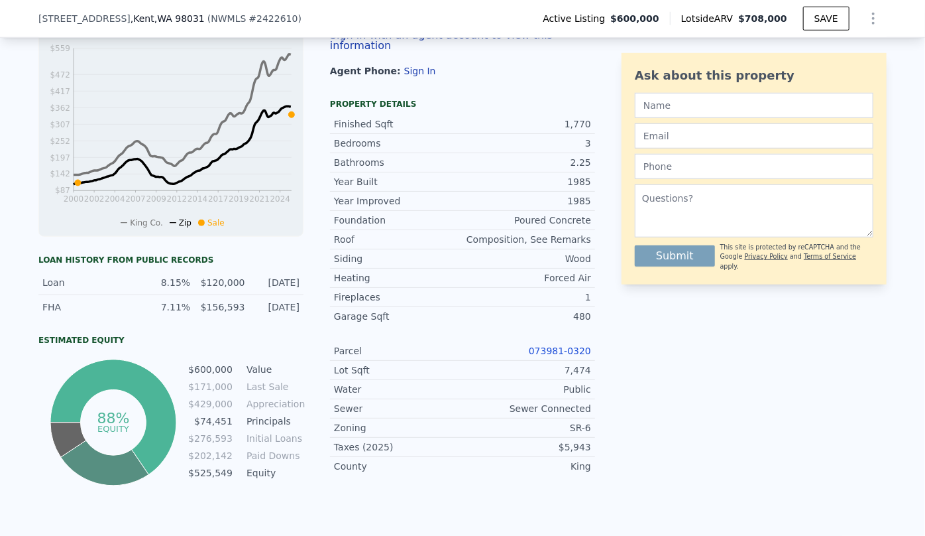
click at [568, 351] on link "073981-0320" at bounding box center [560, 350] width 62 height 11
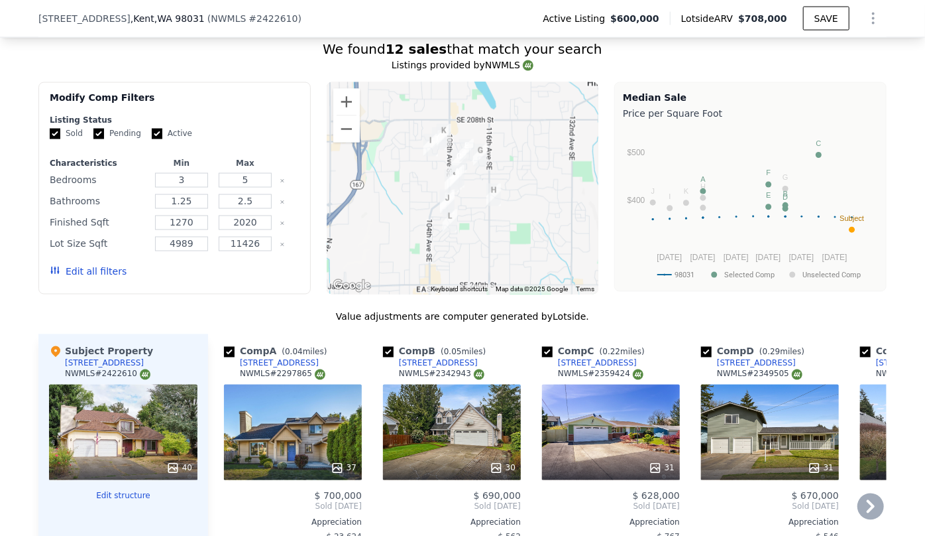
scroll to position [1205, 0]
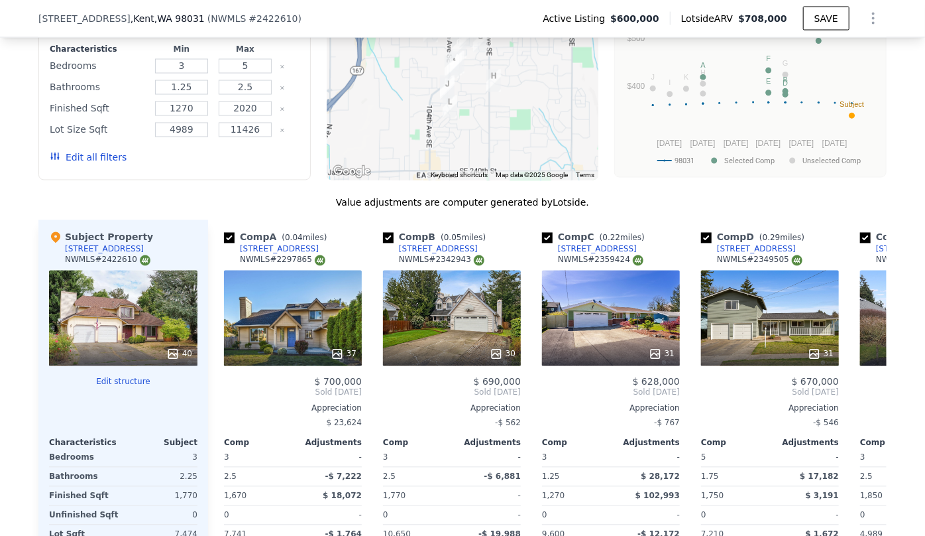
click at [80, 164] on button "Edit all filters" at bounding box center [88, 157] width 77 height 13
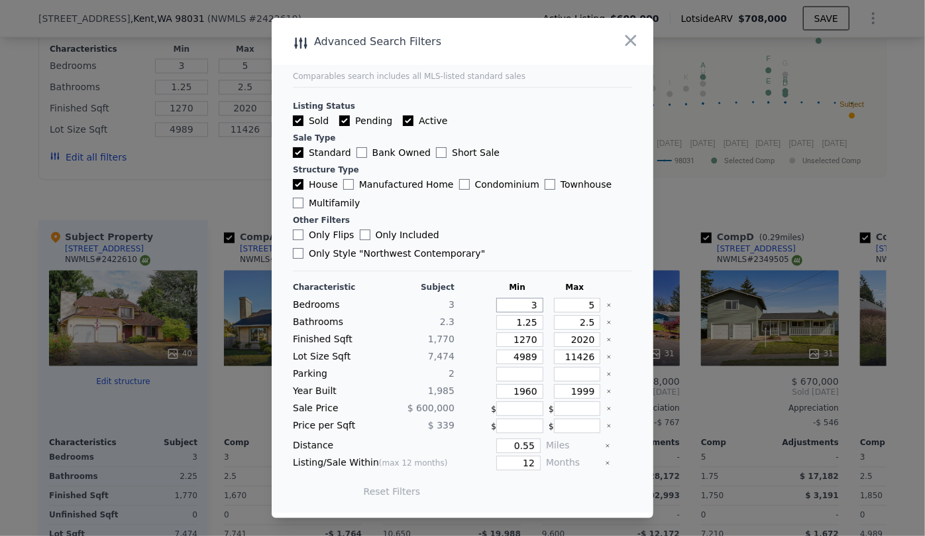
drag, startPoint x: 531, startPoint y: 298, endPoint x: 476, endPoint y: 298, distance: 55.0
click at [476, 298] on div "Bedrooms 3 3 5" at bounding box center [462, 305] width 339 height 15
type input "2"
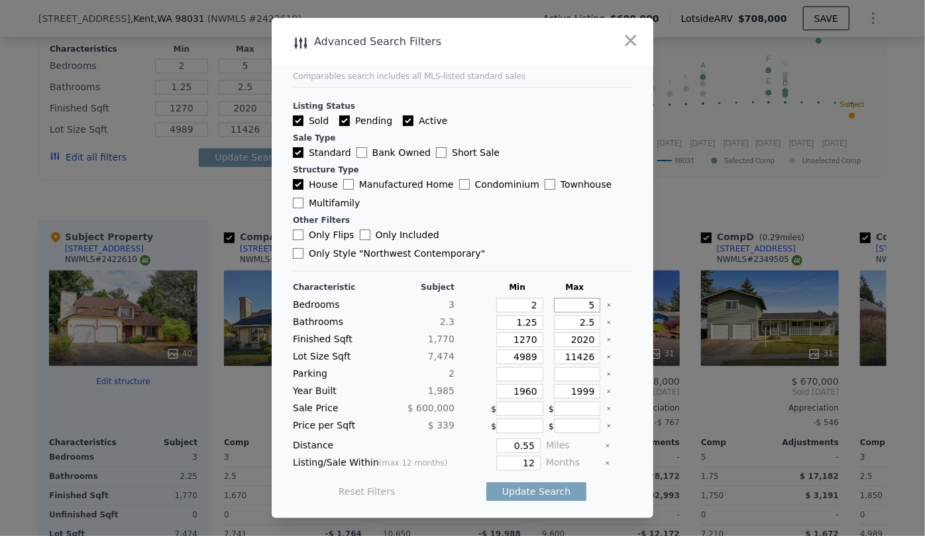
drag, startPoint x: 589, startPoint y: 294, endPoint x: 546, endPoint y: 302, distance: 44.5
click at [554, 302] on input "5" at bounding box center [577, 305] width 47 height 15
type input "3"
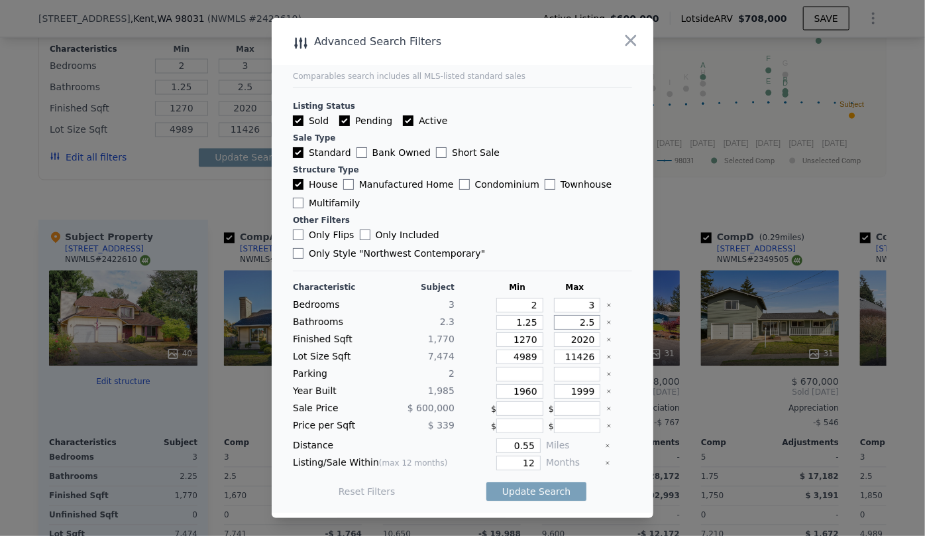
drag, startPoint x: 585, startPoint y: 316, endPoint x: 563, endPoint y: 319, distance: 22.0
click at [564, 319] on input "2.5" at bounding box center [577, 322] width 47 height 15
drag, startPoint x: 530, startPoint y: 312, endPoint x: 457, endPoint y: 323, distance: 73.7
click at [457, 323] on div "Characteristic Subject Min Max Bedrooms 3 2 3 Bathrooms 2.3 1.25 Finished Sqft …" at bounding box center [462, 396] width 339 height 228
type input "1"
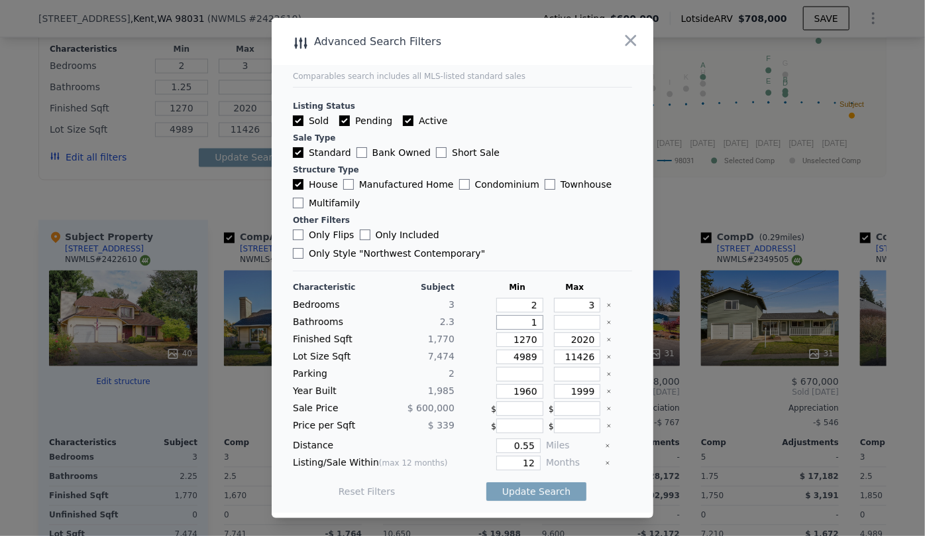
type input "1"
drag, startPoint x: 587, startPoint y: 328, endPoint x: 560, endPoint y: 331, distance: 27.3
click at [560, 332] on input "2020" at bounding box center [577, 339] width 47 height 15
type input "1"
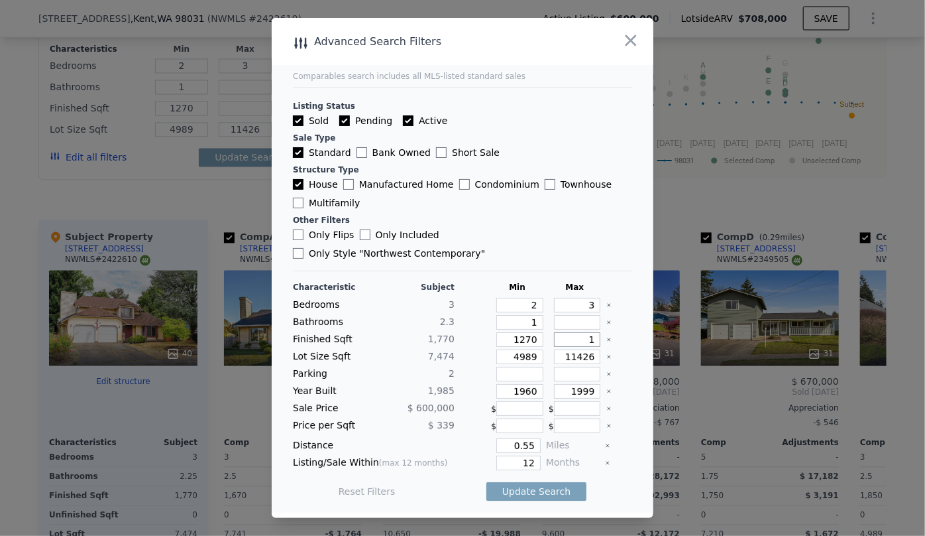
type input "1"
type input "19"
type input "190"
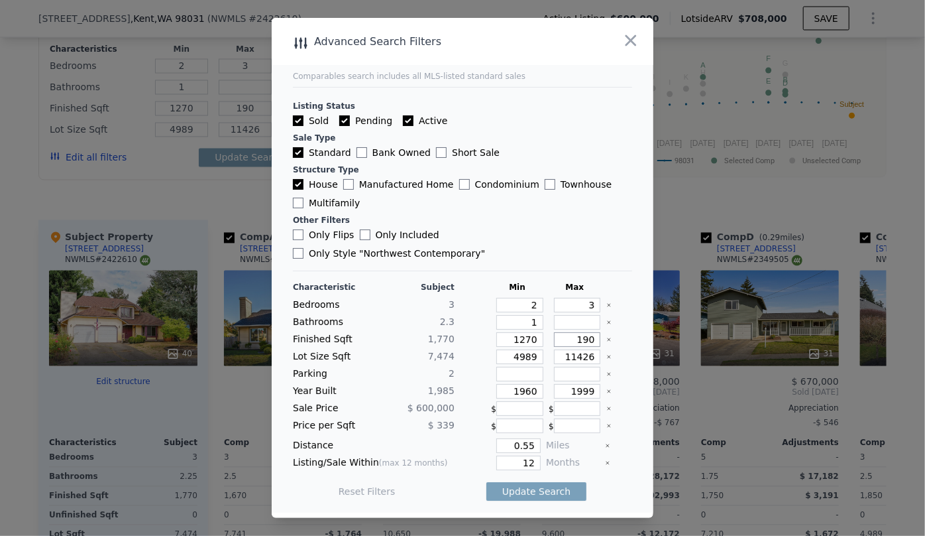
type input "1900"
drag, startPoint x: 532, startPoint y: 346, endPoint x: 465, endPoint y: 357, distance: 67.8
click at [465, 357] on div "Characteristic Subject Min Max Bedrooms 3 2 3 Bathrooms 2.3 1 Finished Sqft 1,7…" at bounding box center [462, 396] width 339 height 228
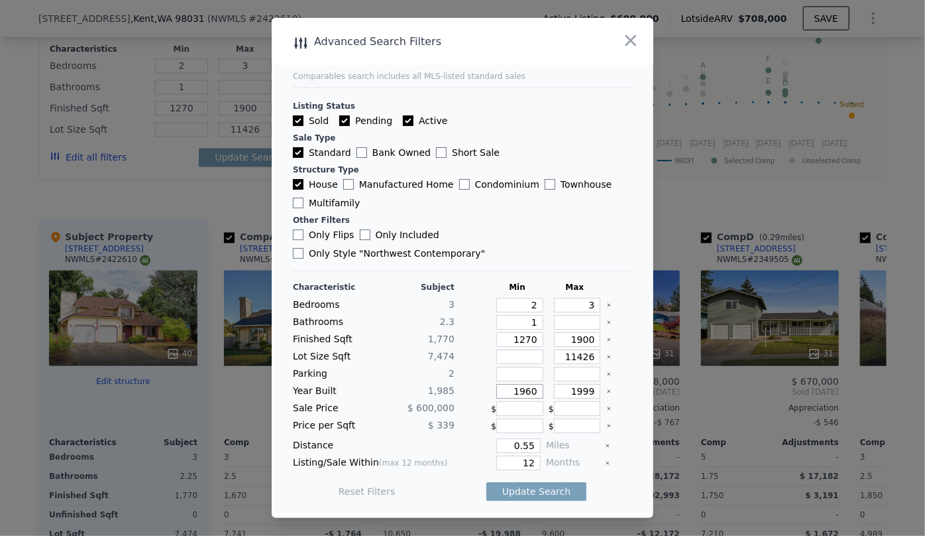
drag, startPoint x: 531, startPoint y: 383, endPoint x: 465, endPoint y: 388, distance: 66.6
click at [467, 388] on div "Year Built 1,985 1960 1999" at bounding box center [462, 391] width 339 height 15
drag, startPoint x: 528, startPoint y: 451, endPoint x: 503, endPoint y: 458, distance: 25.6
click at [507, 457] on input "12" at bounding box center [519, 462] width 44 height 15
type input "6"
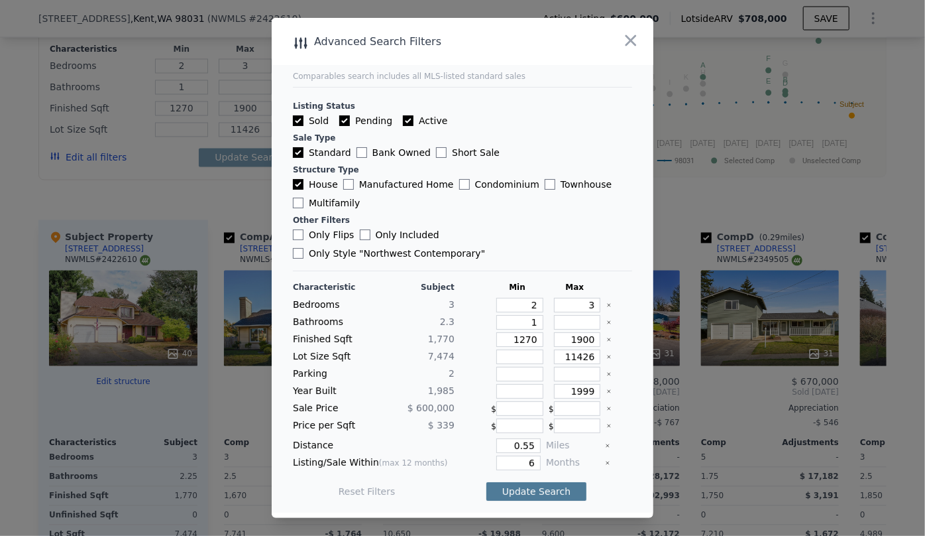
click at [540, 483] on button "Update Search" at bounding box center [537, 491] width 100 height 19
checkbox input "false"
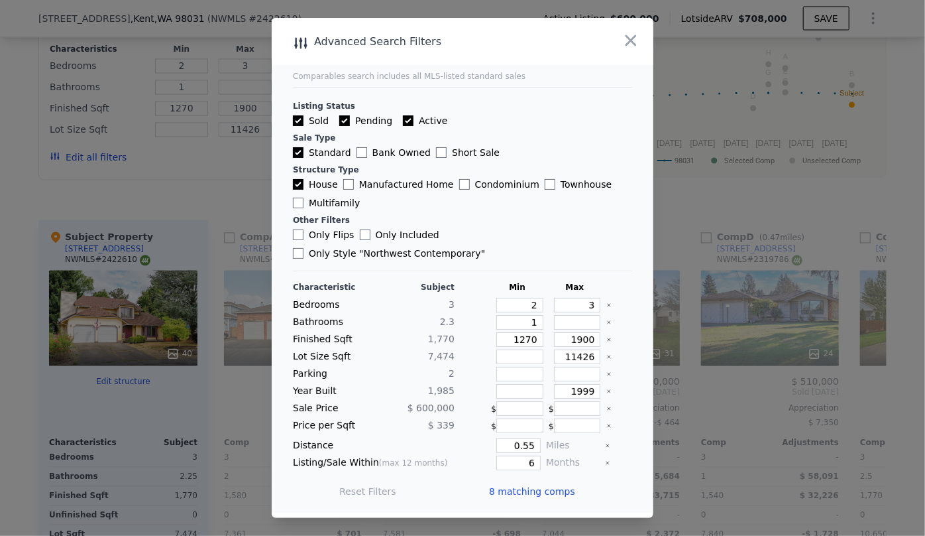
click at [540, 485] on span "8 matching comps" at bounding box center [532, 491] width 86 height 13
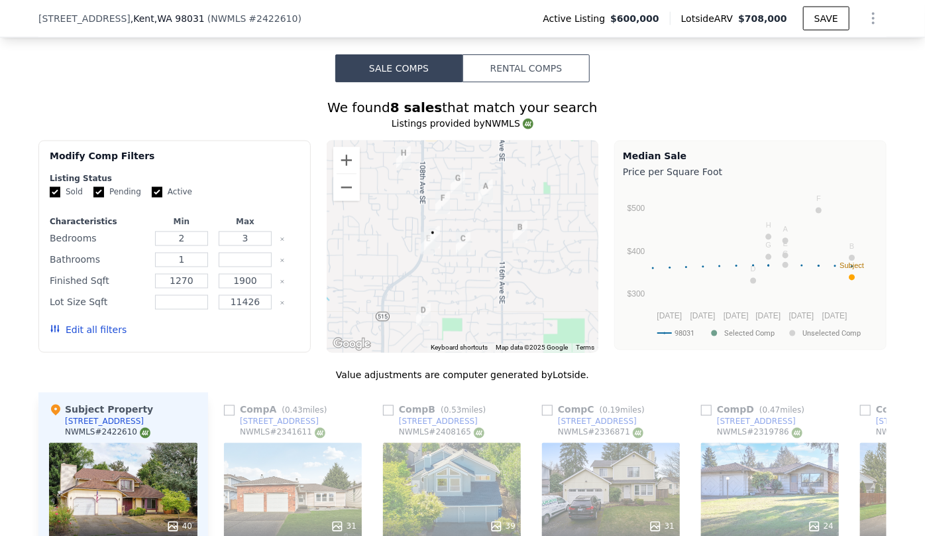
scroll to position [1024, 0]
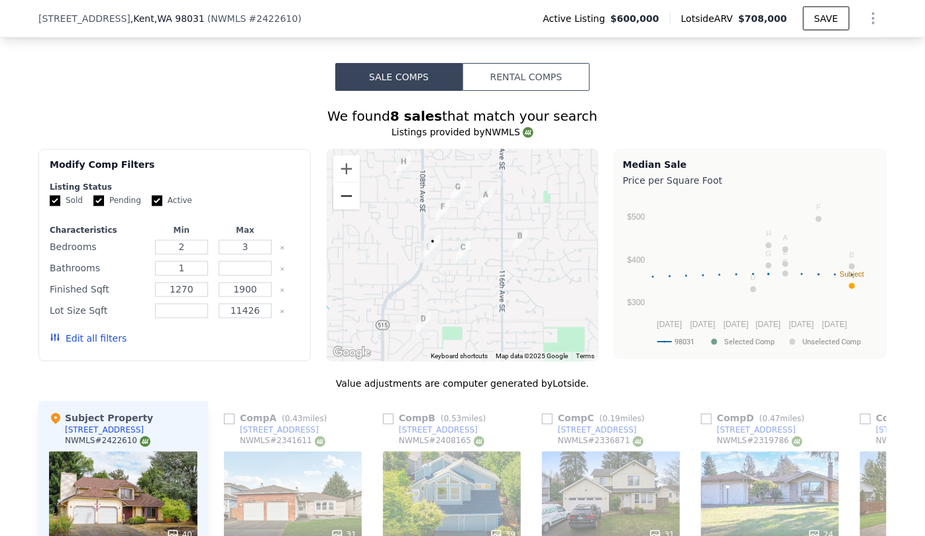
click at [341, 208] on button "Zoom out" at bounding box center [346, 196] width 27 height 27
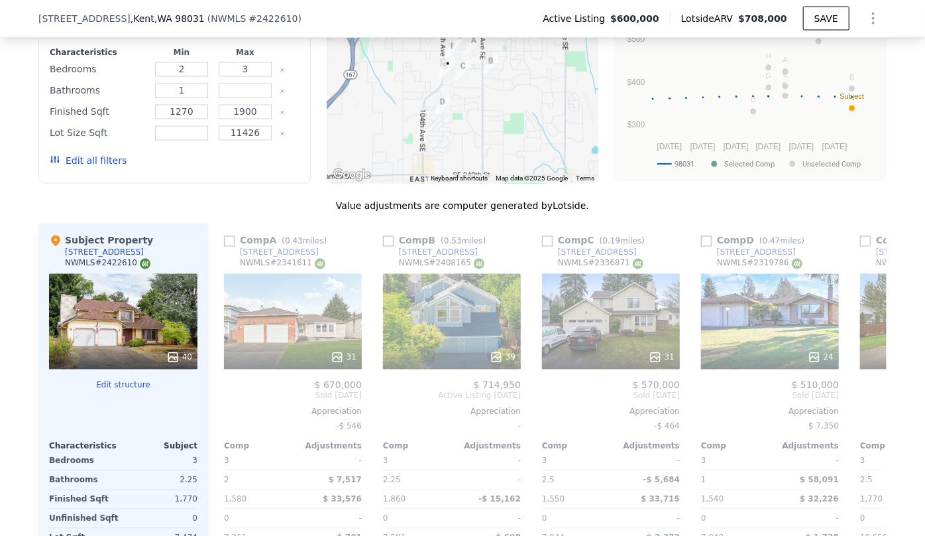
scroll to position [1205, 0]
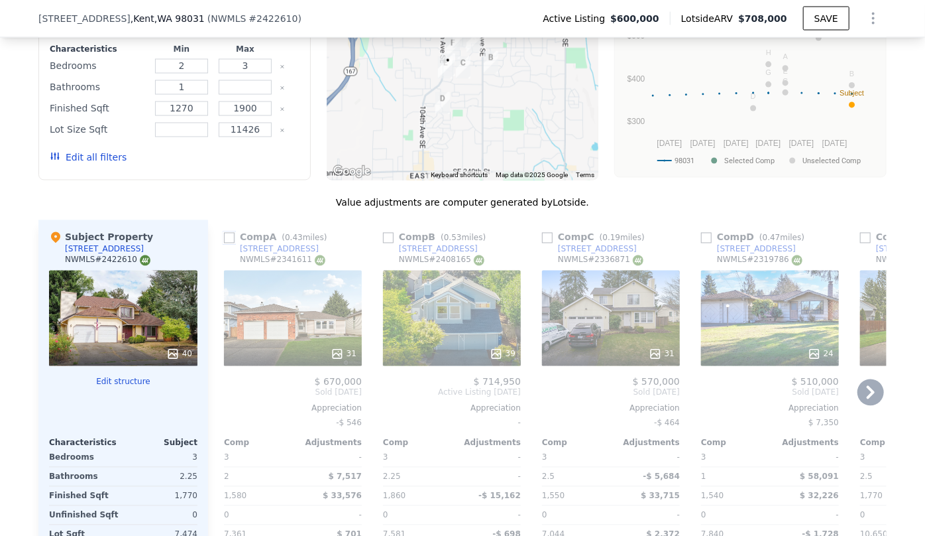
click at [225, 243] on input "checkbox" at bounding box center [229, 238] width 11 height 11
checkbox input "true"
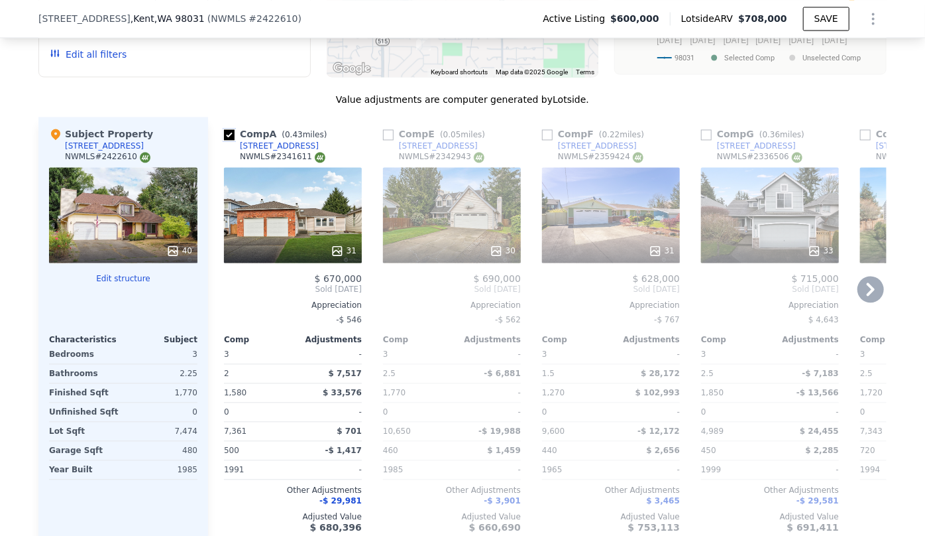
scroll to position [1326, 0]
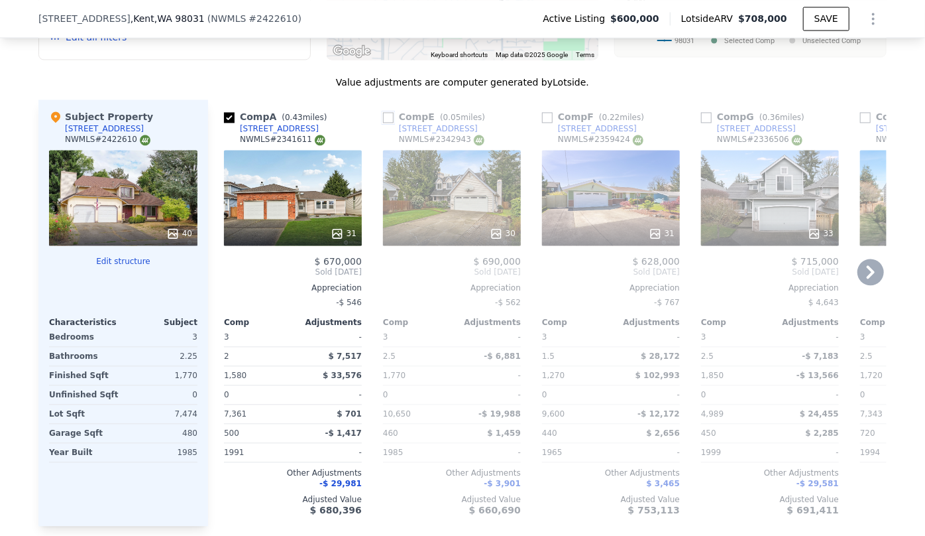
click at [383, 123] on input "checkbox" at bounding box center [388, 117] width 11 height 11
checkbox input "true"
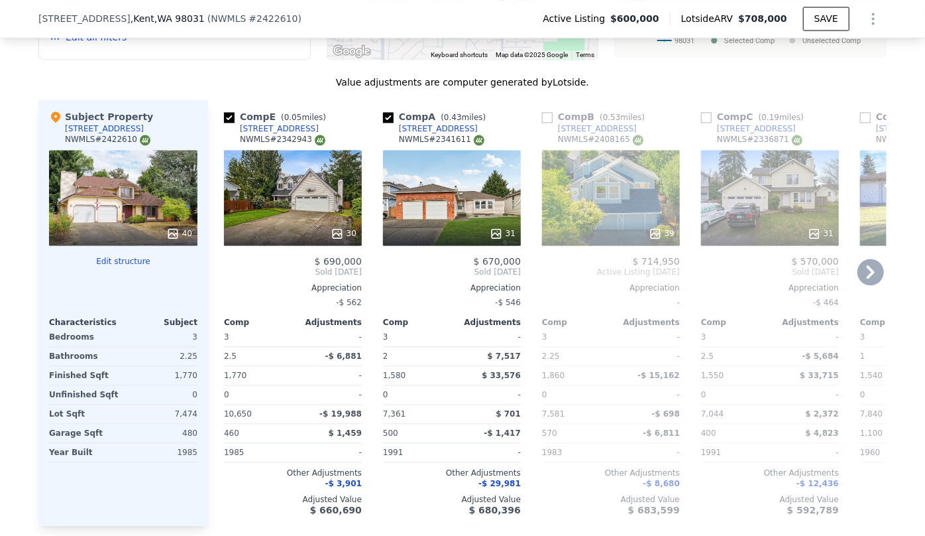
click at [604, 209] on div "39" at bounding box center [611, 197] width 138 height 95
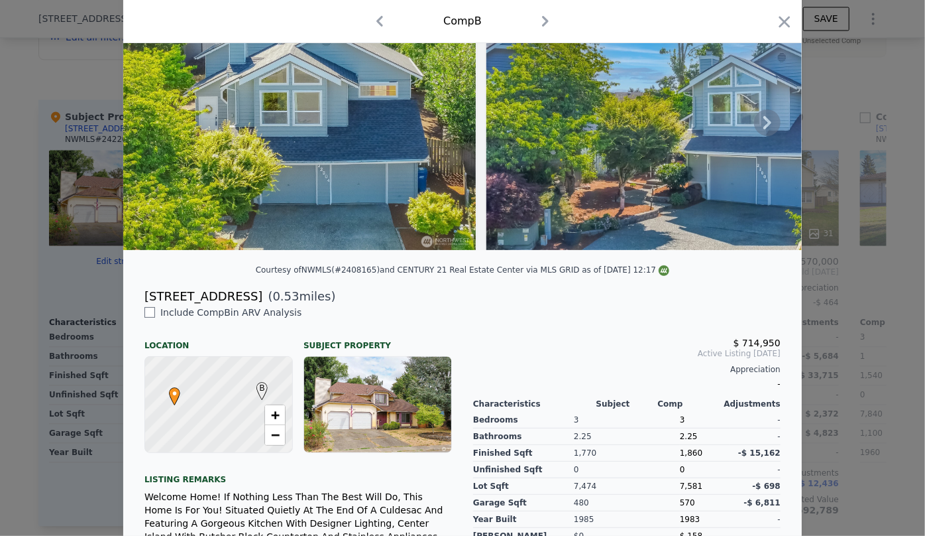
scroll to position [231, 0]
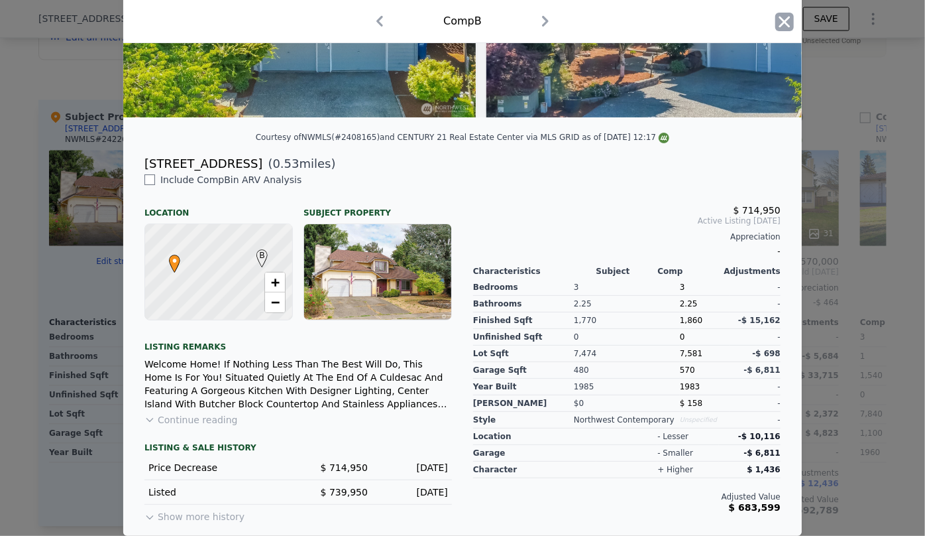
click at [786, 21] on icon "button" at bounding box center [785, 22] width 19 height 19
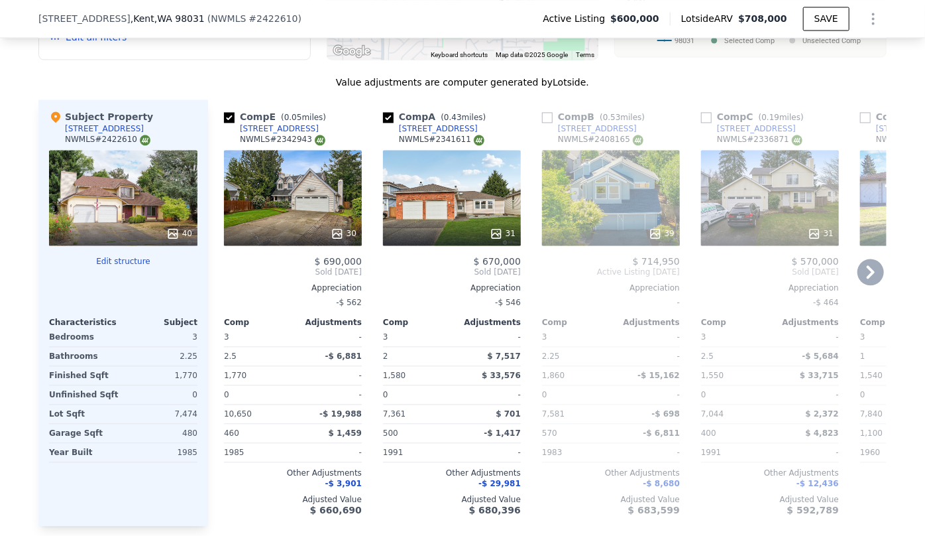
click at [868, 277] on icon at bounding box center [871, 271] width 8 height 13
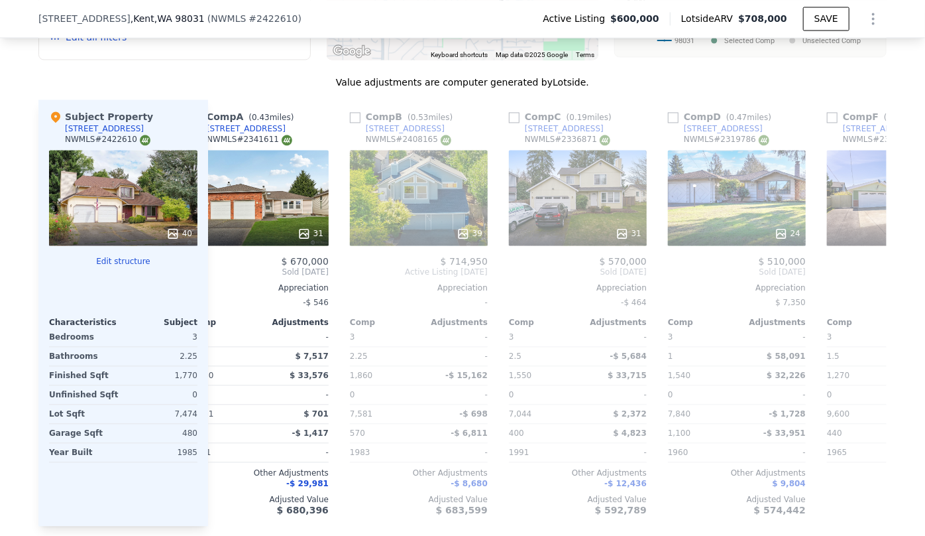
scroll to position [0, 318]
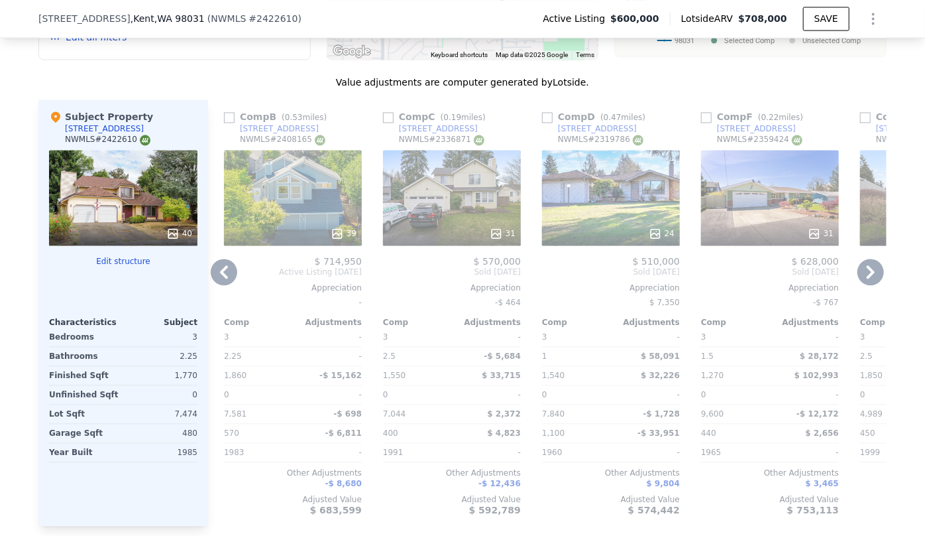
click at [868, 277] on icon at bounding box center [871, 271] width 8 height 13
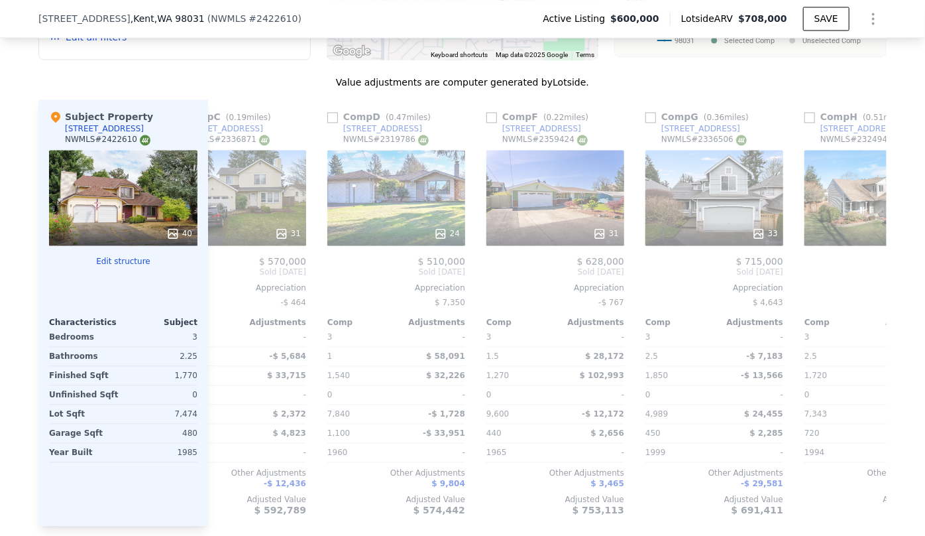
scroll to position [0, 625]
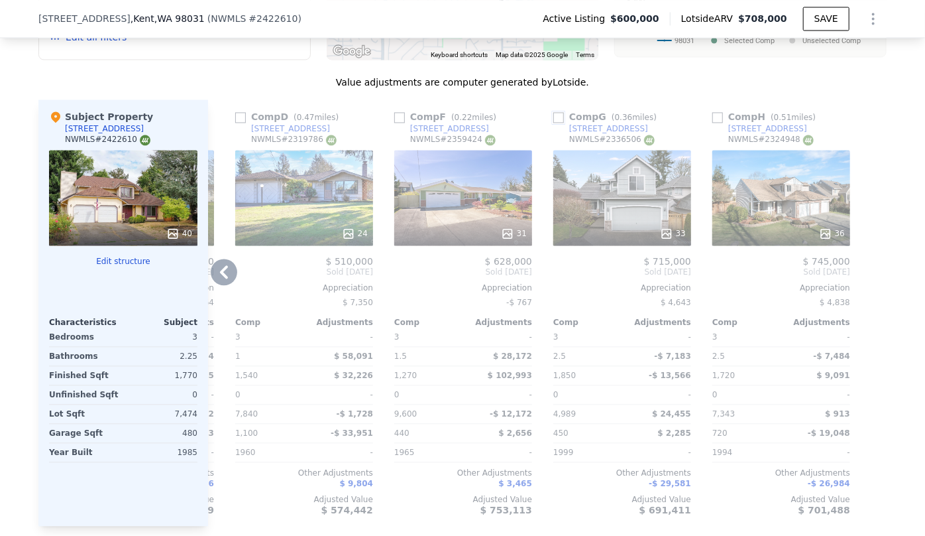
click at [554, 123] on input "checkbox" at bounding box center [559, 117] width 11 height 11
checkbox input "true"
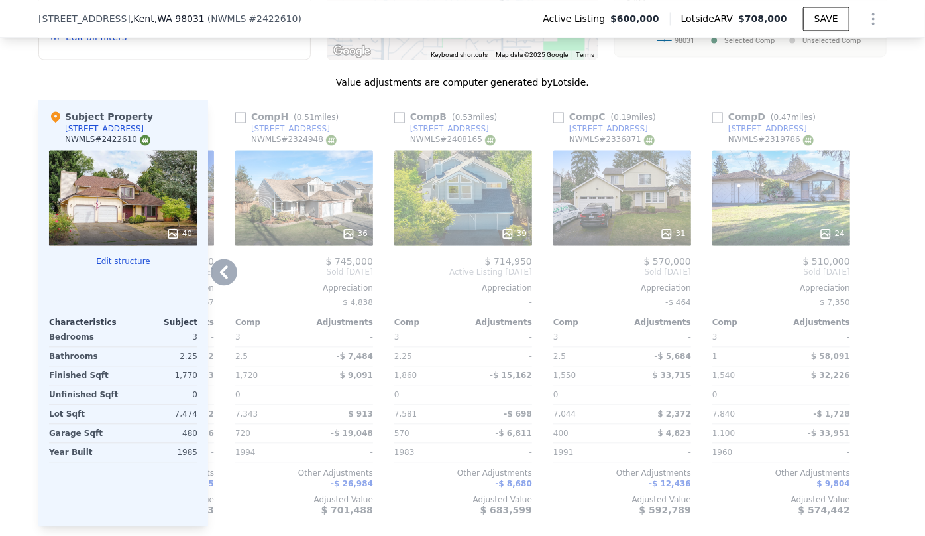
click at [235, 267] on div "$ 745,000" at bounding box center [304, 261] width 138 height 11
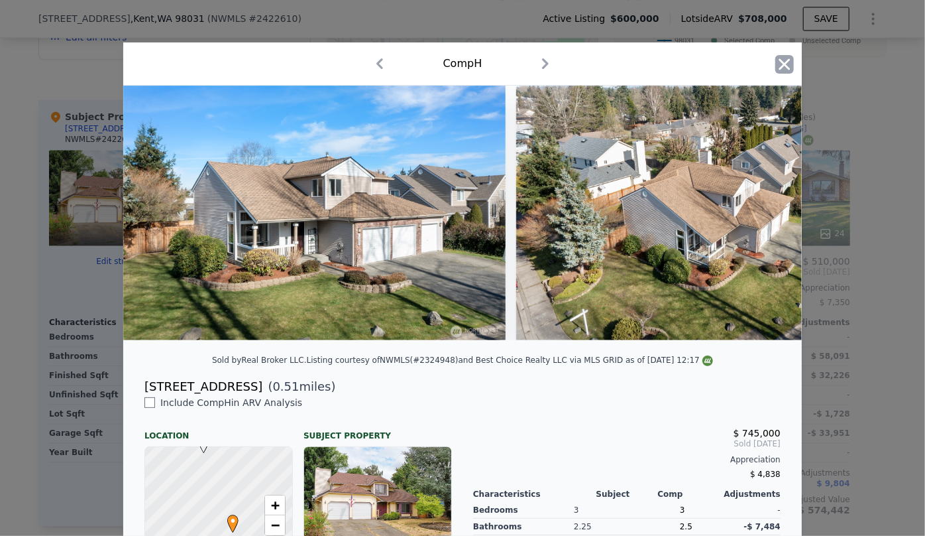
click at [781, 58] on icon "button" at bounding box center [785, 64] width 19 height 19
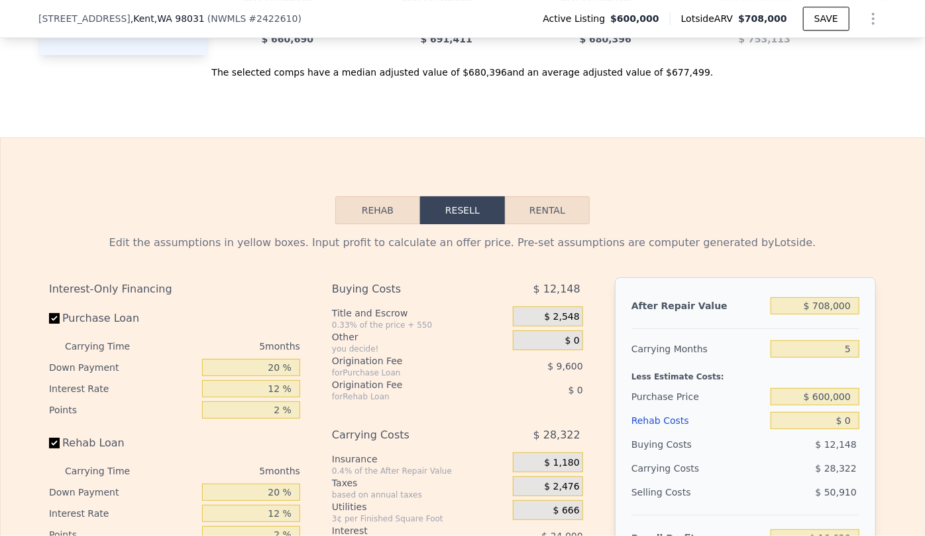
scroll to position [1808, 0]
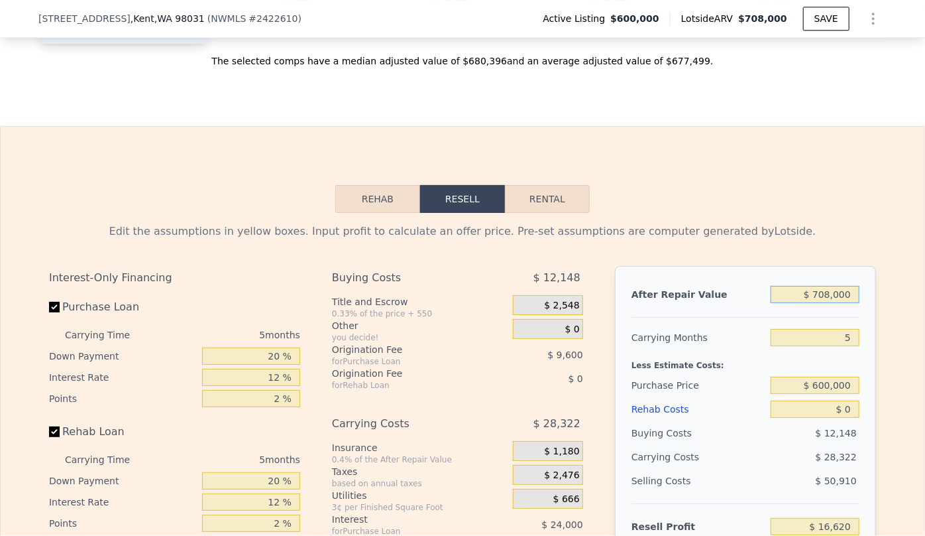
click at [829, 303] on input "$ 708,000" at bounding box center [815, 294] width 89 height 17
type input "$ 70,000"
type input "-$ 574,936"
type input "$ 7,000"
type input "-$ 633,350"
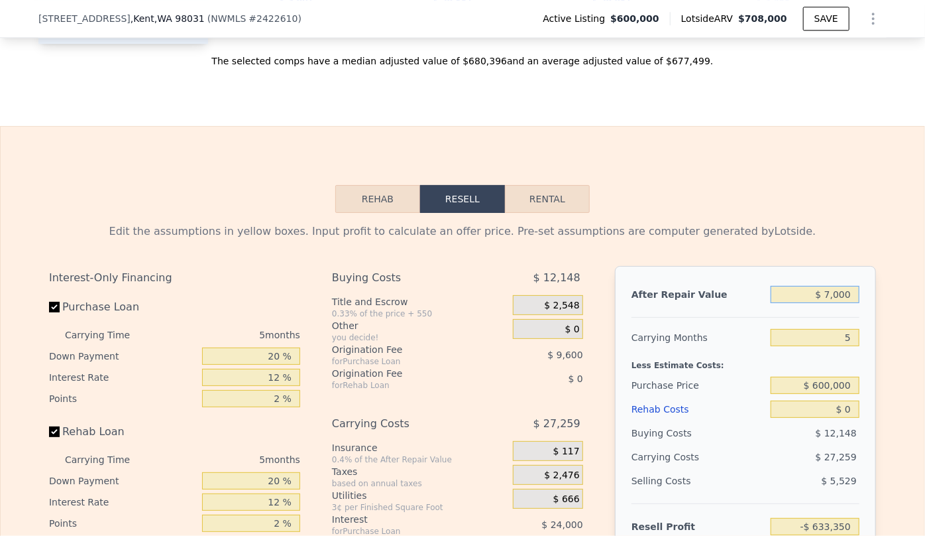
type input "$ 000"
type input "-$ 639,840"
type input "$ 6,000"
type input "-$ 634,277"
type input "$ 67,000"
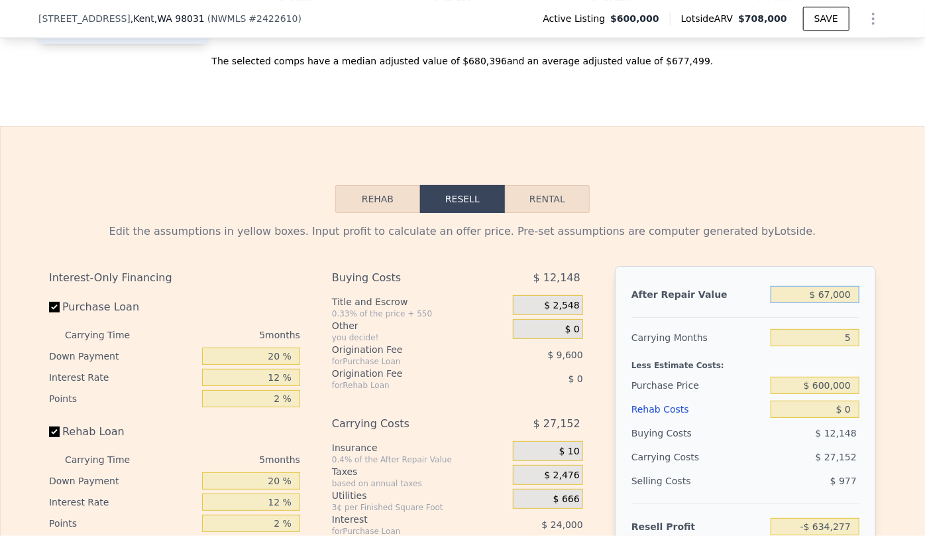
type input "-$ 577,718"
type input "$ 670,000"
type input "-$ 18,614"
type input "$ 670,000"
click at [800, 237] on div "Edit the assumptions in yellow boxes. Input profit to calculate an offer price.…" at bounding box center [462, 459] width 849 height 493
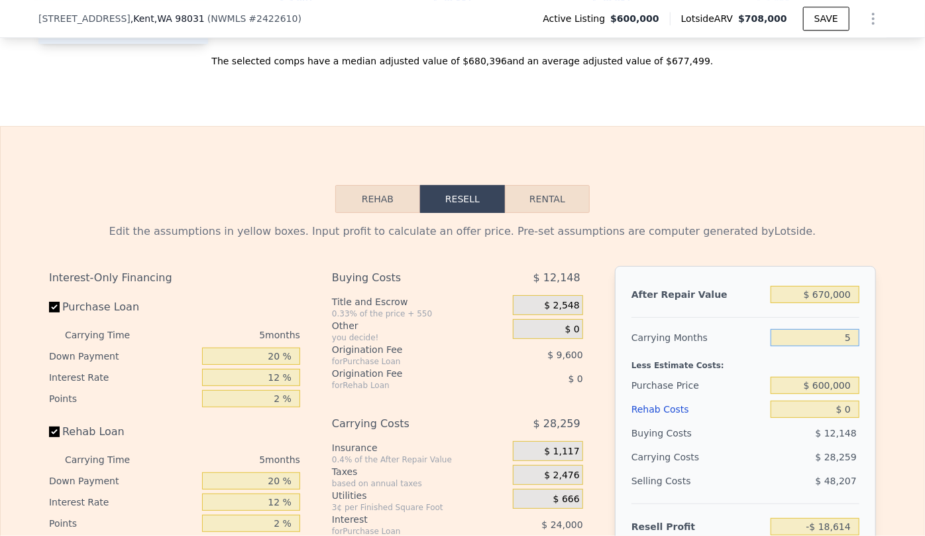
click at [845, 346] on input "5" at bounding box center [815, 337] width 89 height 17
type input "7"
type input "-$ 29,917"
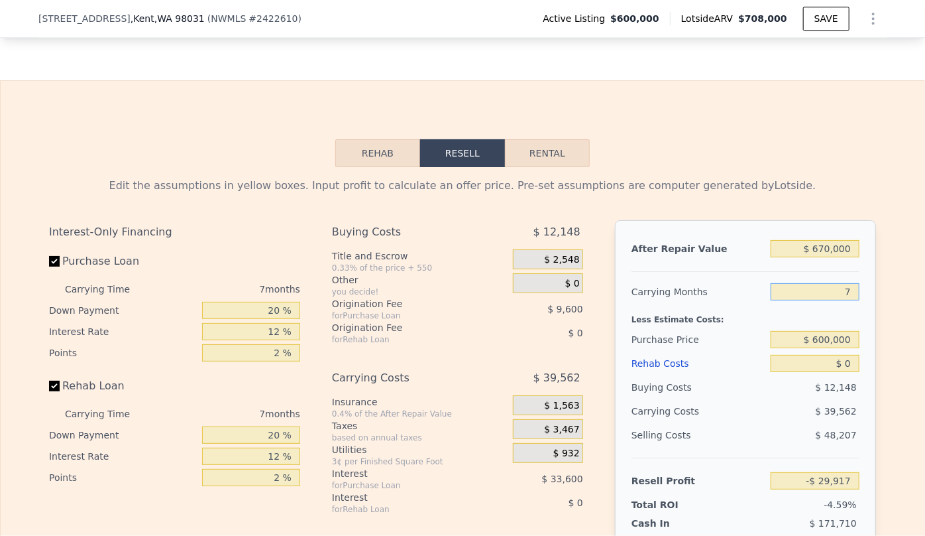
scroll to position [1989, 0]
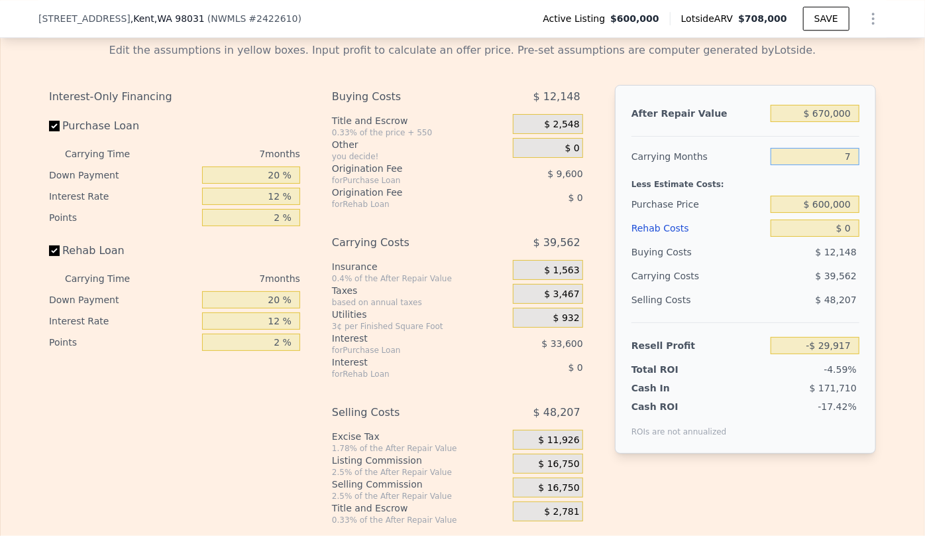
type input "7"
click at [654, 240] on div "Rehab Costs" at bounding box center [699, 228] width 134 height 24
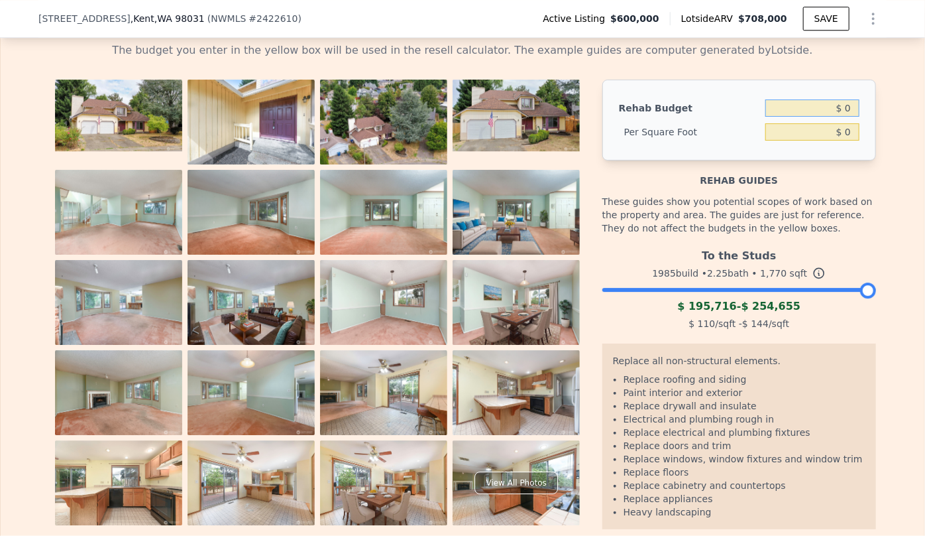
click at [842, 117] on input "$ 0" at bounding box center [813, 107] width 94 height 17
type input "$ 140,000"
type input "$ 79.10"
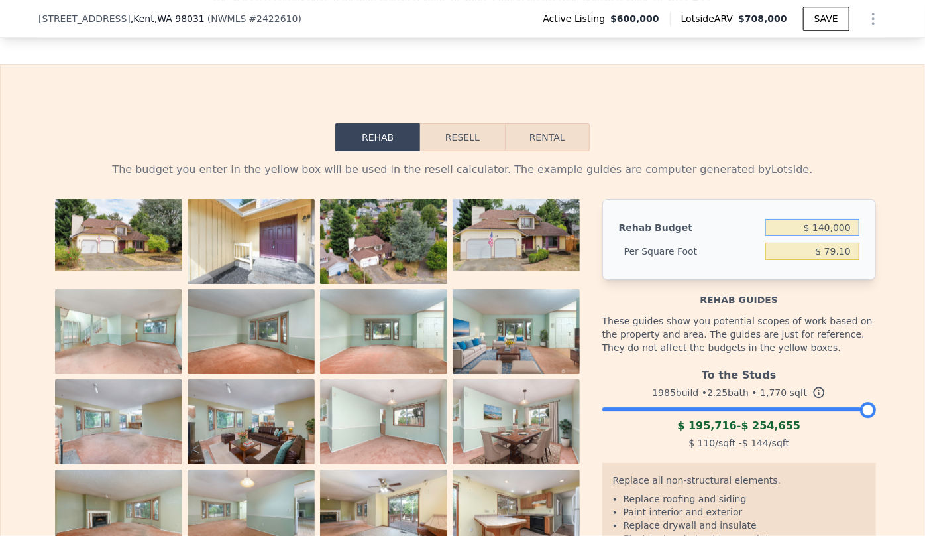
scroll to position [1868, 0]
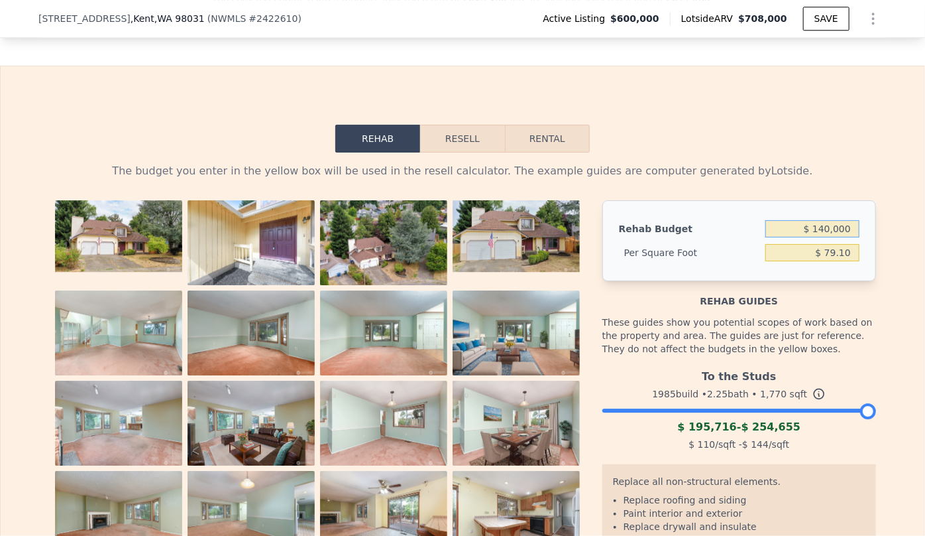
click at [480, 152] on button "Resell" at bounding box center [462, 139] width 84 height 28
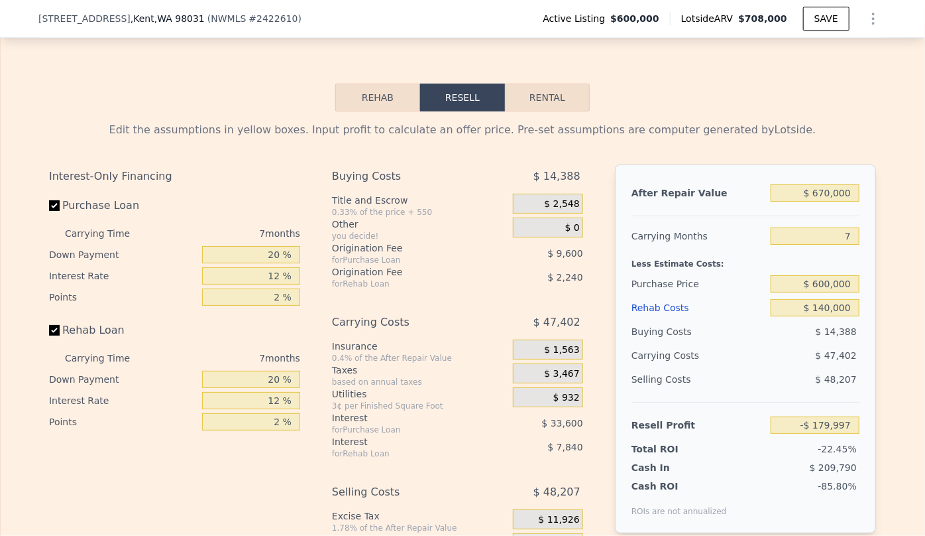
scroll to position [1929, 0]
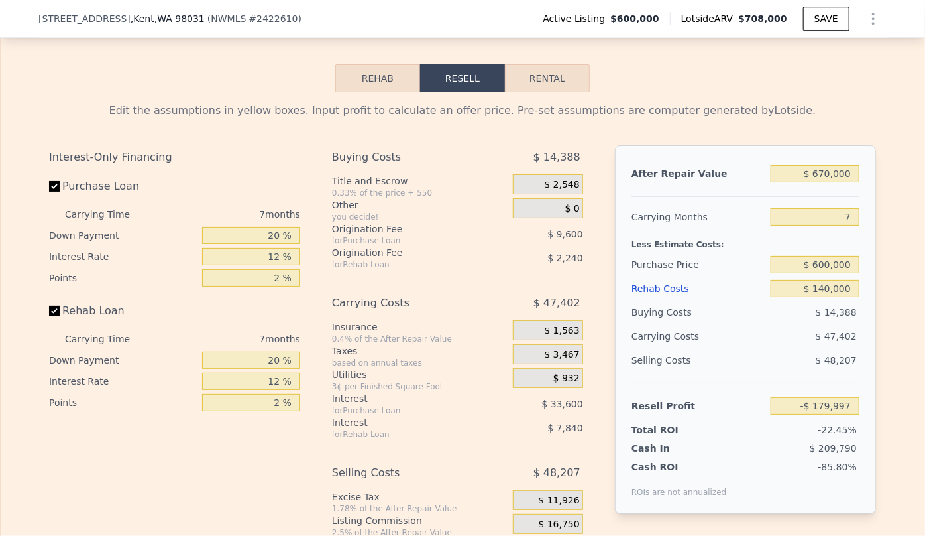
click at [672, 299] on div "Rehab Costs" at bounding box center [699, 288] width 134 height 24
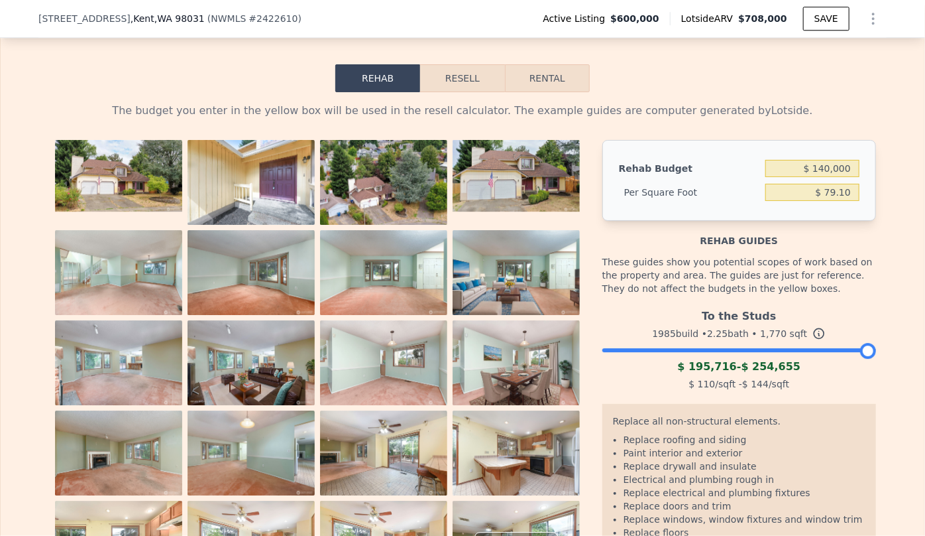
click at [462, 92] on button "Resell" at bounding box center [462, 78] width 84 height 28
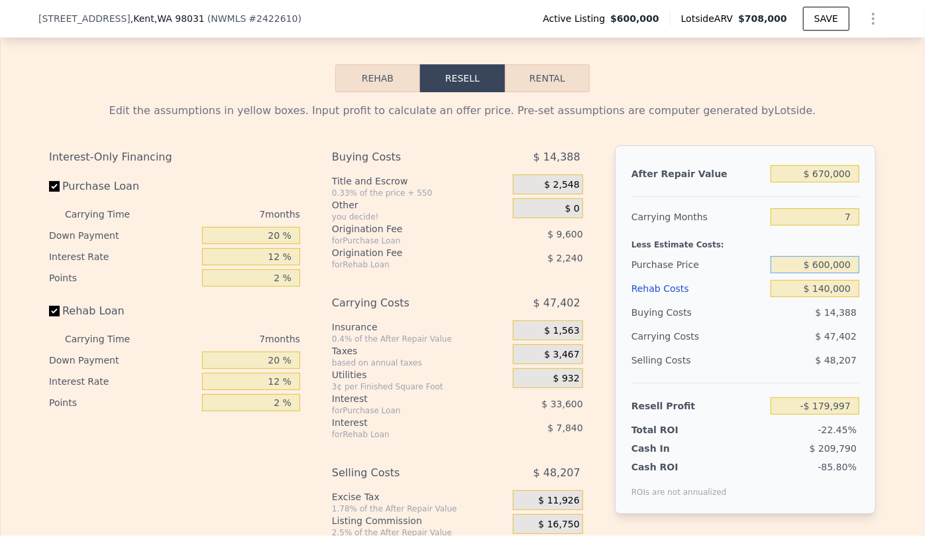
click at [816, 273] on input "$ 600,000" at bounding box center [815, 264] width 89 height 17
click at [813, 273] on input "$ 600,000" at bounding box center [815, 264] width 89 height 17
click at [823, 273] on input "$ 600,000" at bounding box center [815, 264] width 89 height 17
type input "$ 500,000"
type input "-$ 72,464"
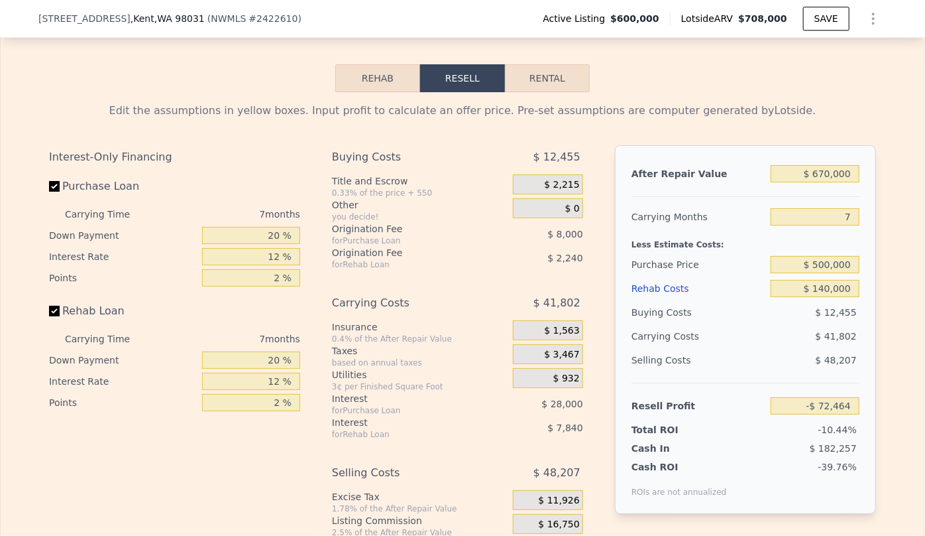
click at [683, 316] on div "Buying Costs" at bounding box center [699, 312] width 134 height 24
click at [823, 182] on input "$ 670,000" at bounding box center [815, 173] width 89 height 17
type input "$ 60,000"
type input "-$ 637,652"
type input "$ 690,000"
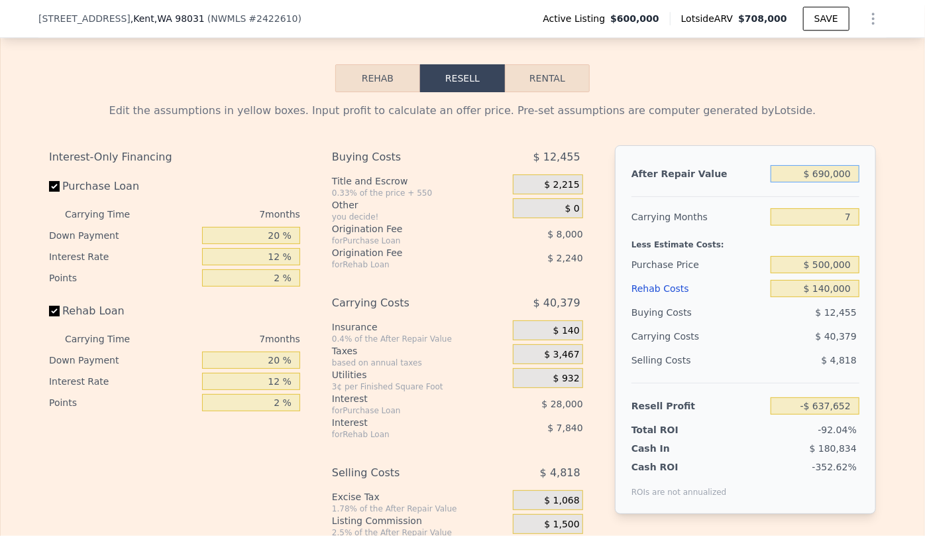
type input "-$ 53,934"
type input "$ 60,000"
type input "-$ 637,652"
type input "$ 680,000"
type input "-$ 63,199"
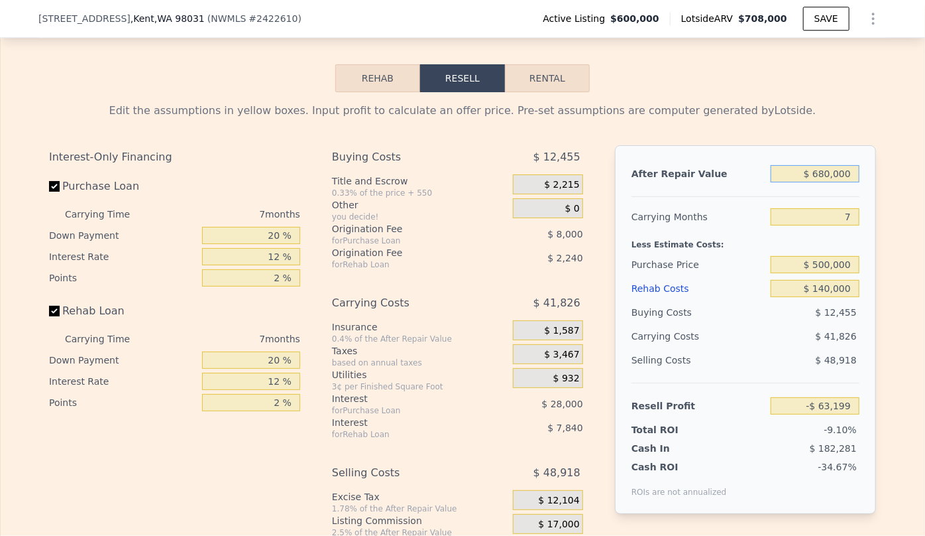
type input "$ 680,000"
click at [756, 253] on div "Less Estimate Costs:" at bounding box center [746, 241] width 228 height 24
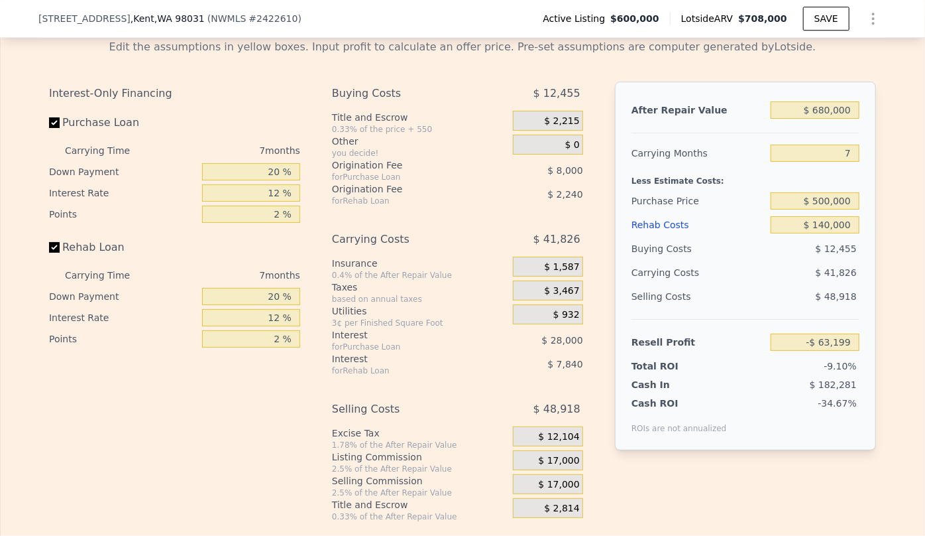
scroll to position [2049, 0]
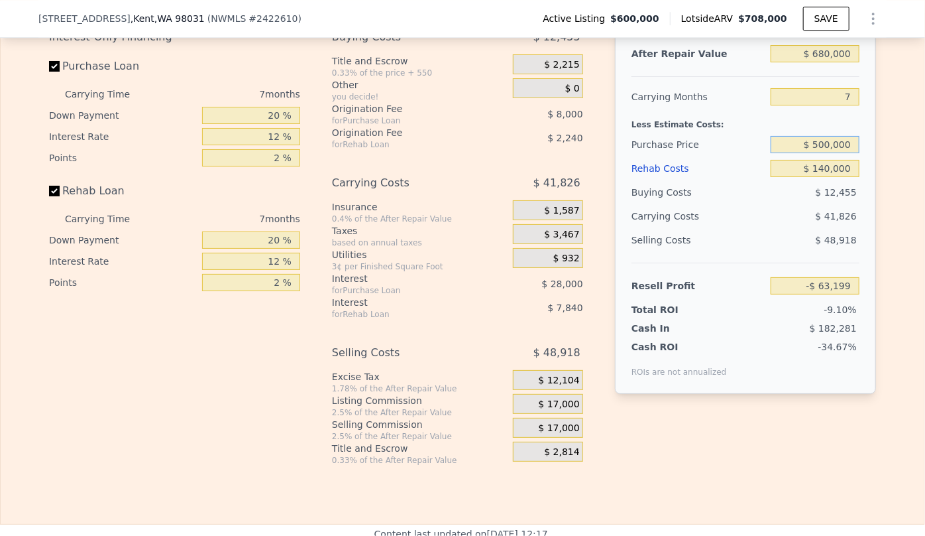
click at [817, 153] on input "$ 500,000" at bounding box center [815, 144] width 89 height 17
type input "$ 400,000"
type input "$ 44,334"
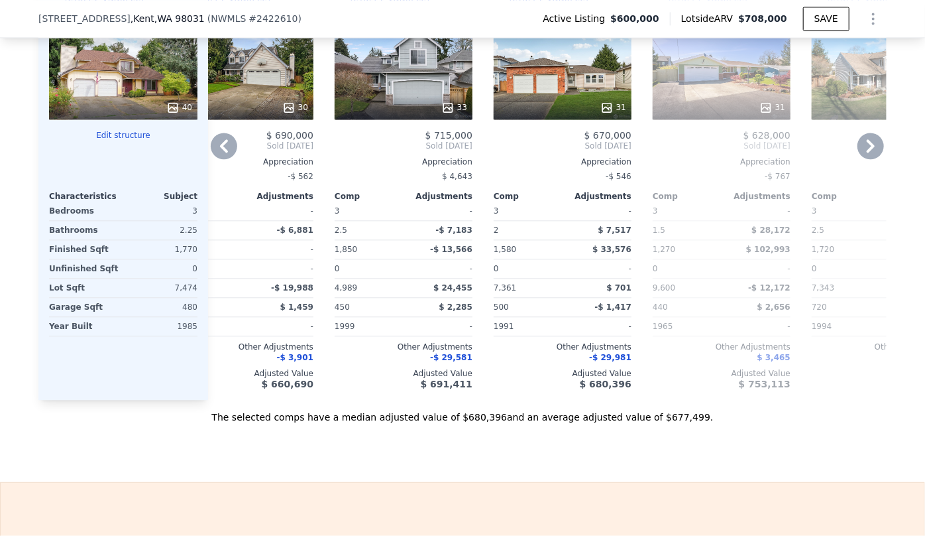
scroll to position [1266, 0]
